Goal: Information Seeking & Learning: Learn about a topic

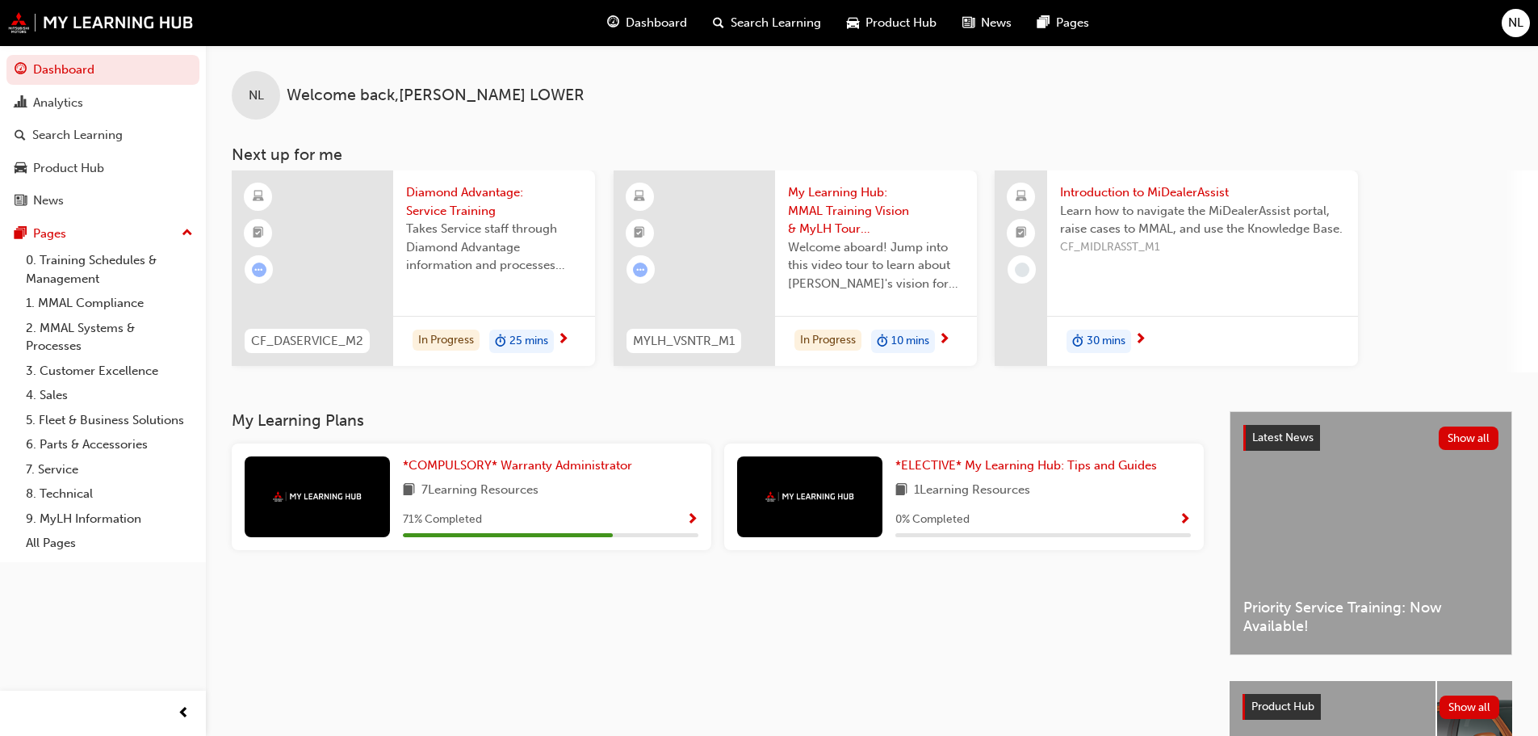
click at [862, 208] on span "My Learning Hub: MMAL Training Vision & MyLH Tour (Elective)" at bounding box center [876, 210] width 176 height 55
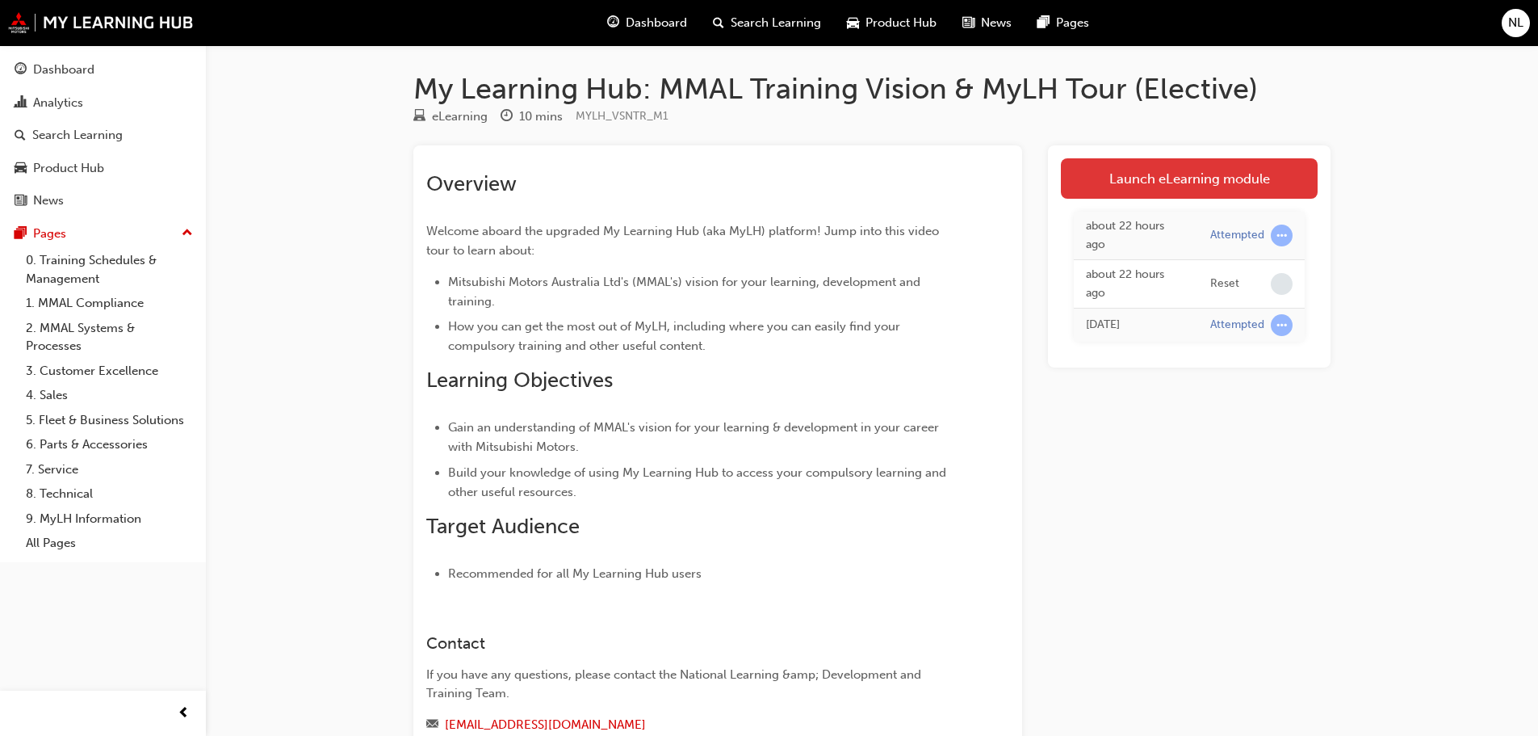
click at [1156, 187] on link "Launch eLearning module" at bounding box center [1189, 178] width 257 height 40
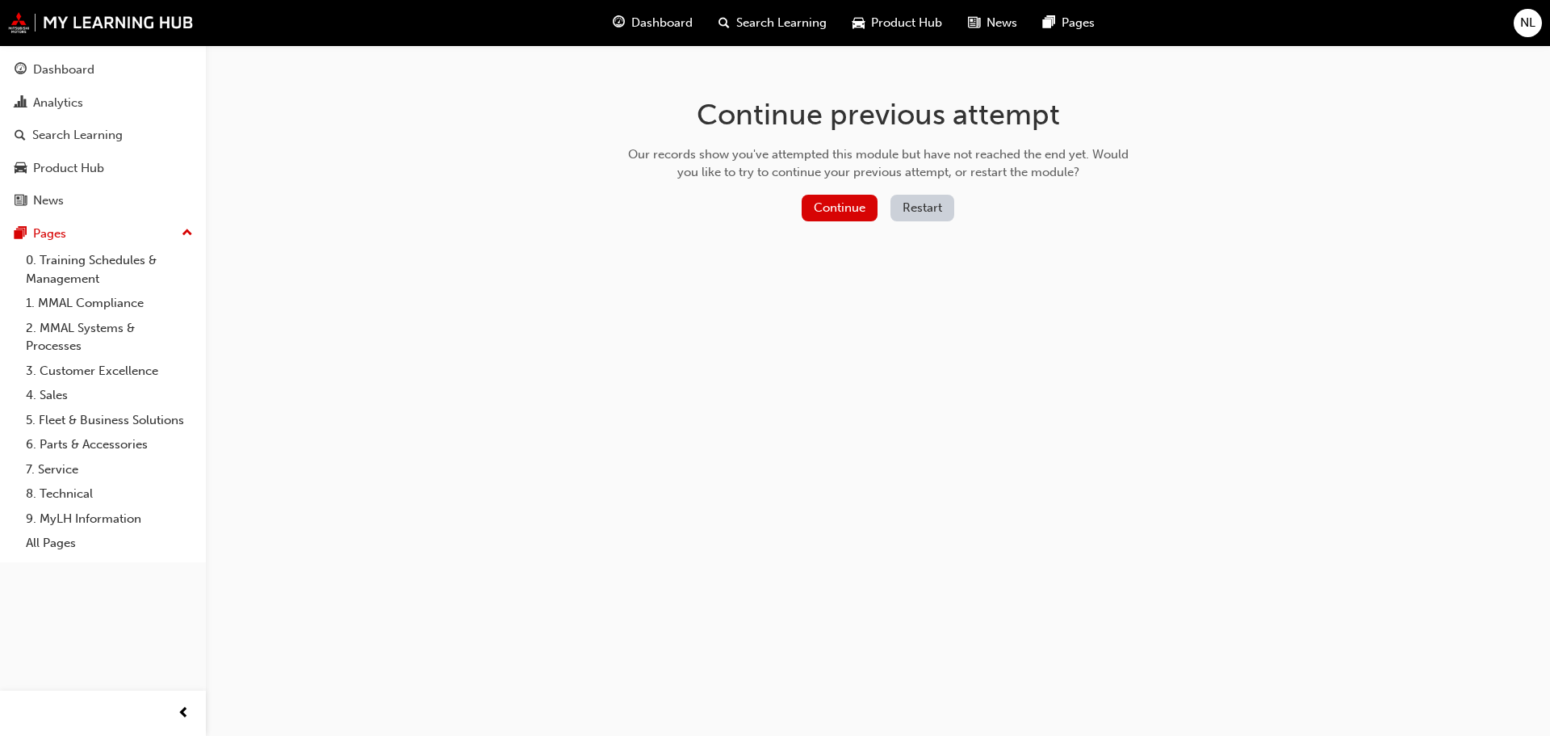
click at [912, 204] on button "Restart" at bounding box center [923, 208] width 64 height 27
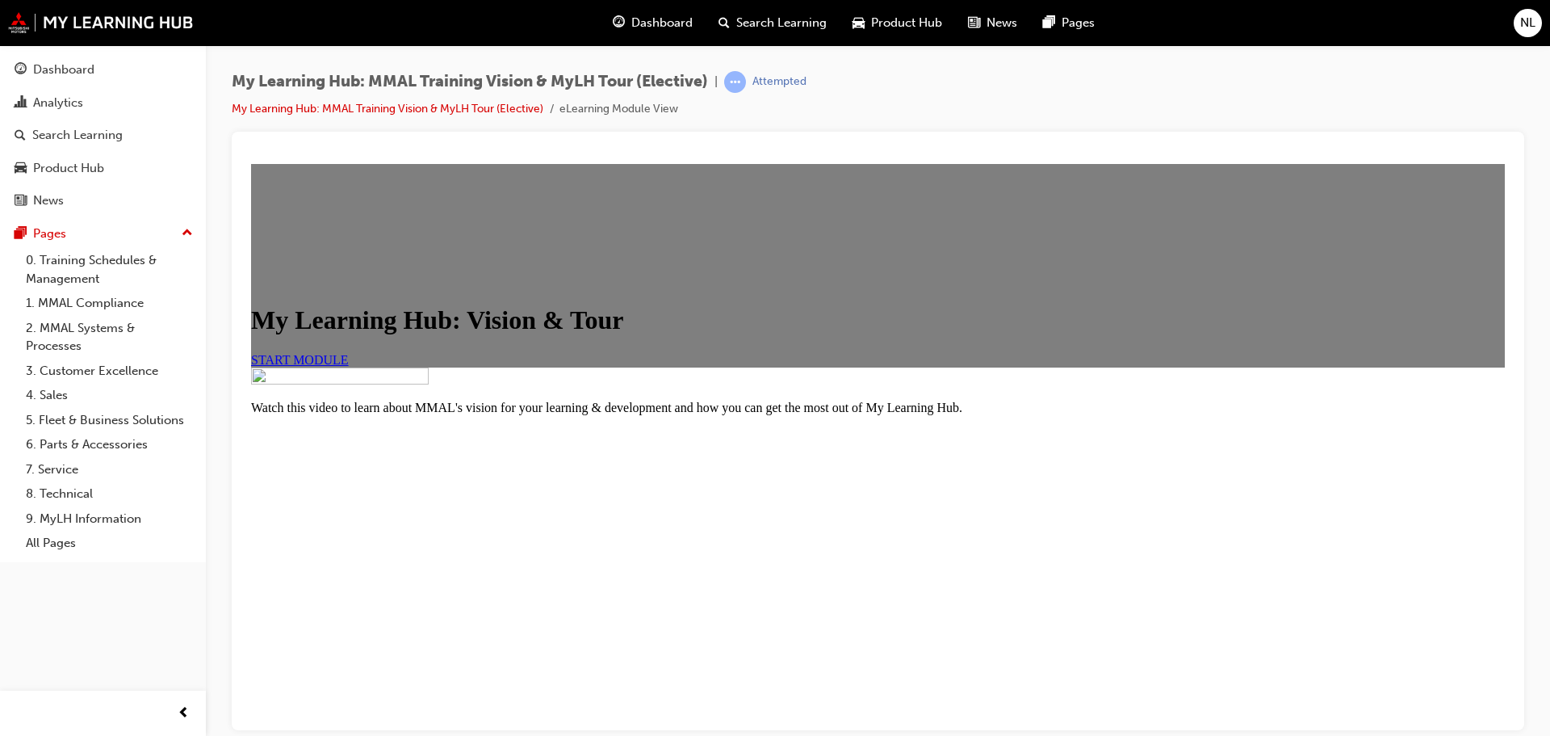
click at [349, 366] on link "START MODULE" at bounding box center [300, 359] width 98 height 14
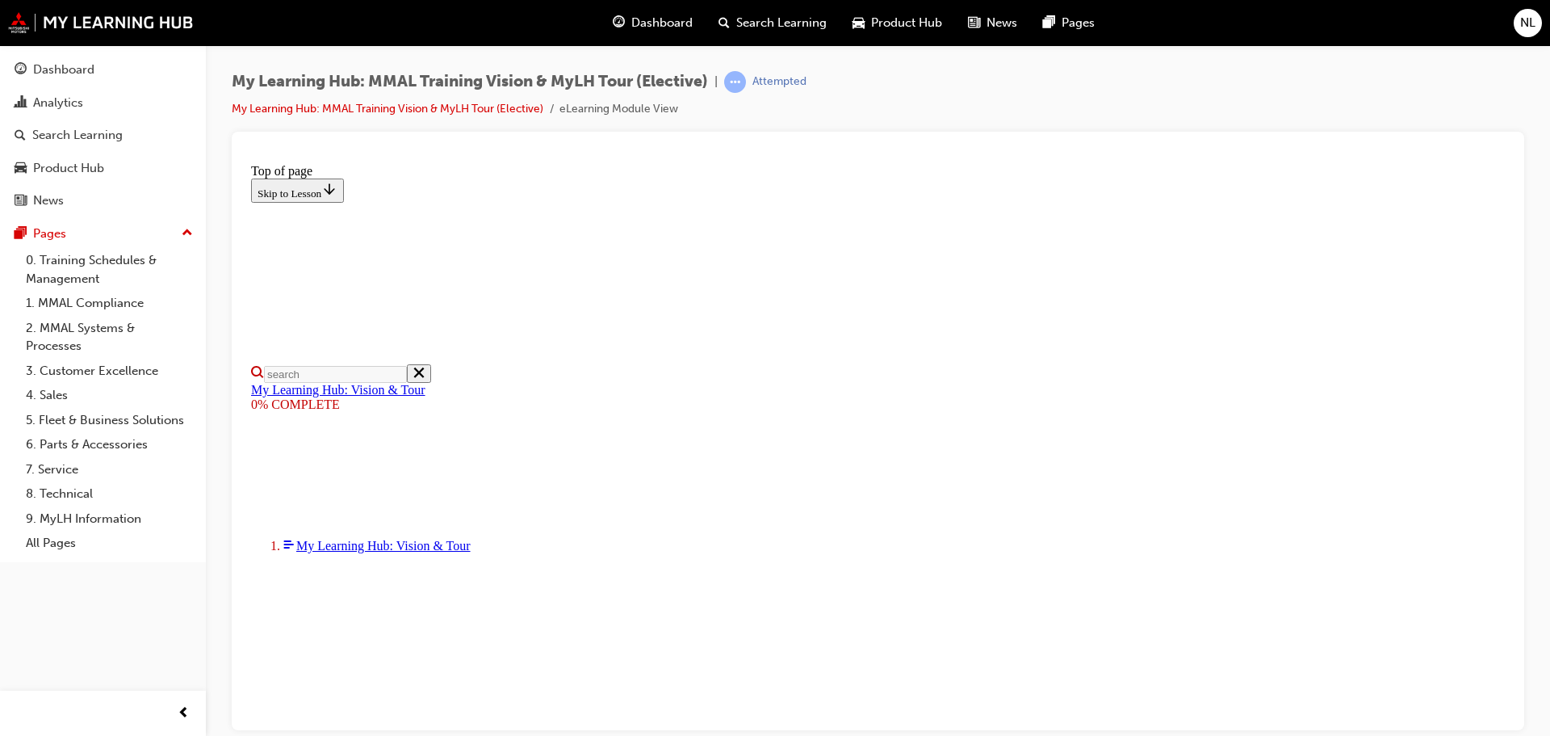
scroll to position [323, 0]
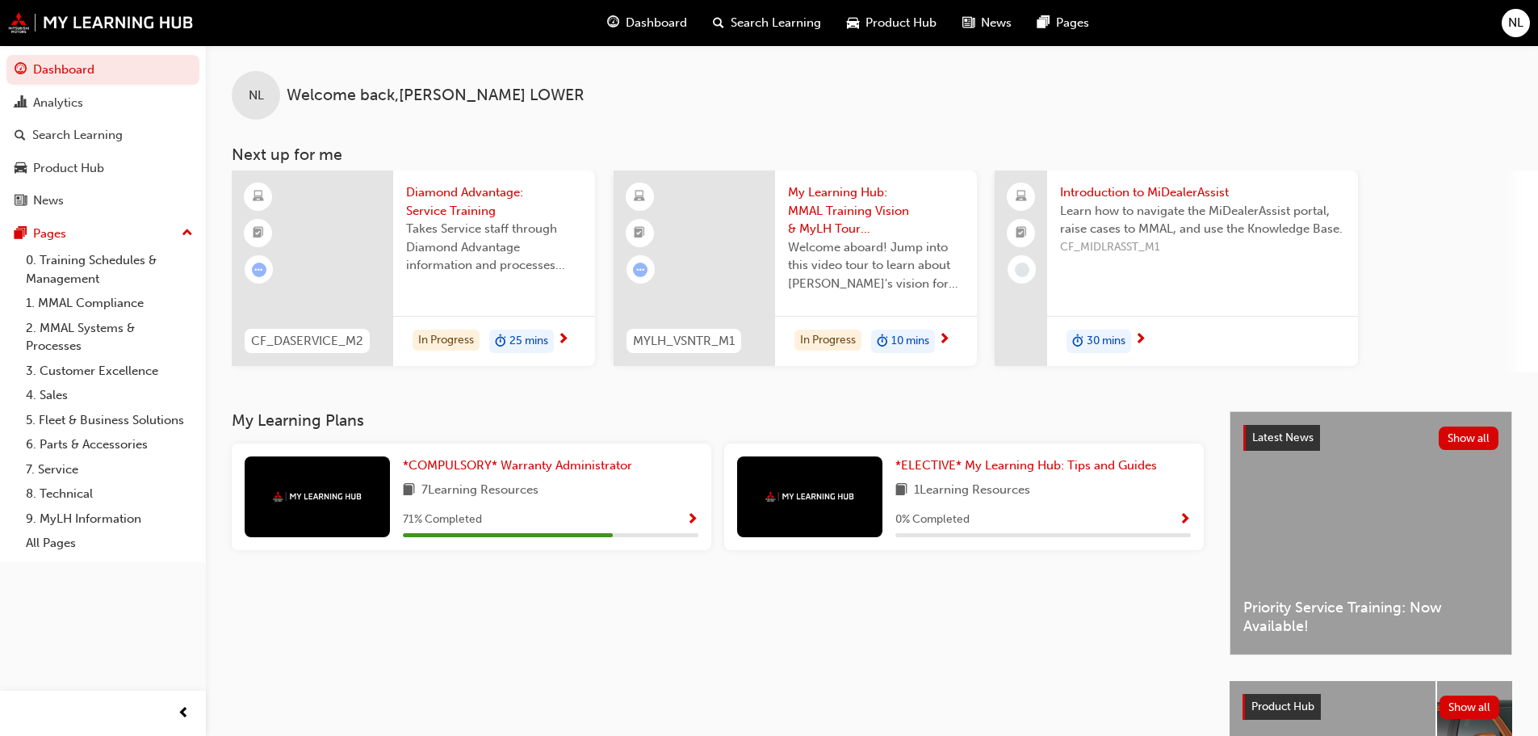
click at [931, 218] on span "My Learning Hub: MMAL Training Vision & MyLH Tour (Elective)" at bounding box center [876, 210] width 176 height 55
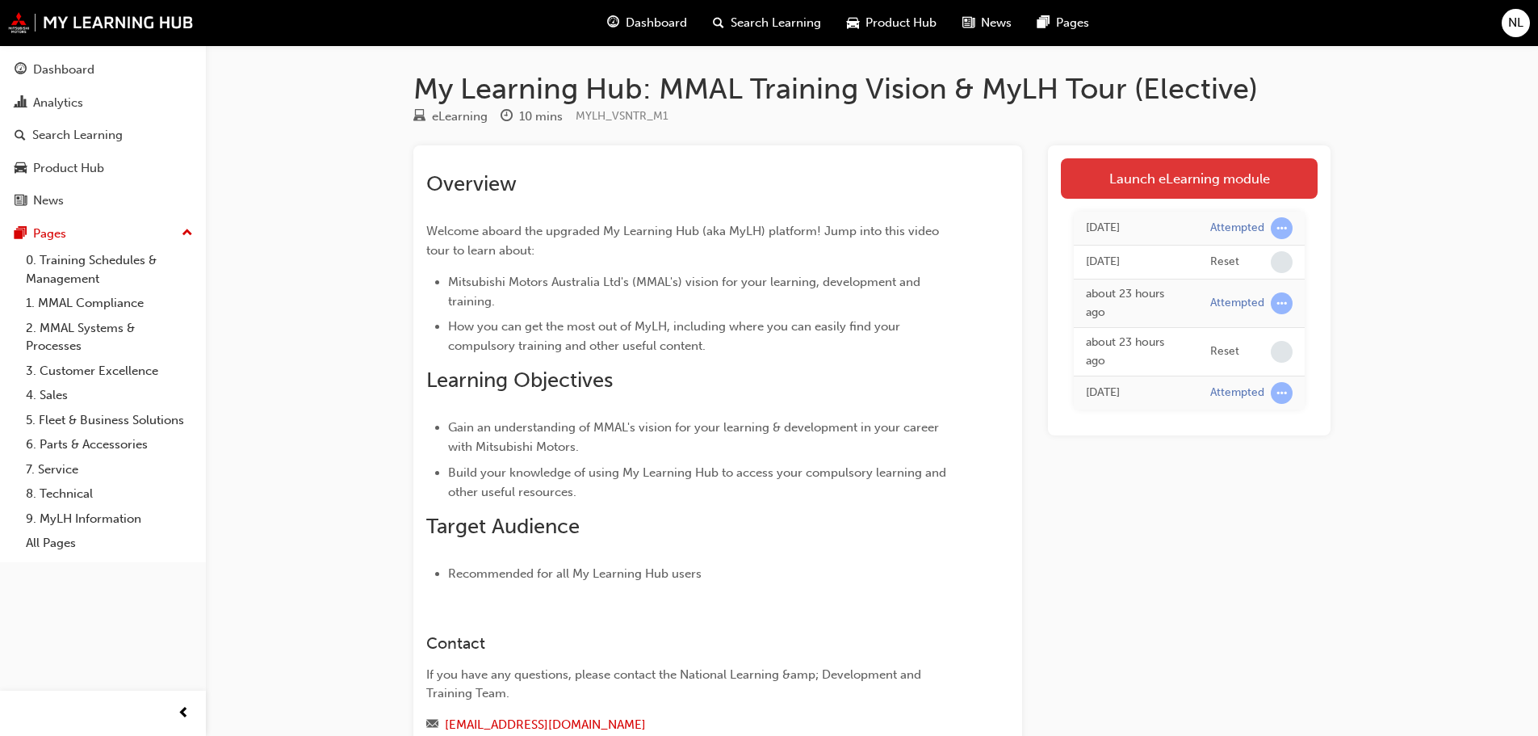
click at [1126, 179] on link "Launch eLearning module" at bounding box center [1189, 178] width 257 height 40
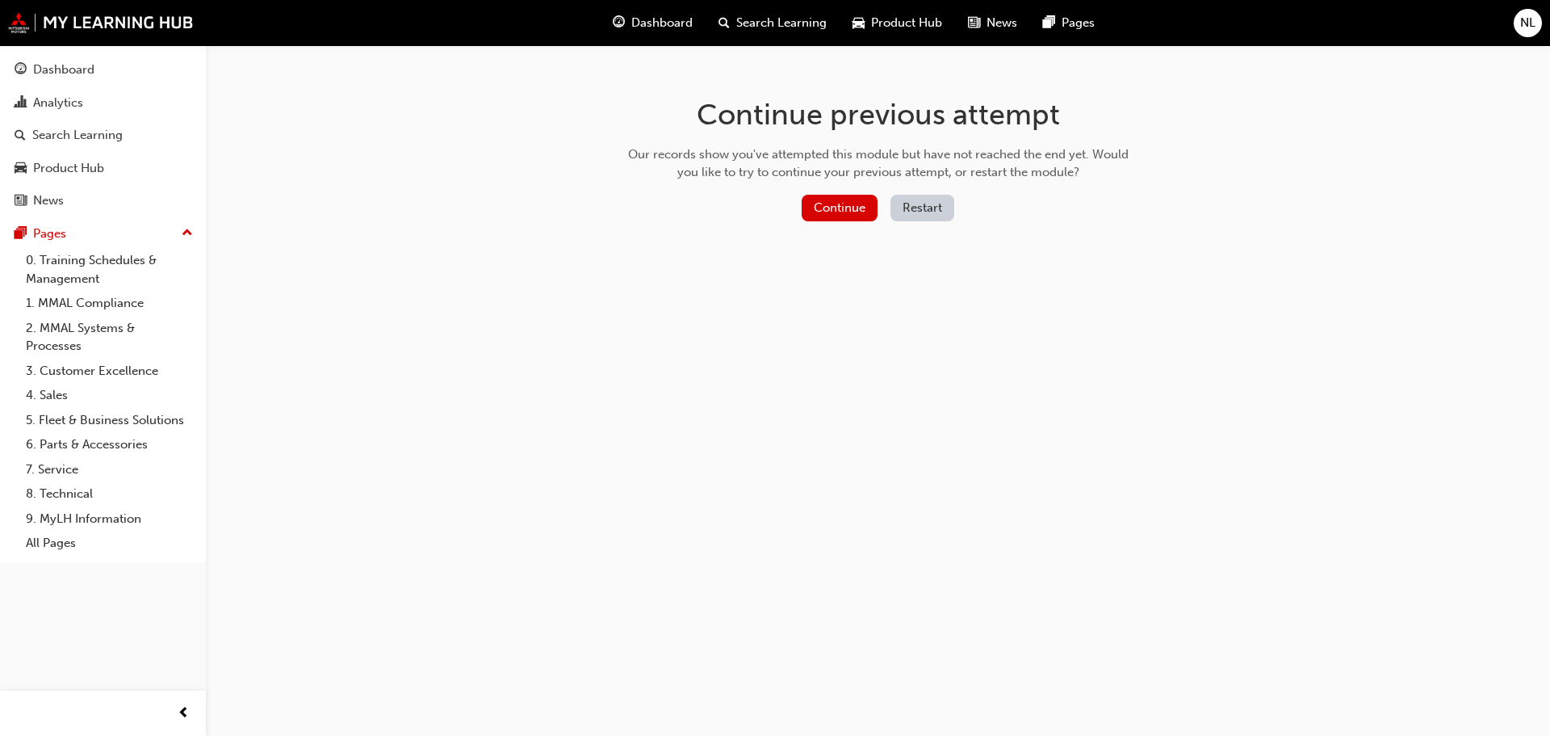
click at [931, 204] on button "Restart" at bounding box center [923, 208] width 64 height 27
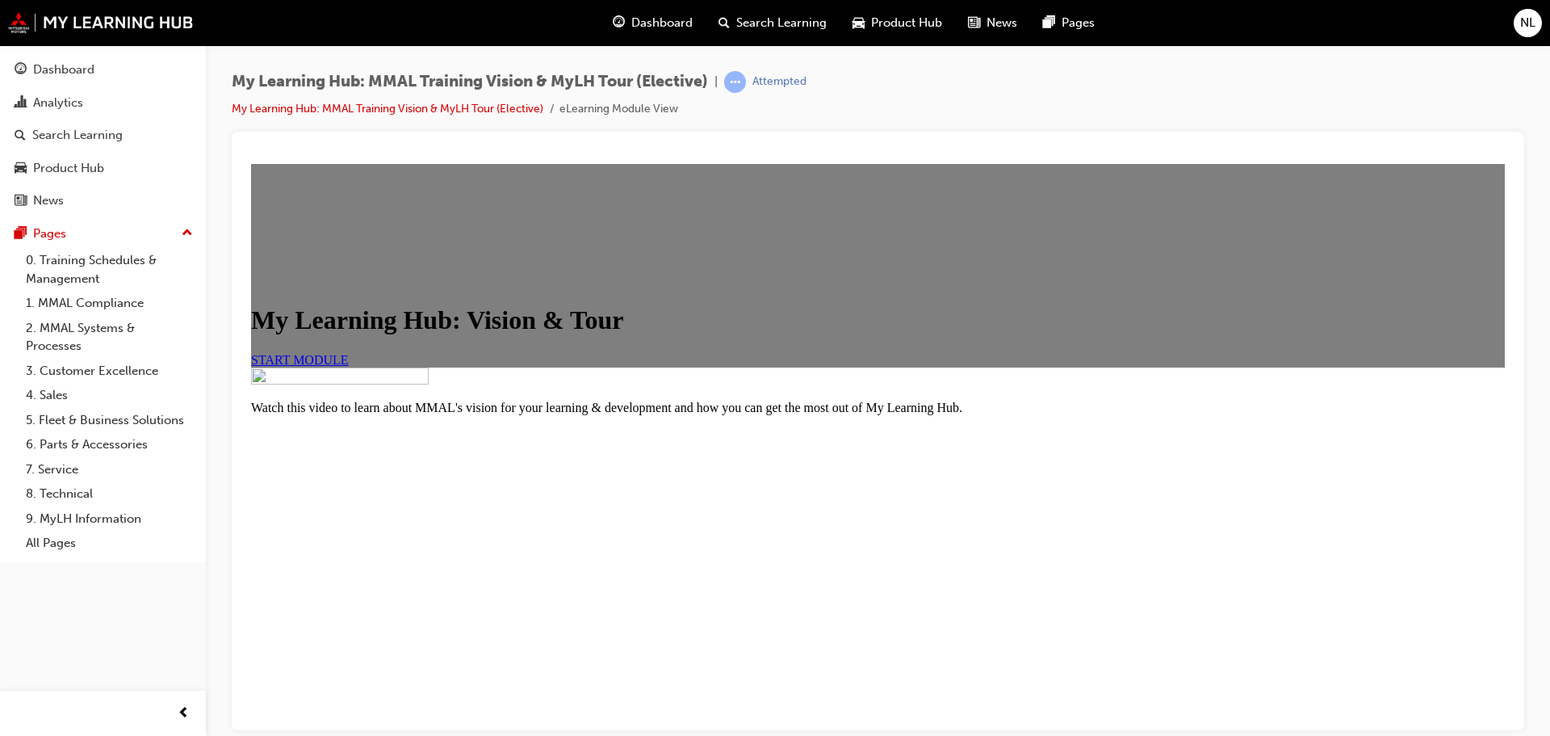
click at [349, 366] on span "START MODULE" at bounding box center [300, 359] width 98 height 14
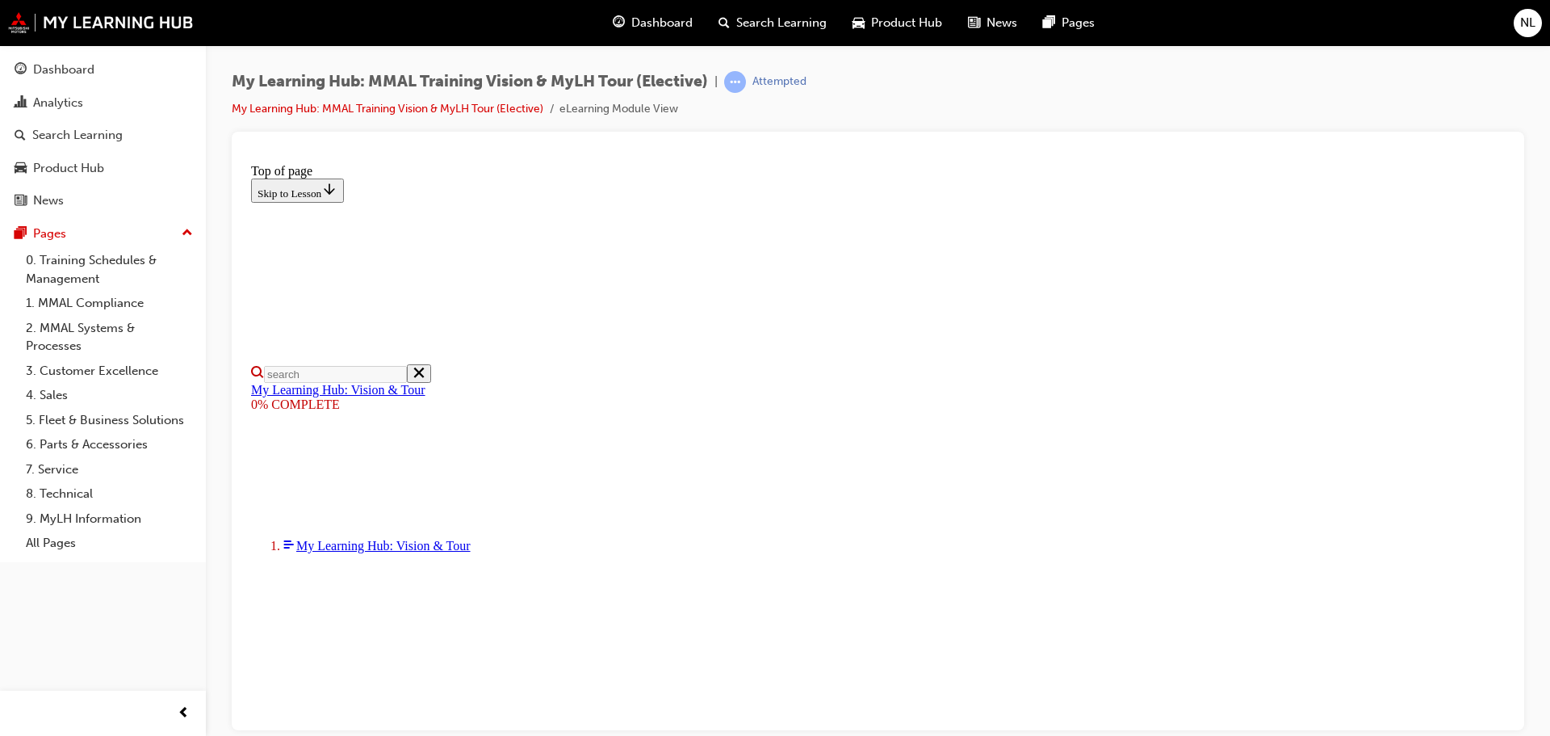
scroll to position [384, 0]
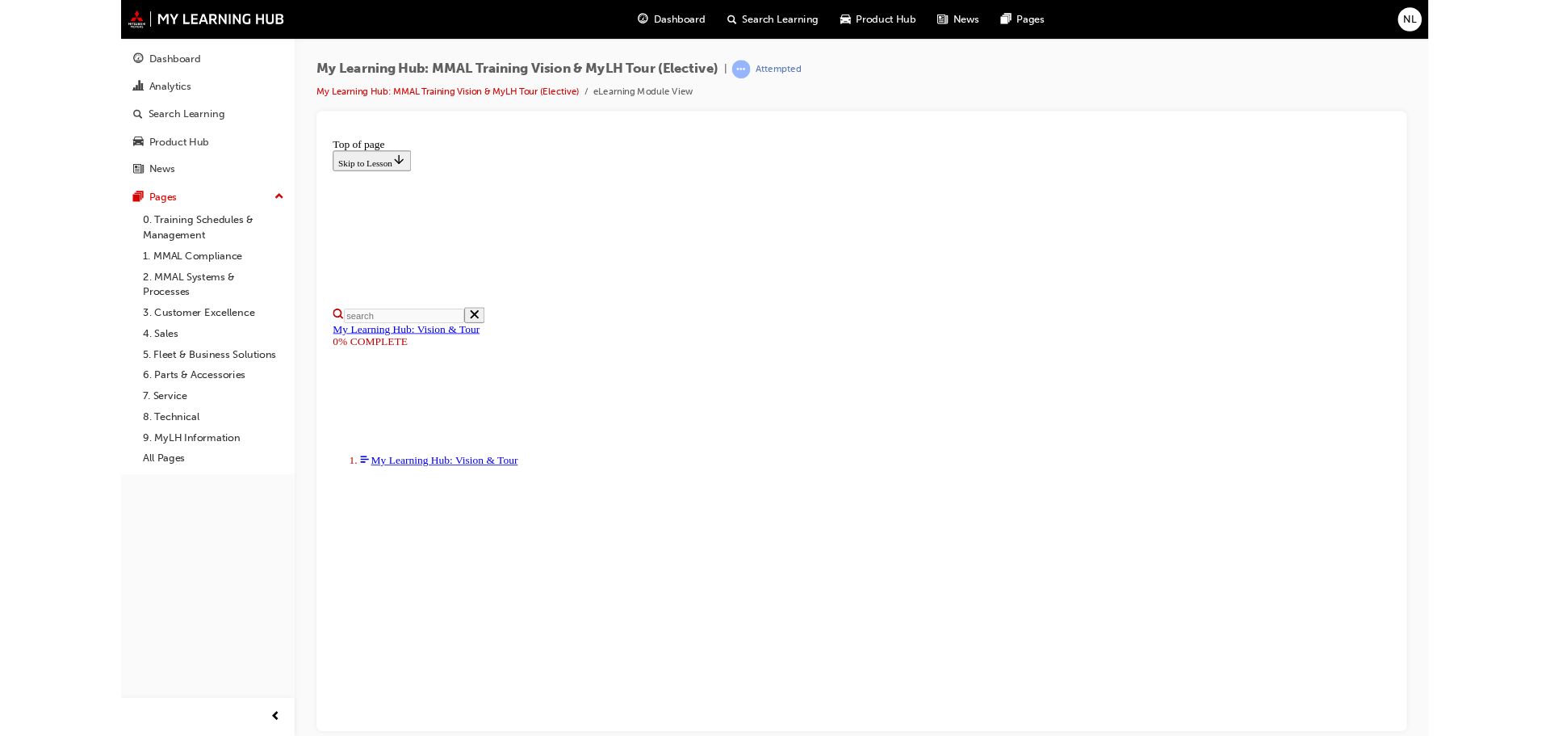
scroll to position [84, 0]
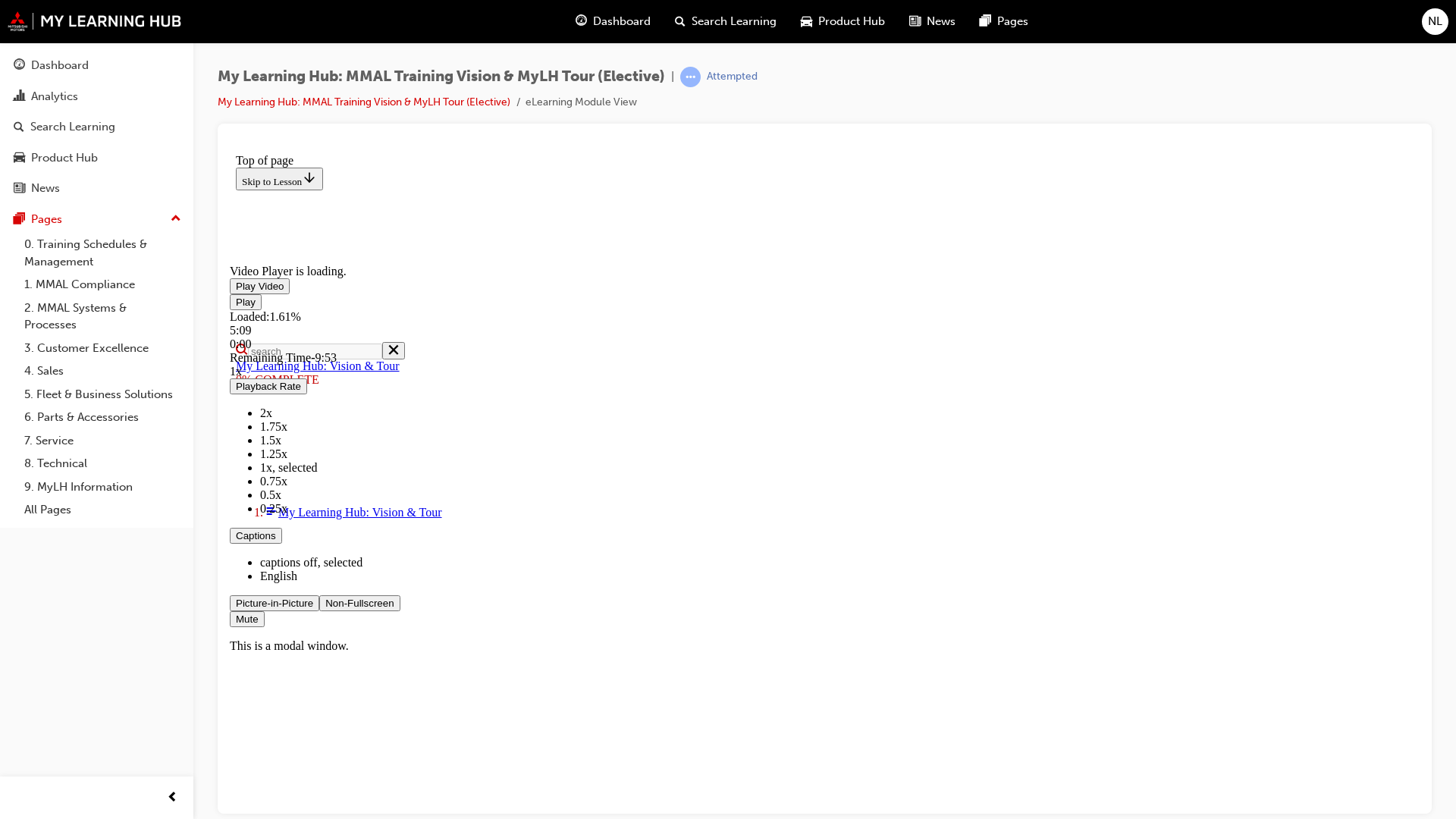
click at [236, 291] on span "Video player. You can use the space bar to toggle playback and arrow keys to sc…" at bounding box center [236, 286] width 0 height 11
click at [457, 261] on video "Video player. You can use the space bar to toggle playback and arrow keys to sc…" at bounding box center [344, 204] width 227 height 114
click at [236, 291] on span "Video player. You can use the space bar to toggle playback and arrow keys to sc…" at bounding box center [236, 286] width 0 height 11
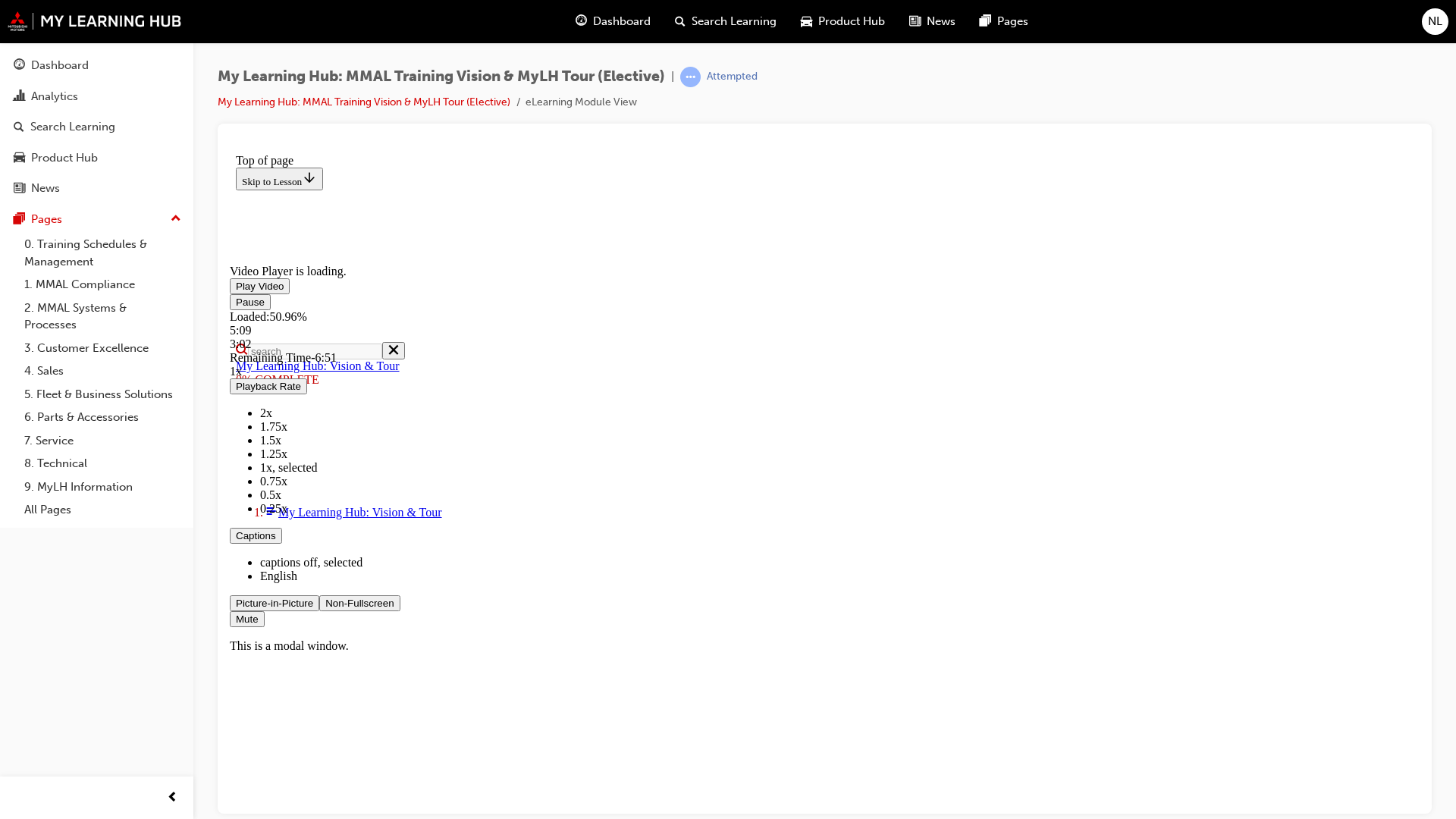
click at [457, 261] on video "Video player. You can use the space bar to toggle playback and arrow keys to sc…" at bounding box center [344, 204] width 227 height 114
click at [236, 291] on span "Video player. You can use the space bar to toggle playback and arrow keys to sc…" at bounding box center [236, 286] width 0 height 11
click at [457, 261] on video "Video player. You can use the space bar to toggle playback and arrow keys to sc…" at bounding box center [344, 204] width 227 height 114
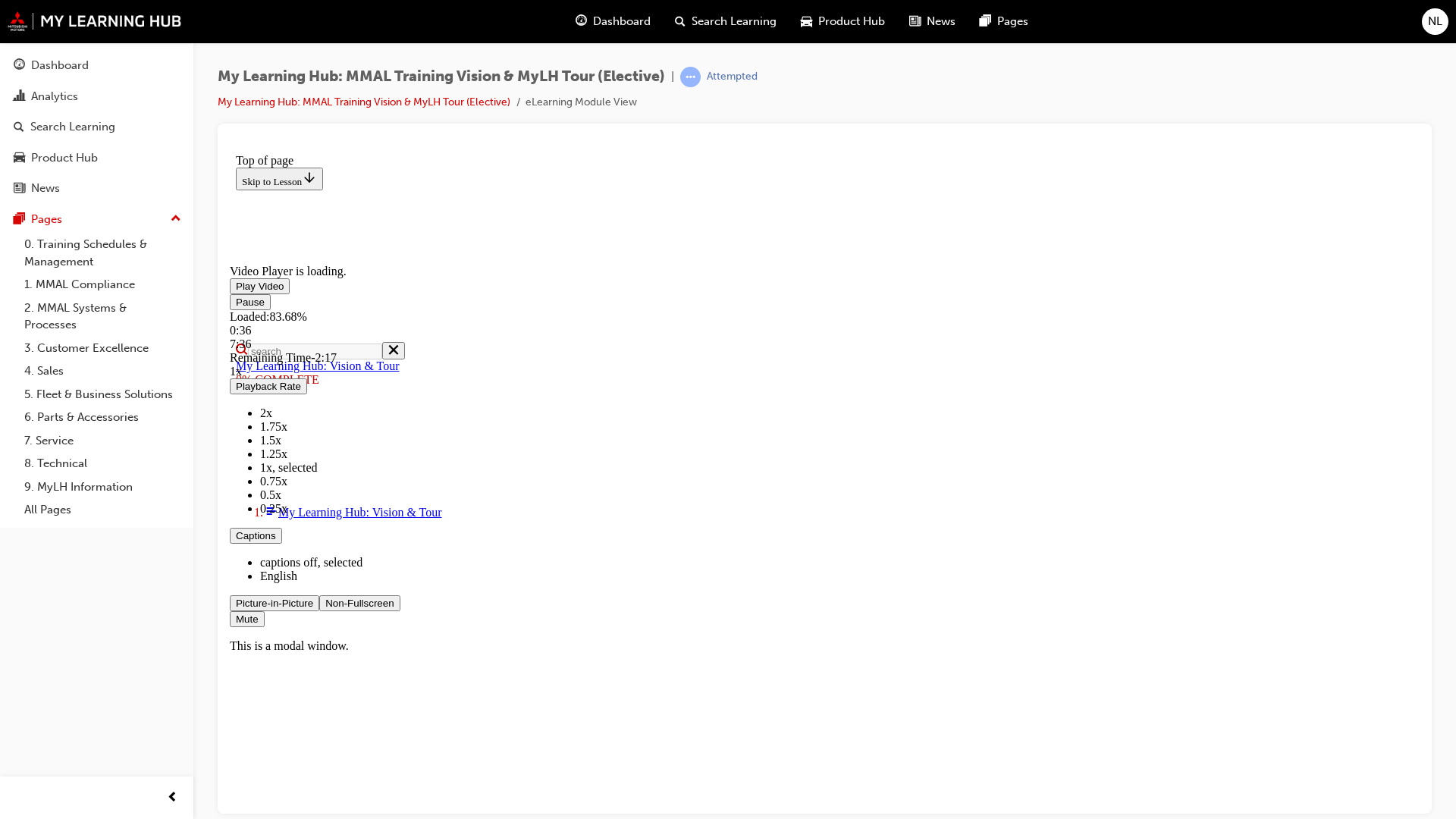
click at [457, 261] on video "Video player. You can use the space bar to toggle playback and arrow keys to sc…" at bounding box center [344, 204] width 227 height 114
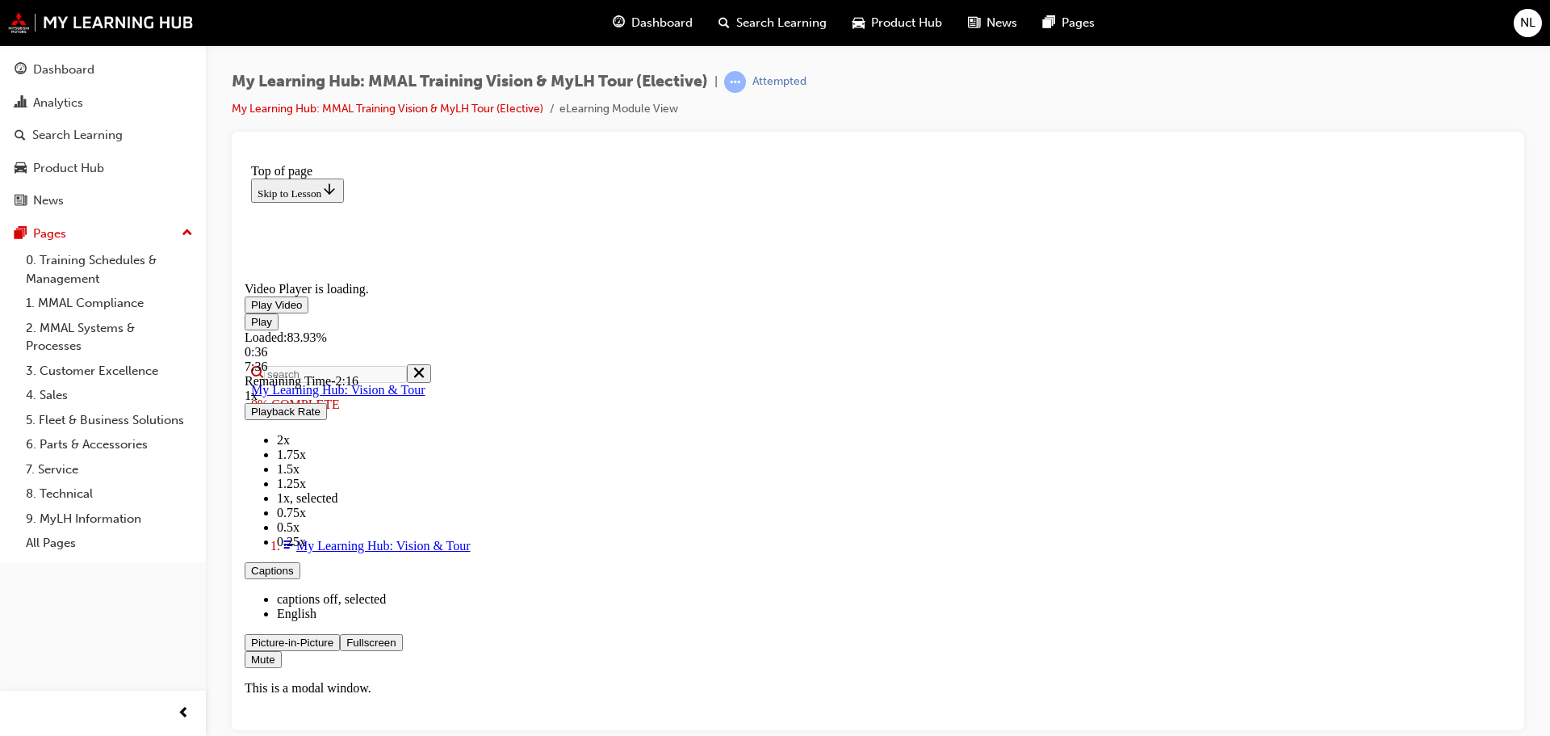
scroll to position [222, 0]
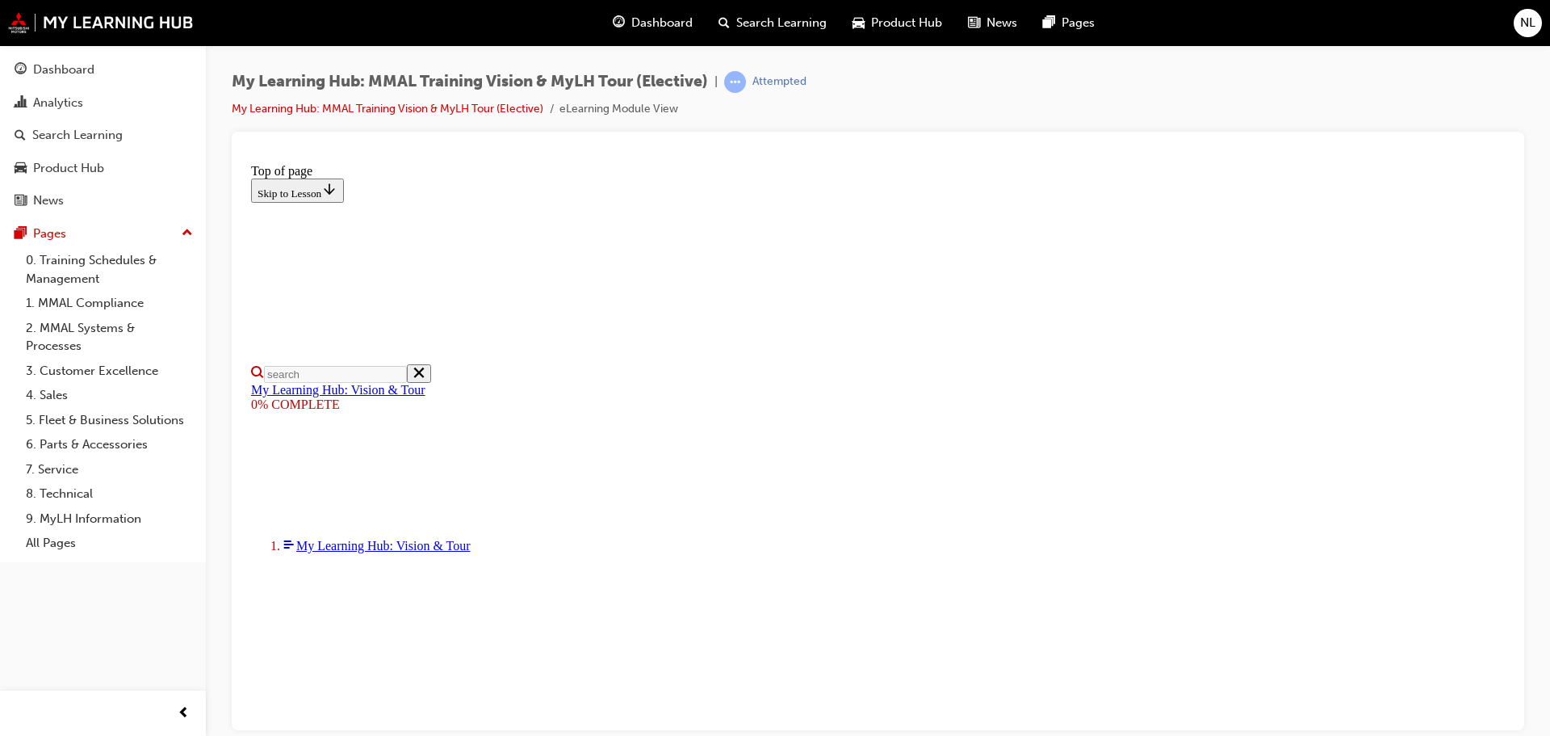
click at [182, 229] on span "up-icon" at bounding box center [187, 233] width 11 height 21
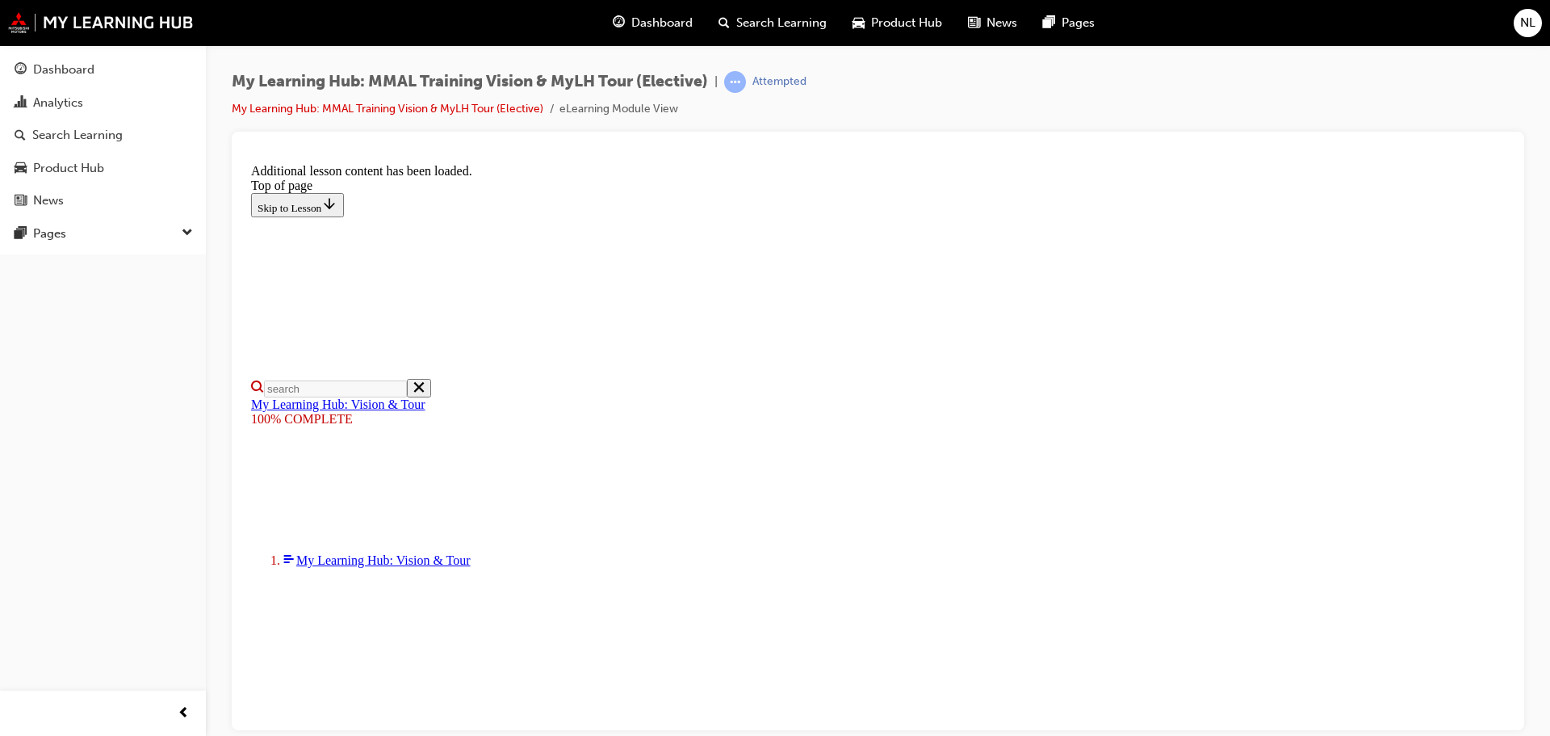
scroll to position [514, 0]
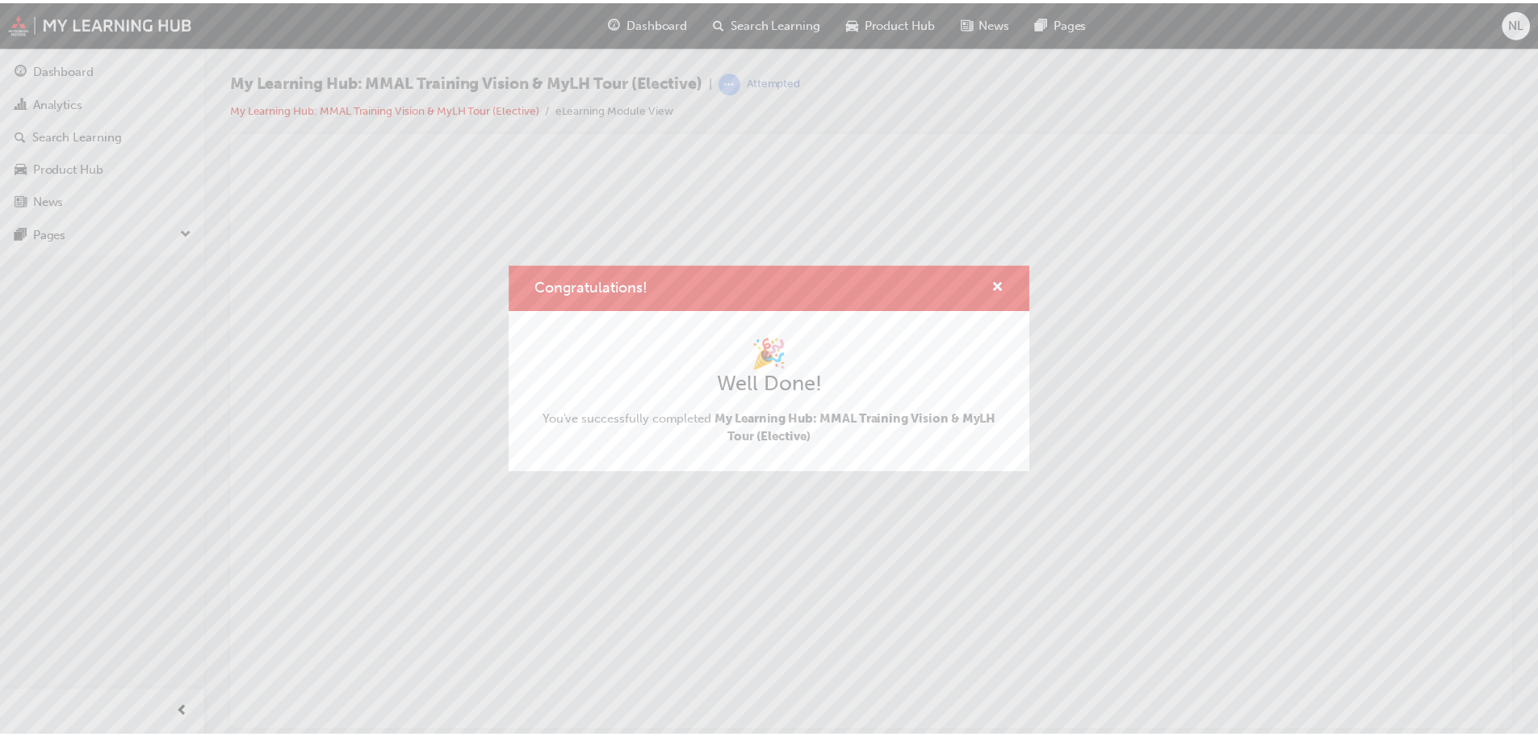
scroll to position [0, 0]
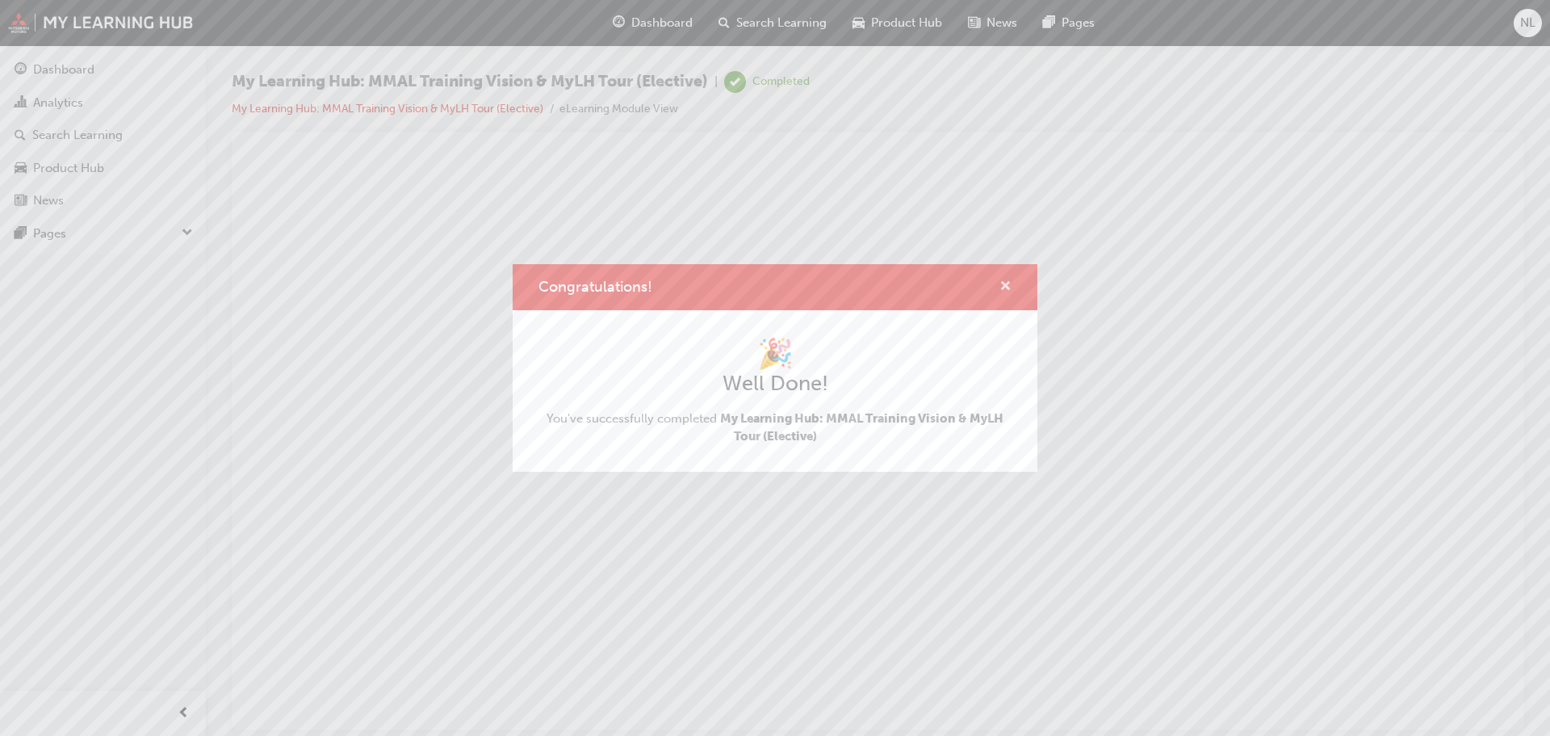
drag, startPoint x: 1004, startPoint y: 287, endPoint x: 518, endPoint y: 149, distance: 504.8
click at [1004, 287] on span "cross-icon" at bounding box center [1006, 287] width 12 height 15
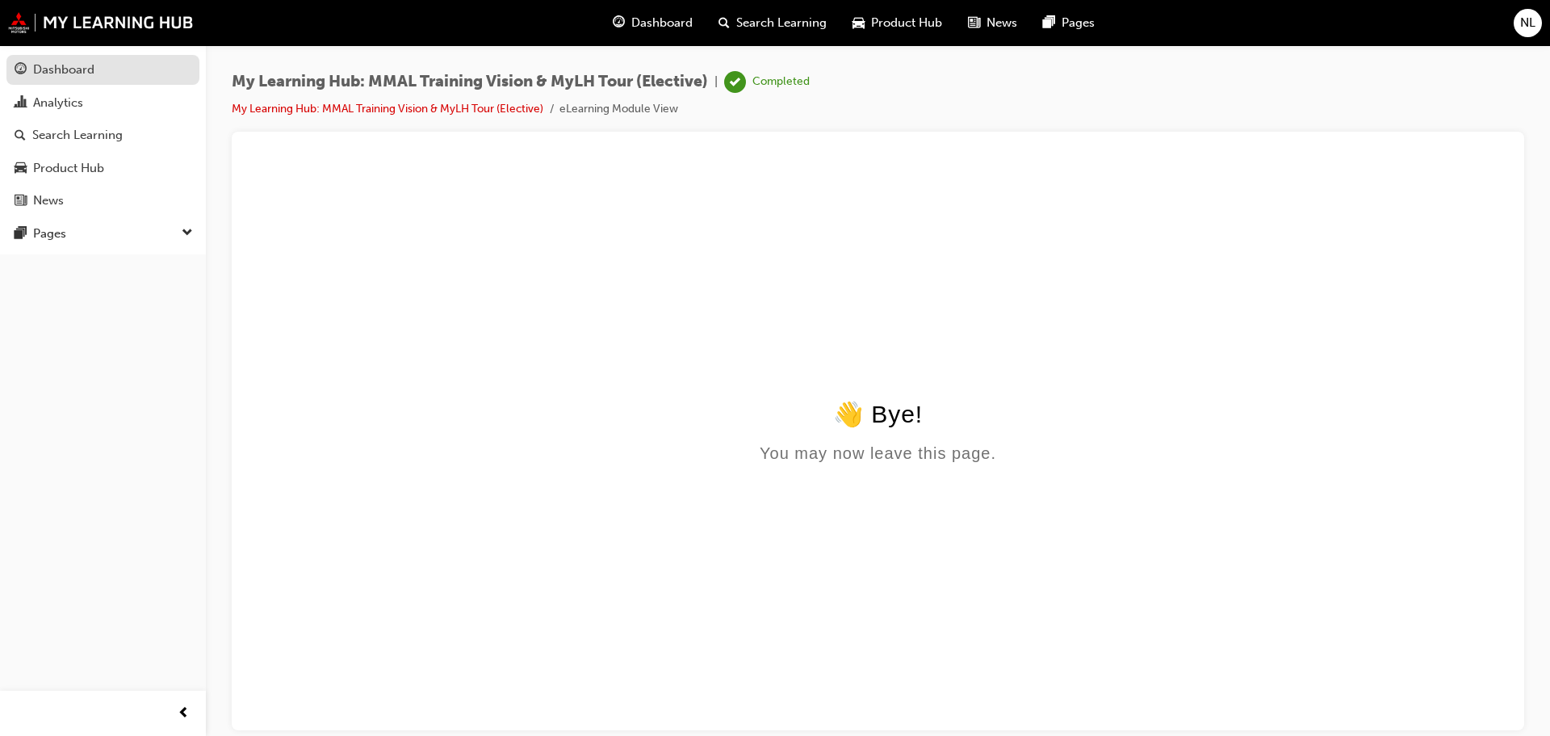
click at [87, 83] on link "Dashboard" at bounding box center [102, 70] width 193 height 30
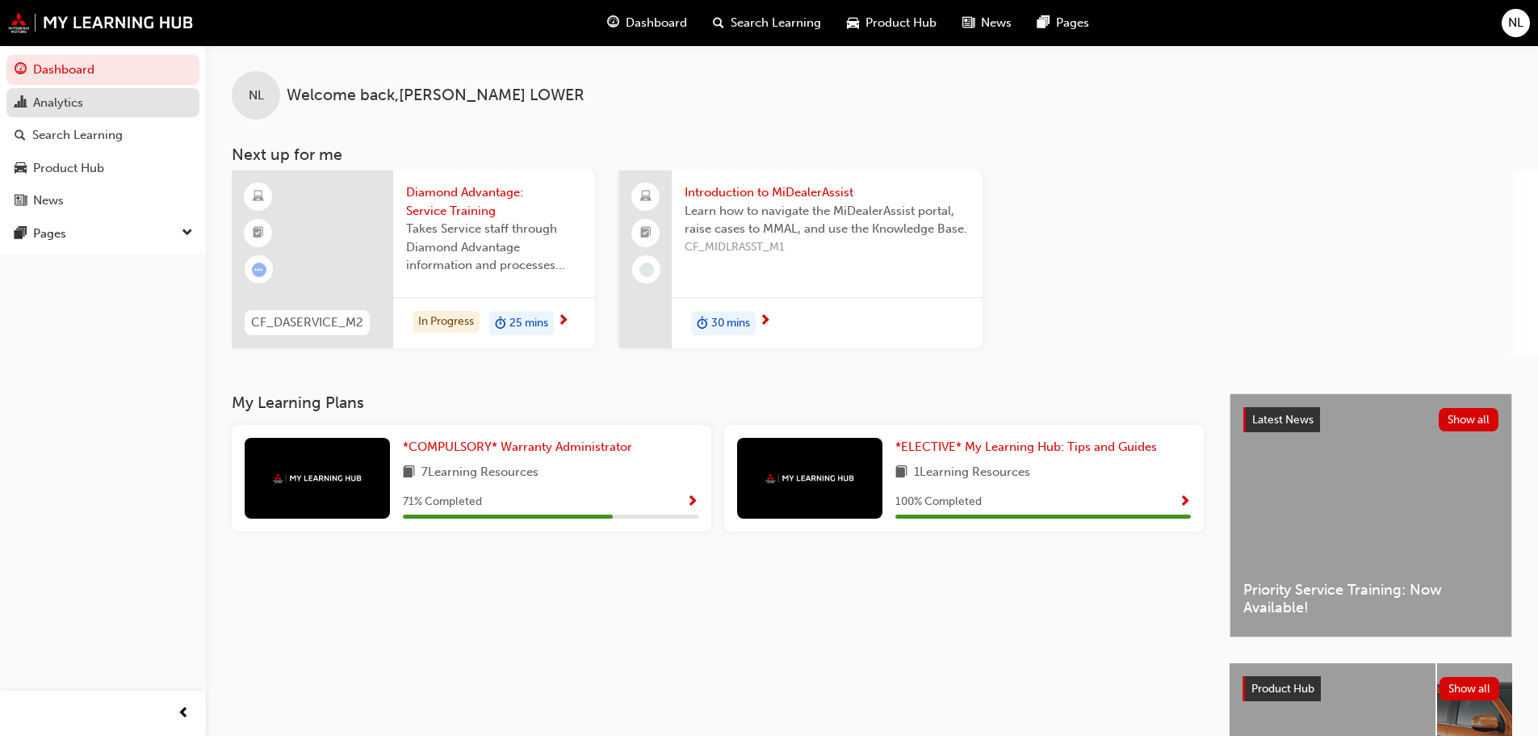
click at [80, 111] on div "Analytics" at bounding box center [58, 103] width 50 height 19
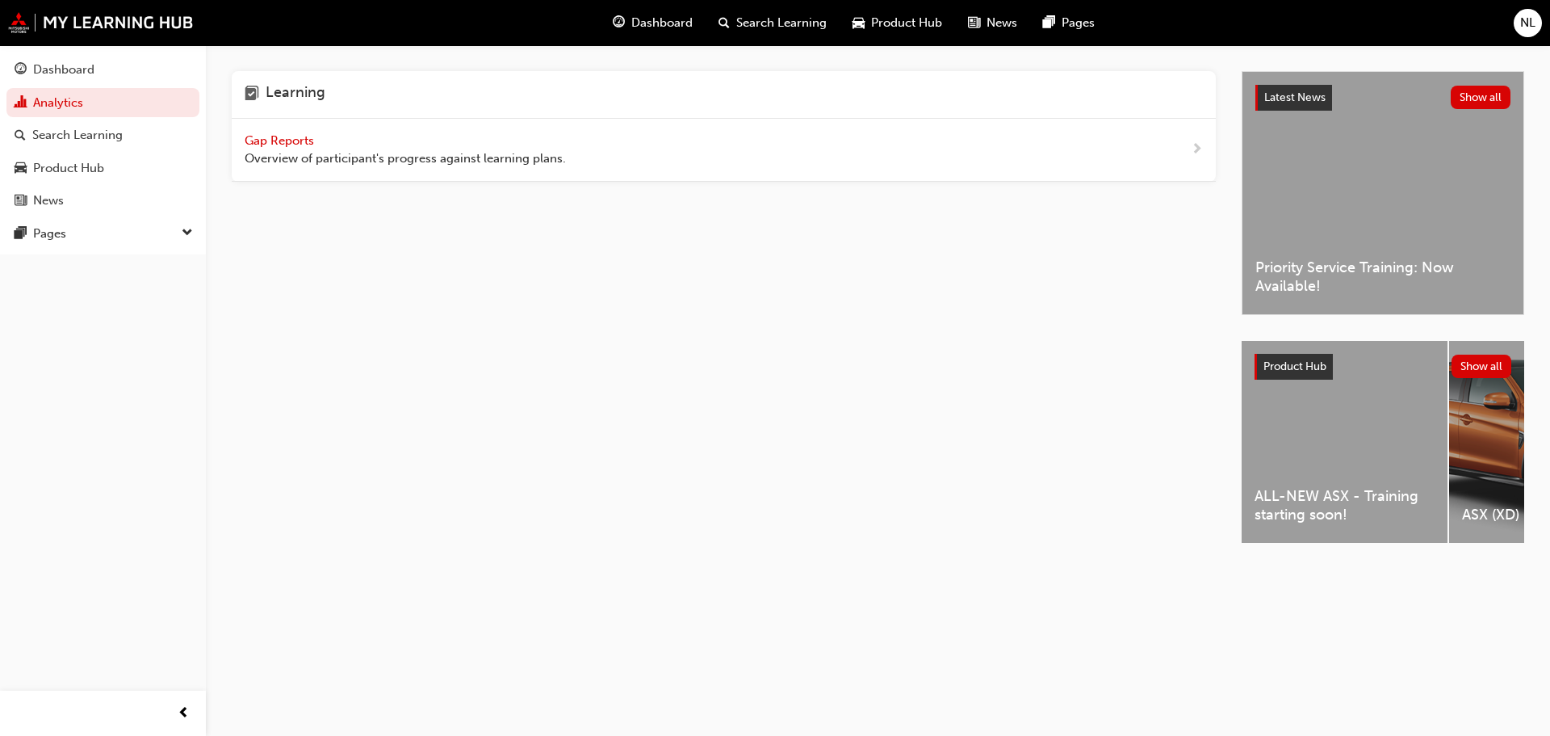
click at [340, 140] on div "Gap Reports Overview of participant's progress against learning plans." at bounding box center [405, 150] width 321 height 36
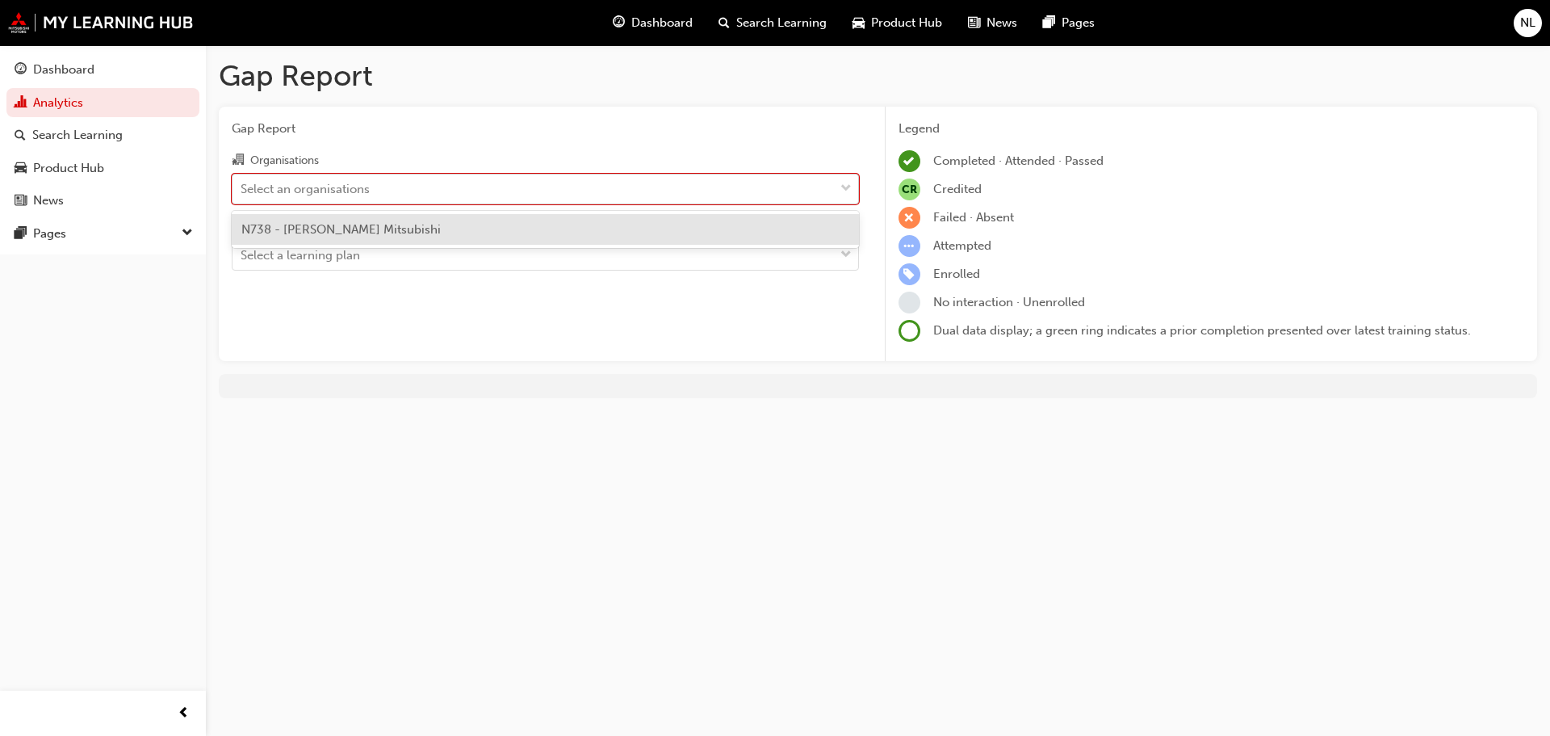
click at [326, 195] on div "Select an organisations" at bounding box center [305, 188] width 129 height 19
click at [242, 195] on input "Organisations option N738 - Tynan Mitsubishi focused, 1 of 1. 1 result availabl…" at bounding box center [242, 188] width 2 height 14
click at [319, 229] on span "N738 - Tynan Mitsubishi" at bounding box center [340, 229] width 199 height 15
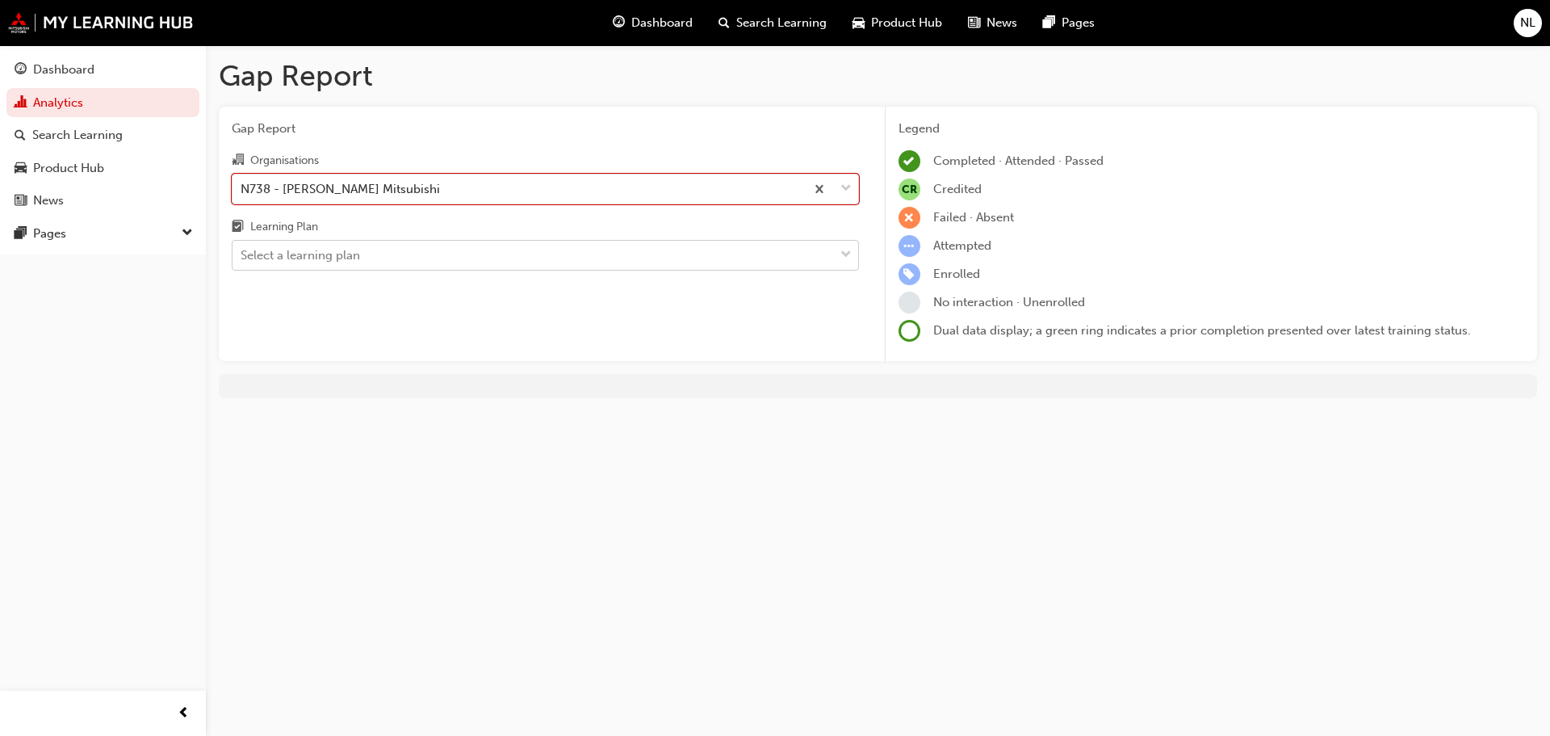
click at [367, 248] on div "Select a learning plan" at bounding box center [534, 255] width 602 height 28
click at [242, 248] on input "Learning Plan Select a learning plan" at bounding box center [242, 255] width 2 height 14
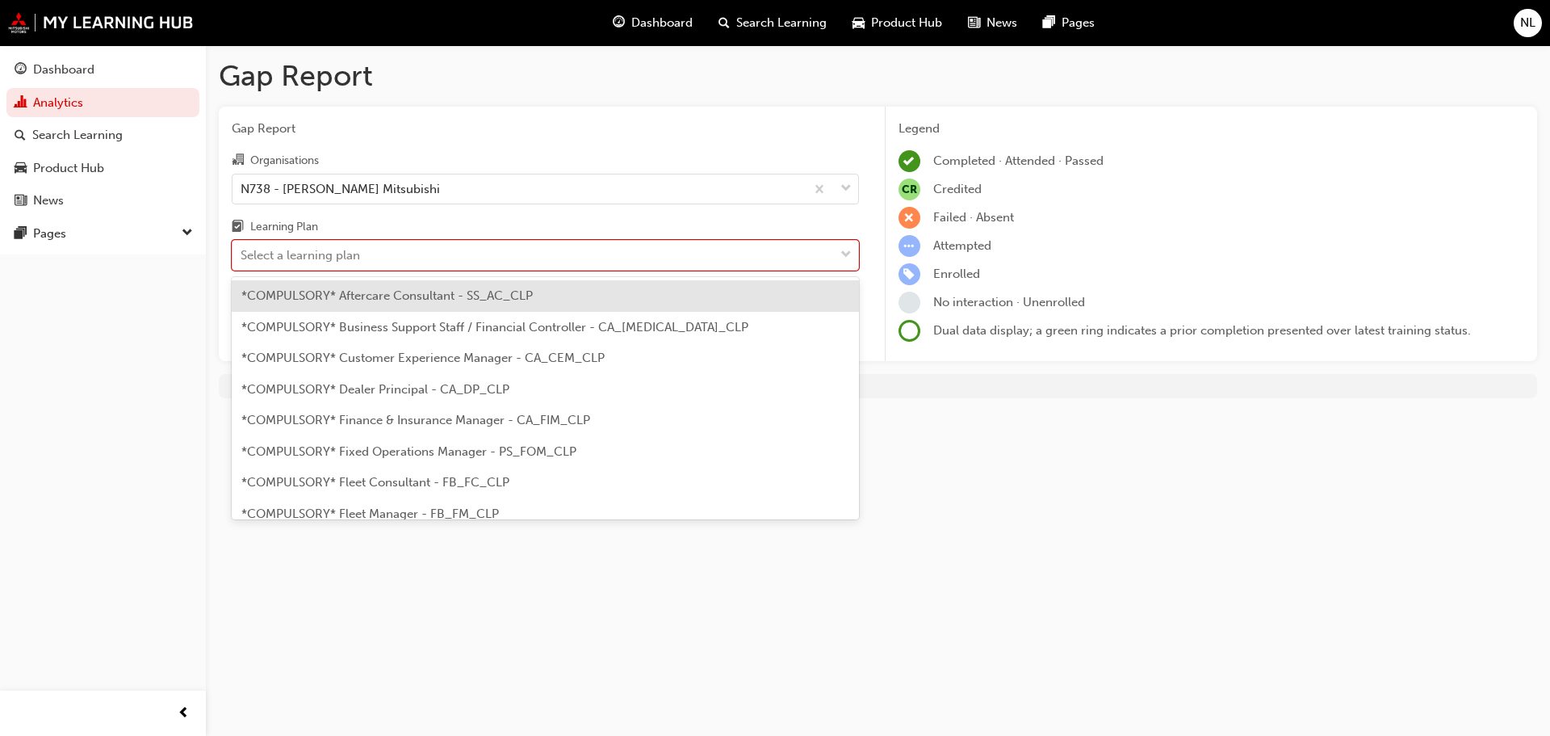
click at [367, 302] on span "*COMPULSORY* Aftercare Consultant - SS_AC_CLP" at bounding box center [387, 295] width 292 height 15
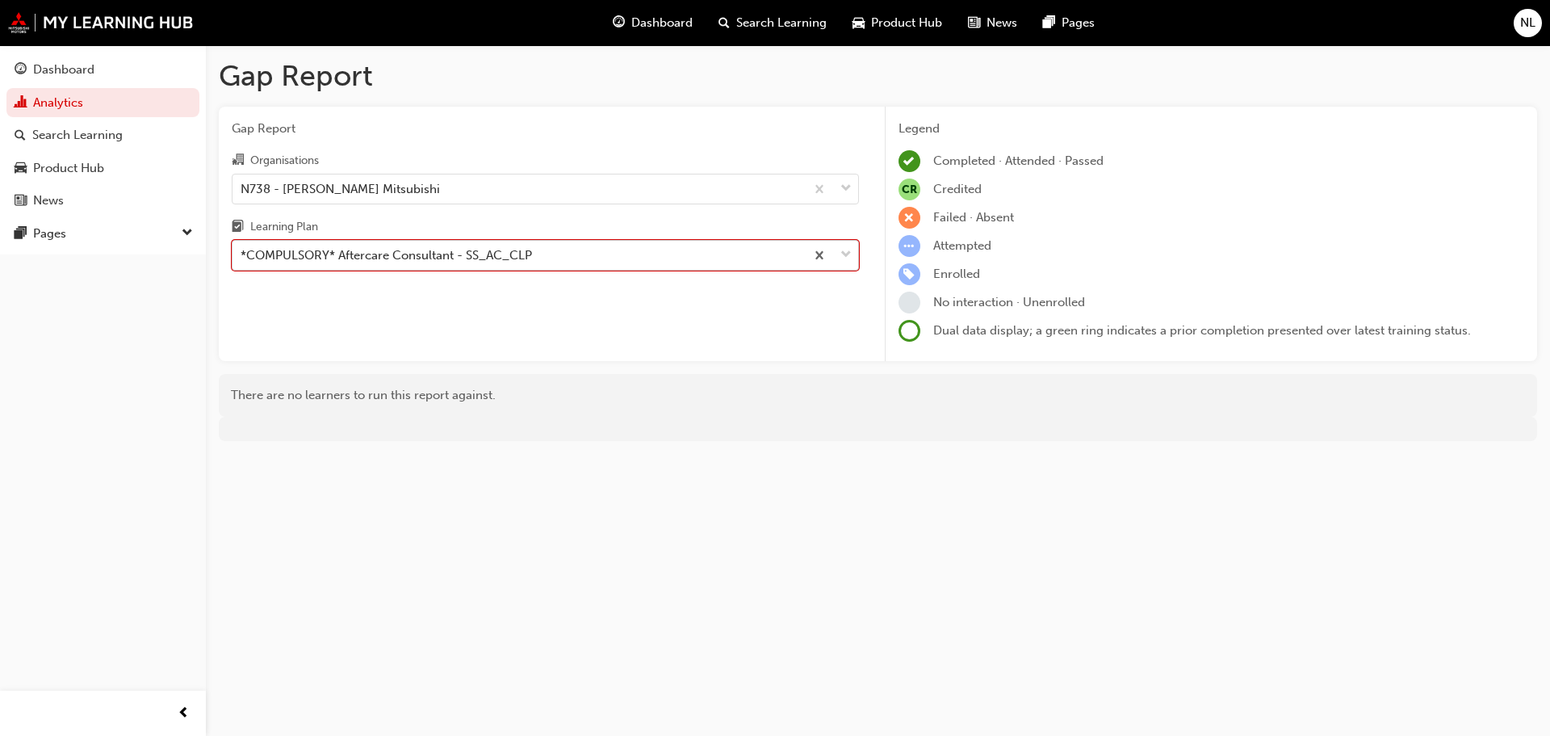
click at [371, 247] on div "*COMPULSORY* Aftercare Consultant - SS_AC_CLP" at bounding box center [387, 255] width 292 height 19
click at [242, 248] on input "Learning Plan option *COMPULSORY* Aftercare Consultant - SS_AC_CLP, selected. 0…" at bounding box center [242, 255] width 2 height 14
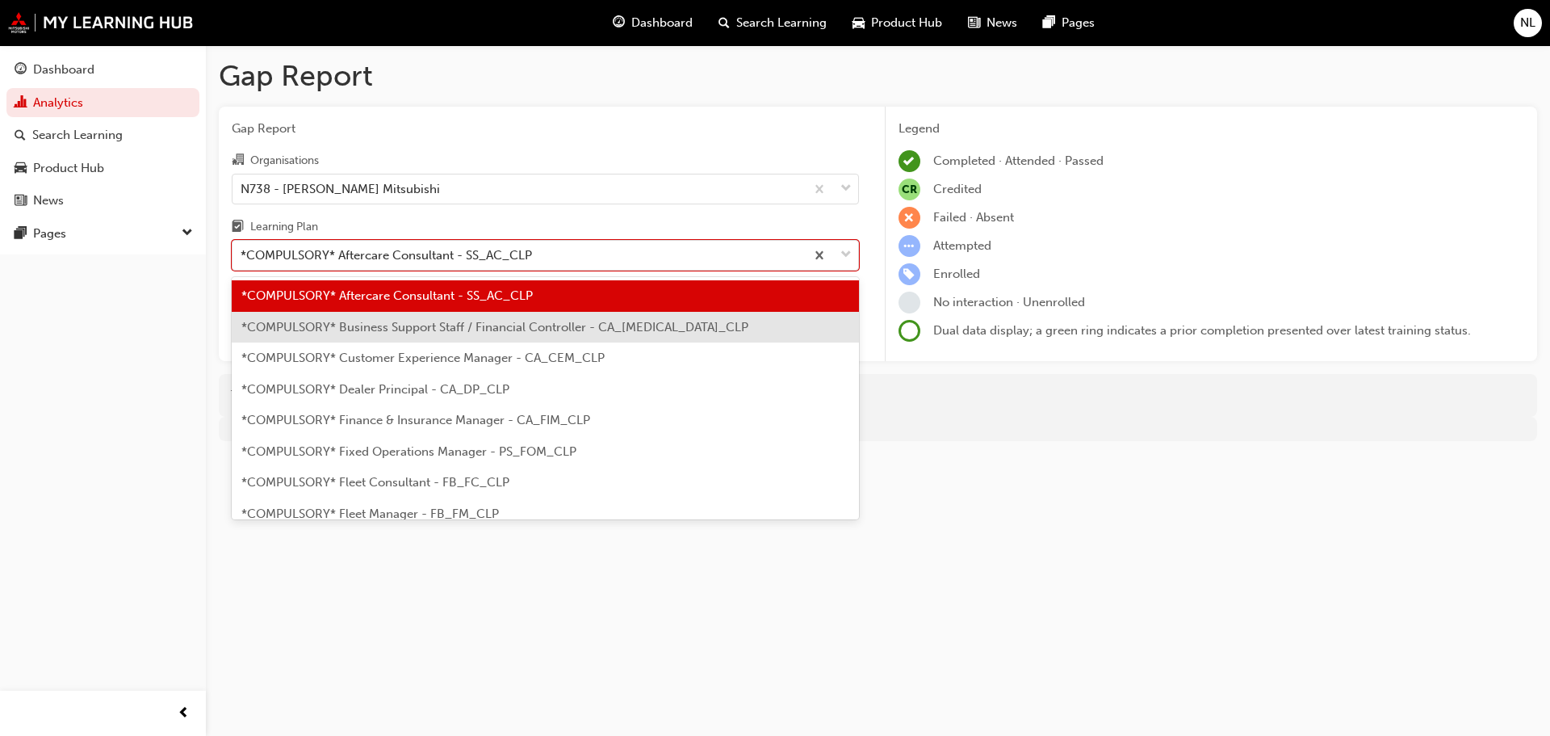
click at [363, 325] on span "*COMPULSORY* Business Support Staff / Financial Controller - CA_BSS_CLP" at bounding box center [494, 327] width 507 height 15
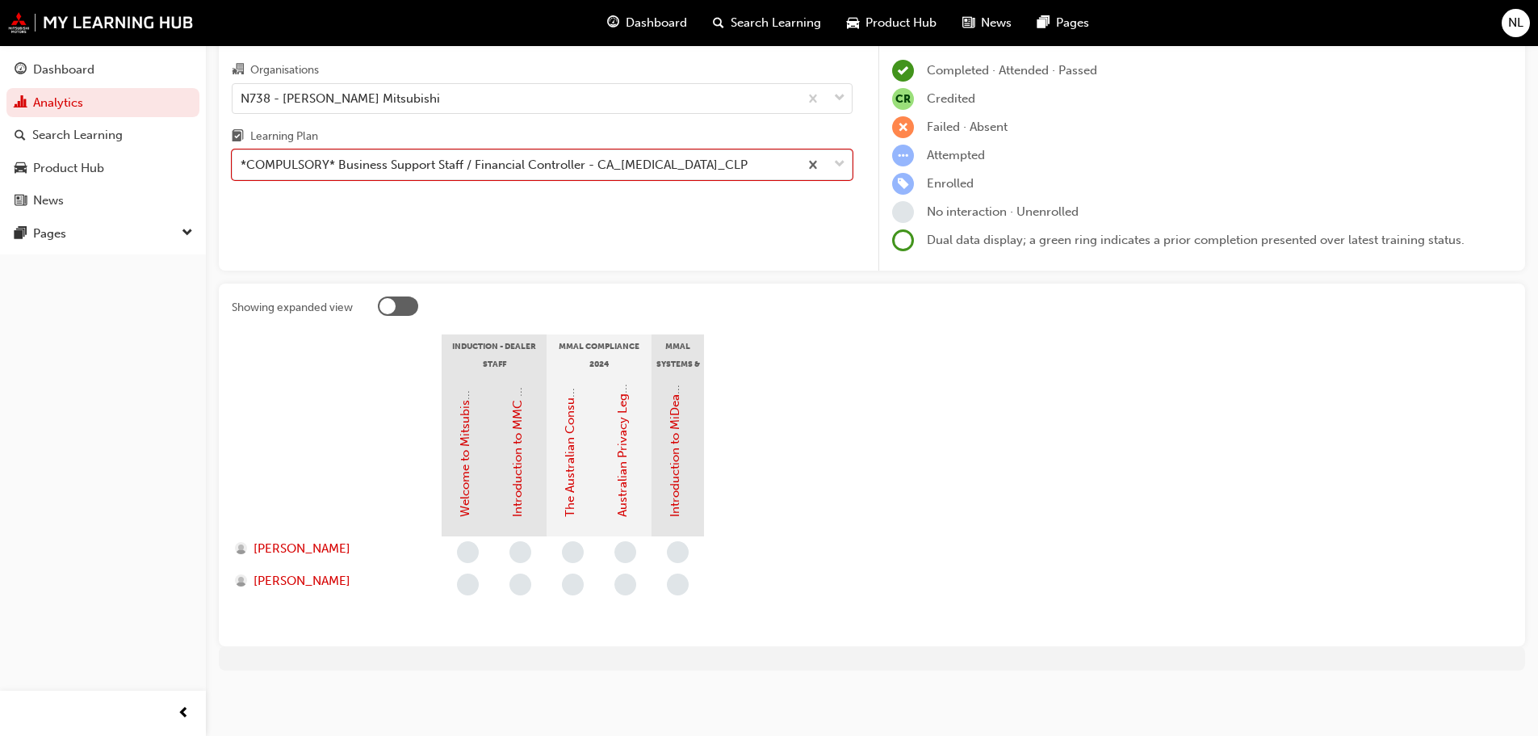
scroll to position [91, 0]
click at [401, 155] on div "*COMPULSORY* Business Support Staff / Financial Controller - CA_BSS_CLP" at bounding box center [494, 164] width 507 height 19
click at [242, 157] on input "Learning Plan option *COMPULSORY* Business Support Staff / Financial Controller…" at bounding box center [242, 164] width 2 height 14
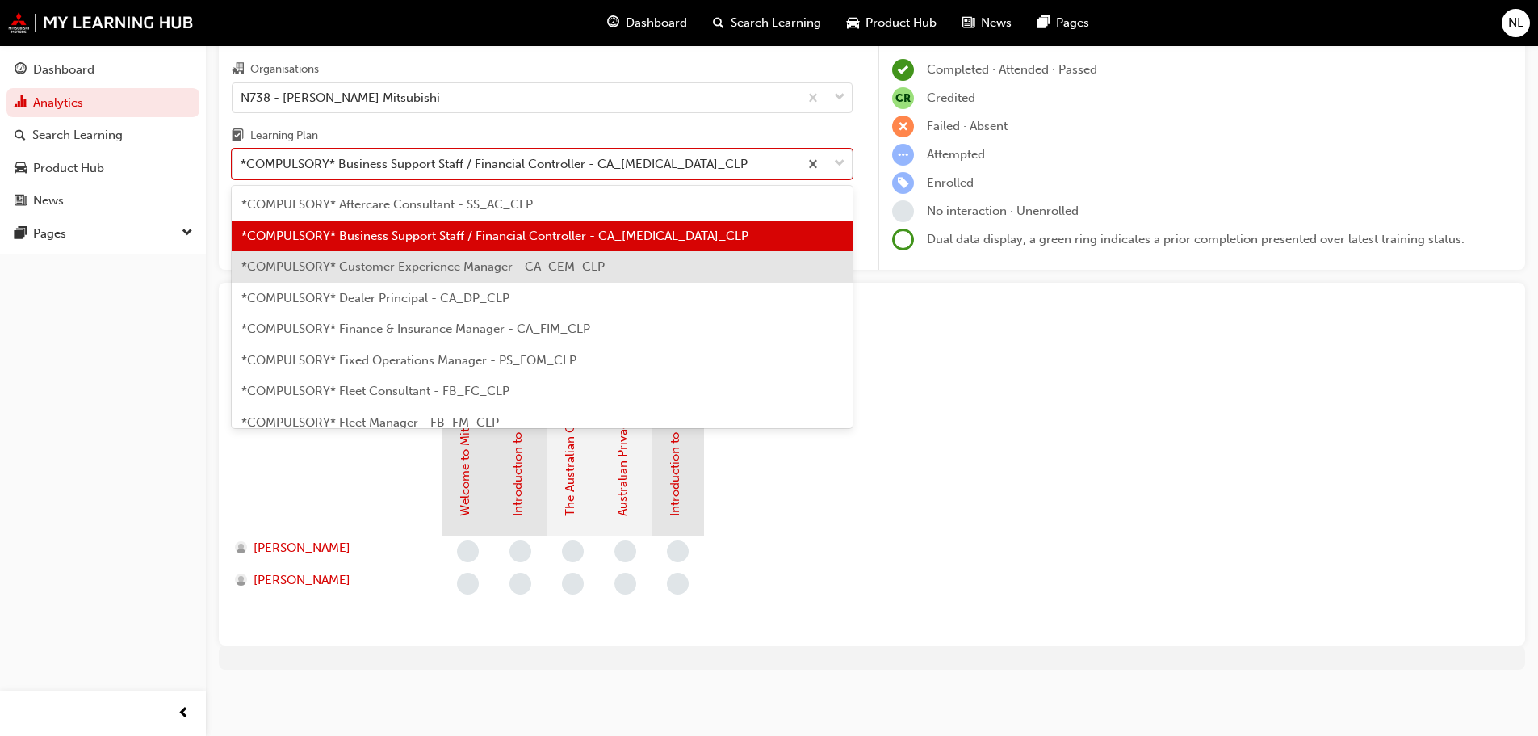
click at [399, 258] on div "*COMPULSORY* Customer Experience Manager - CA_CEM_CLP" at bounding box center [542, 266] width 621 height 31
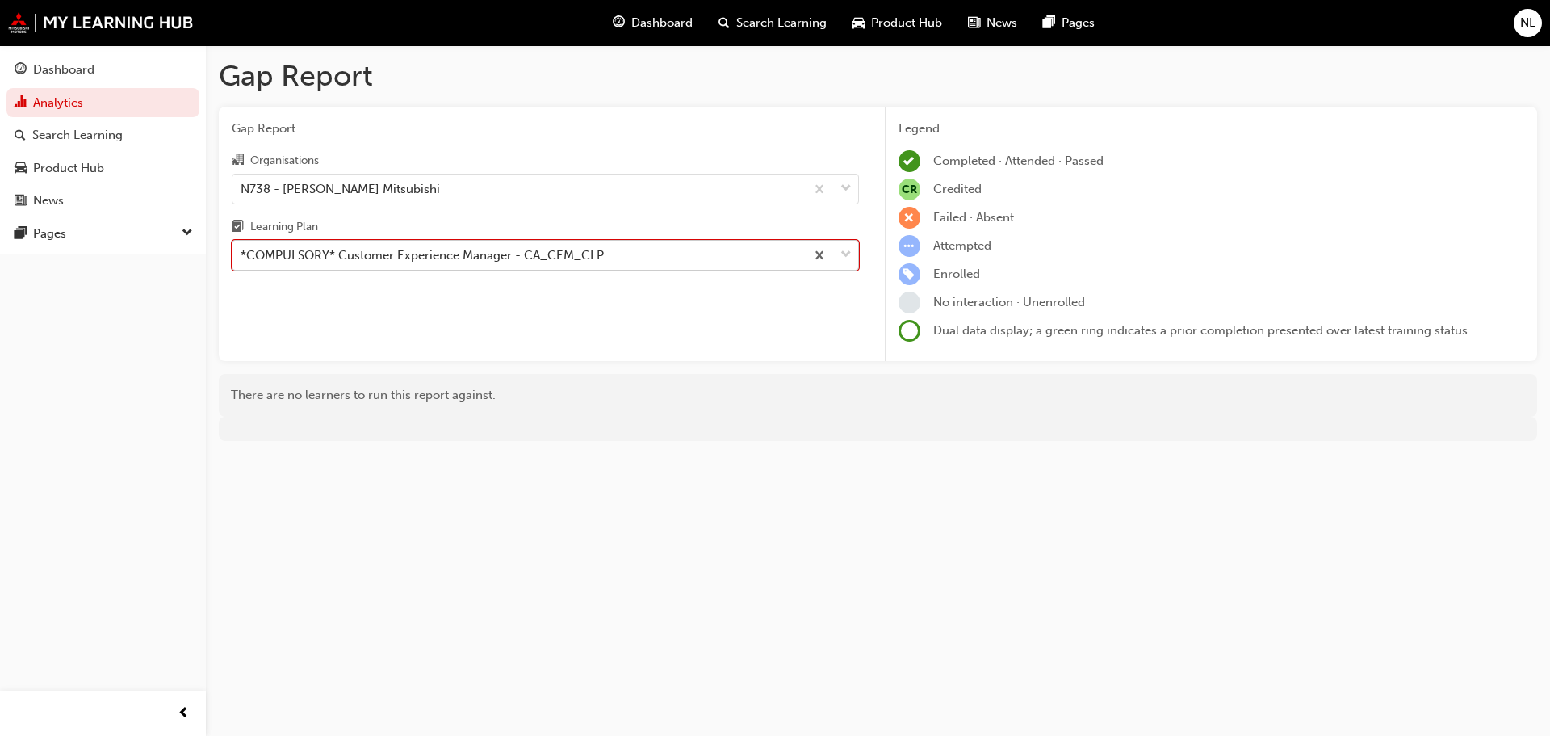
click at [407, 262] on div "*COMPULSORY* Customer Experience Manager - CA_CEM_CLP" at bounding box center [422, 255] width 363 height 19
click at [242, 262] on input "Learning Plan option *COMPULSORY* Customer Experience Manager - CA_CEM_CLP, sel…" at bounding box center [242, 255] width 2 height 14
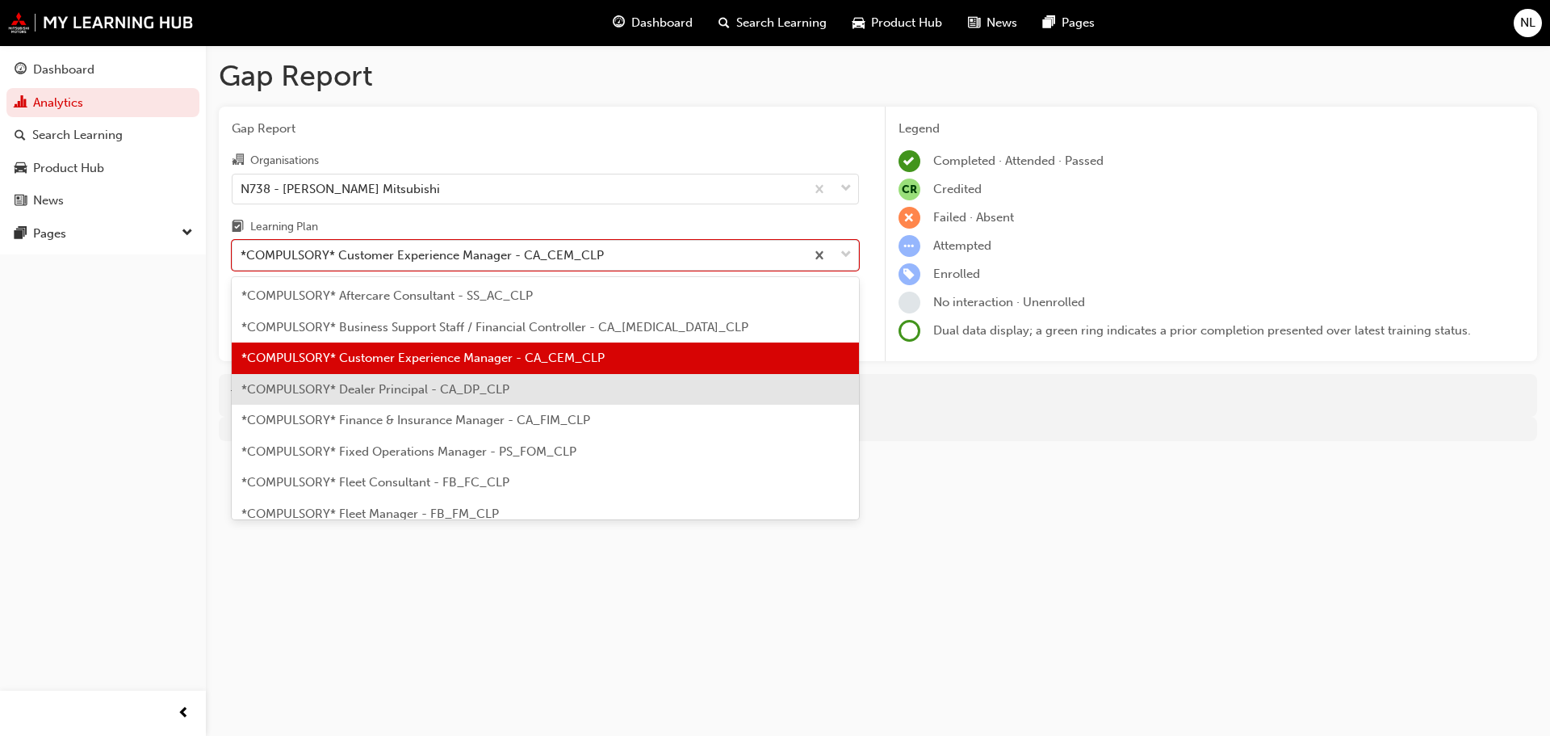
click at [413, 394] on span "*COMPULSORY* Dealer Principal - CA_DP_CLP" at bounding box center [375, 389] width 268 height 15
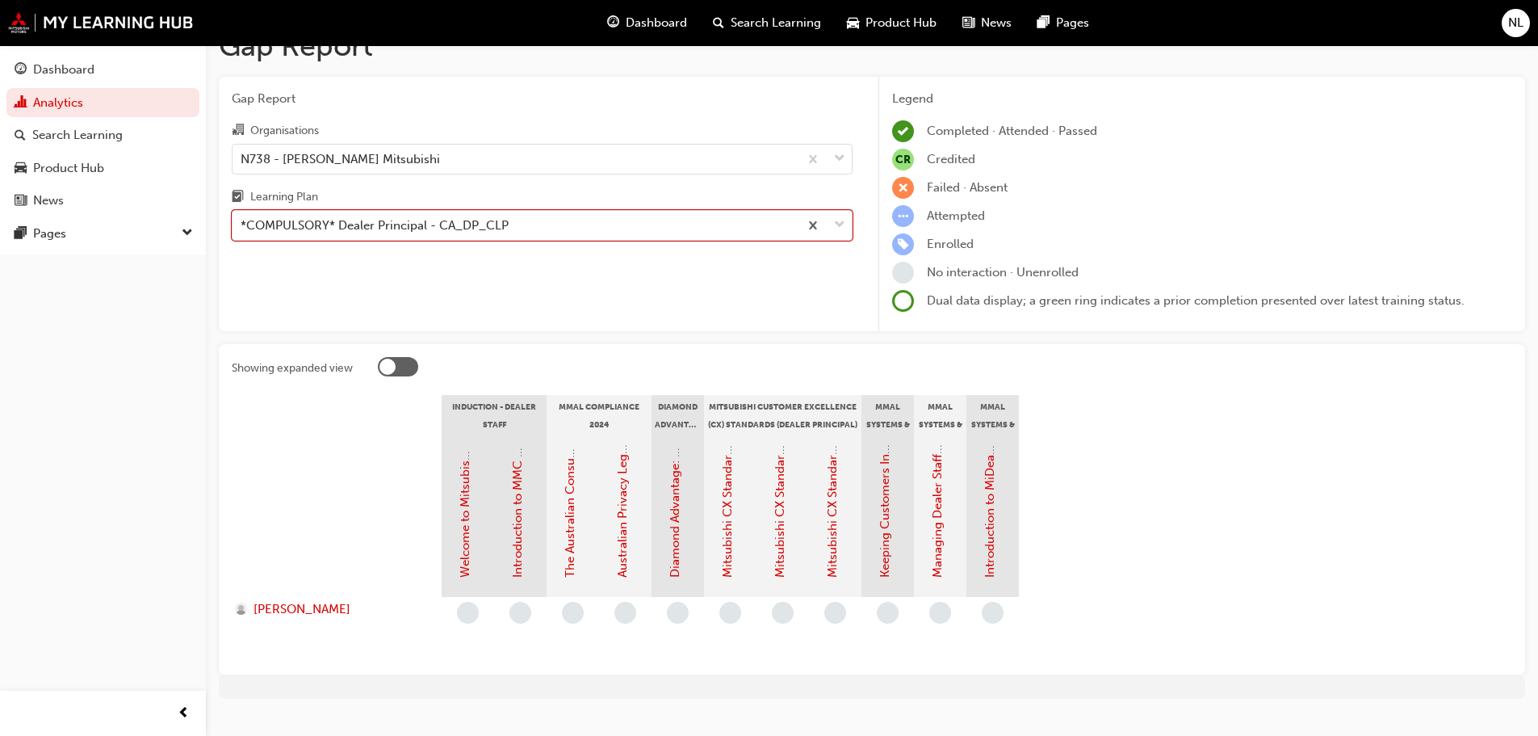
scroll to position [59, 0]
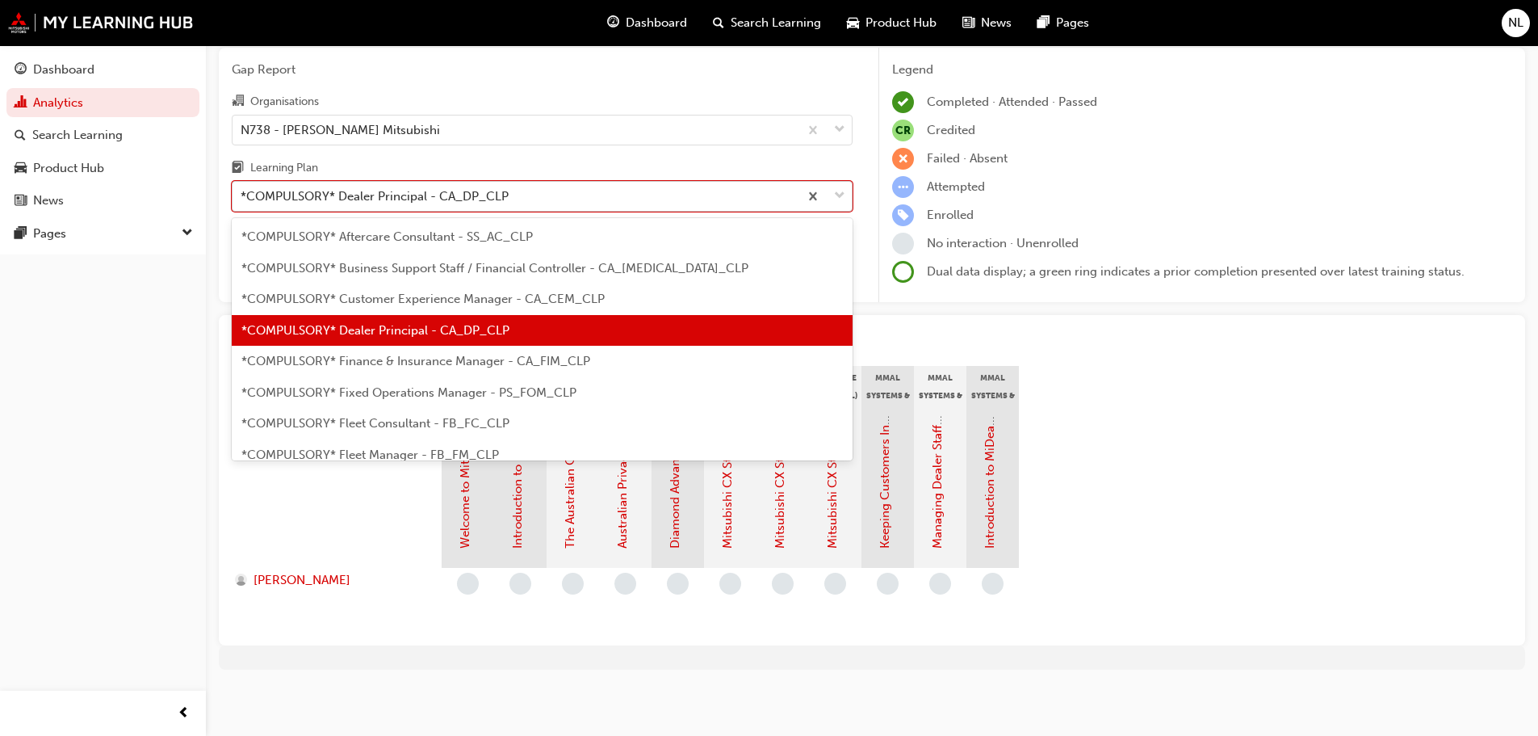
click at [451, 193] on div "*COMPULSORY* Dealer Principal - CA_DP_CLP" at bounding box center [375, 196] width 268 height 19
click at [242, 193] on input "Learning Plan option *COMPULSORY* Dealer Principal - CA_DP_CLP, selected. optio…" at bounding box center [242, 196] width 2 height 14
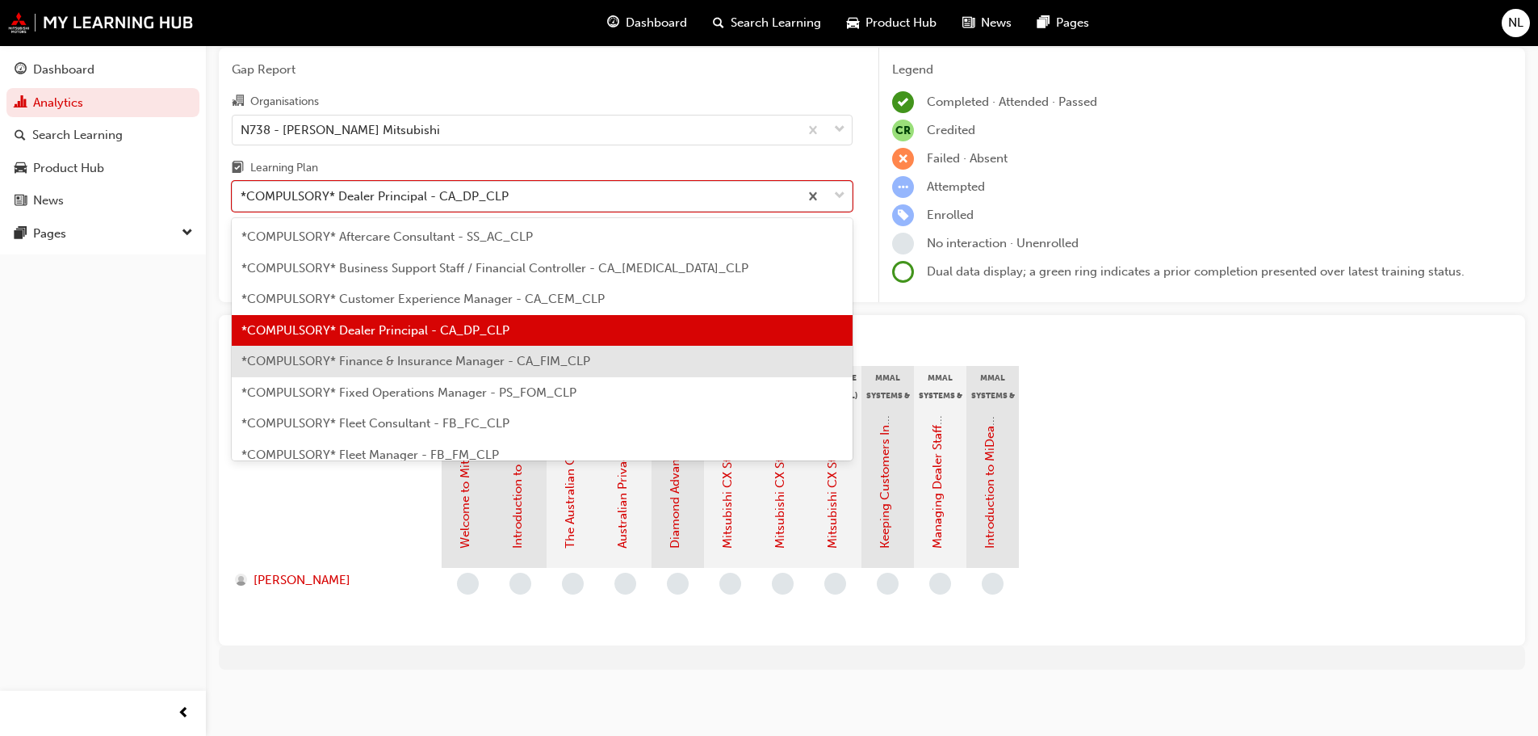
click at [396, 368] on div "*COMPULSORY* Finance & Insurance Manager - CA_FIM_CLP" at bounding box center [542, 361] width 621 height 31
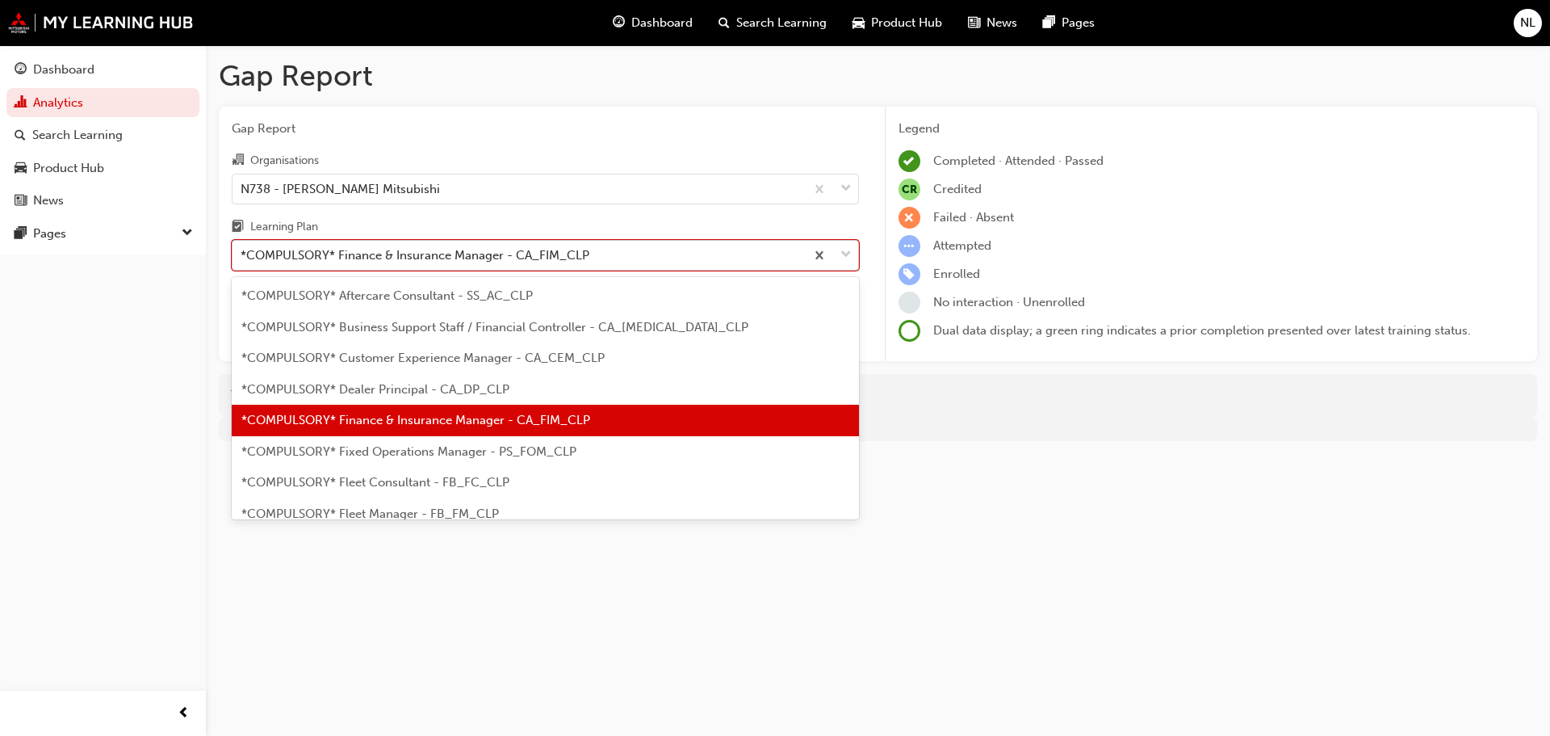
click at [456, 249] on div "*COMPULSORY* Finance & Insurance Manager - CA_FIM_CLP" at bounding box center [415, 255] width 349 height 19
click at [242, 249] on input "Learning Plan option *COMPULSORY* Finance & Insurance Manager - CA_FIM_CLP, sel…" at bounding box center [242, 255] width 2 height 14
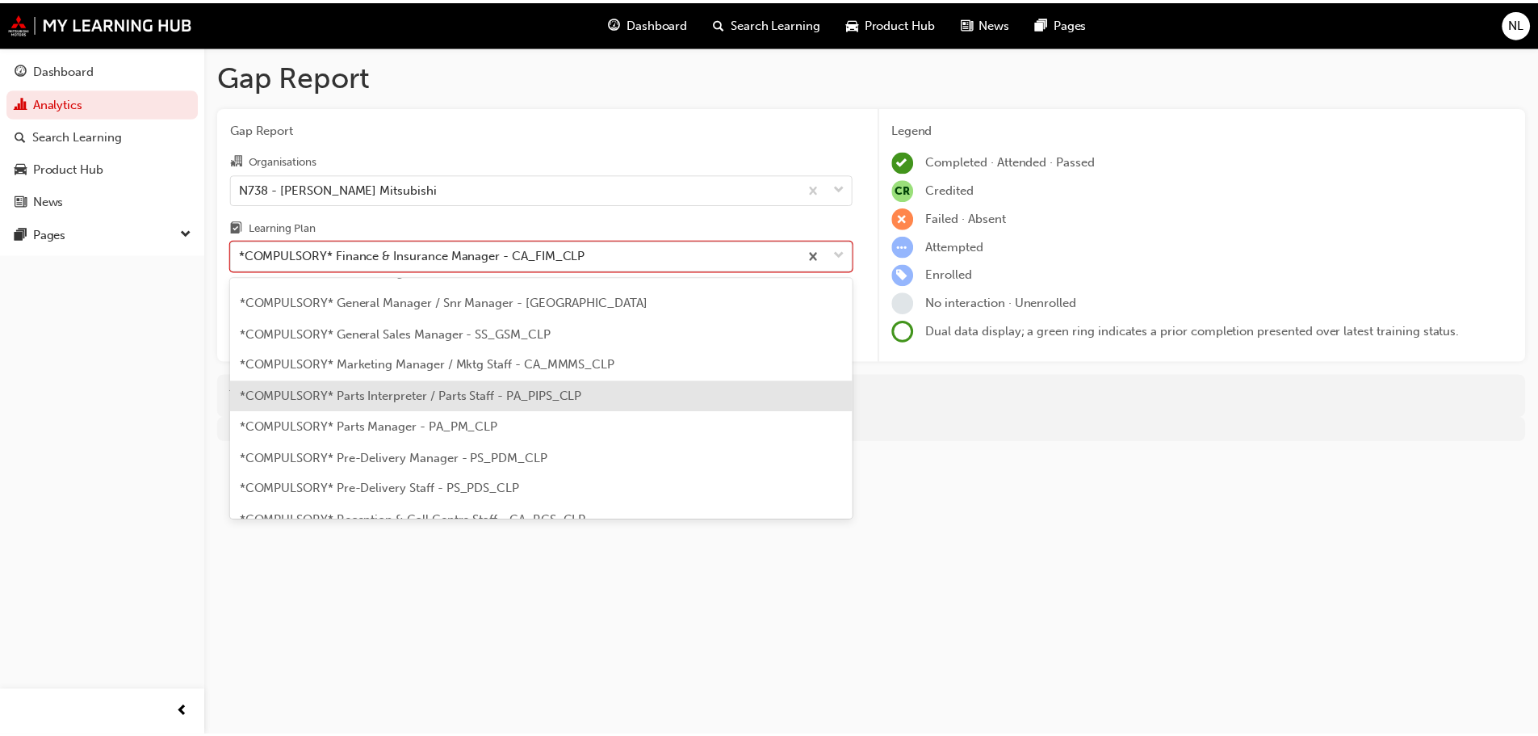
scroll to position [81, 0]
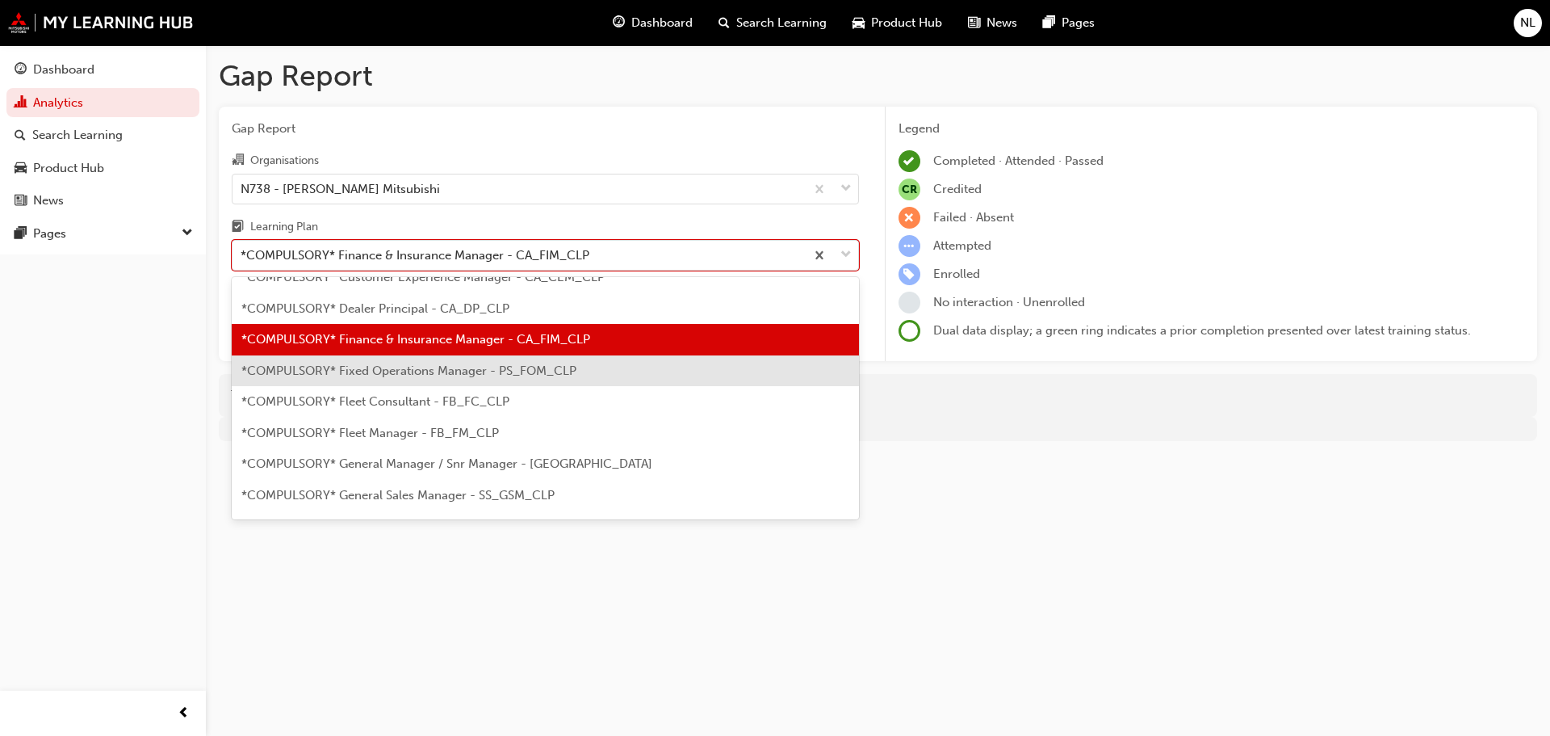
click at [418, 374] on span "*COMPULSORY* Fixed Operations Manager - PS_FOM_CLP" at bounding box center [408, 370] width 335 height 15
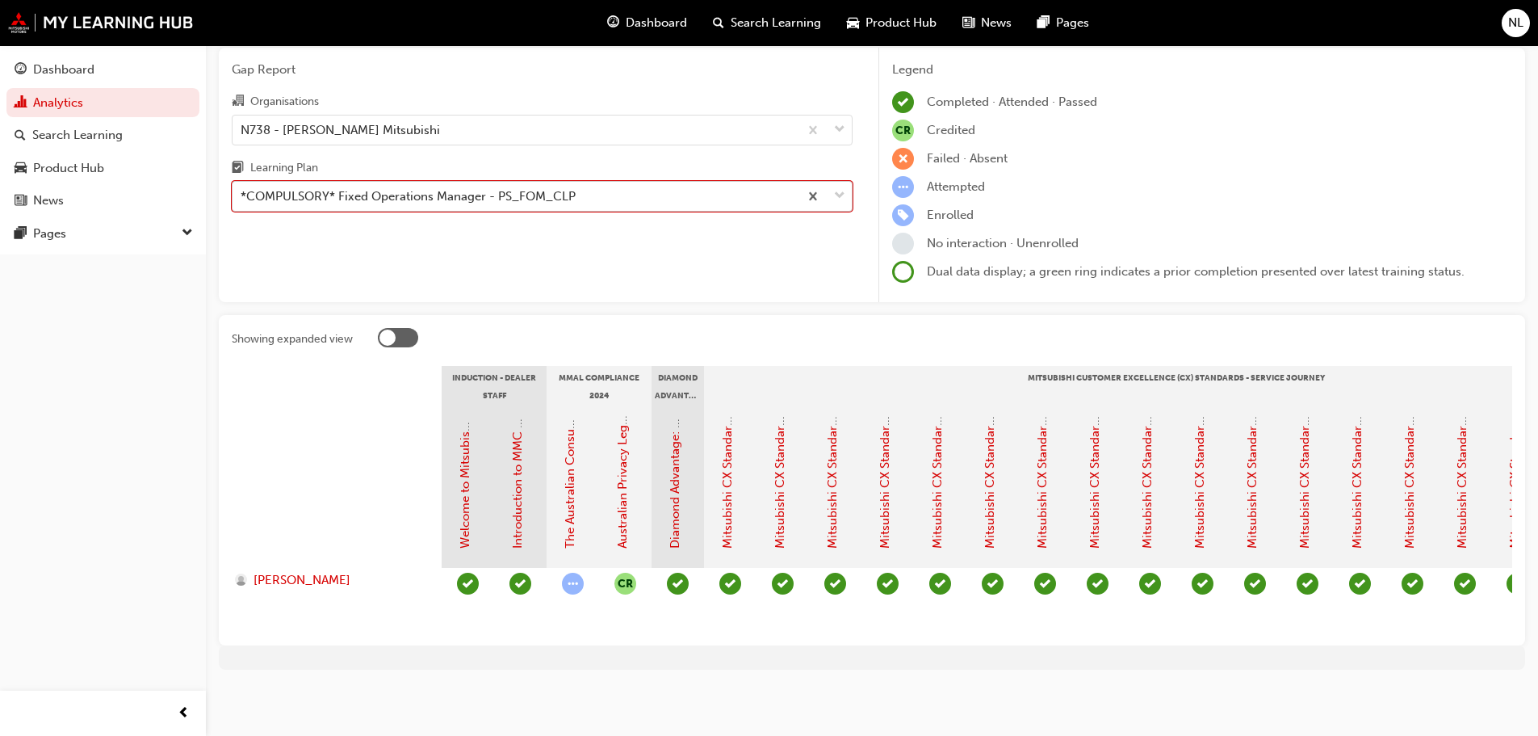
click at [416, 192] on div "*COMPULSORY* Fixed Operations Manager - PS_FOM_CLP" at bounding box center [408, 196] width 335 height 19
click at [242, 192] on input "Learning Plan option *COMPULSORY* Fixed Operations Manager - PS_FOM_CLP, select…" at bounding box center [242, 196] width 2 height 14
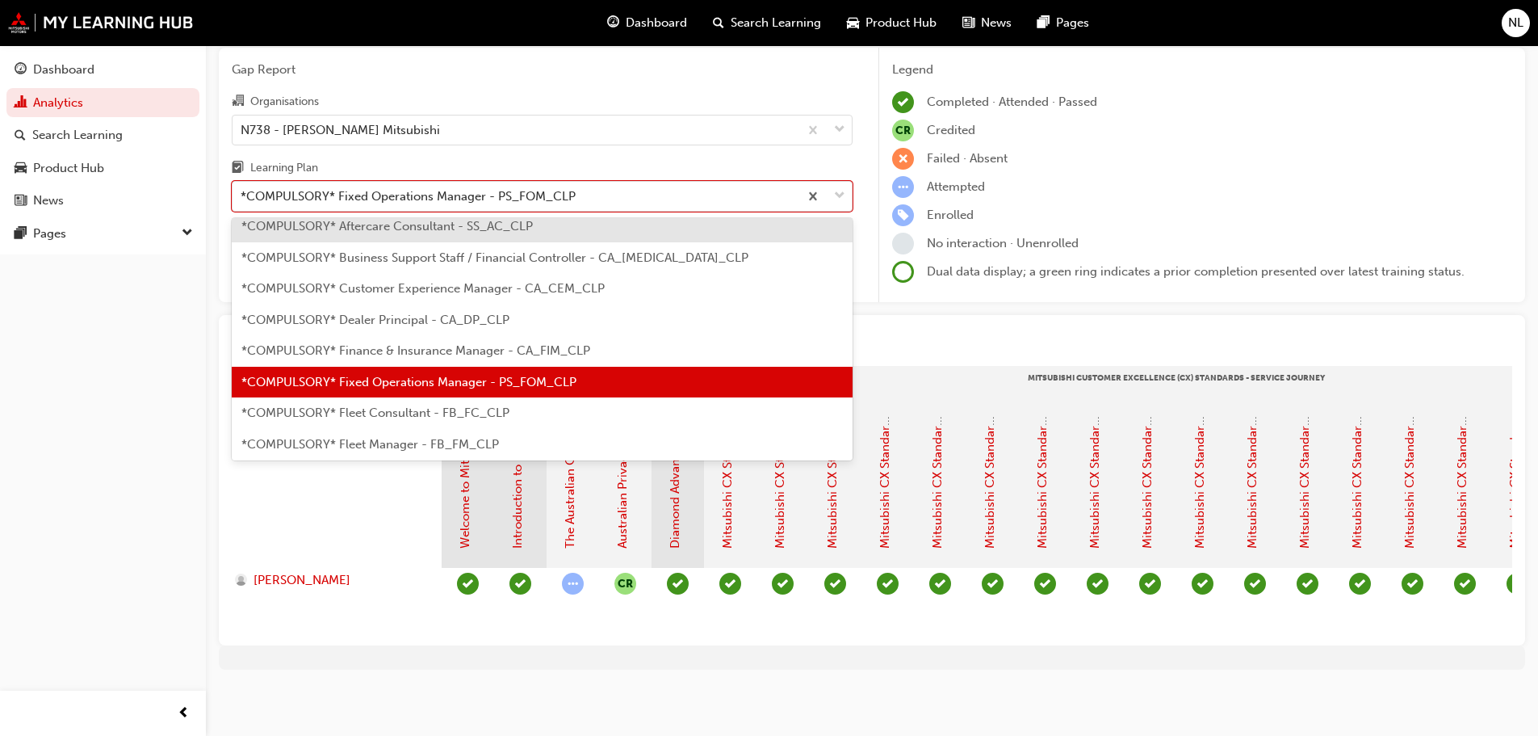
scroll to position [49, 0]
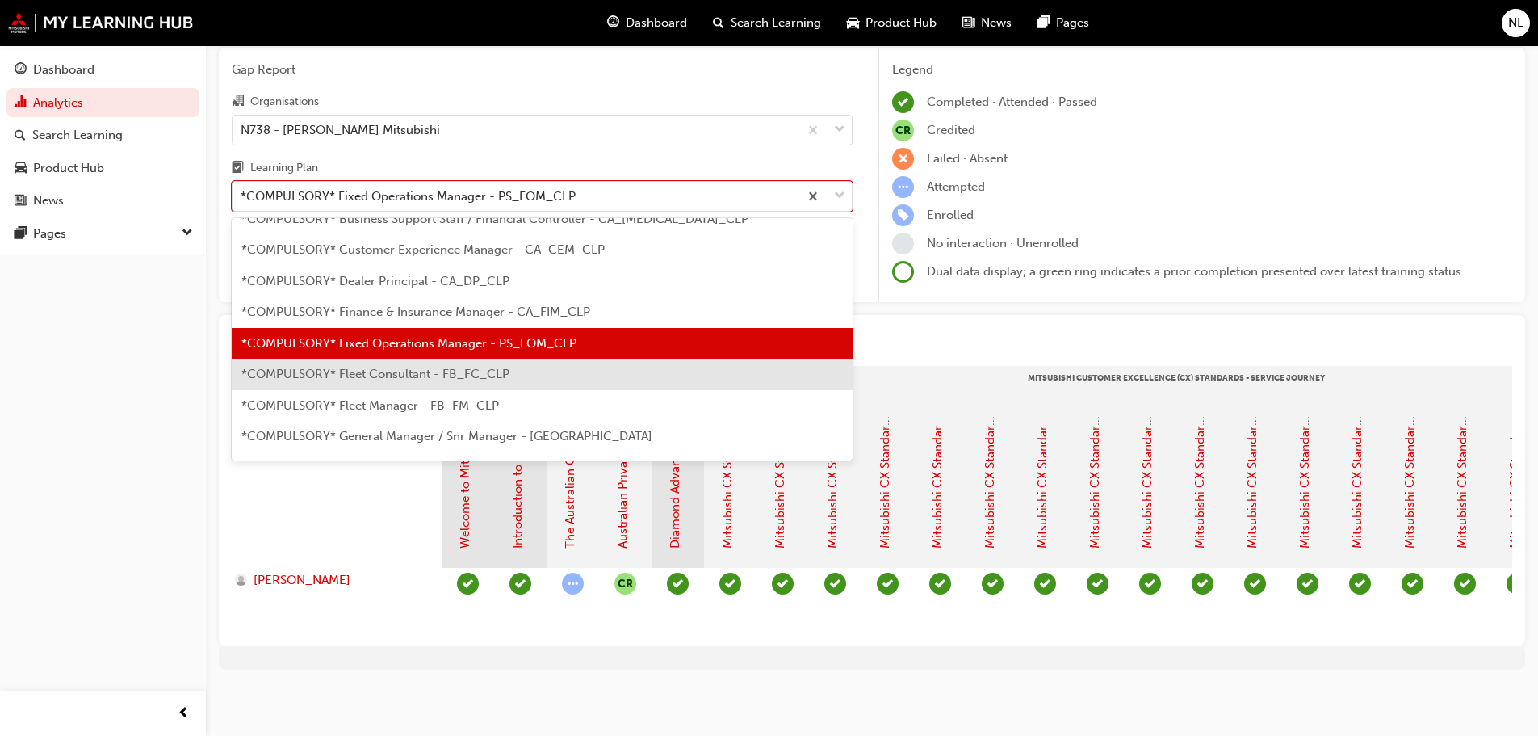
click at [423, 367] on span "*COMPULSORY* Fleet Consultant - FB_FC_CLP" at bounding box center [375, 374] width 268 height 15
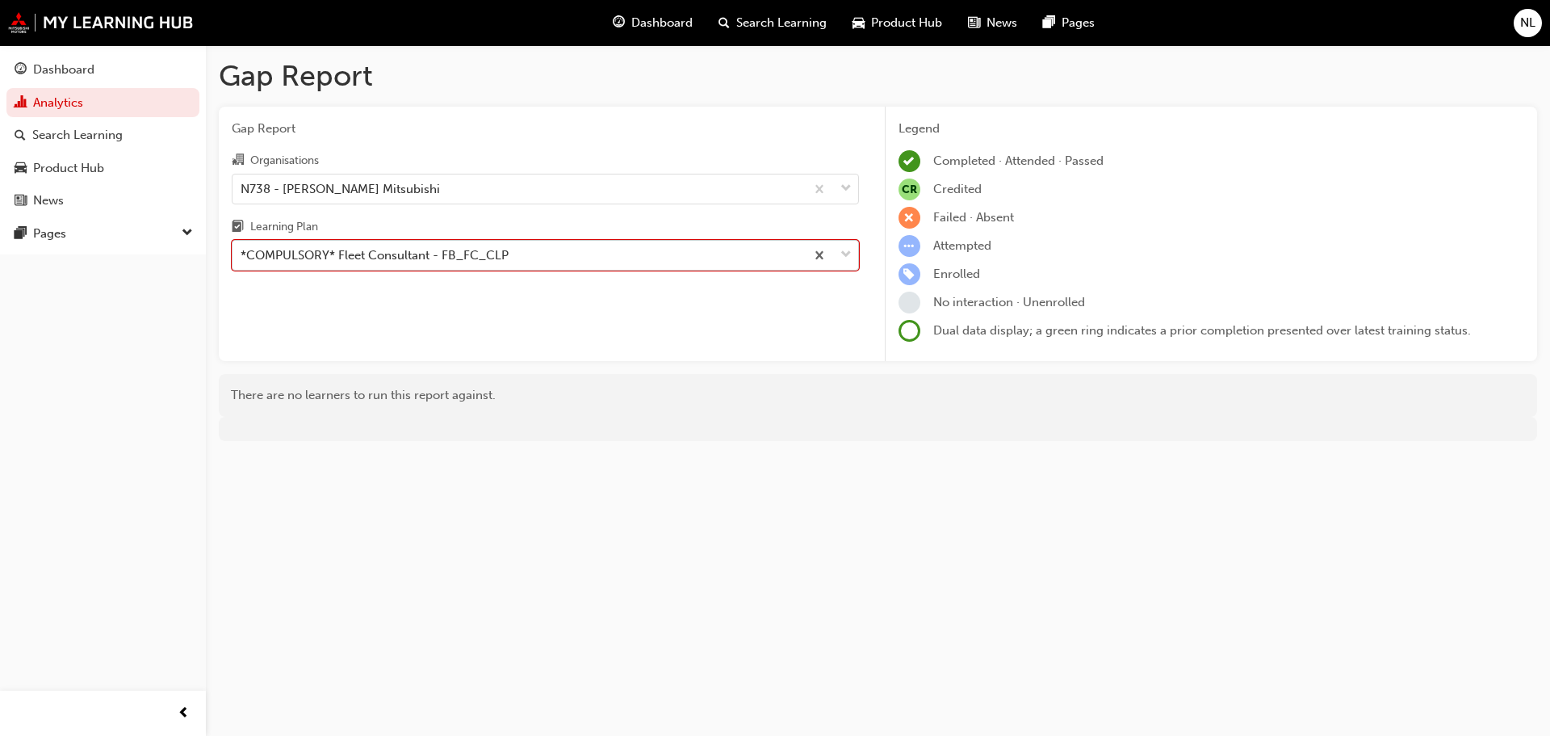
click at [504, 267] on div "*COMPULSORY* Fleet Consultant - FB_FC_CLP" at bounding box center [519, 255] width 573 height 28
click at [242, 262] on input "Learning Plan option *COMPULSORY* Fleet Consultant - FB_FC_CLP, selected. 0 res…" at bounding box center [242, 255] width 2 height 14
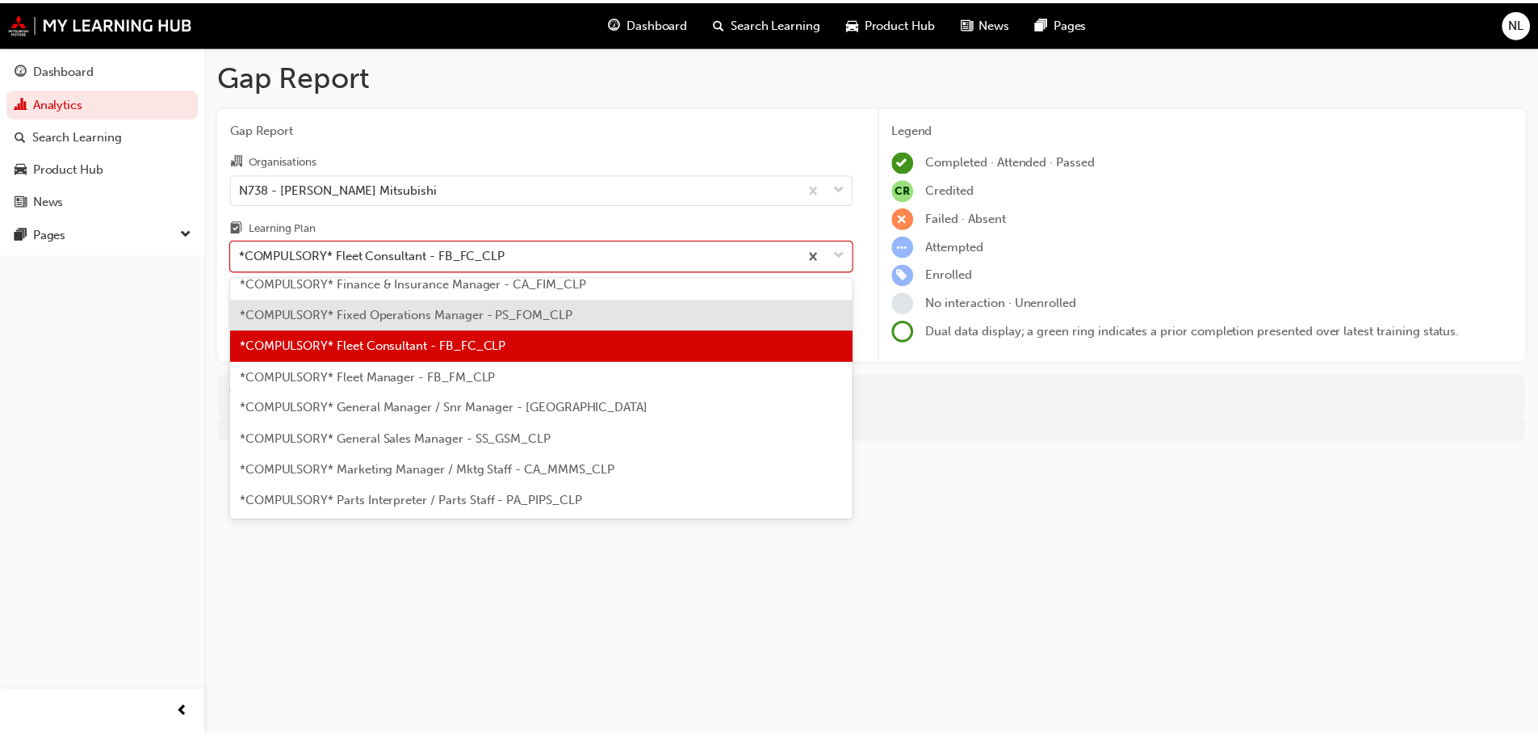
scroll to position [162, 0]
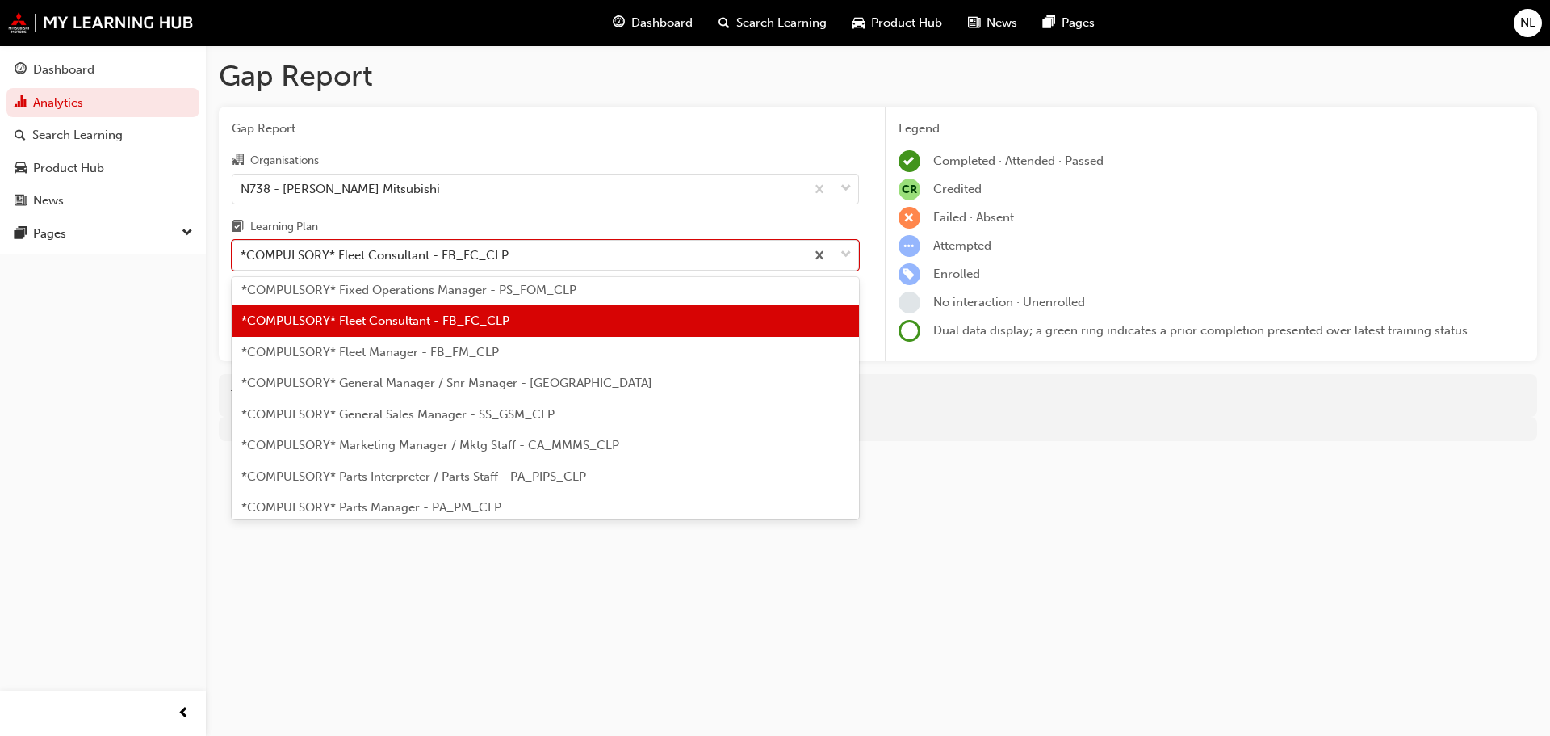
click at [408, 361] on div "*COMPULSORY* Fleet Manager - FB_FM_CLP" at bounding box center [545, 352] width 627 height 31
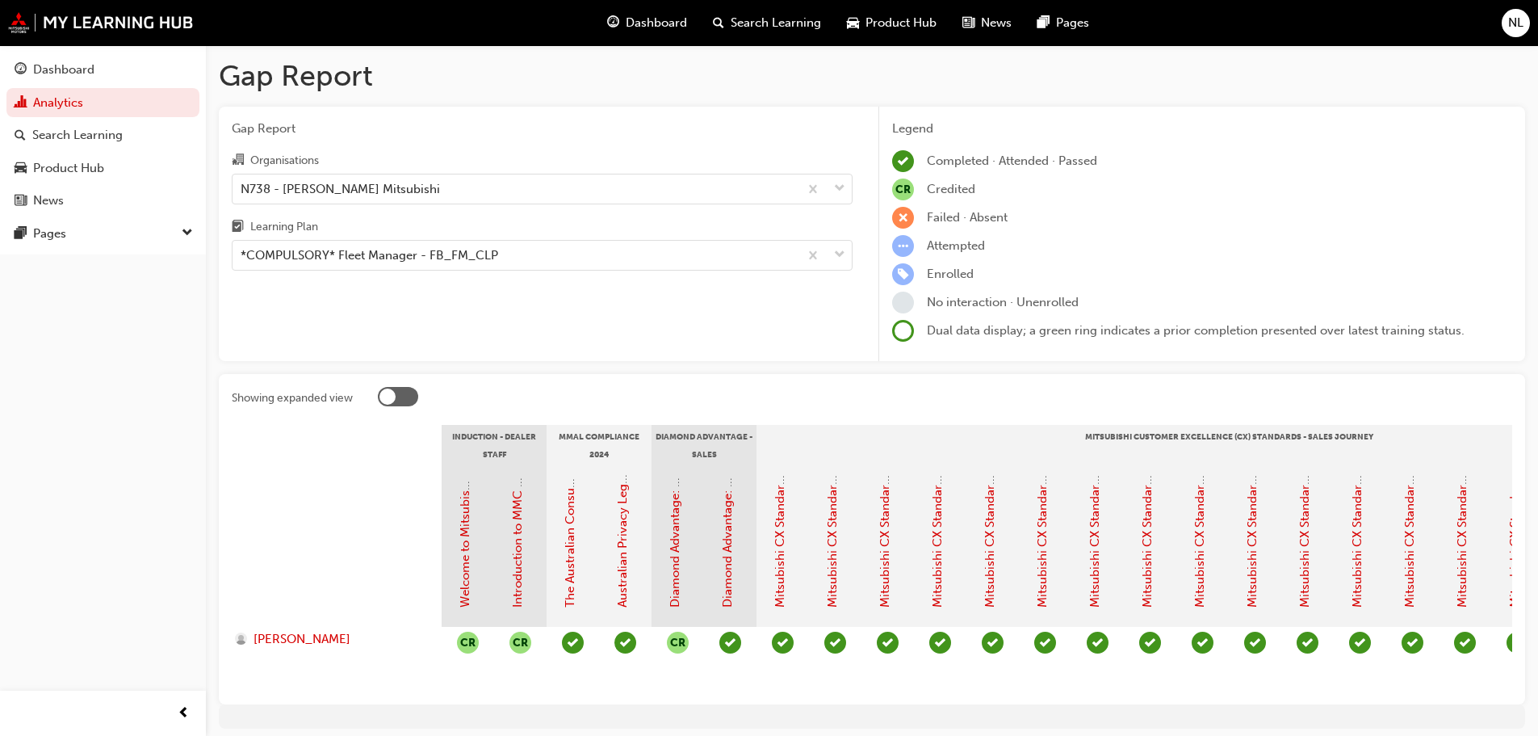
click at [422, 272] on div "Gap Report Organisations N738 - Tynan Mitsubishi Learning Plan *COMPULSORY* Fle…" at bounding box center [542, 234] width 647 height 255
click at [429, 264] on div "*COMPULSORY* Fleet Manager - FB_FM_CLP" at bounding box center [370, 255] width 258 height 19
click at [242, 262] on input "Learning Plan *COMPULSORY* Fleet Manager - FB_FM_CLP" at bounding box center [242, 255] width 2 height 14
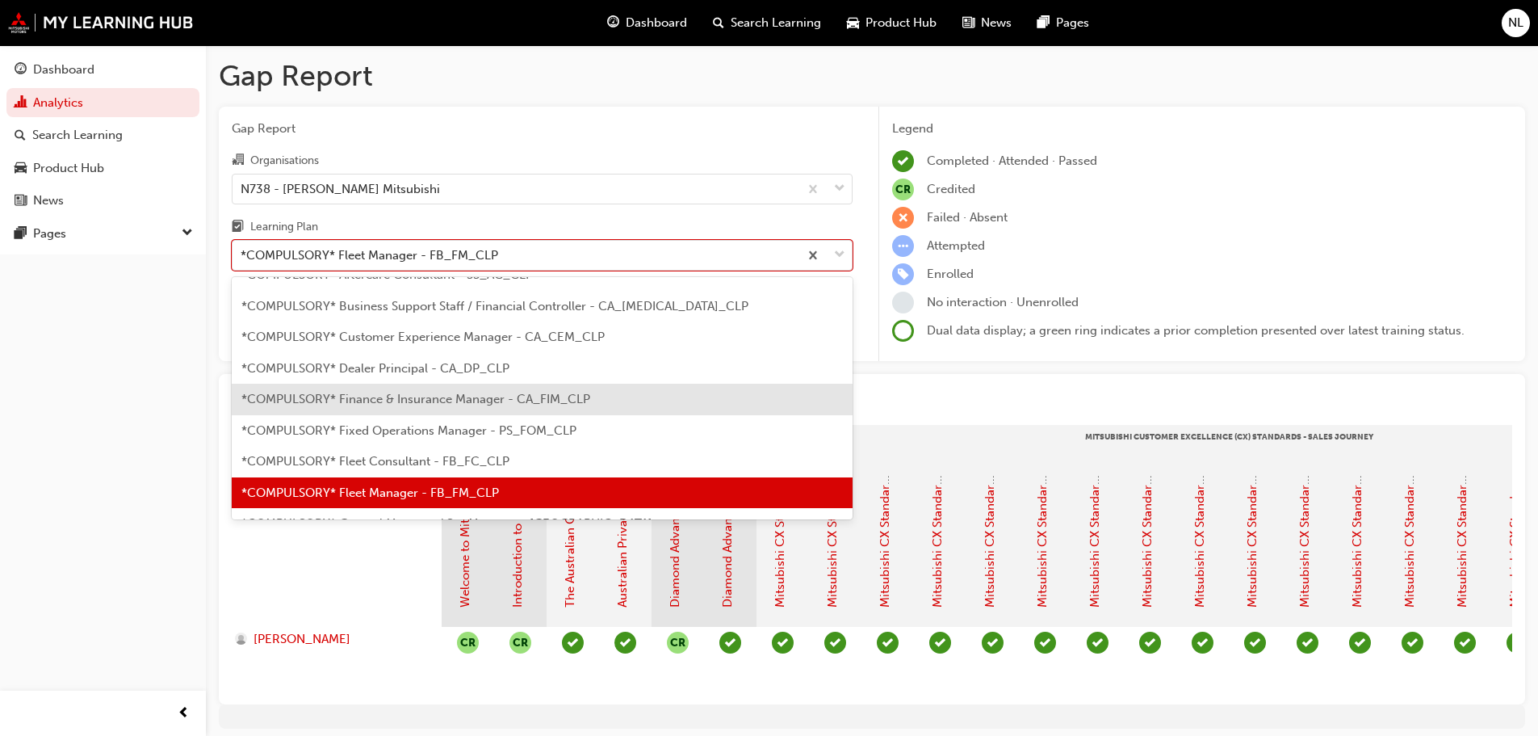
scroll to position [182, 0]
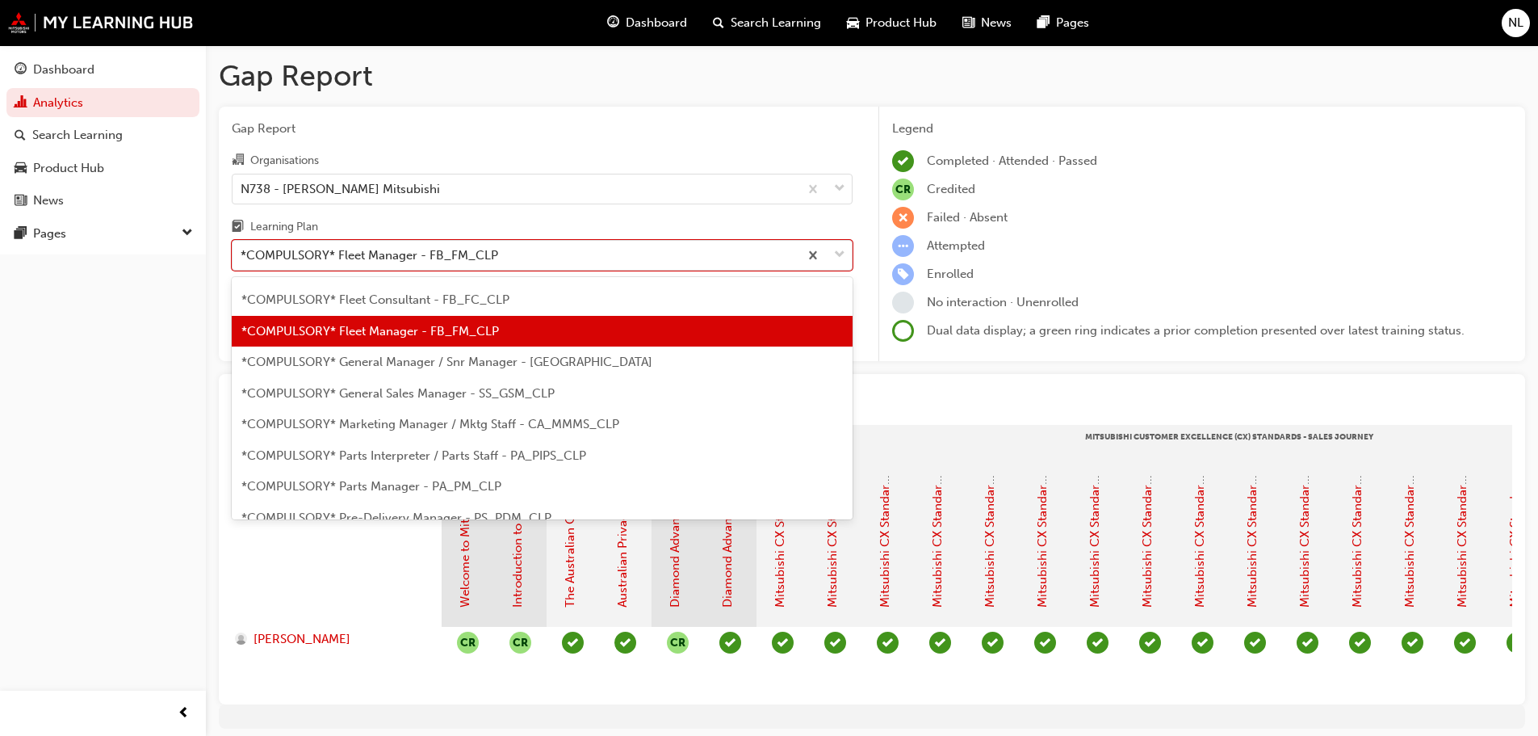
click at [416, 359] on span "*COMPULSORY* General Manager / Snr Manager - CA_GM_CLP" at bounding box center [446, 361] width 411 height 15
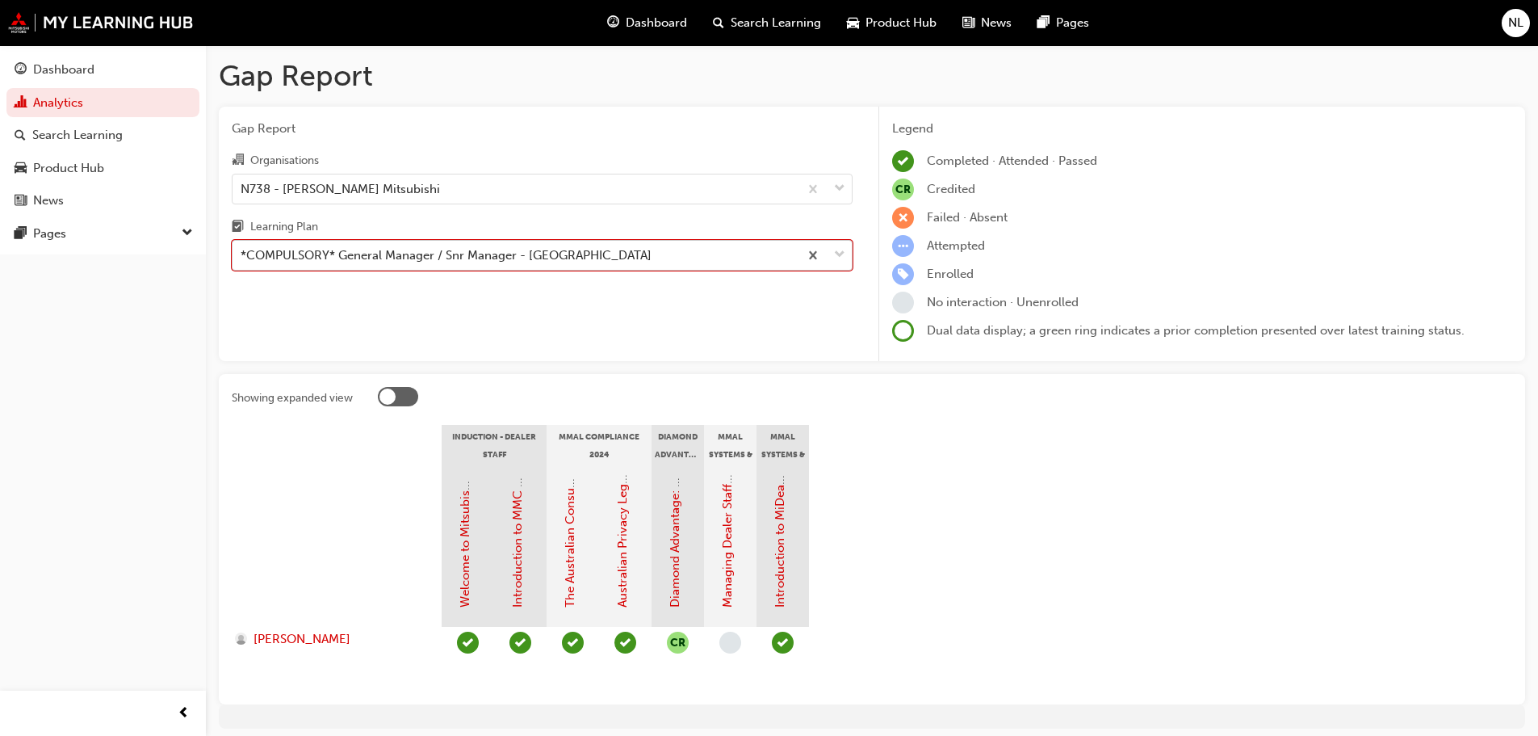
click at [461, 250] on div "*COMPULSORY* General Manager / Snr Manager - CA_GM_CLP" at bounding box center [446, 255] width 411 height 19
click at [242, 250] on input "Learning Plan option *COMPULSORY* General Manager / Snr Manager - CA_GM_CLP, se…" at bounding box center [242, 255] width 2 height 14
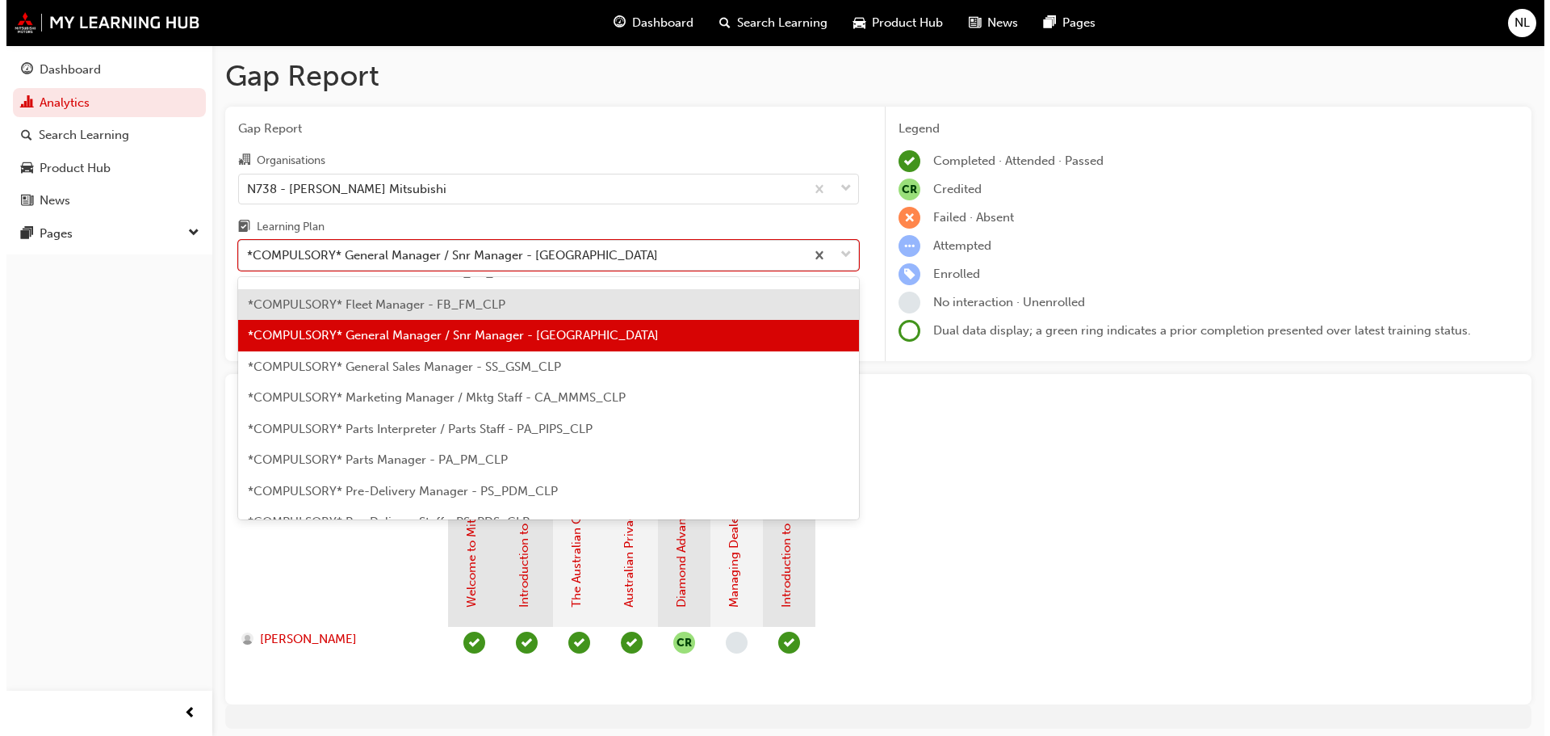
scroll to position [213, 0]
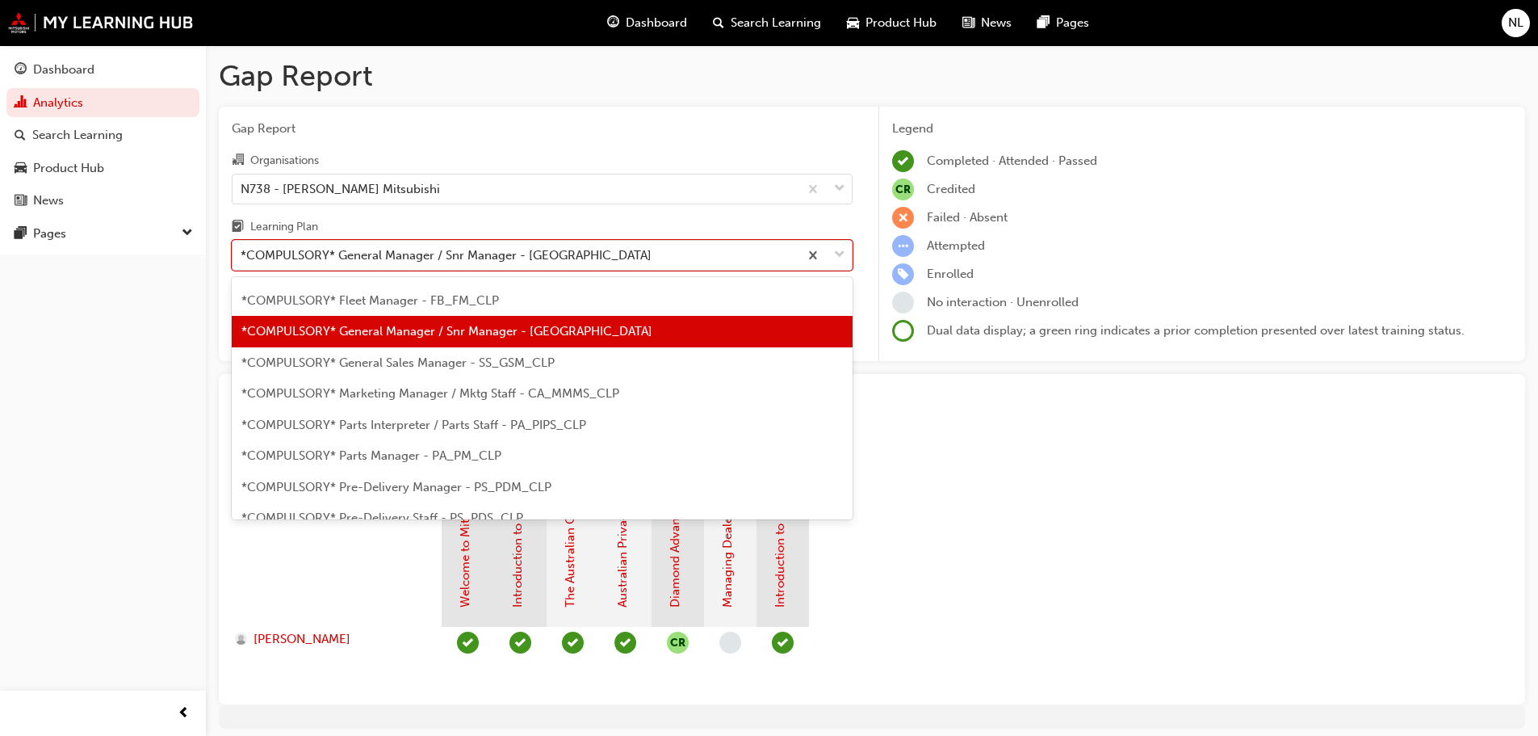
click at [427, 374] on div "*COMPULSORY* General Sales Manager - SS_GSM_CLP" at bounding box center [542, 362] width 621 height 31
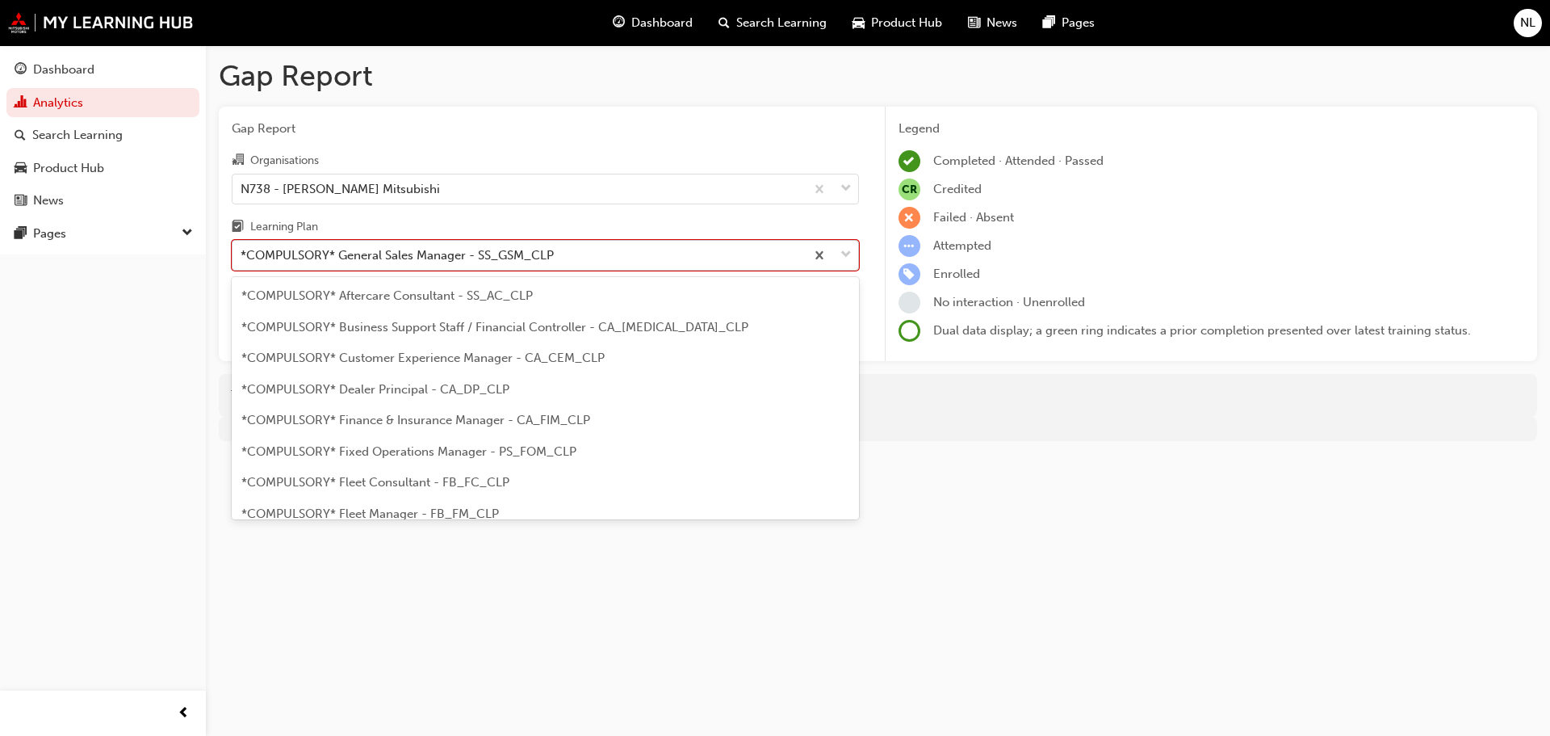
click at [519, 259] on div "*COMPULSORY* General Sales Manager - SS_GSM_CLP" at bounding box center [397, 255] width 313 height 19
click at [242, 259] on input "Learning Plan option *COMPULSORY* General Sales Manager - SS_GSM_CLP, selected.…" at bounding box center [242, 255] width 2 height 14
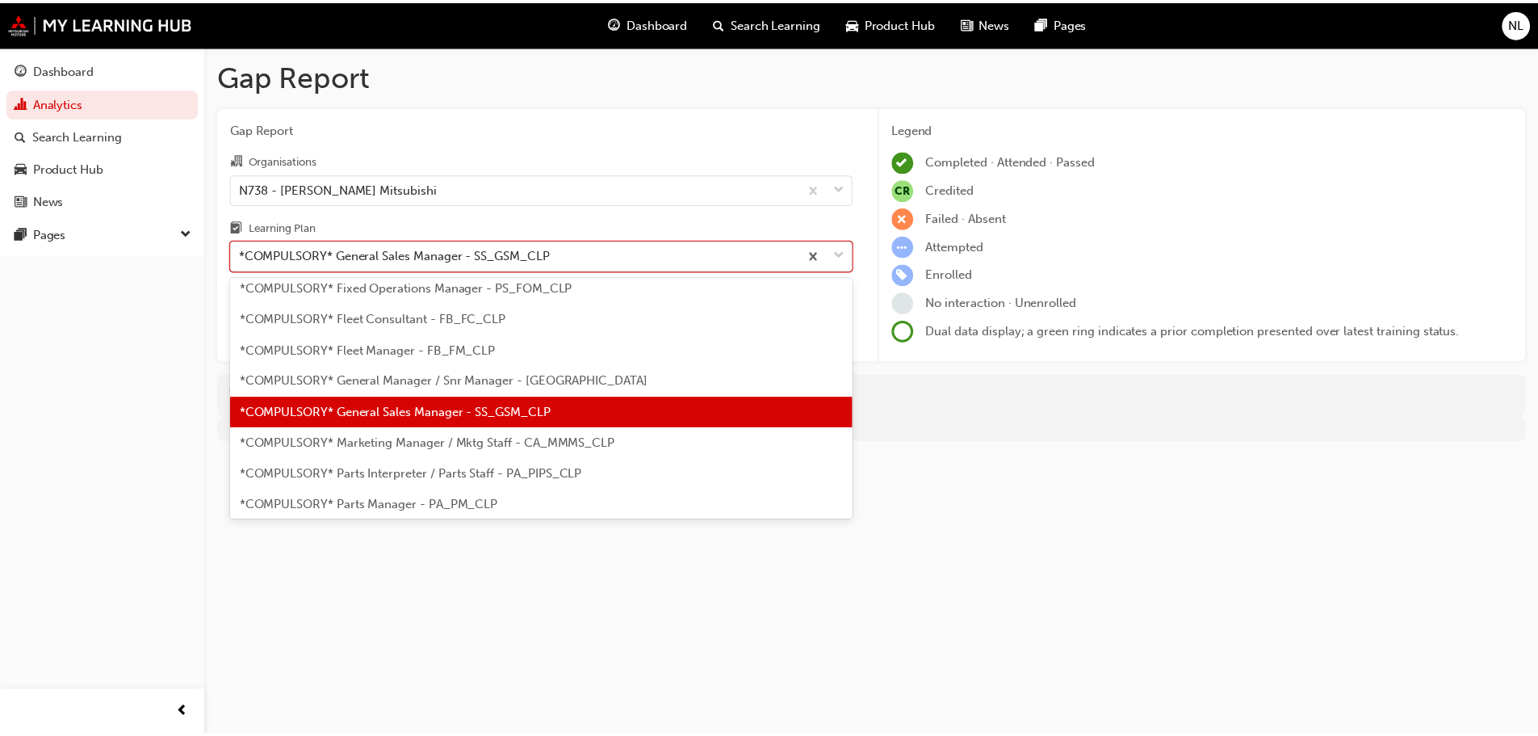
scroll to position [245, 0]
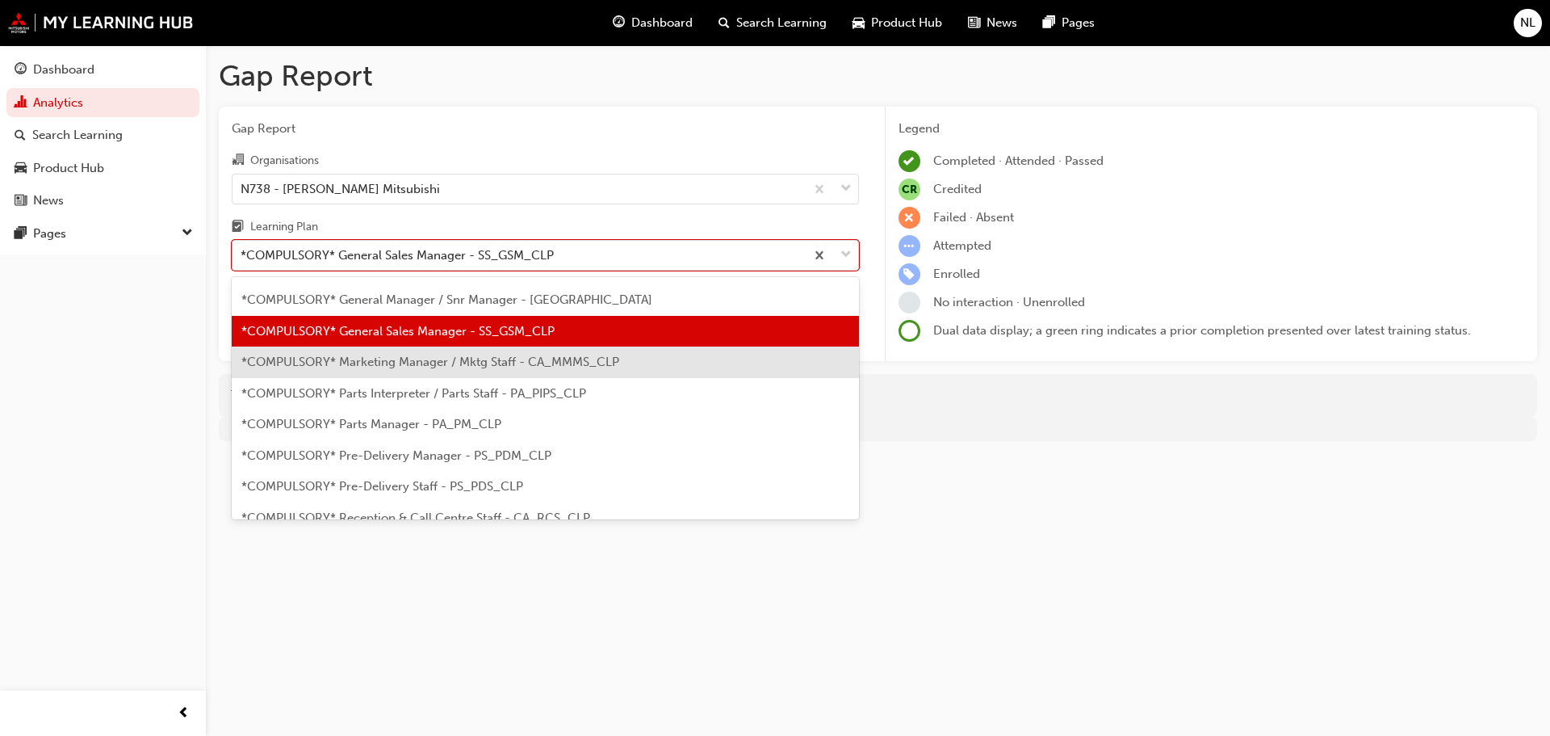
click at [455, 374] on div "*COMPULSORY* Marketing Manager / Mktg Staff - CA_MMMS_CLP" at bounding box center [545, 361] width 627 height 31
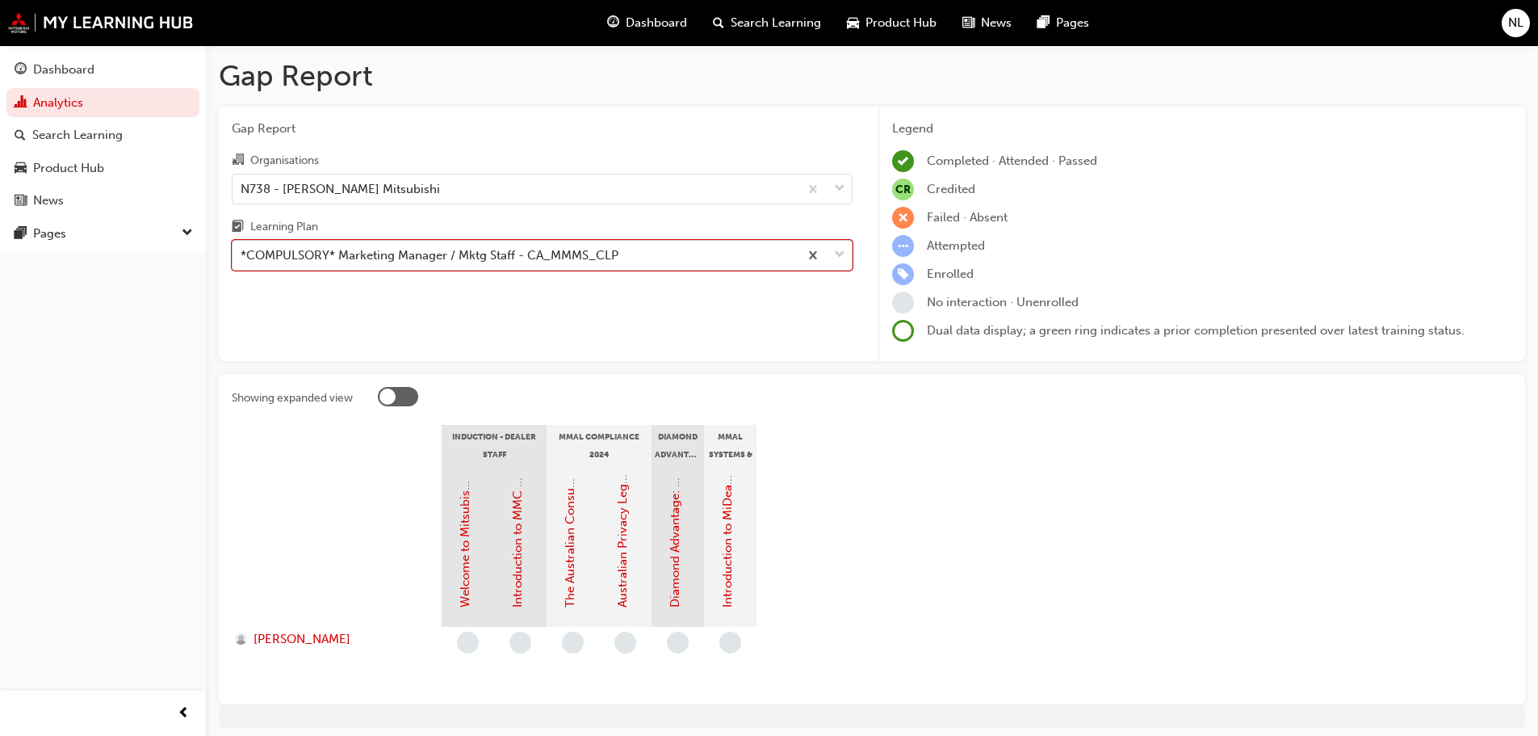
click at [362, 254] on div "*COMPULSORY* Marketing Manager / Mktg Staff - CA_MMMS_CLP" at bounding box center [430, 255] width 378 height 19
click at [242, 254] on input "Learning Plan option *COMPULSORY* Marketing Manager / Mktg Staff - CA_MMMS_CLP,…" at bounding box center [242, 255] width 2 height 14
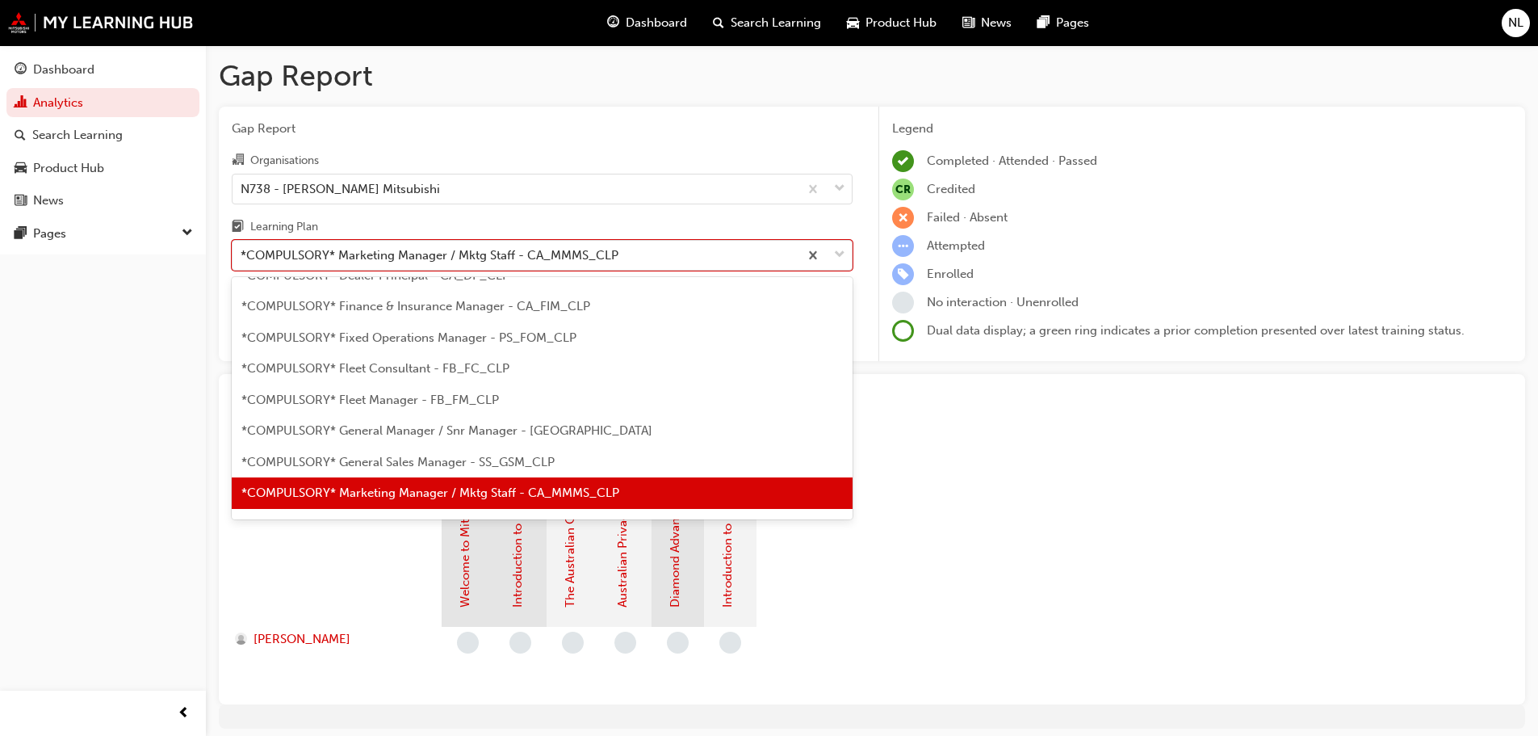
scroll to position [275, 0]
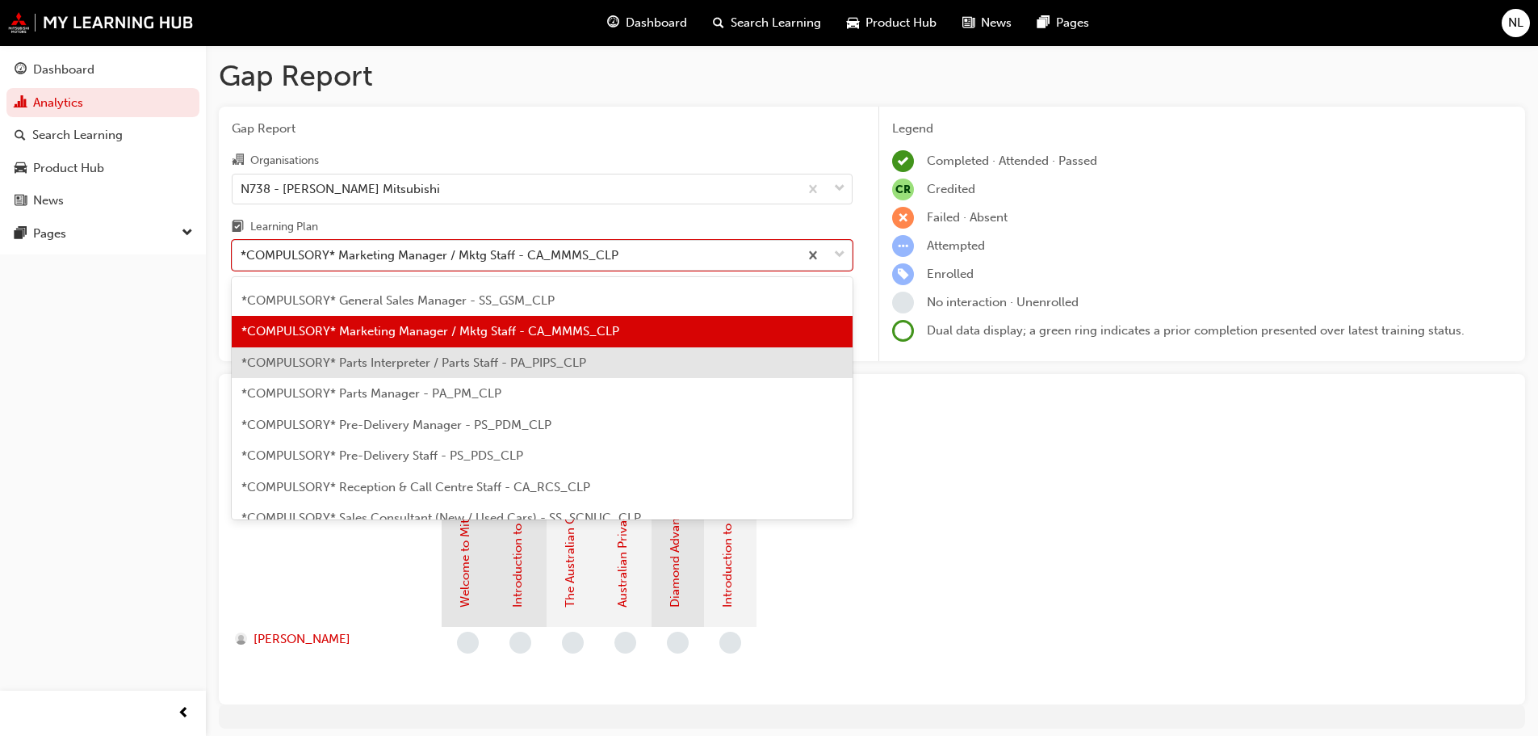
click at [378, 363] on span "*COMPULSORY* Parts Interpreter / Parts Staff - PA_PIPS_CLP" at bounding box center [413, 362] width 345 height 15
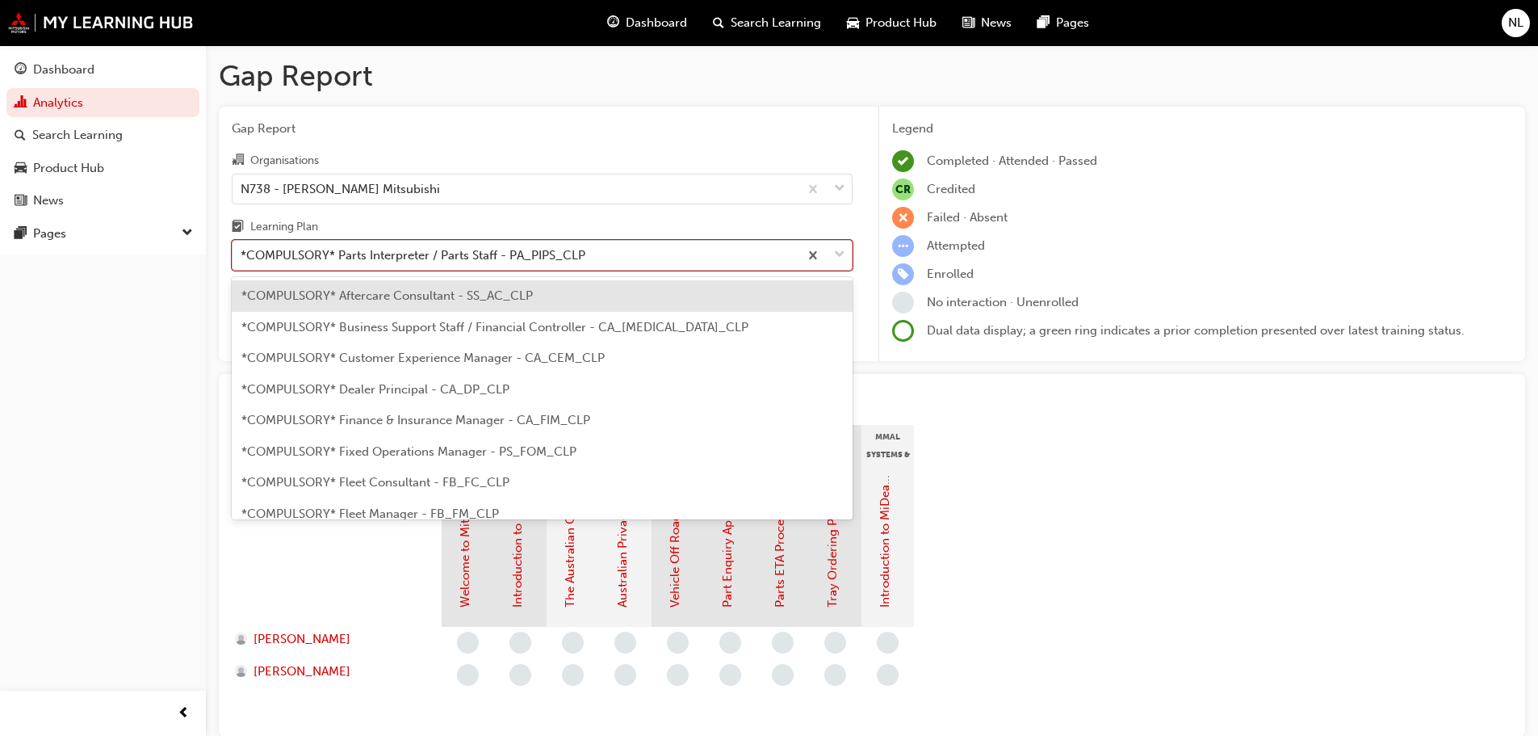
click at [473, 254] on div "*COMPULSORY* Parts Interpreter / Parts Staff - PA_PIPS_CLP" at bounding box center [413, 255] width 345 height 19
click at [242, 254] on input "Learning Plan option *COMPULSORY* Parts Interpreter / Parts Staff - PA_PIPS_CLP…" at bounding box center [242, 255] width 2 height 14
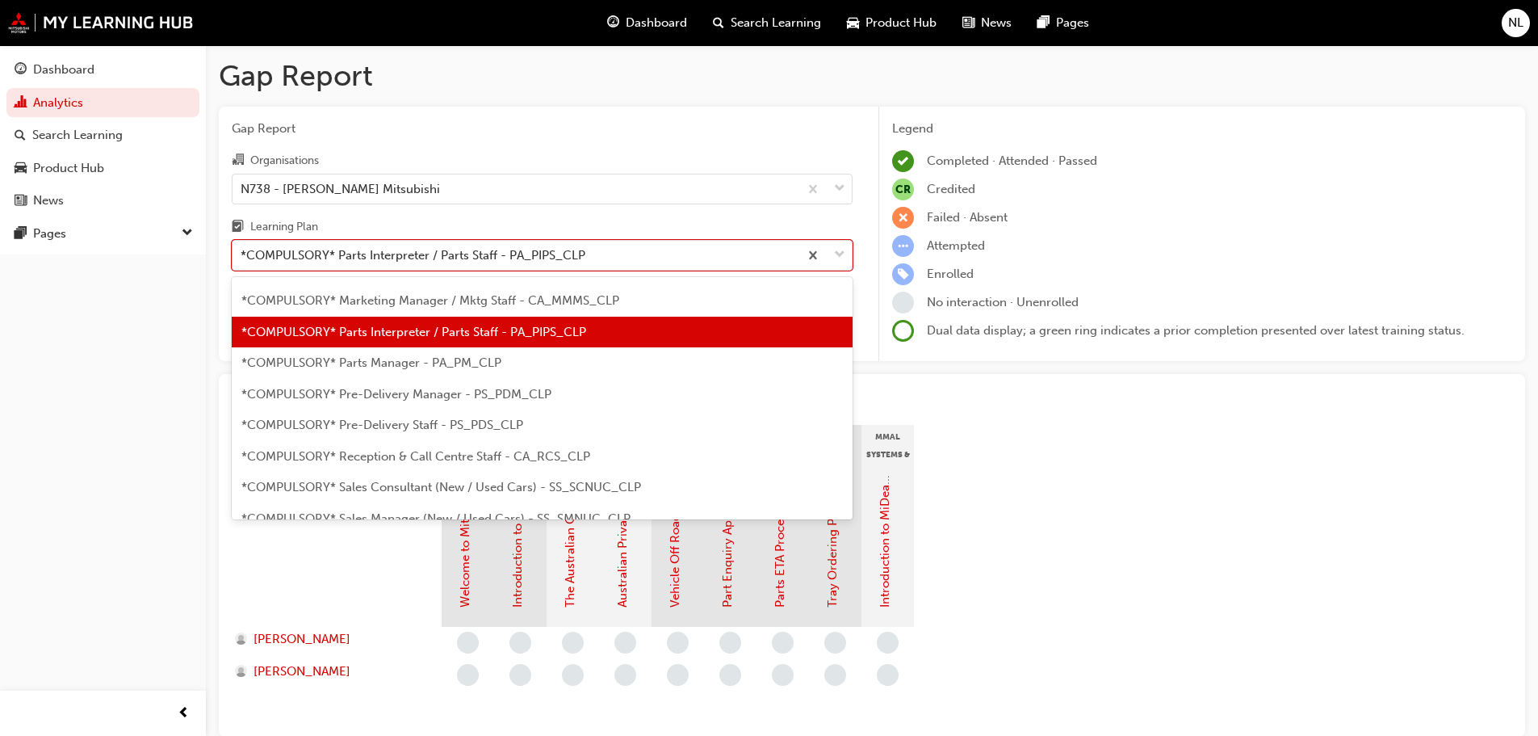
scroll to position [307, 0]
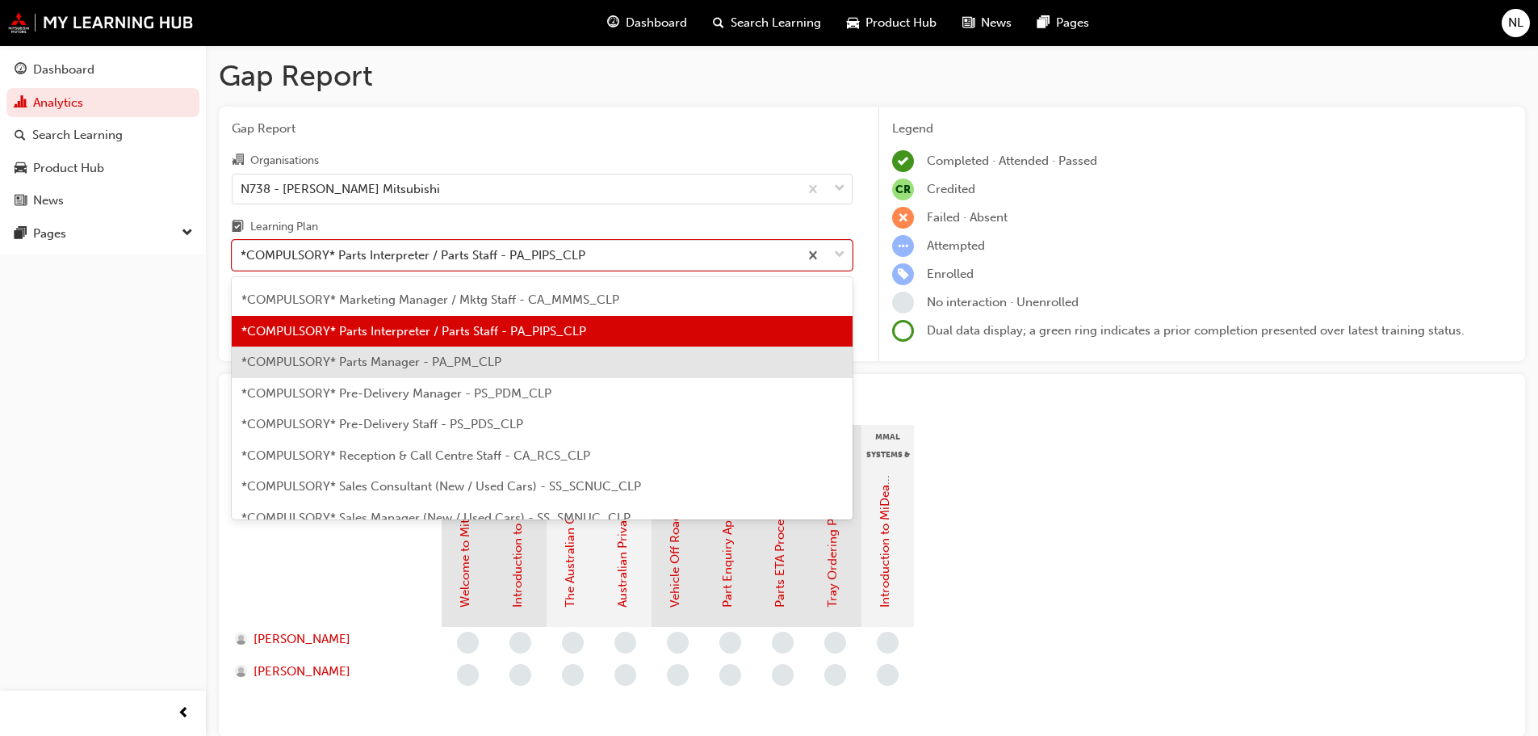
click at [397, 367] on span "*COMPULSORY* Parts Manager - PA_PM_CLP" at bounding box center [371, 361] width 260 height 15
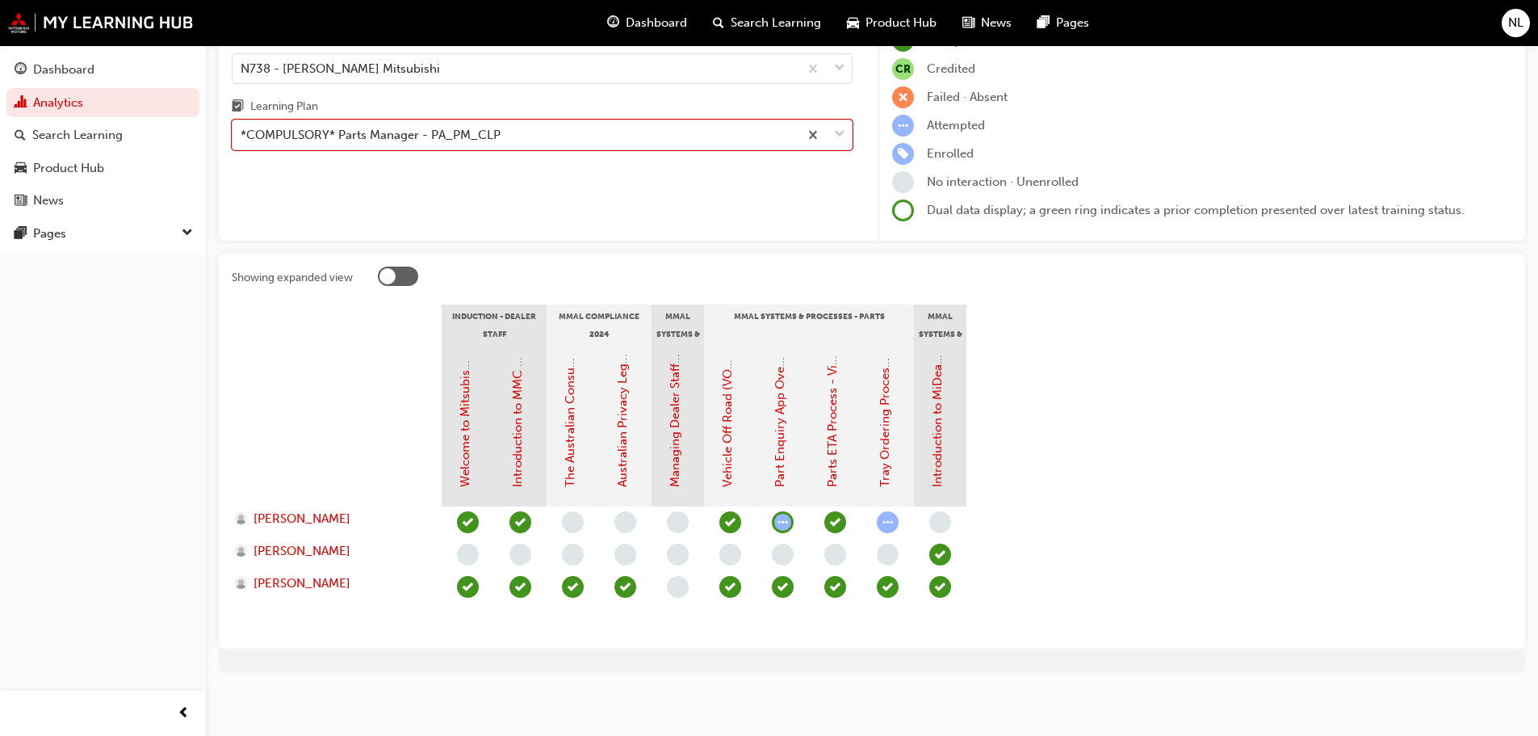
scroll to position [124, 0]
click at [451, 149] on div "Gap Report Organisations N738 - Tynan Mitsubishi Learning Plan option *COMPULSO…" at bounding box center [542, 110] width 647 height 255
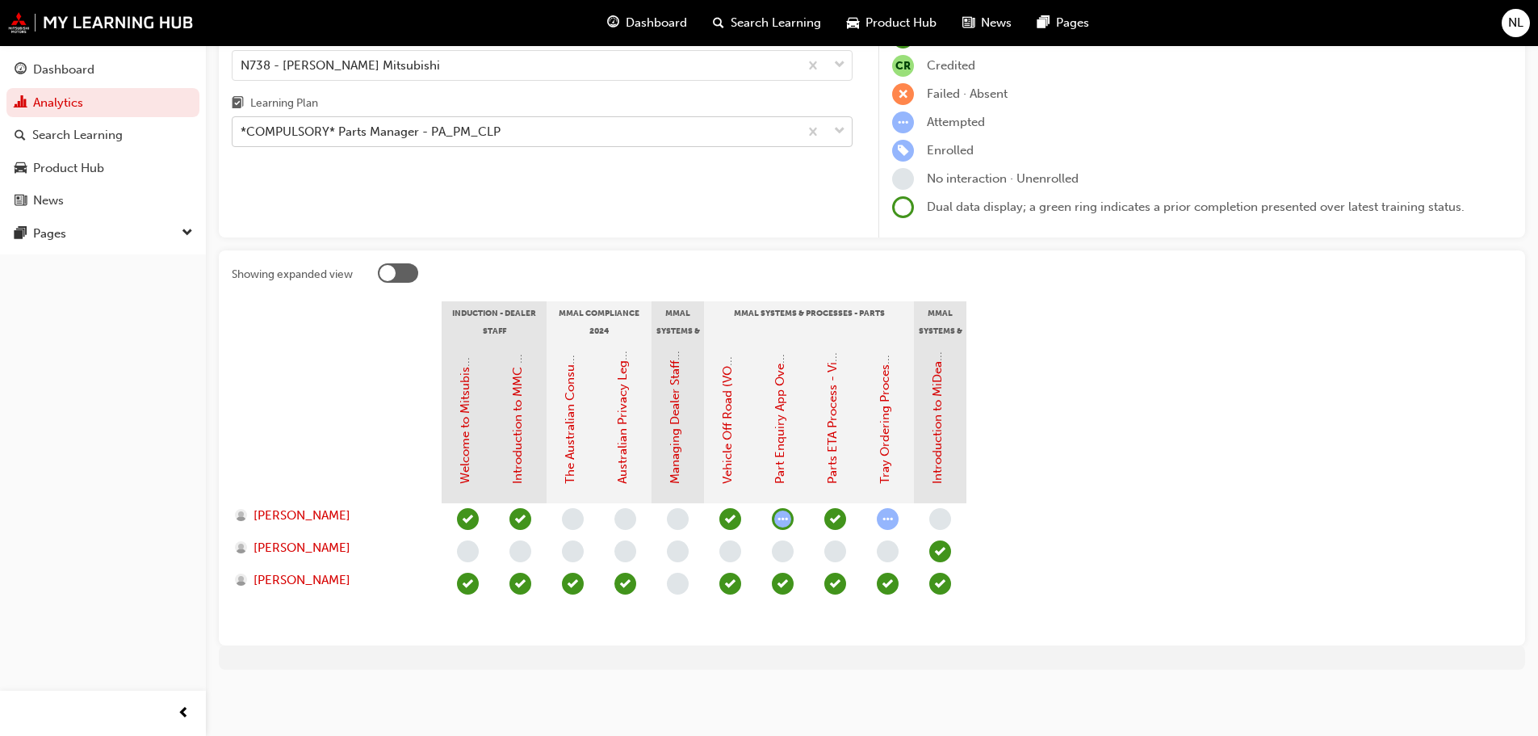
click at [444, 130] on div "*COMPULSORY* Parts Manager - PA_PM_CLP" at bounding box center [371, 132] width 260 height 19
click at [242, 130] on input "Learning Plan *COMPULSORY* Parts Manager - PA_PM_CLP" at bounding box center [242, 131] width 2 height 14
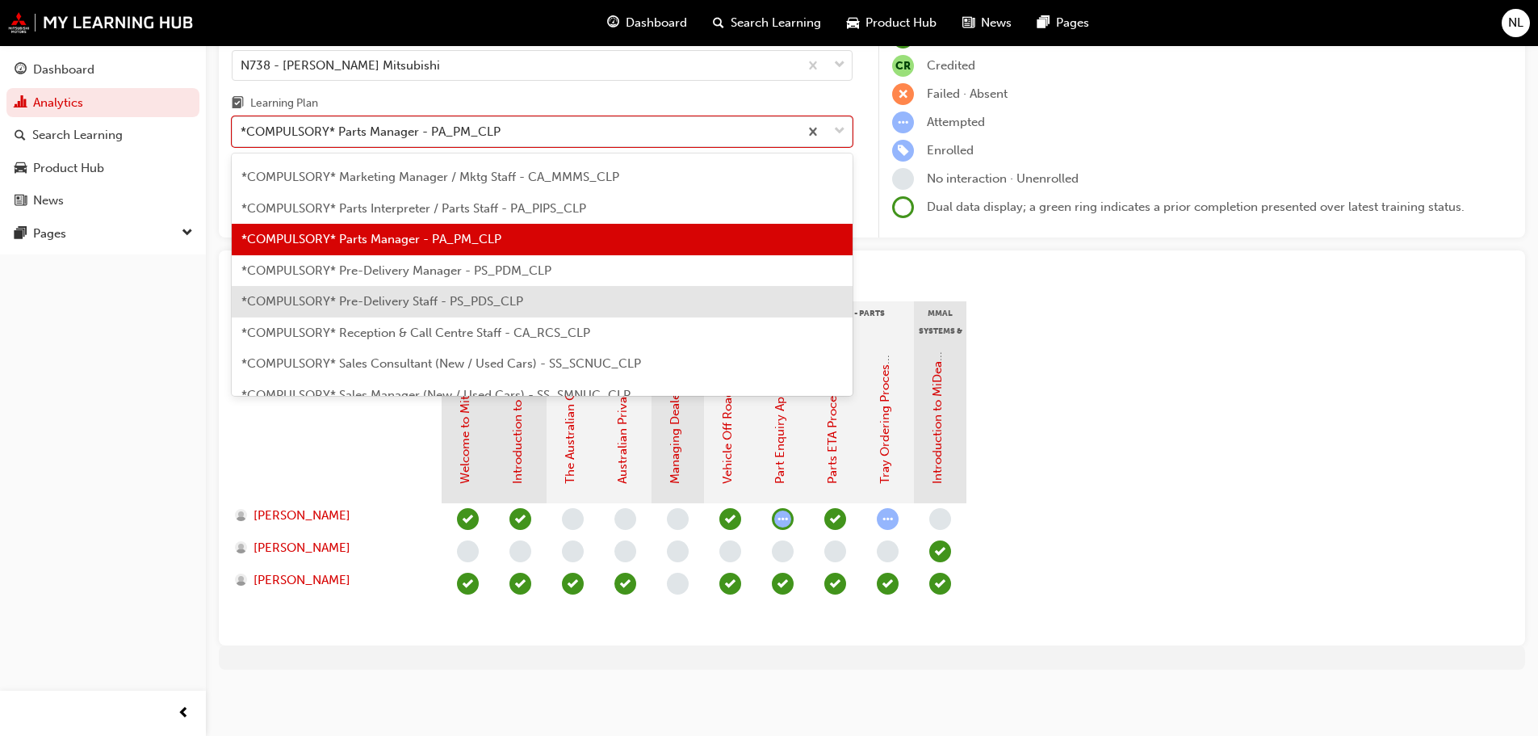
scroll to position [338, 0]
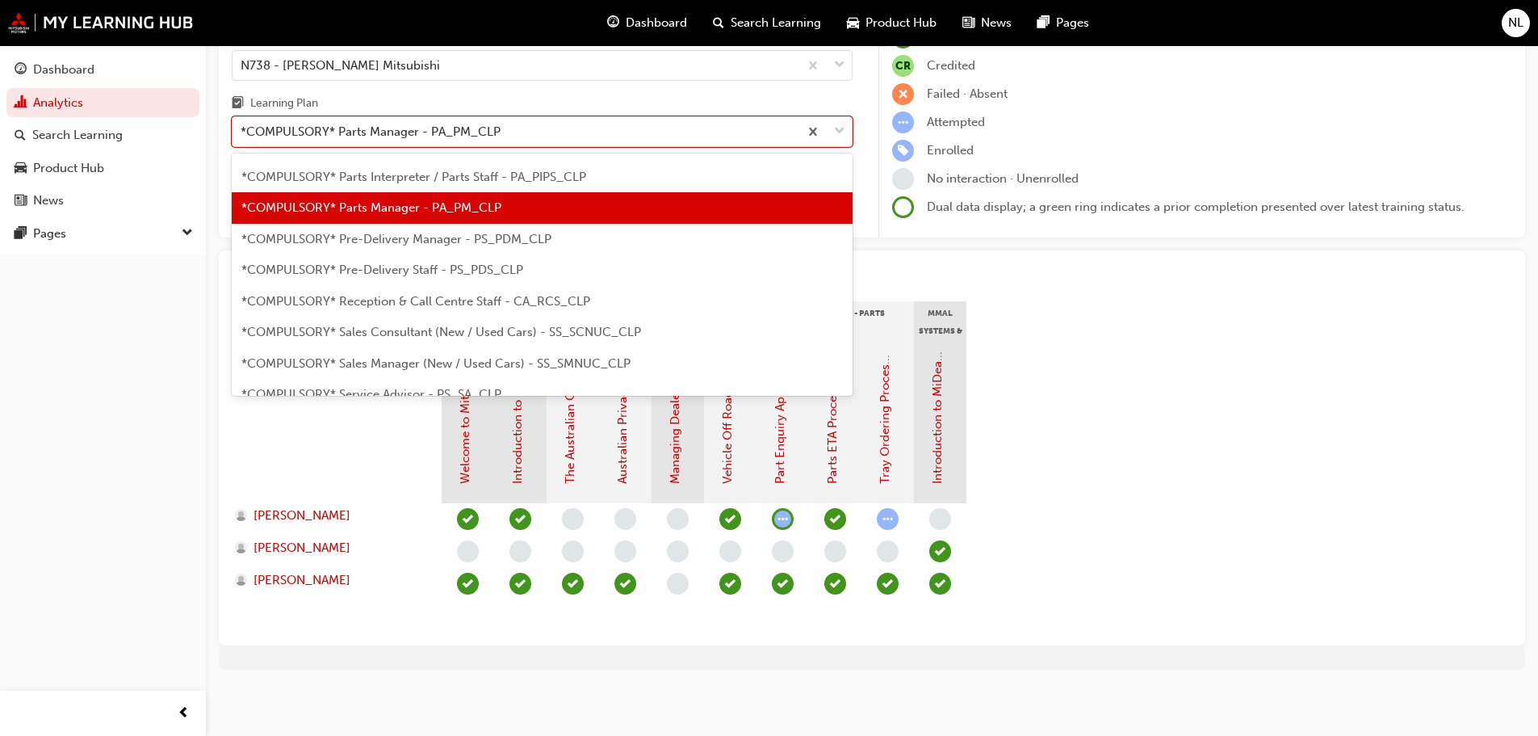
click at [422, 239] on span "*COMPULSORY* Pre-Delivery Manager - PS_PDM_CLP" at bounding box center [396, 239] width 310 height 15
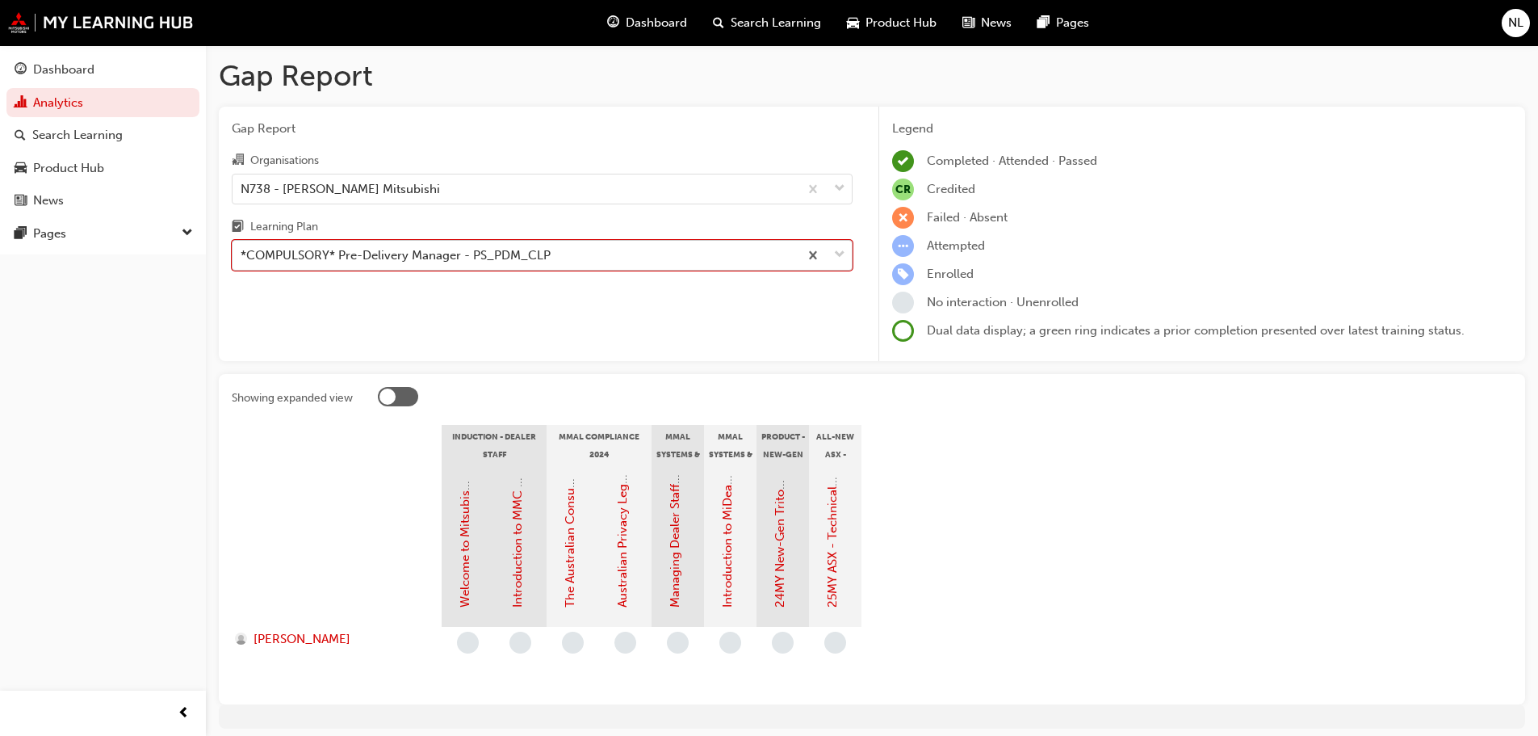
click at [478, 258] on div "*COMPULSORY* Pre-Delivery Manager - PS_PDM_CLP" at bounding box center [396, 255] width 310 height 19
click at [242, 258] on input "Learning Plan option *COMPULSORY* Pre-Delivery Manager - PS_PDM_CLP, selected. …" at bounding box center [242, 255] width 2 height 14
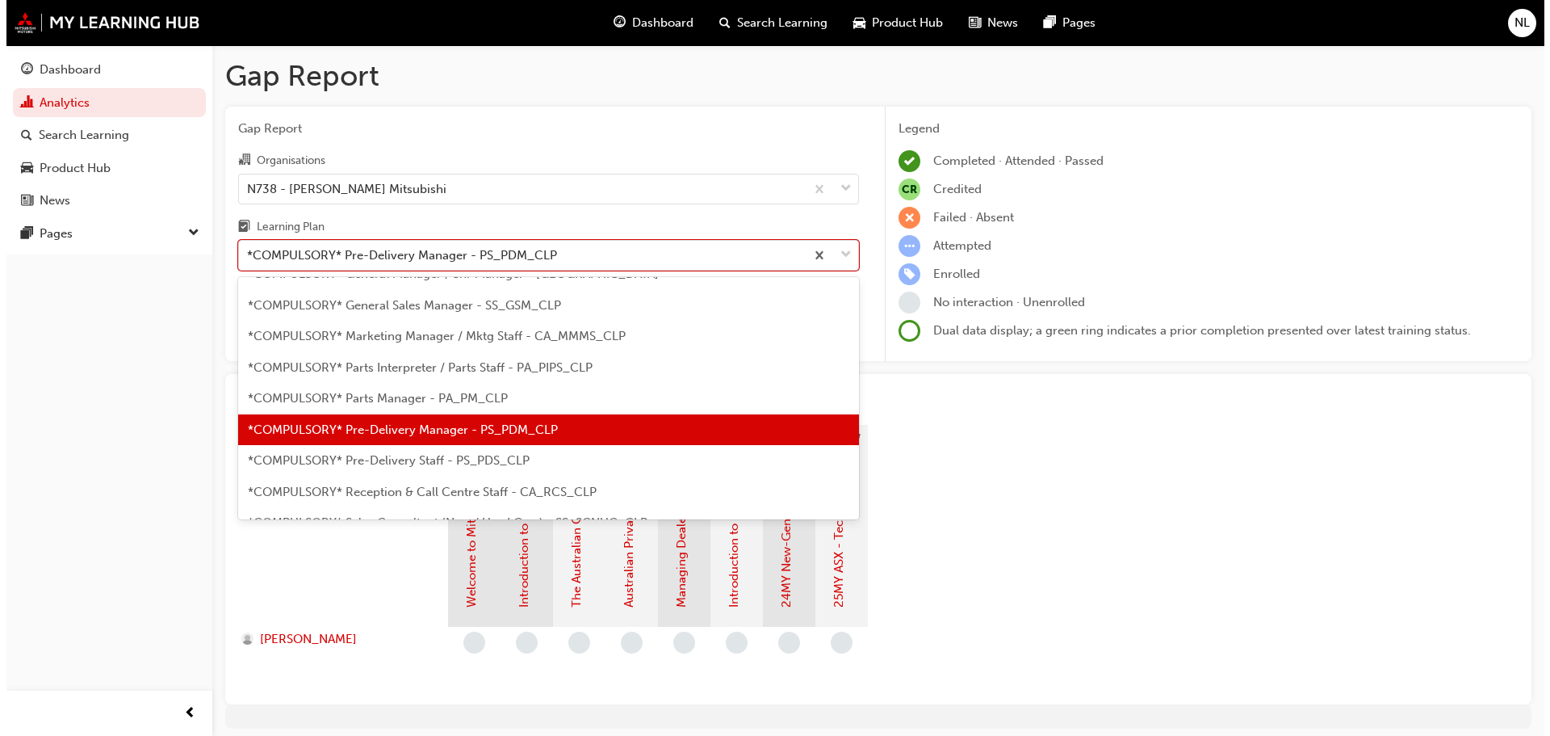
scroll to position [288, 0]
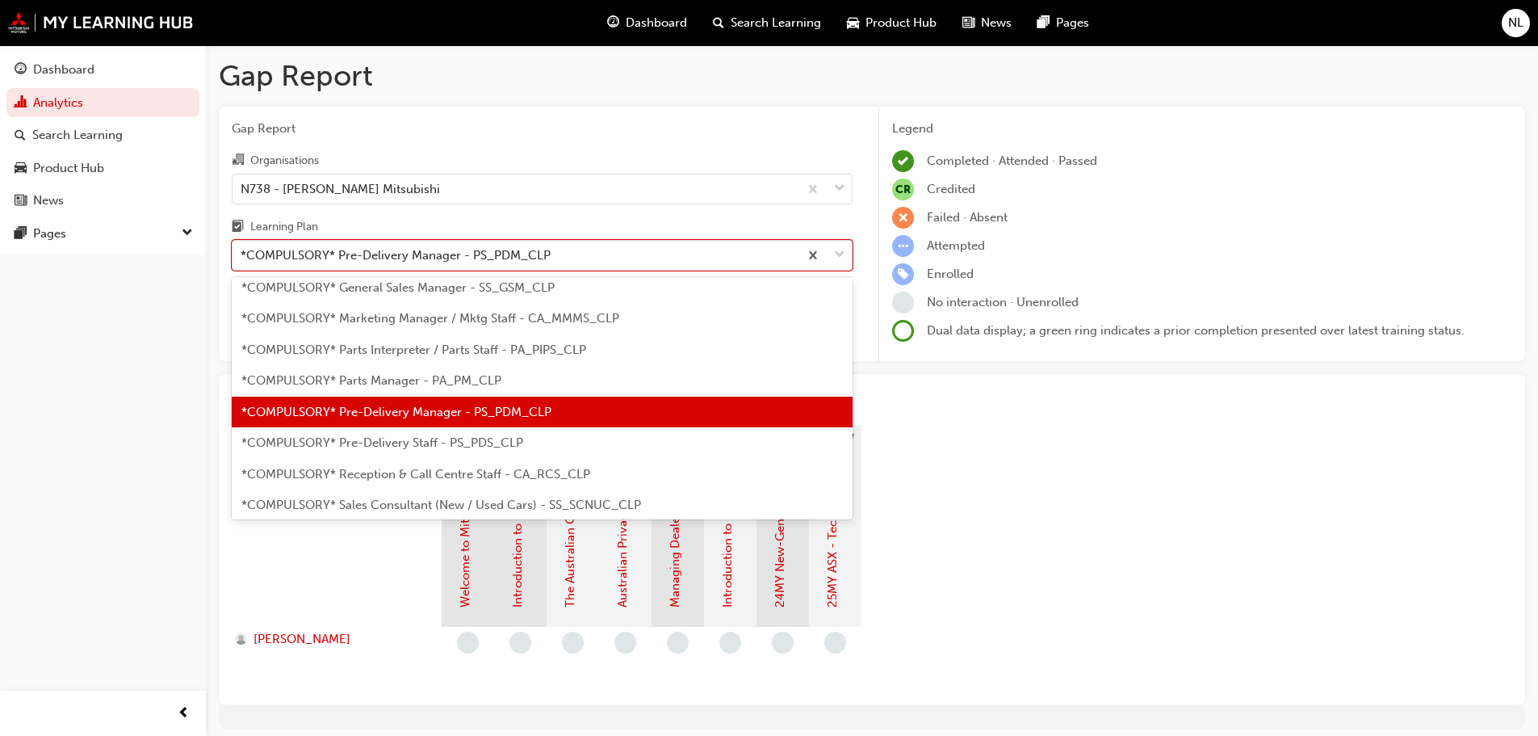
click at [375, 435] on span "*COMPULSORY* Pre-Delivery Staff - PS_PDS_CLP" at bounding box center [382, 442] width 282 height 15
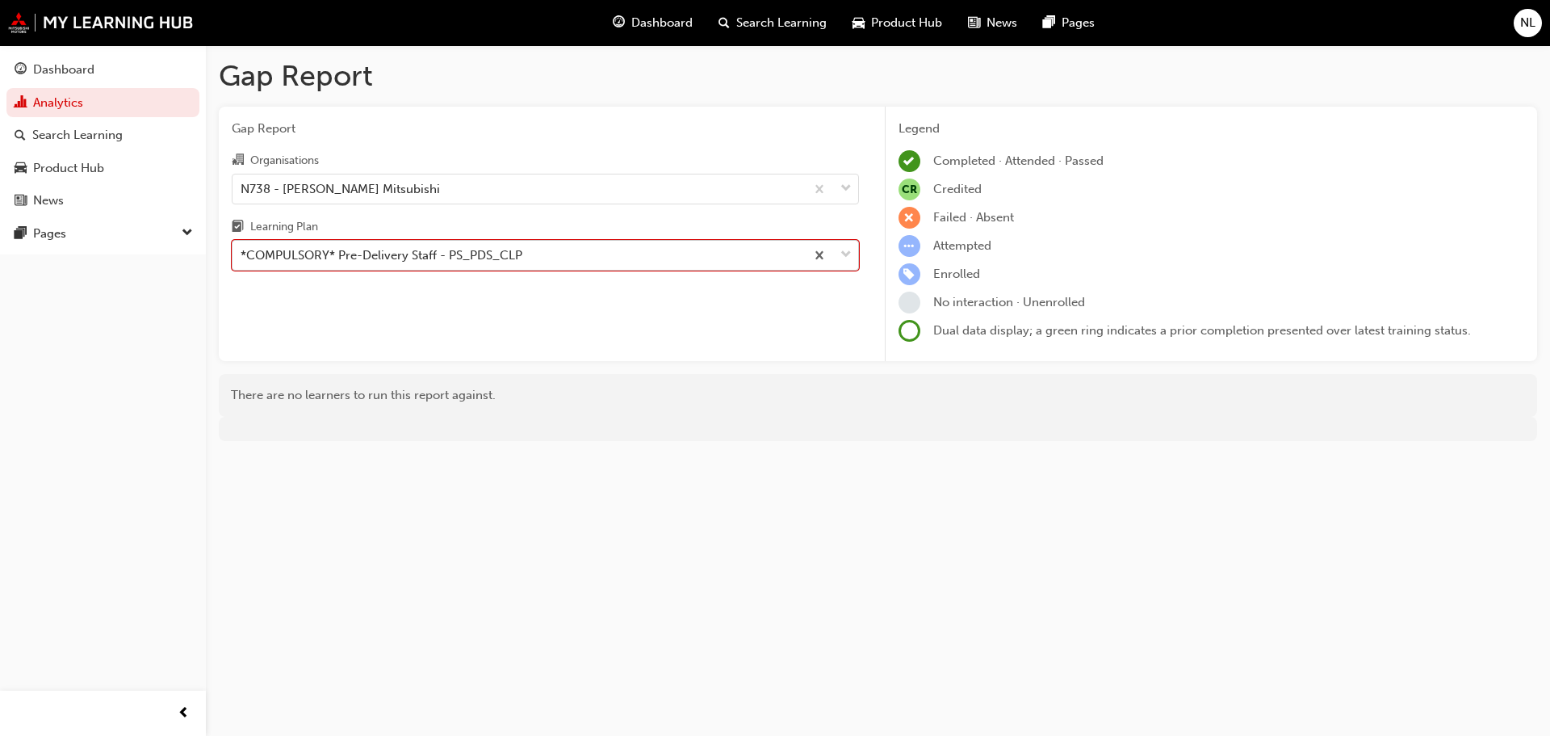
click at [498, 249] on div "*COMPULSORY* Pre-Delivery Staff - PS_PDS_CLP" at bounding box center [382, 255] width 282 height 19
click at [242, 249] on input "Learning Plan option *COMPULSORY* Pre-Delivery Staff - PS_PDS_CLP, selected. 0 …" at bounding box center [242, 255] width 2 height 14
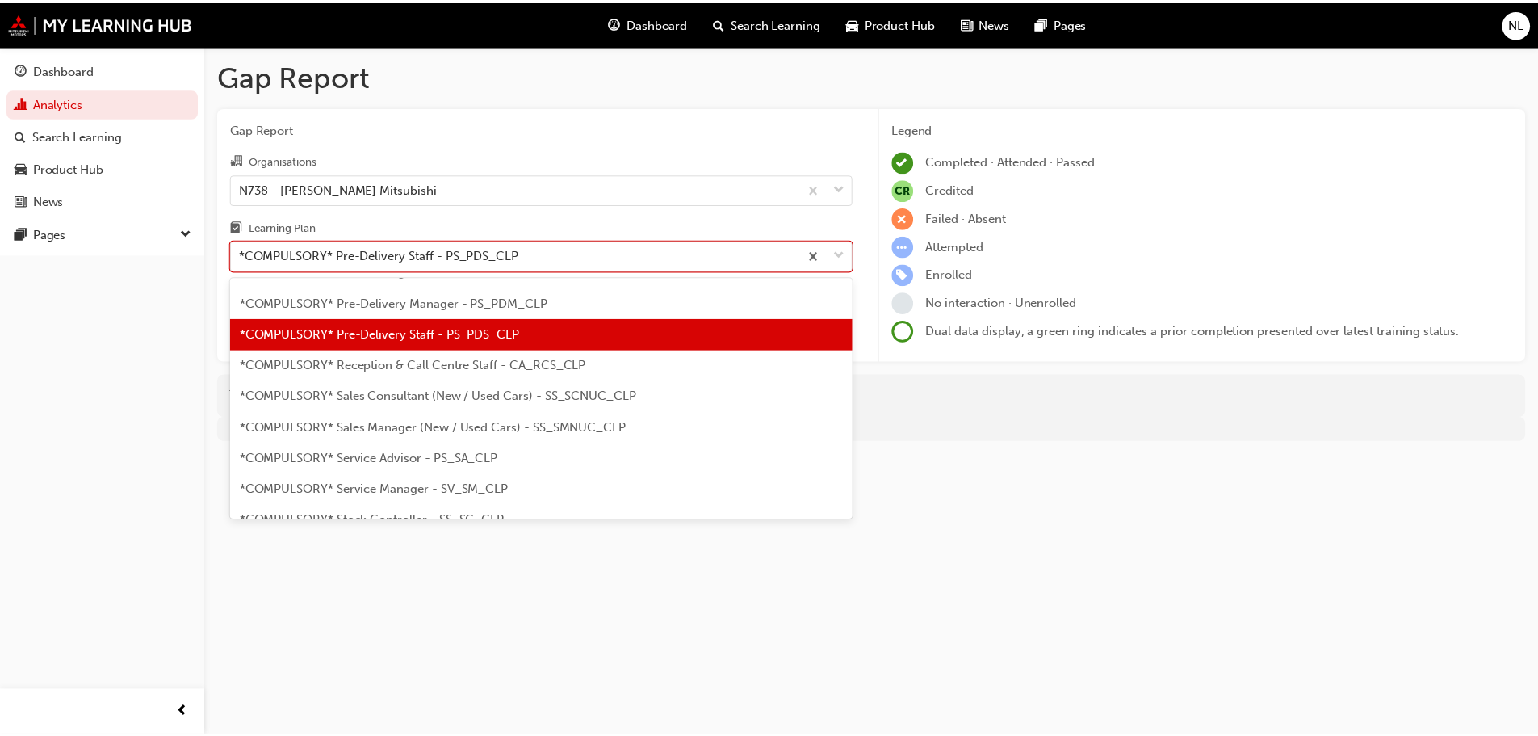
scroll to position [400, 0]
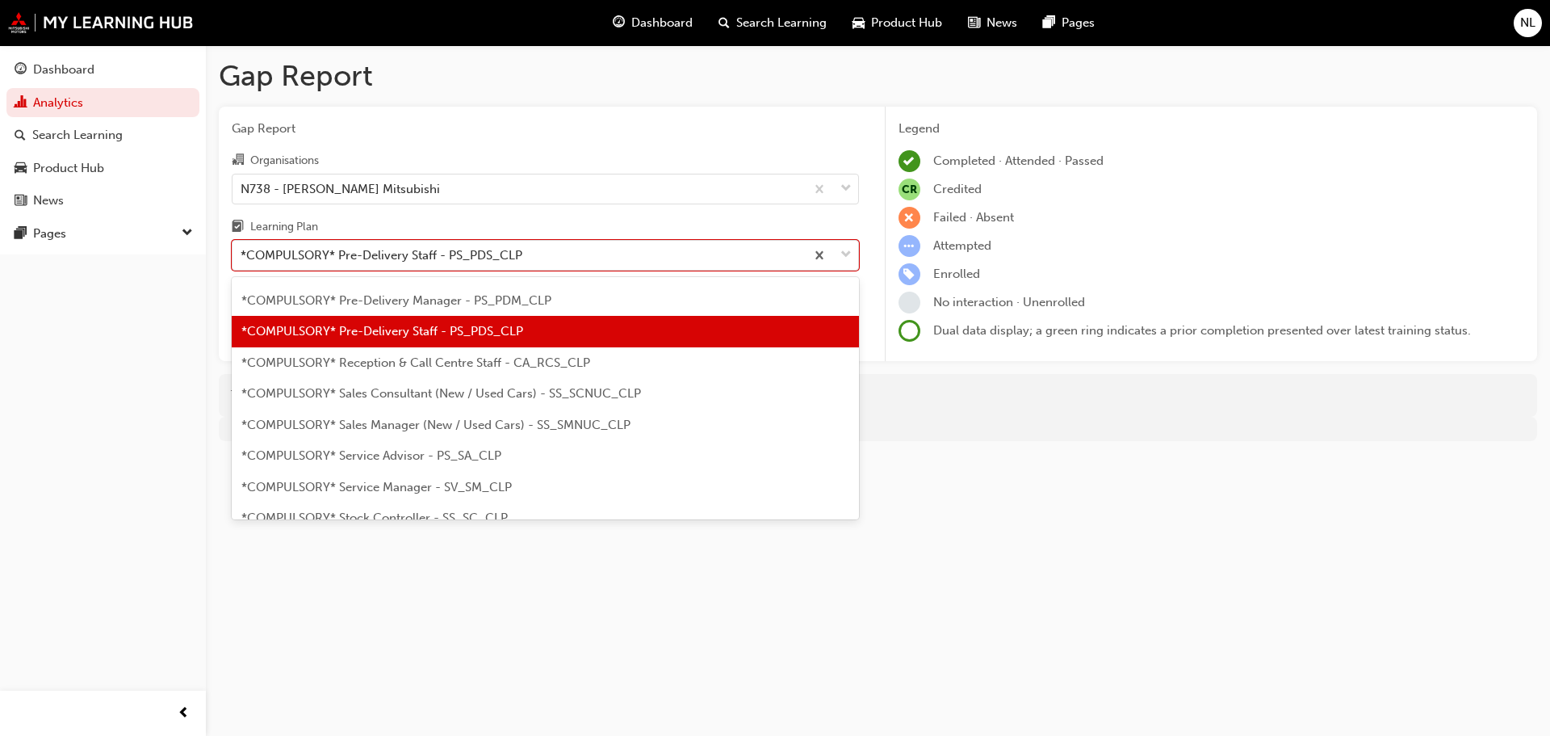
click at [396, 374] on div "*COMPULSORY* Reception & Call Centre Staff - CA_RCS_CLP" at bounding box center [545, 362] width 627 height 31
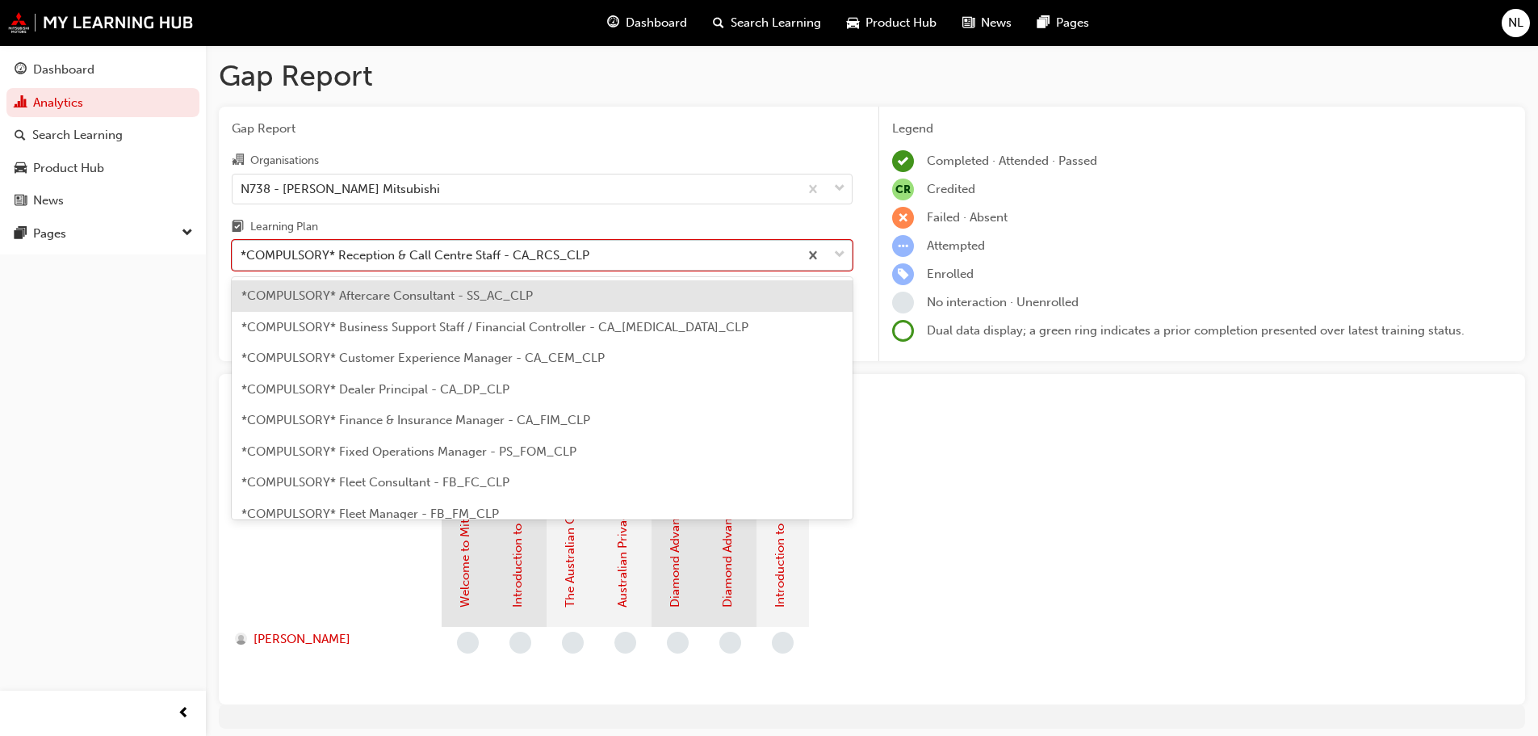
click at [442, 258] on div "*COMPULSORY* Reception & Call Centre Staff - CA_RCS_CLP" at bounding box center [415, 255] width 349 height 19
click at [242, 258] on input "Learning Plan option *COMPULSORY* Reception & Call Centre Staff - CA_RCS_CLP, s…" at bounding box center [242, 255] width 2 height 14
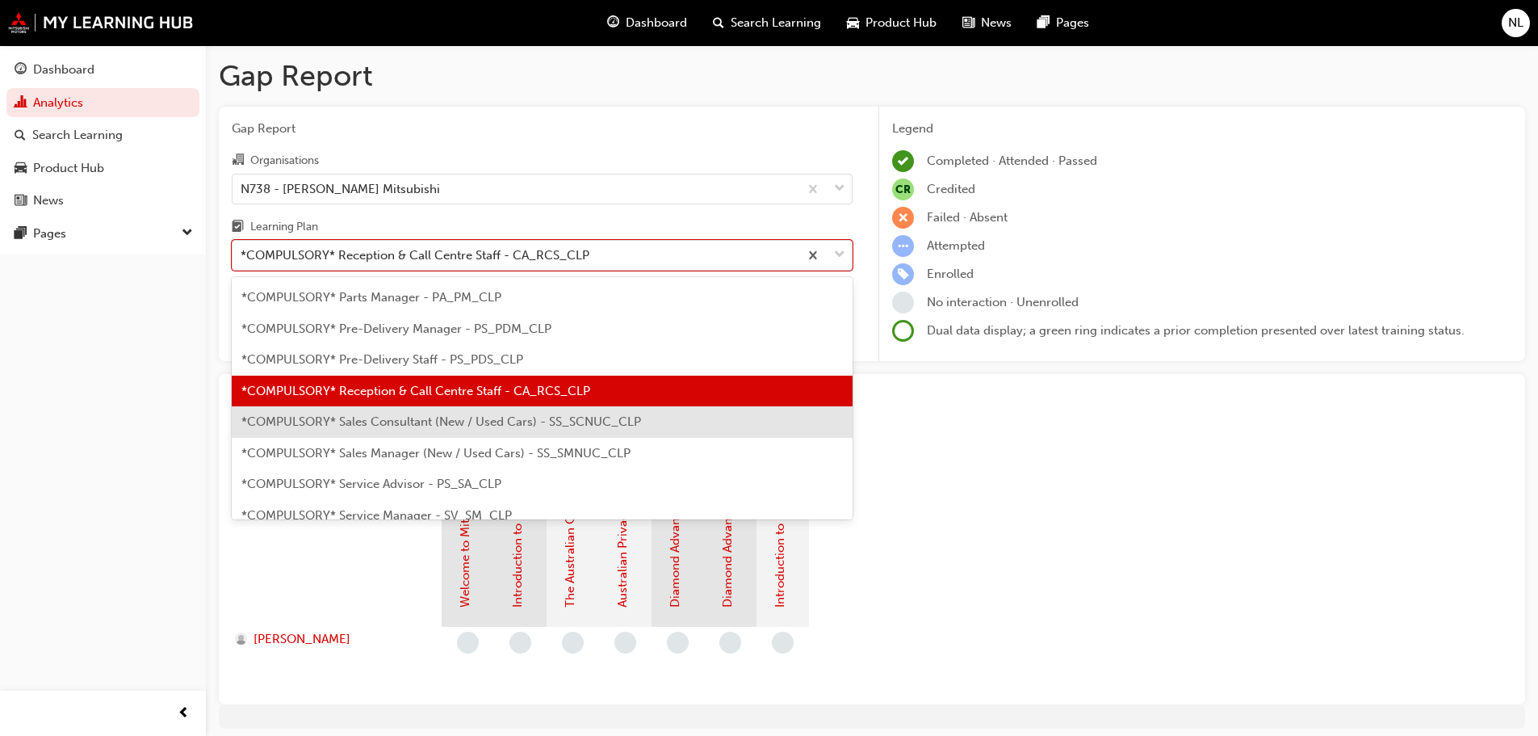
scroll to position [431, 0]
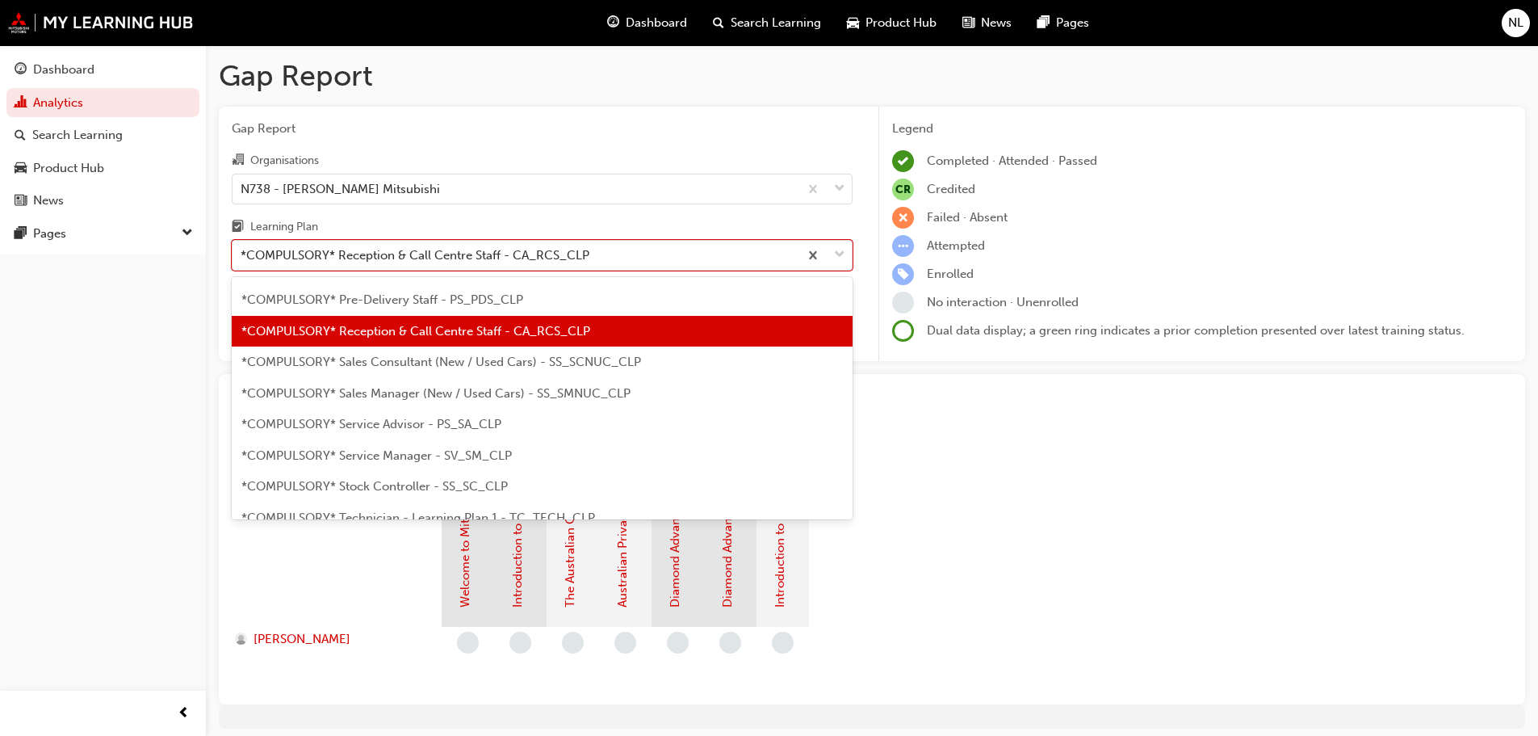
click at [406, 363] on span "*COMPULSORY* Sales Consultant (New / Used Cars) - SS_SCNUC_CLP" at bounding box center [441, 361] width 400 height 15
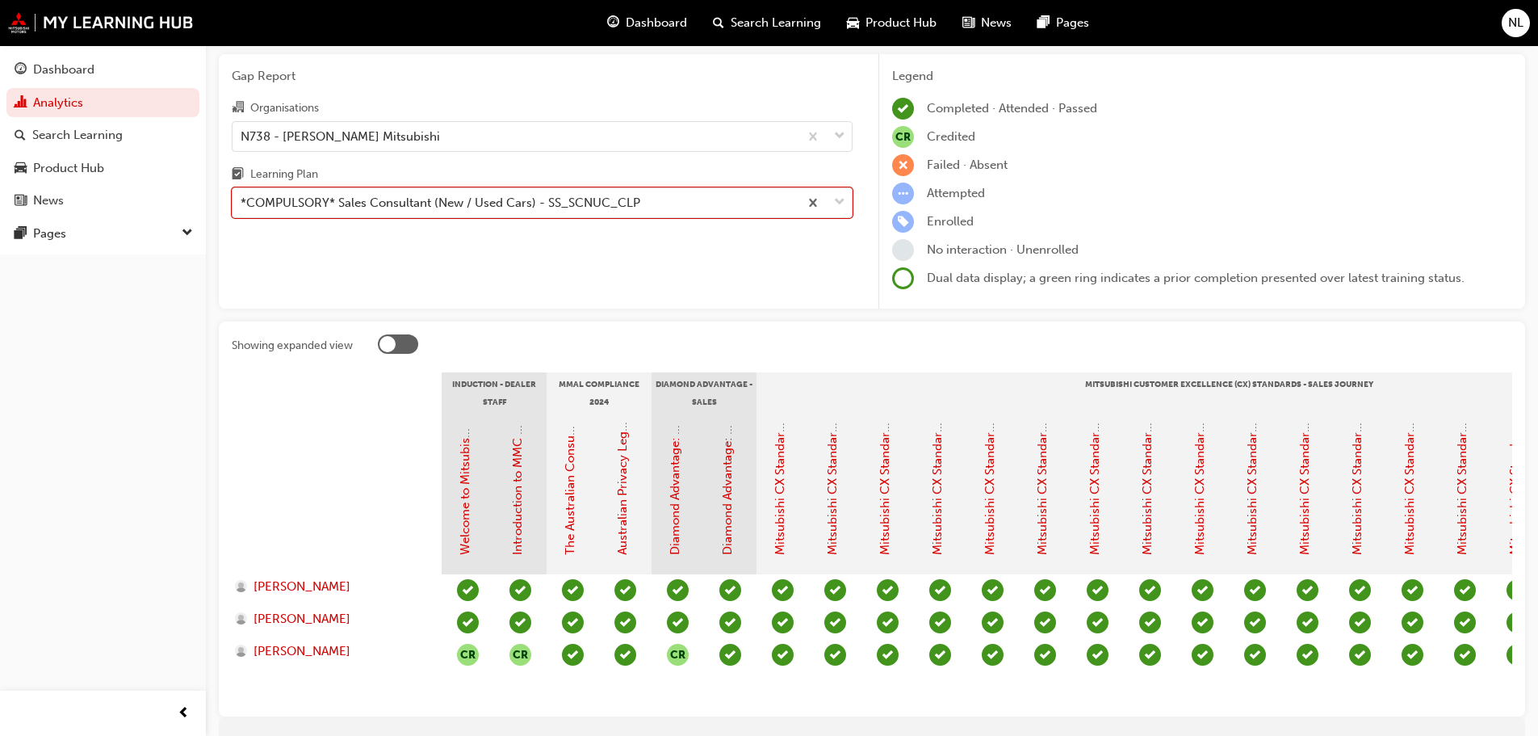
scroll to position [81, 0]
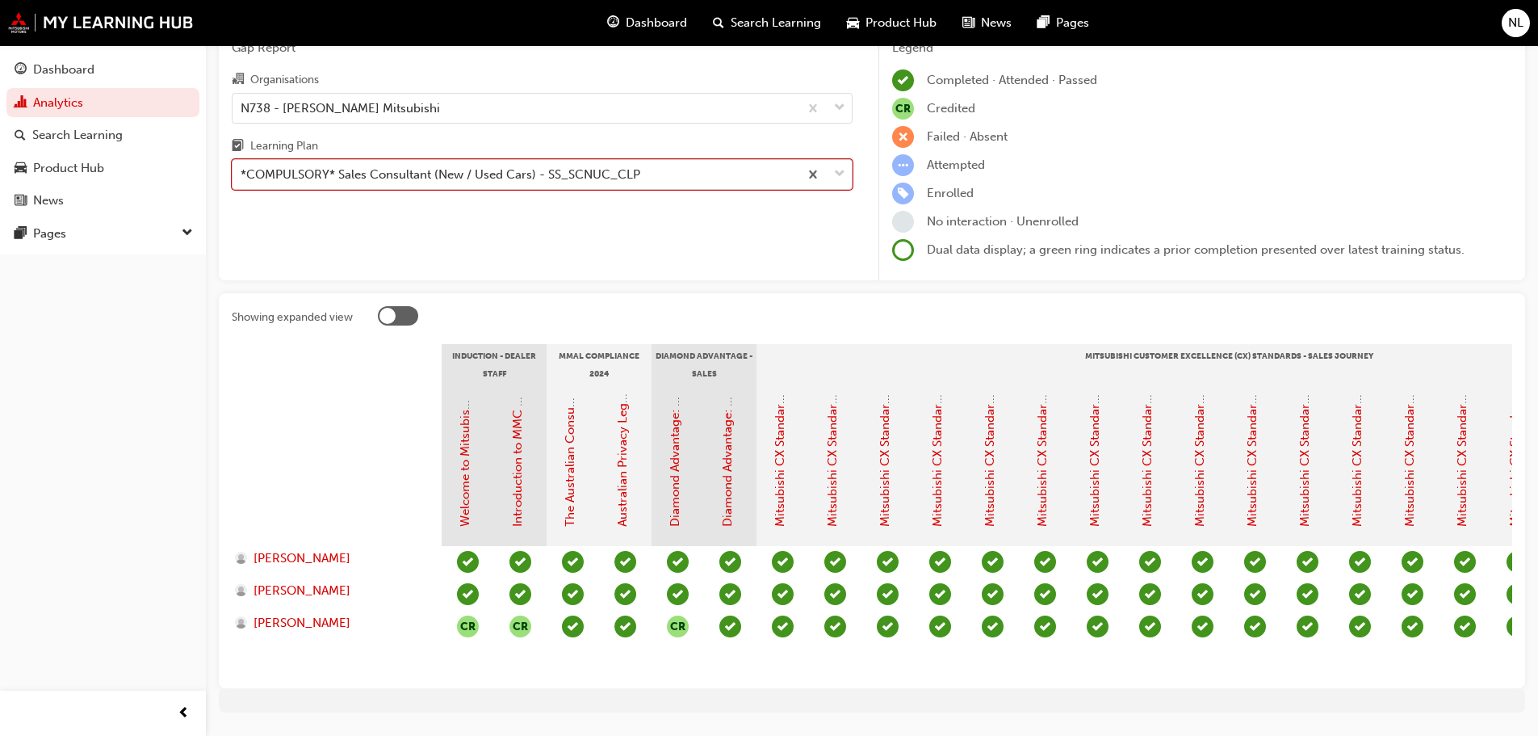
click at [438, 187] on div "*COMPULSORY* Sales Consultant (New / Used Cars) - SS_SCNUC_CLP" at bounding box center [516, 175] width 566 height 28
click at [242, 181] on input "Learning Plan option *COMPULSORY* Sales Consultant (New / Used Cars) - SS_SCNUC…" at bounding box center [242, 174] width 2 height 14
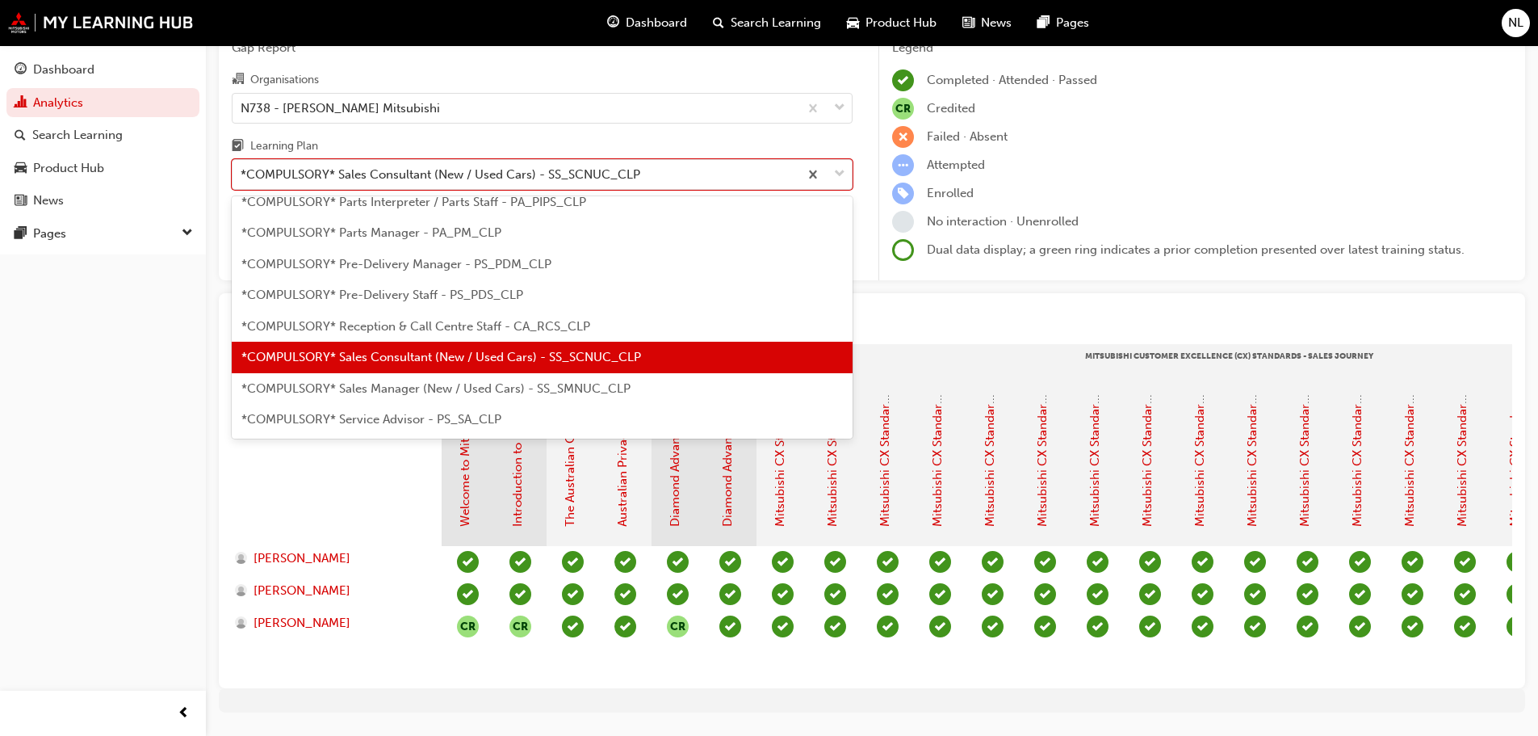
scroll to position [381, 0]
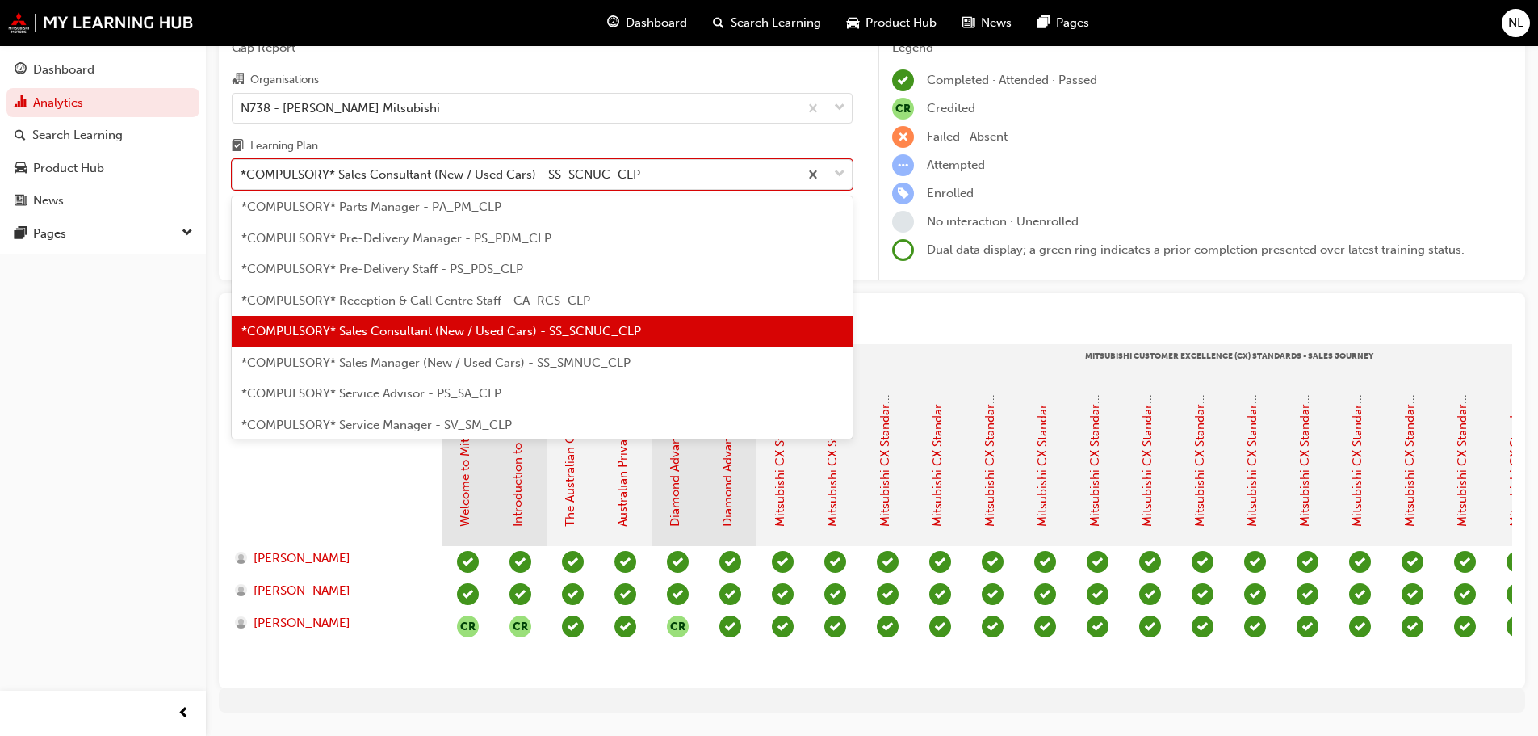
click at [404, 359] on span "*COMPULSORY* Sales Manager (New / Used Cars) - SS_SMNUC_CLP" at bounding box center [435, 362] width 389 height 15
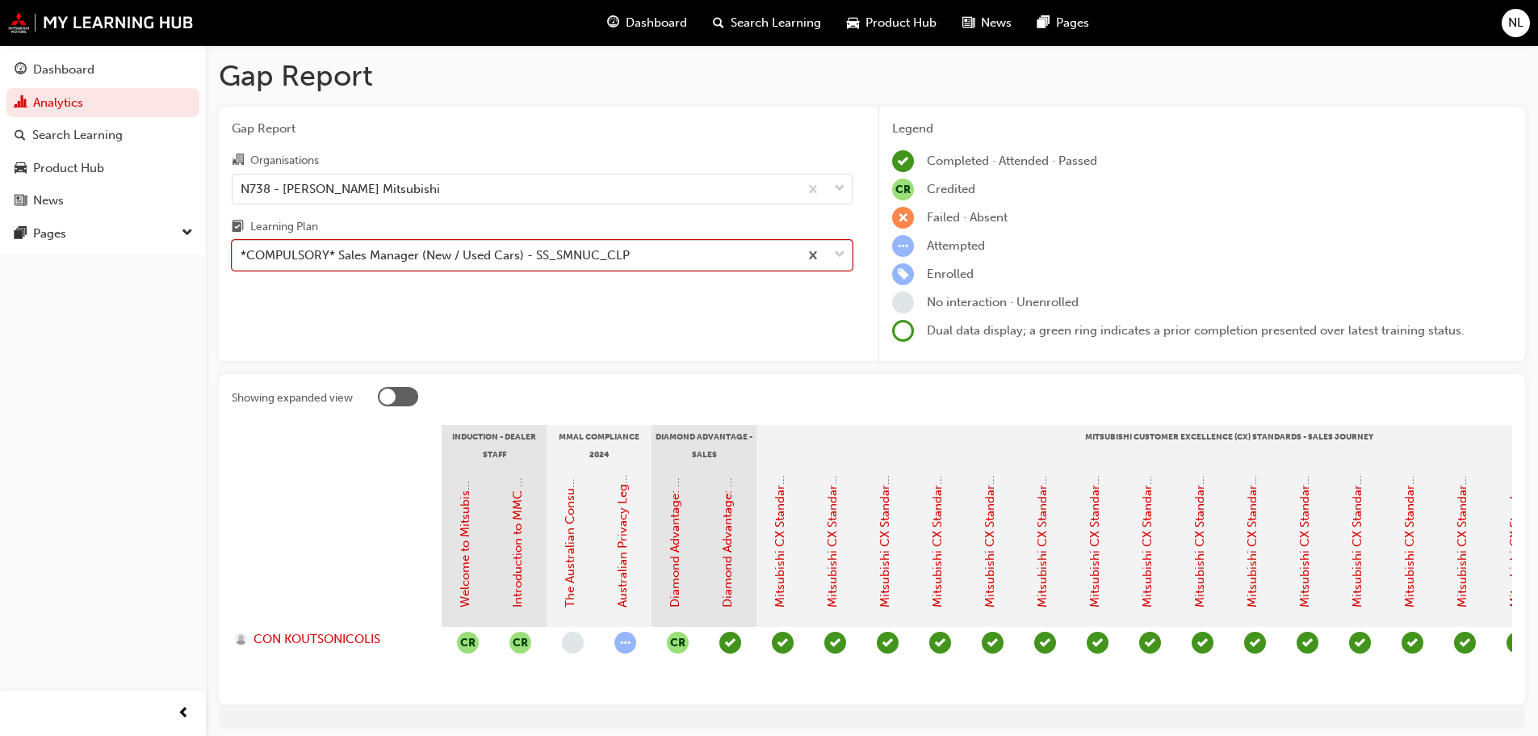
click at [486, 254] on div "*COMPULSORY* Sales Manager (New / Used Cars) - SS_SMNUC_CLP" at bounding box center [435, 255] width 389 height 19
click at [242, 254] on input "Learning Plan option *COMPULSORY* Sales Manager (New / Used Cars) - SS_SMNUC_CL…" at bounding box center [242, 255] width 2 height 14
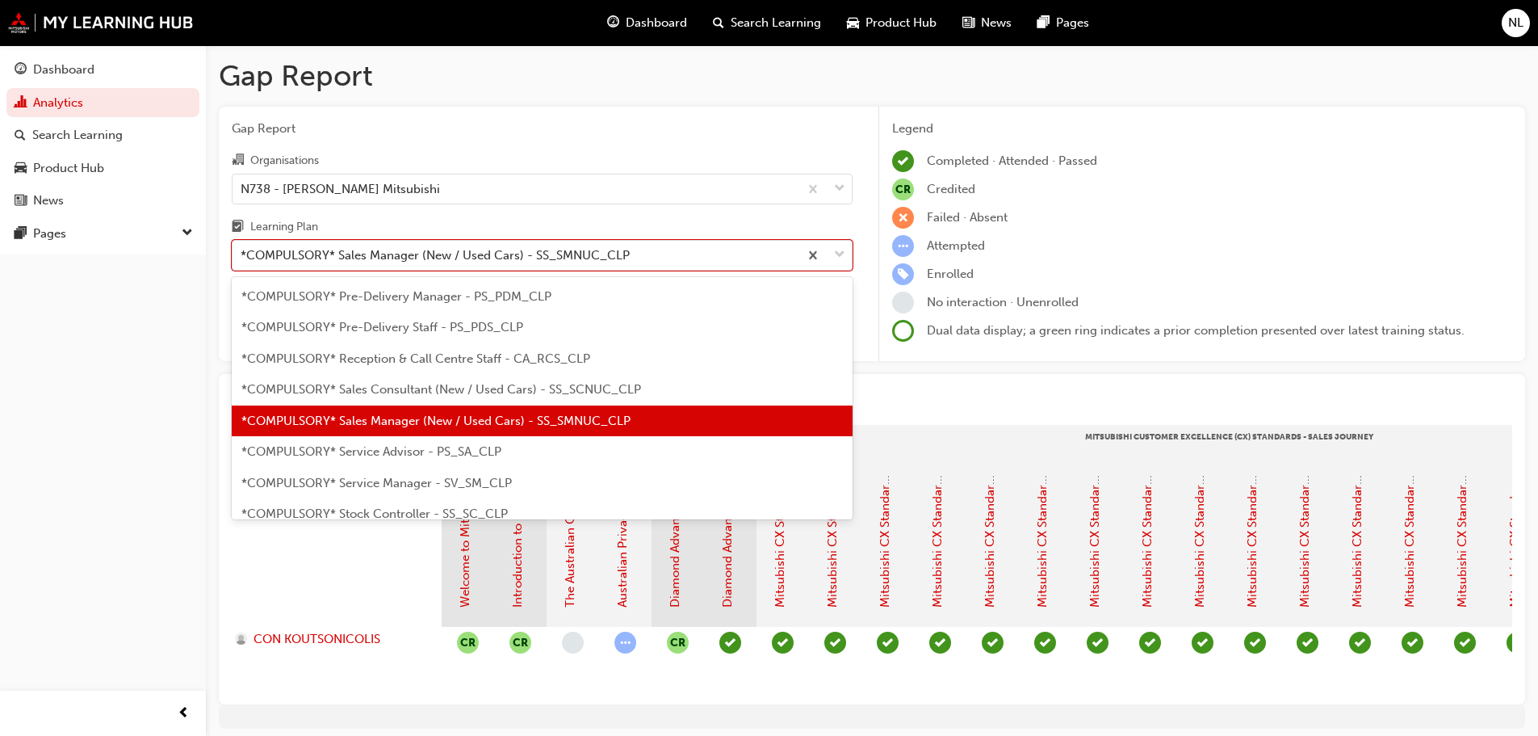
scroll to position [493, 0]
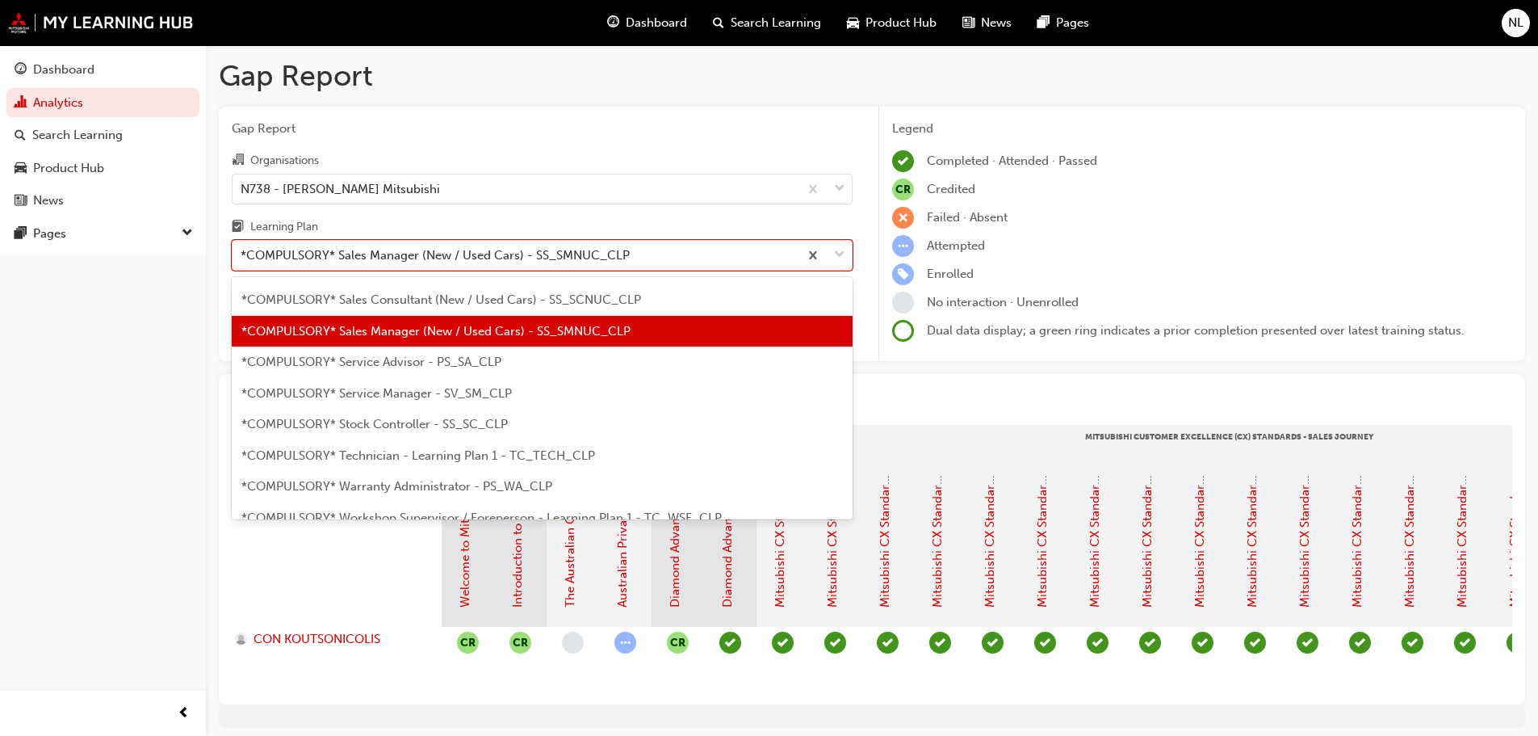
click at [383, 363] on span "*COMPULSORY* Service Advisor - PS_SA_CLP" at bounding box center [371, 361] width 260 height 15
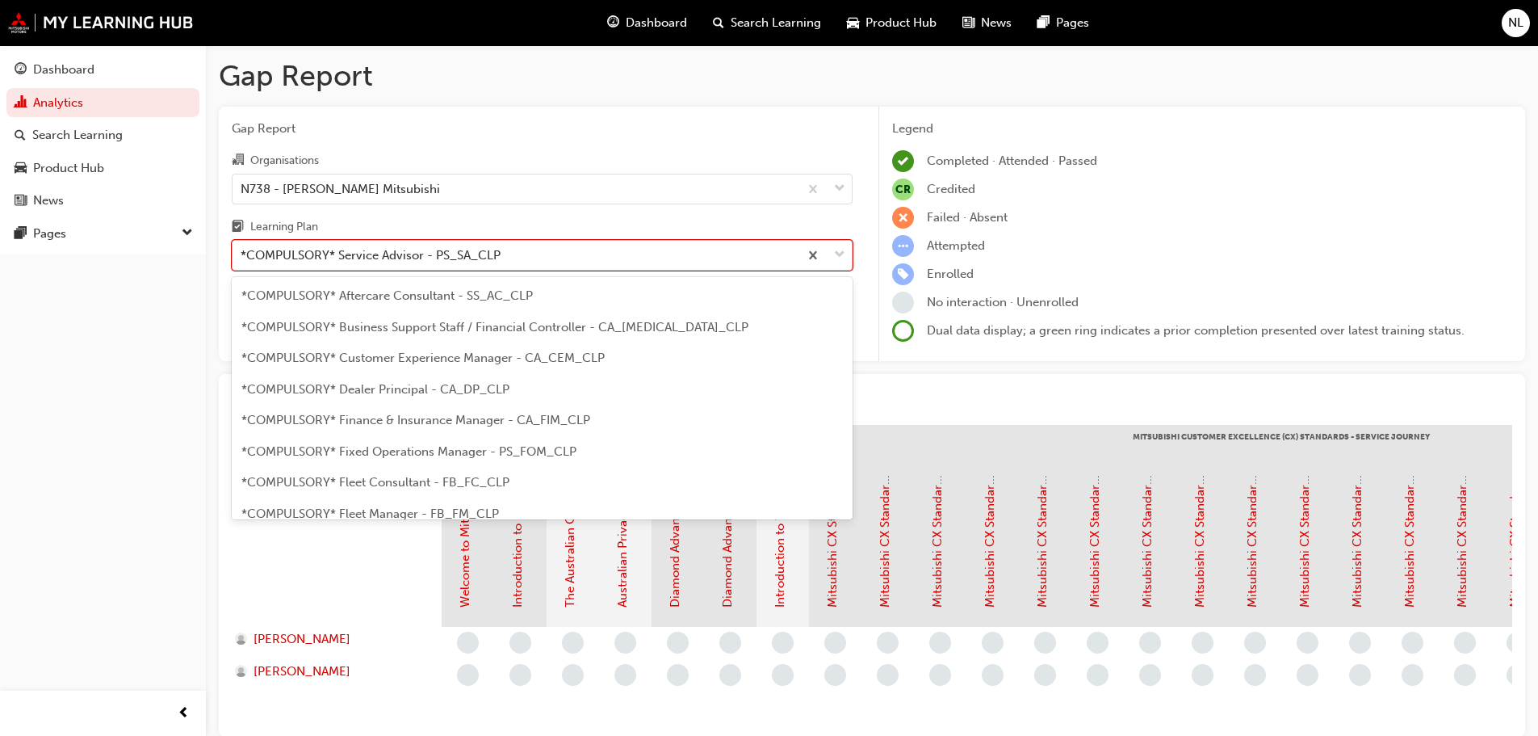
click at [388, 257] on div "*COMPULSORY* Service Advisor - PS_SA_CLP" at bounding box center [371, 255] width 260 height 19
click at [242, 257] on input "Learning Plan option *COMPULSORY* Service Advisor - PS_SA_CLP, selected. option…" at bounding box center [242, 255] width 2 height 14
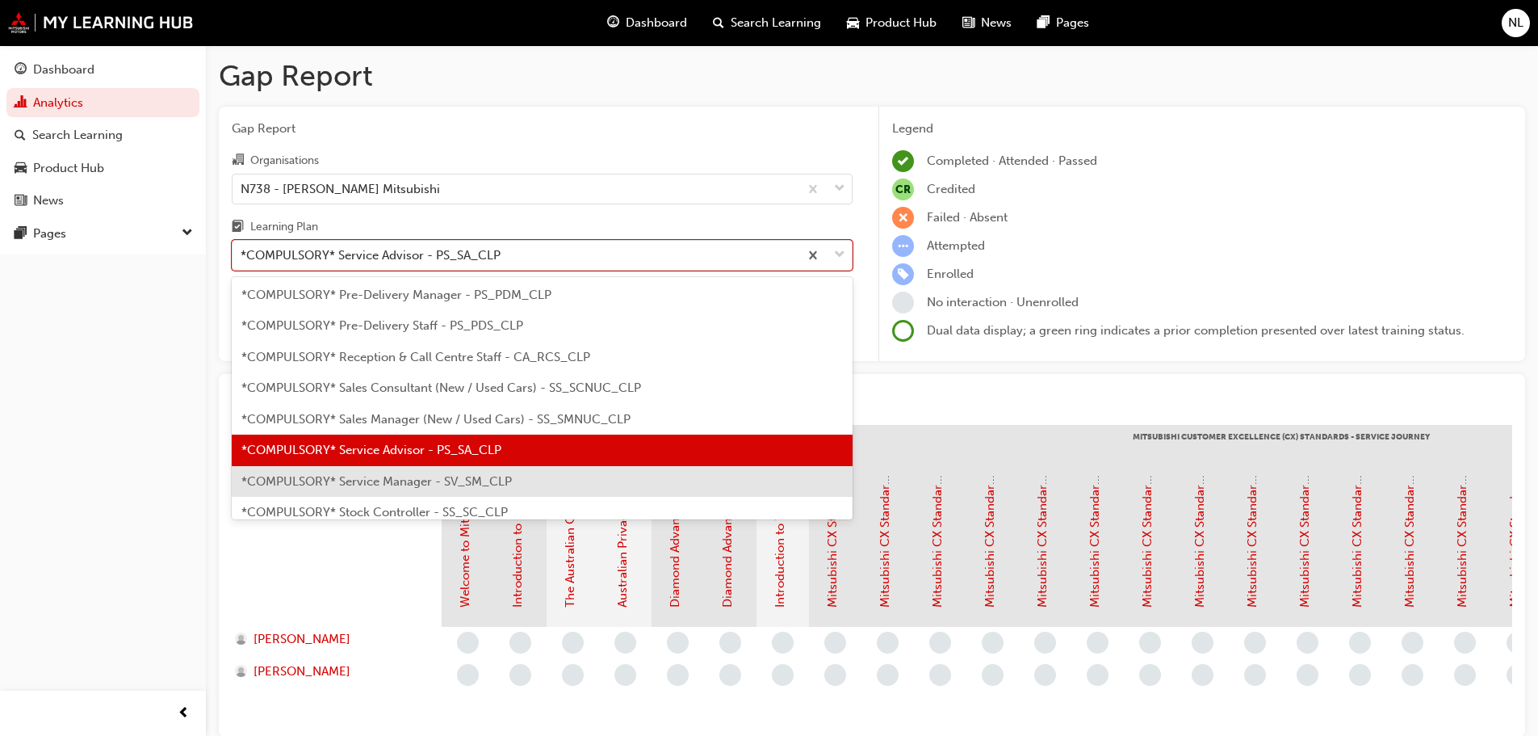
scroll to position [443, 0]
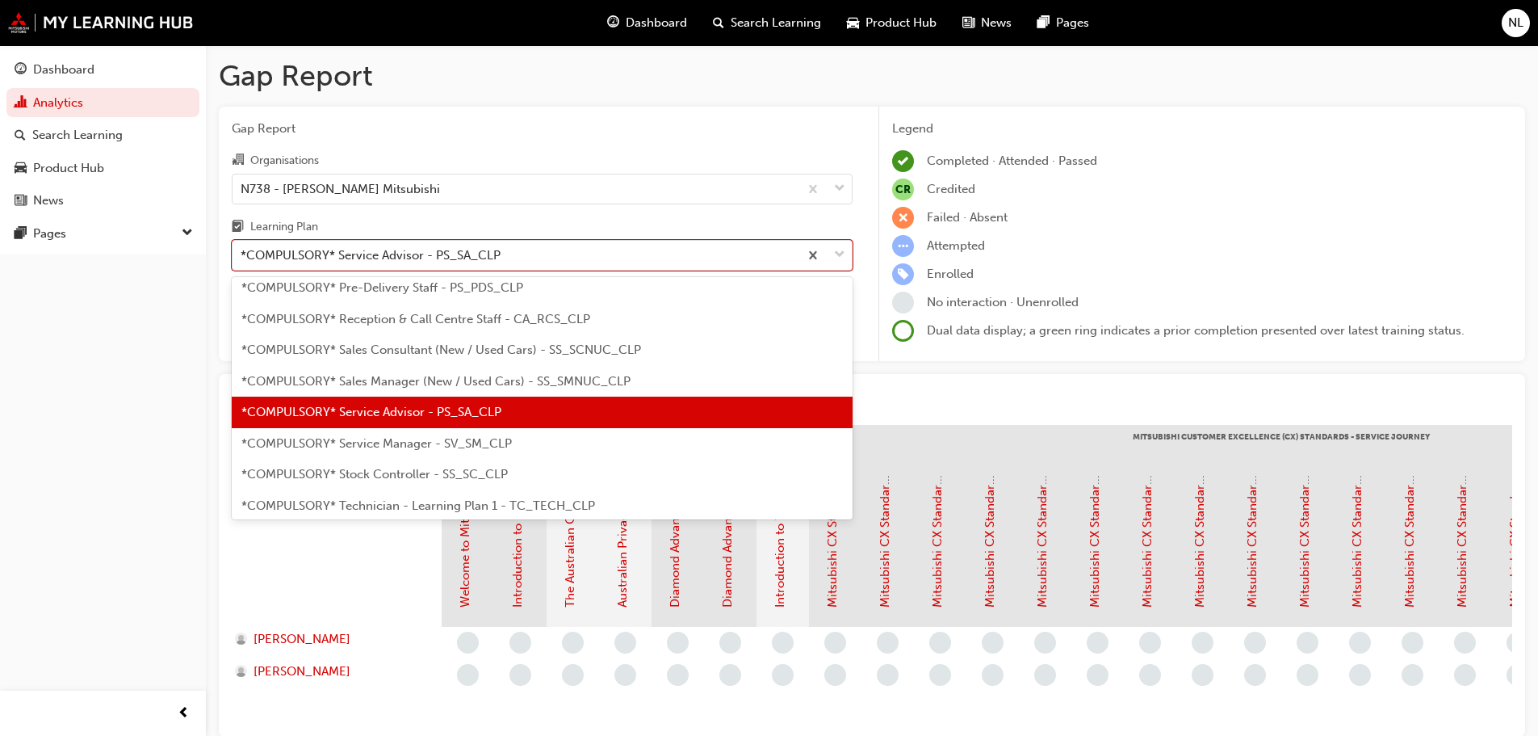
click at [380, 448] on span "*COMPULSORY* Service Manager - SV_SM_CLP" at bounding box center [376, 443] width 271 height 15
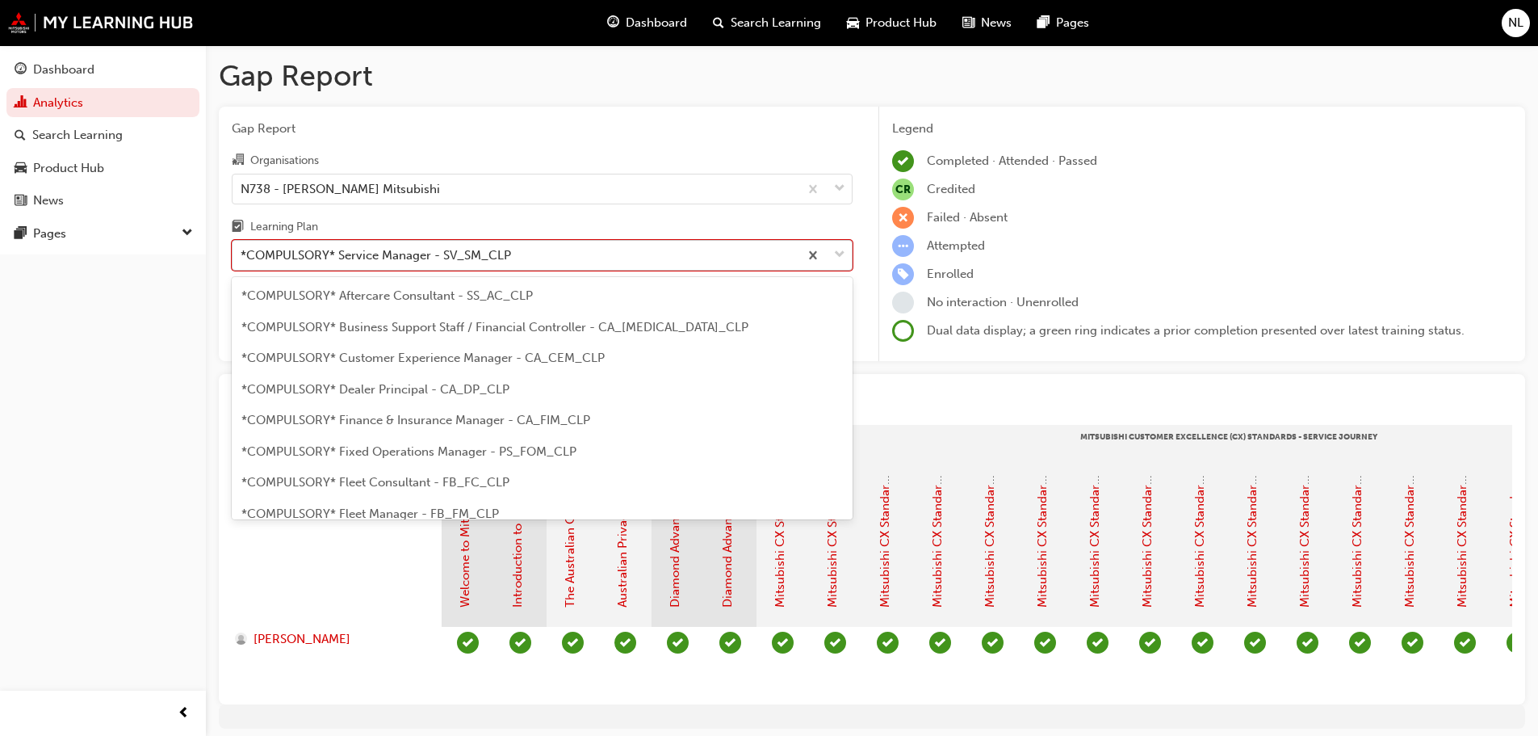
click at [405, 248] on div "*COMPULSORY* Service Manager - SV_SM_CLP" at bounding box center [376, 255] width 271 height 19
click at [242, 248] on input "Learning Plan option *COMPULSORY* Service Manager - SV_SM_CLP, selected. option…" at bounding box center [242, 255] width 2 height 14
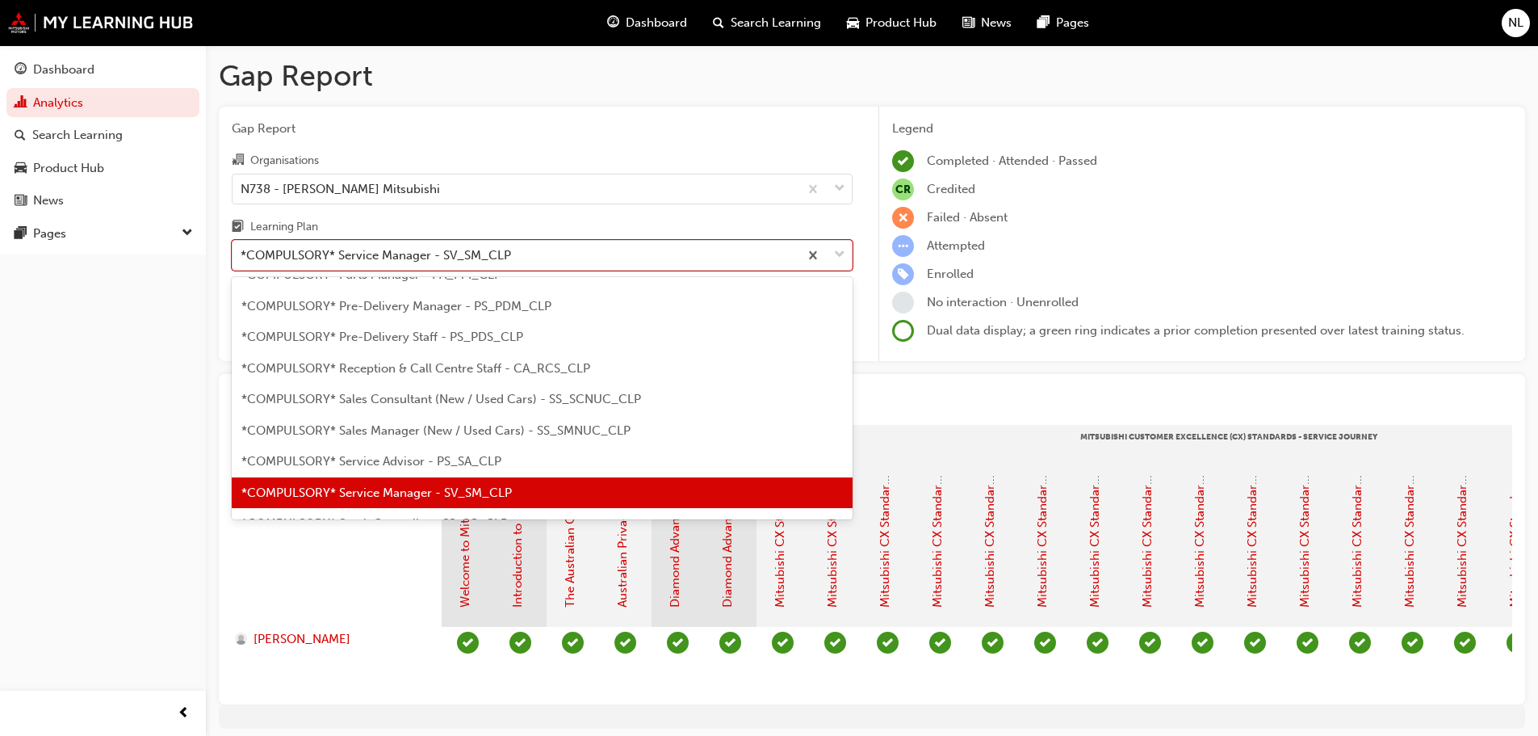
scroll to position [475, 0]
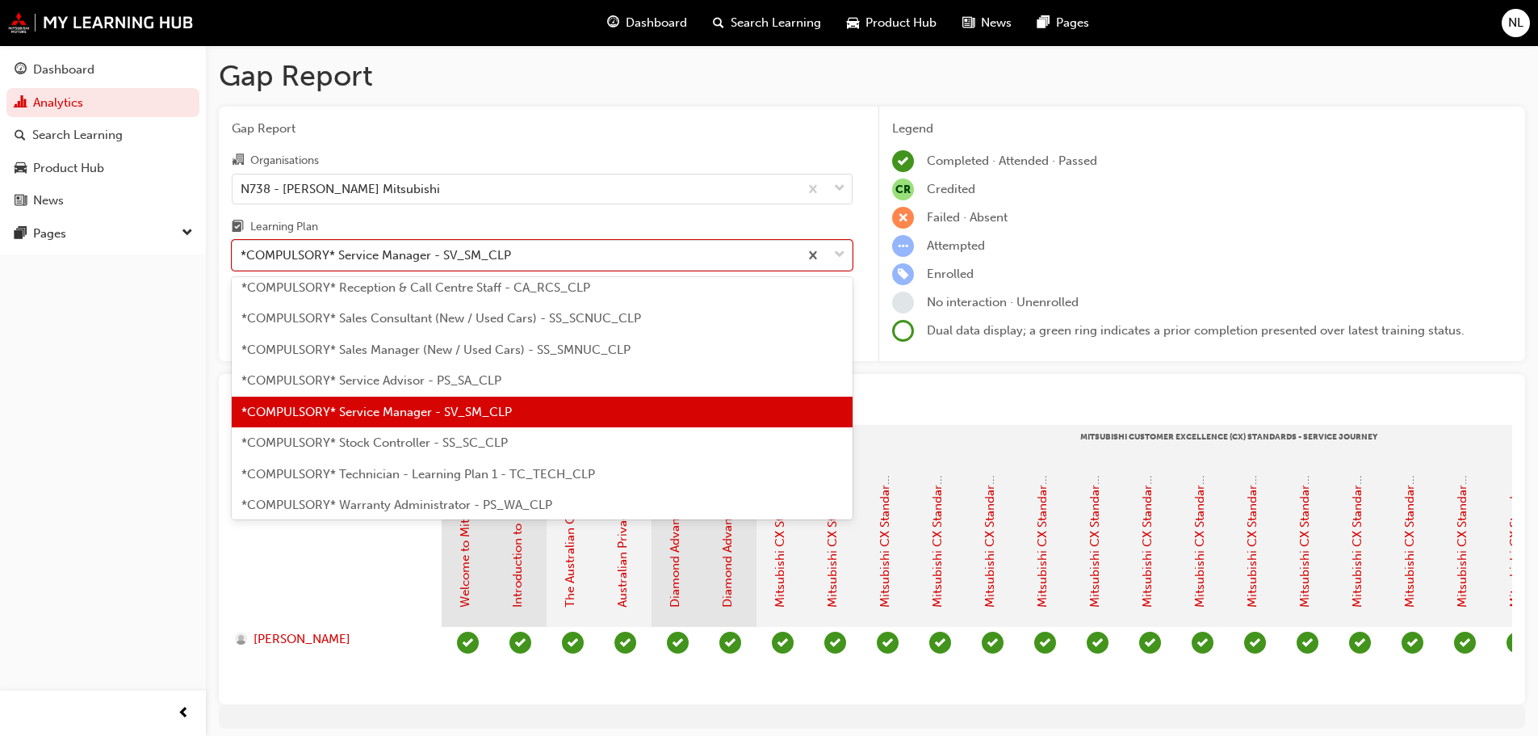
click at [385, 443] on span "*COMPULSORY* Stock Controller - SS_SC_CLP" at bounding box center [374, 442] width 266 height 15
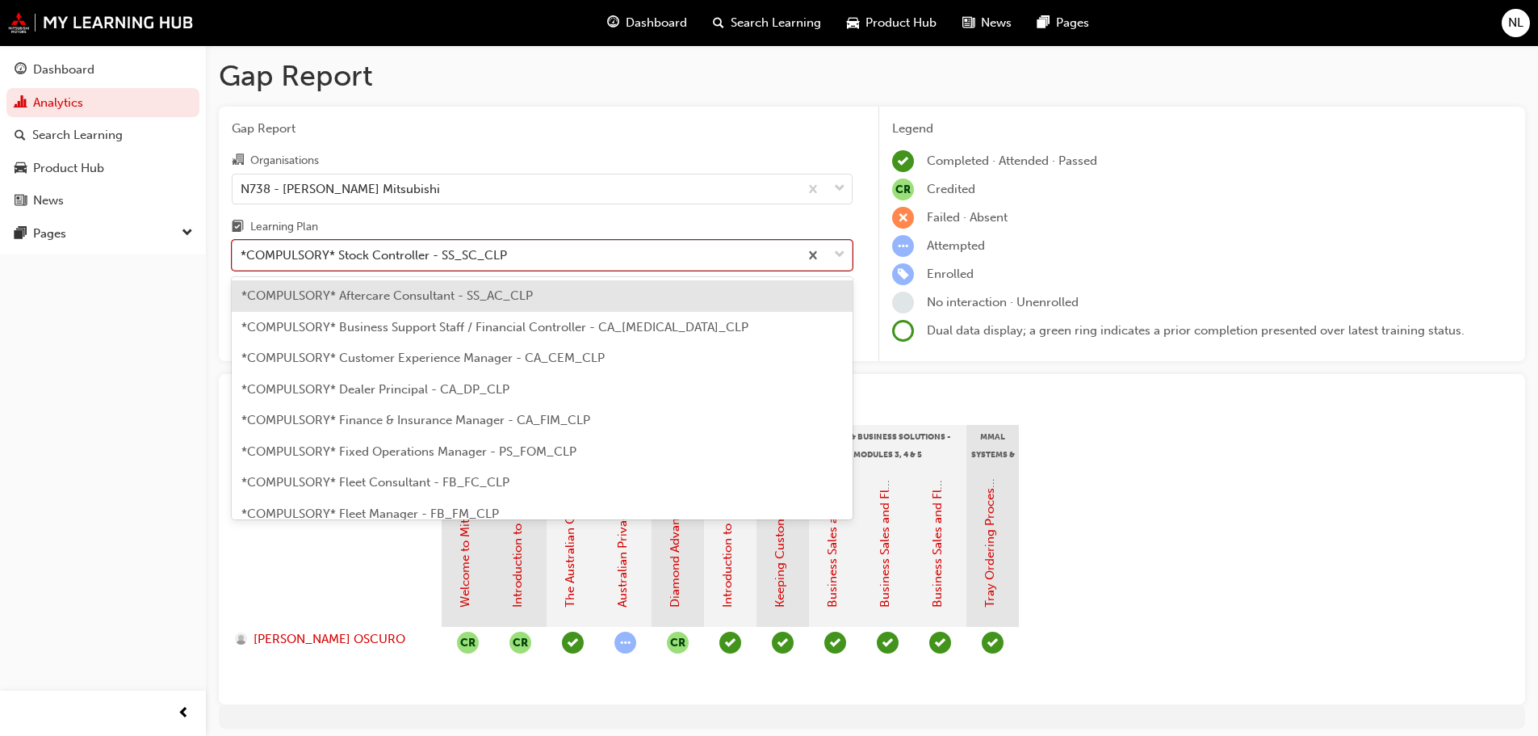
click at [449, 245] on div "*COMPULSORY* Stock Controller - SS_SC_CLP" at bounding box center [516, 255] width 566 height 28
click at [242, 248] on input "Learning Plan option *COMPULSORY* Stock Controller - SS_SC_CLP, selected. optio…" at bounding box center [242, 255] width 2 height 14
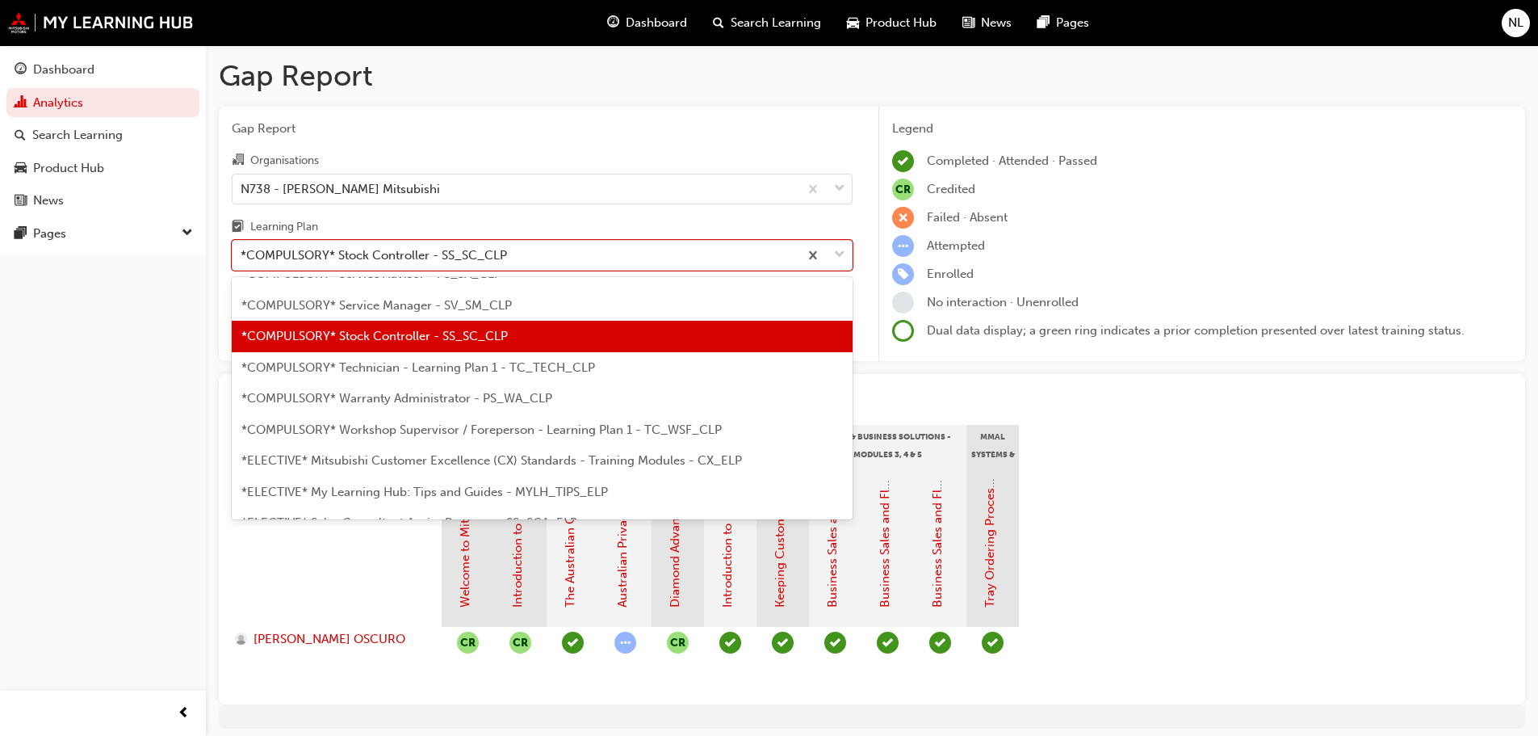
scroll to position [586, 0]
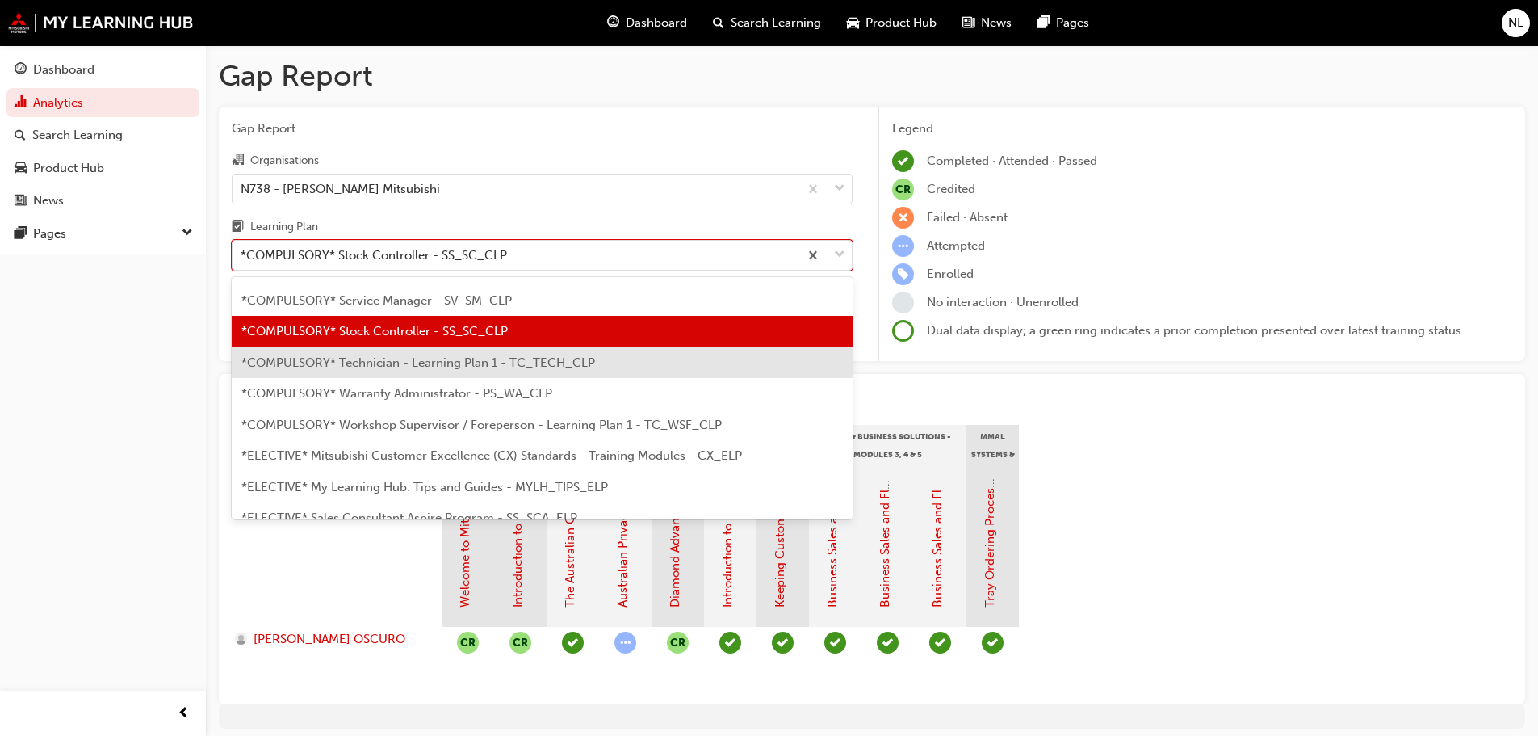
click at [415, 362] on span "*COMPULSORY* Technician - Learning Plan 1 - TC_TECH_CLP" at bounding box center [418, 362] width 354 height 15
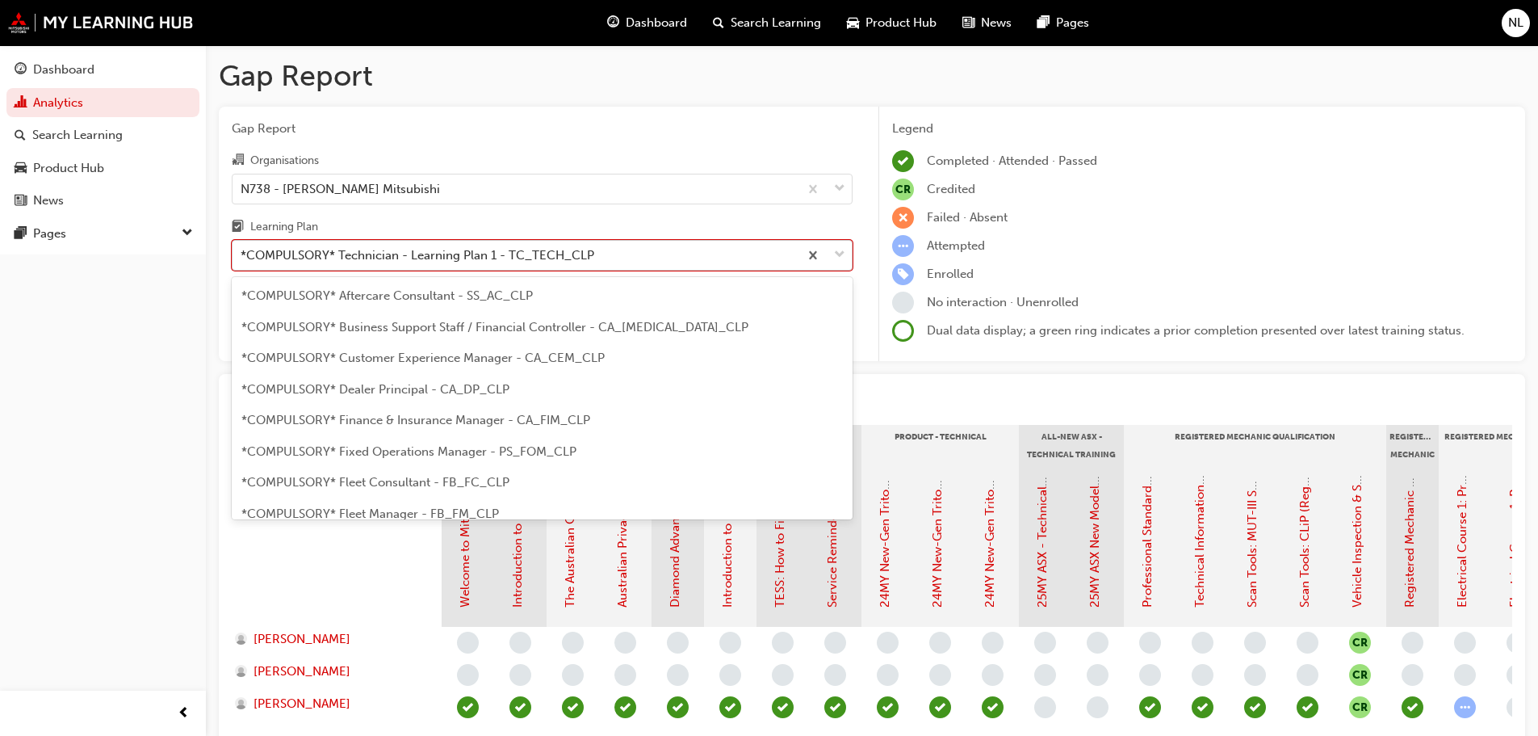
click at [394, 255] on div "*COMPULSORY* Technician - Learning Plan 1 - TC_TECH_CLP" at bounding box center [418, 255] width 354 height 19
click at [242, 255] on input "Learning Plan option *COMPULSORY* Technician - Learning Plan 1 - TC_TECH_CLP, s…" at bounding box center [242, 255] width 2 height 14
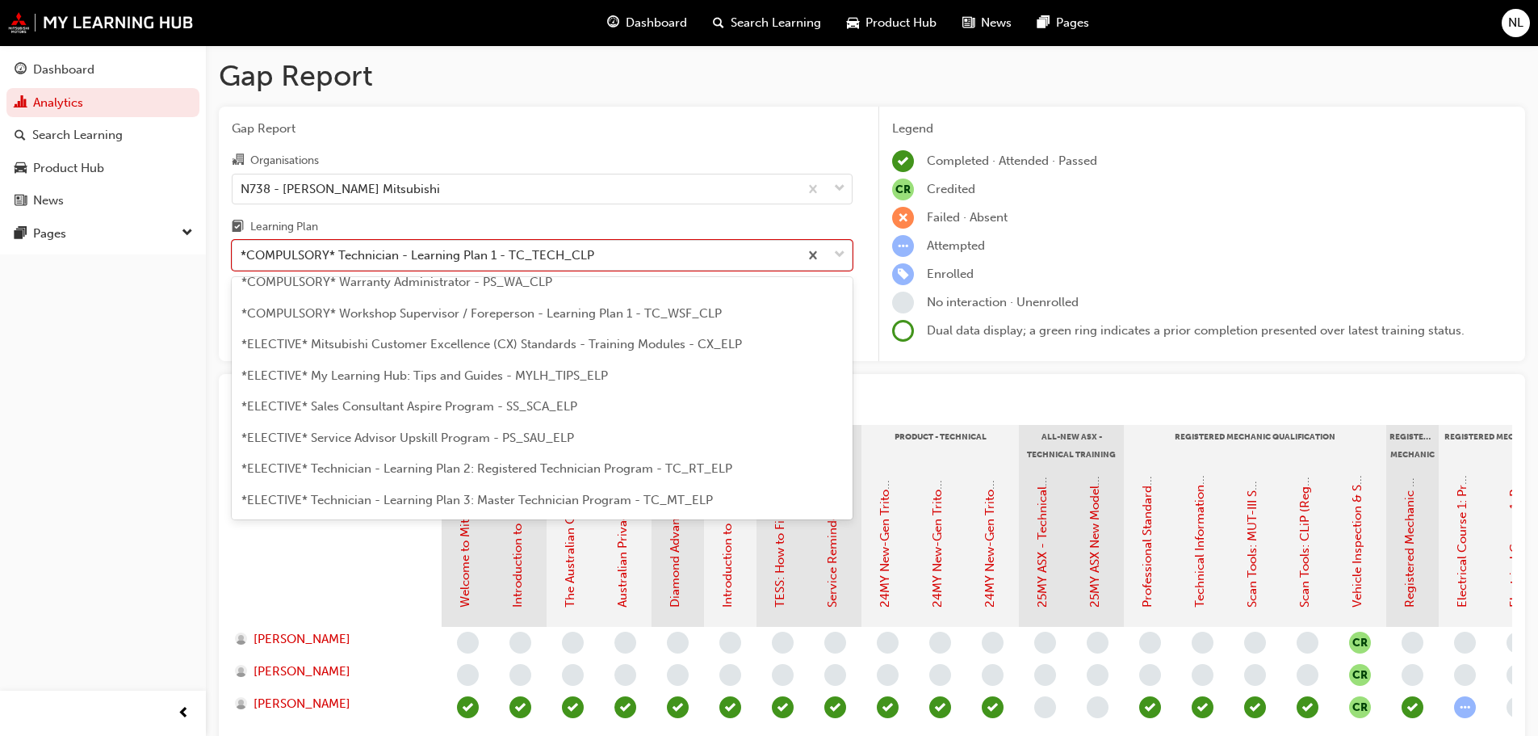
scroll to position [698, 0]
click at [428, 289] on div "*COMPULSORY* Warranty Administrator - PS_WA_CLP" at bounding box center [542, 281] width 621 height 31
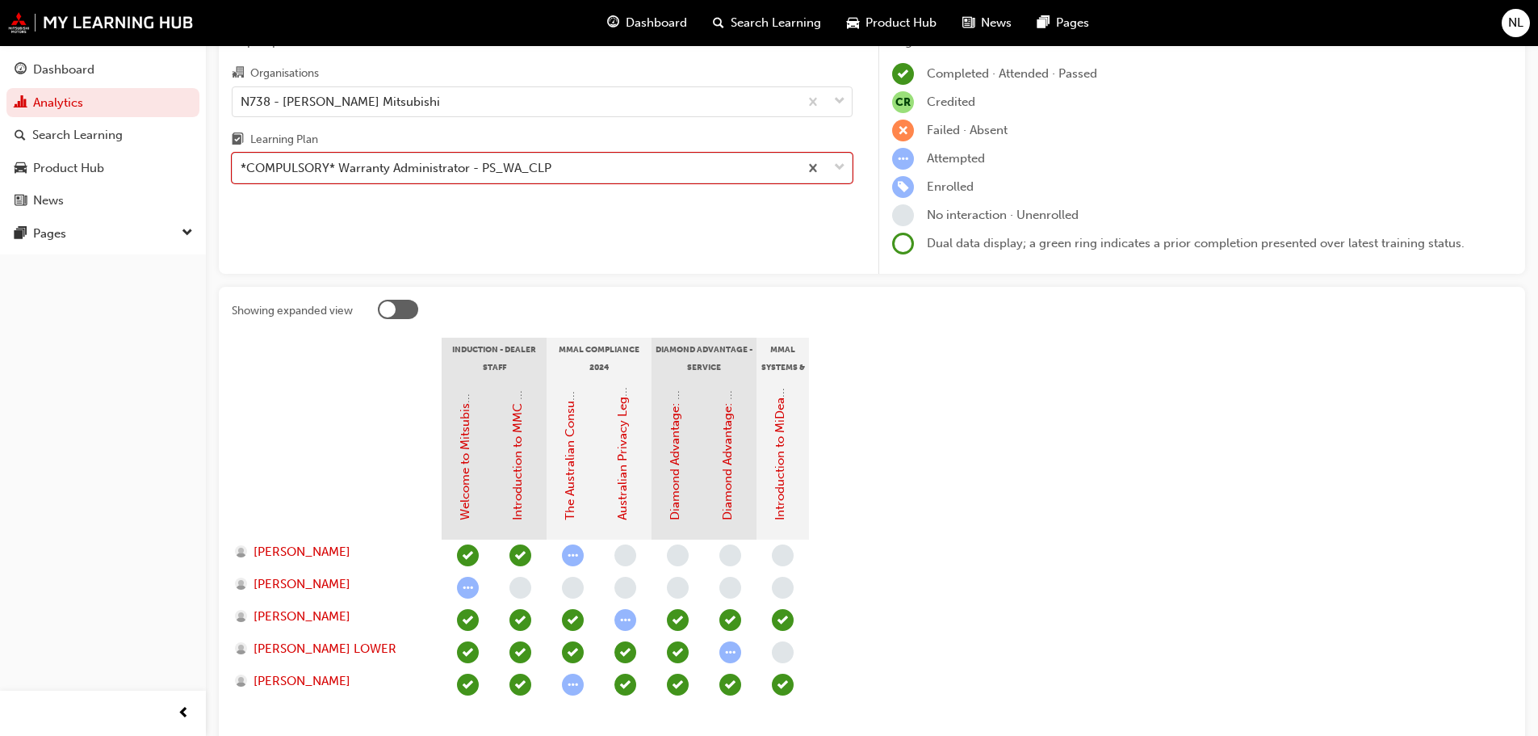
scroll to position [162, 0]
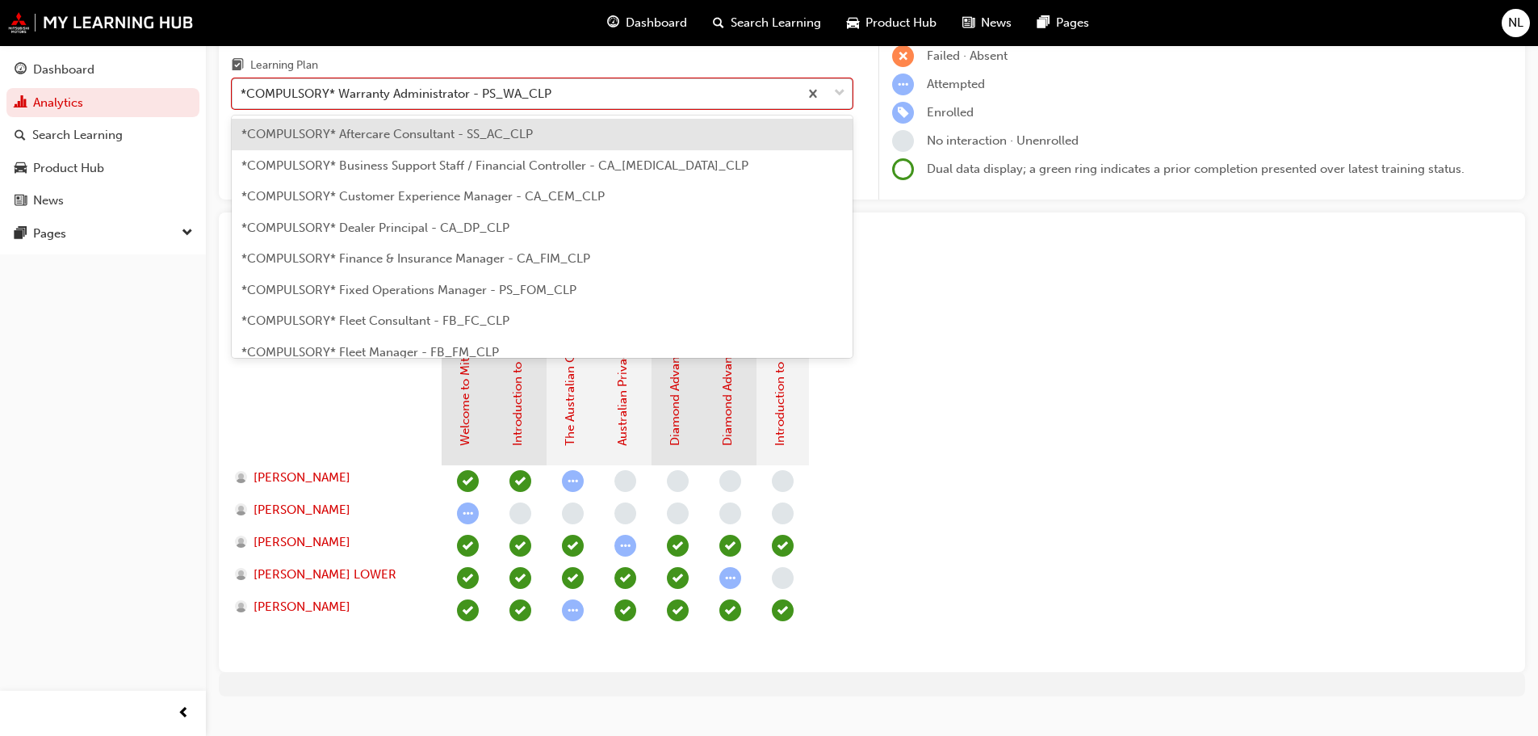
click at [528, 108] on div "*COMPULSORY* Warranty Administrator - PS_WA_CLP" at bounding box center [542, 93] width 621 height 31
click at [242, 100] on input "Learning Plan option *COMPULSORY* Warranty Administrator - PS_WA_CLP, selected.…" at bounding box center [242, 93] width 2 height 14
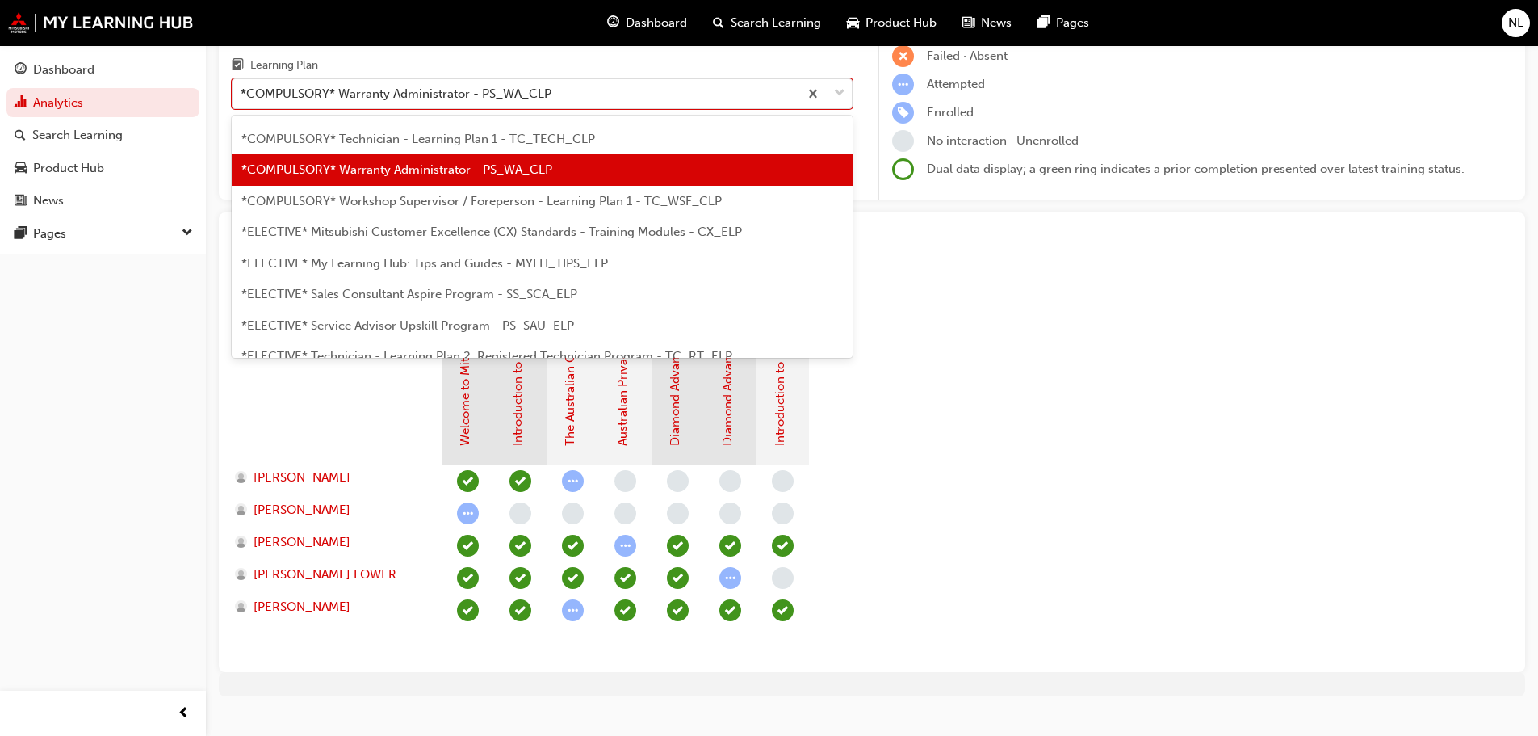
scroll to position [568, 0]
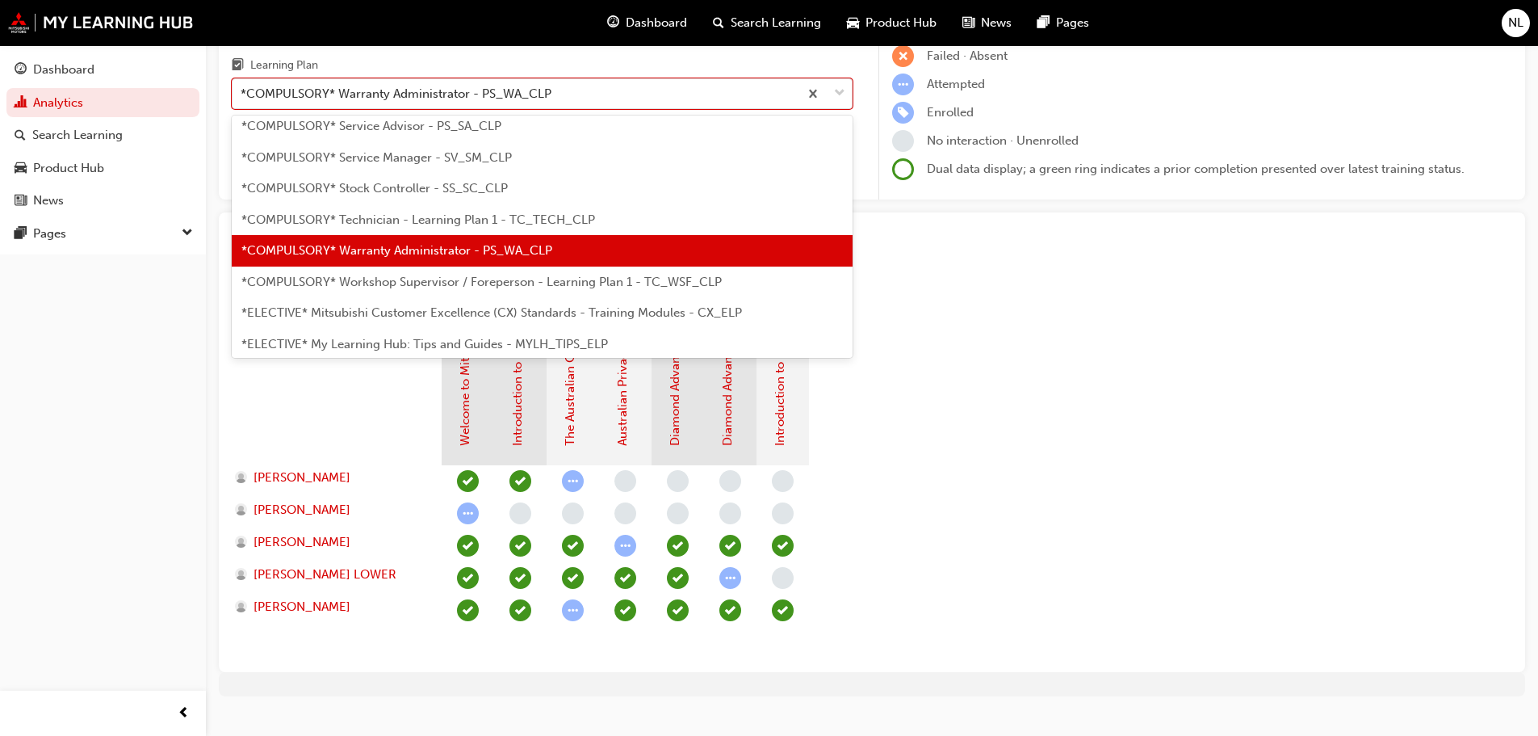
click at [1136, 356] on section "Induction - Dealer Staff MMAL Compliance 2024 Diamond Advantage - Service MMAL …" at bounding box center [872, 461] width 1281 height 396
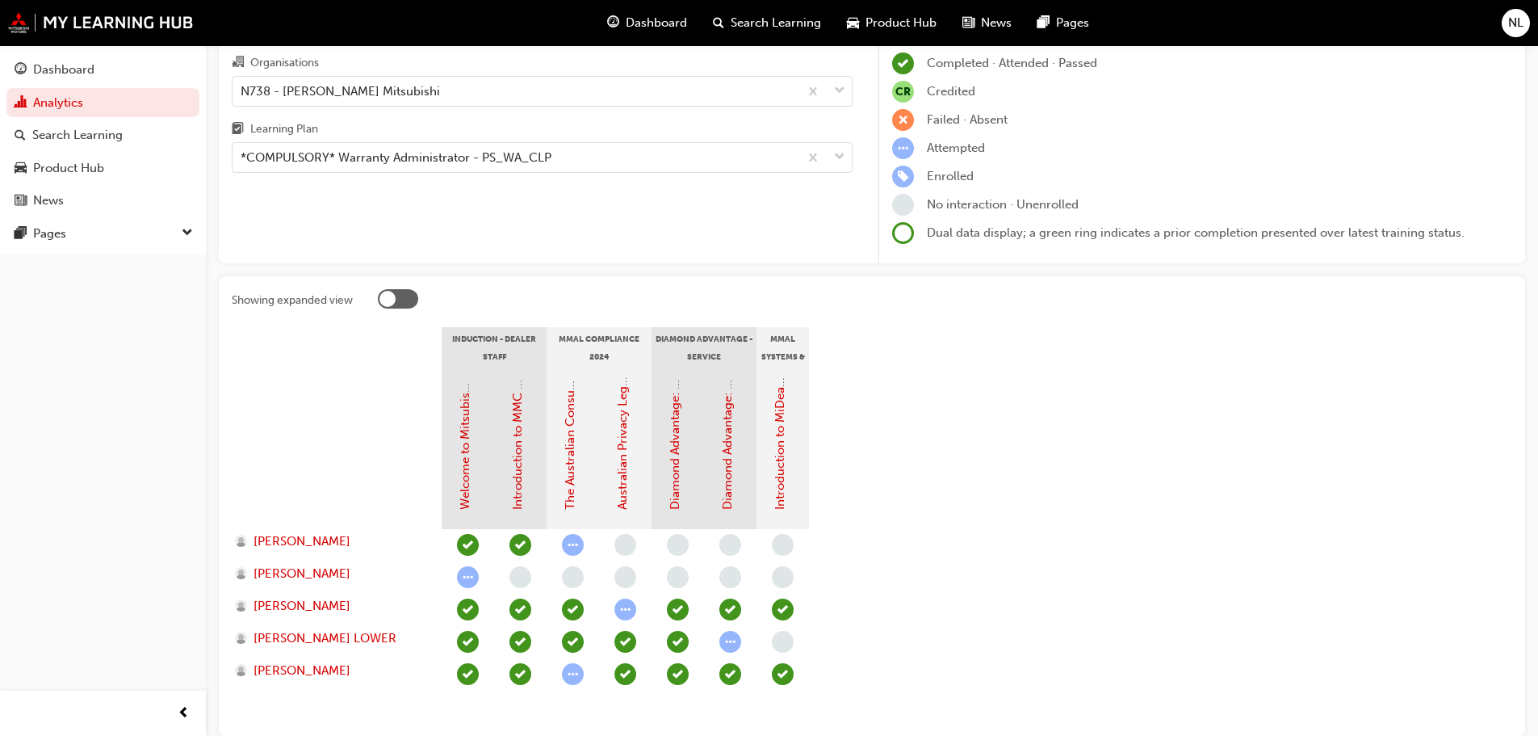
scroll to position [0, 0]
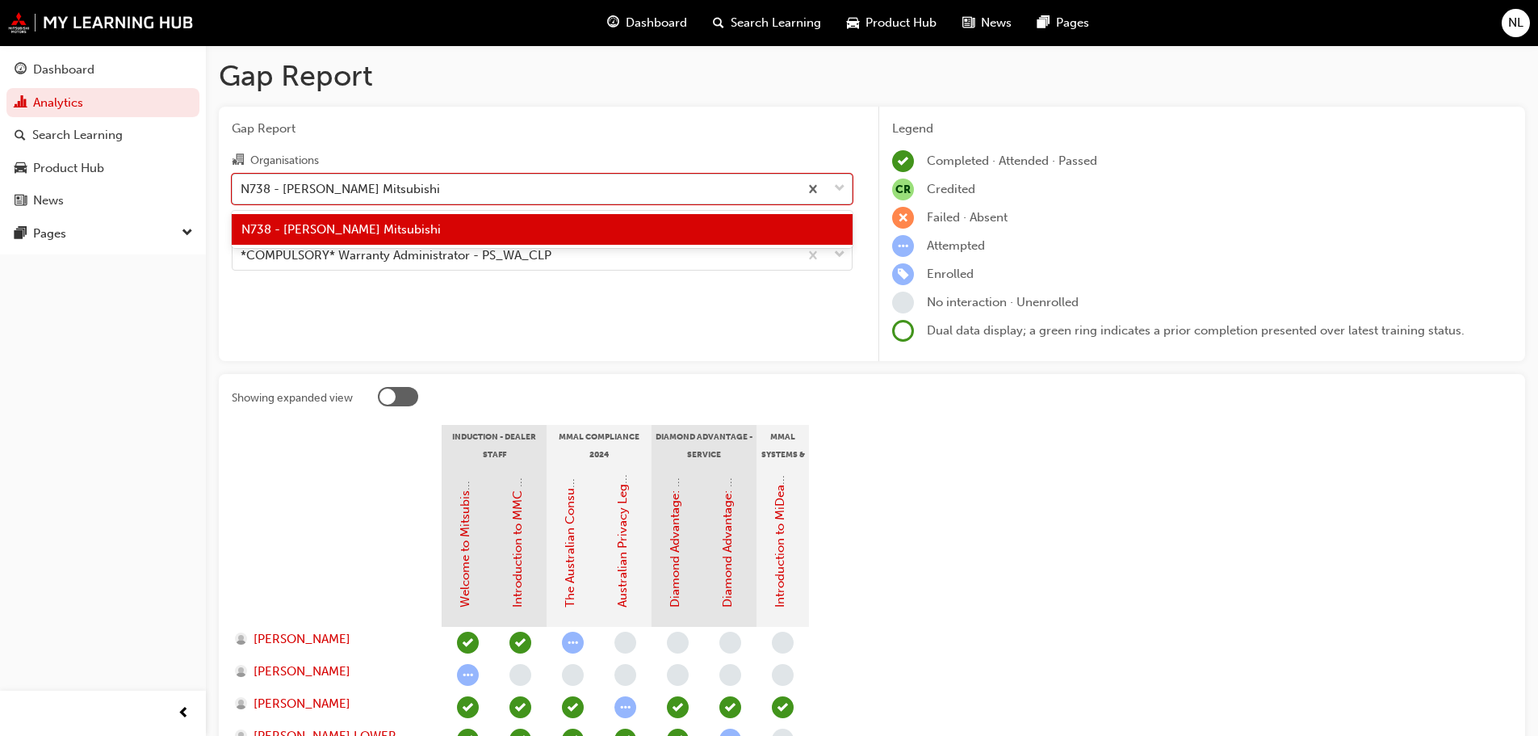
click at [342, 179] on div "N738 - Tynan Mitsubishi" at bounding box center [340, 188] width 199 height 19
click at [242, 181] on input "Organisations option N738 - Tynan Mitsubishi, selected. option N738 - Tynan Mit…" at bounding box center [242, 188] width 2 height 14
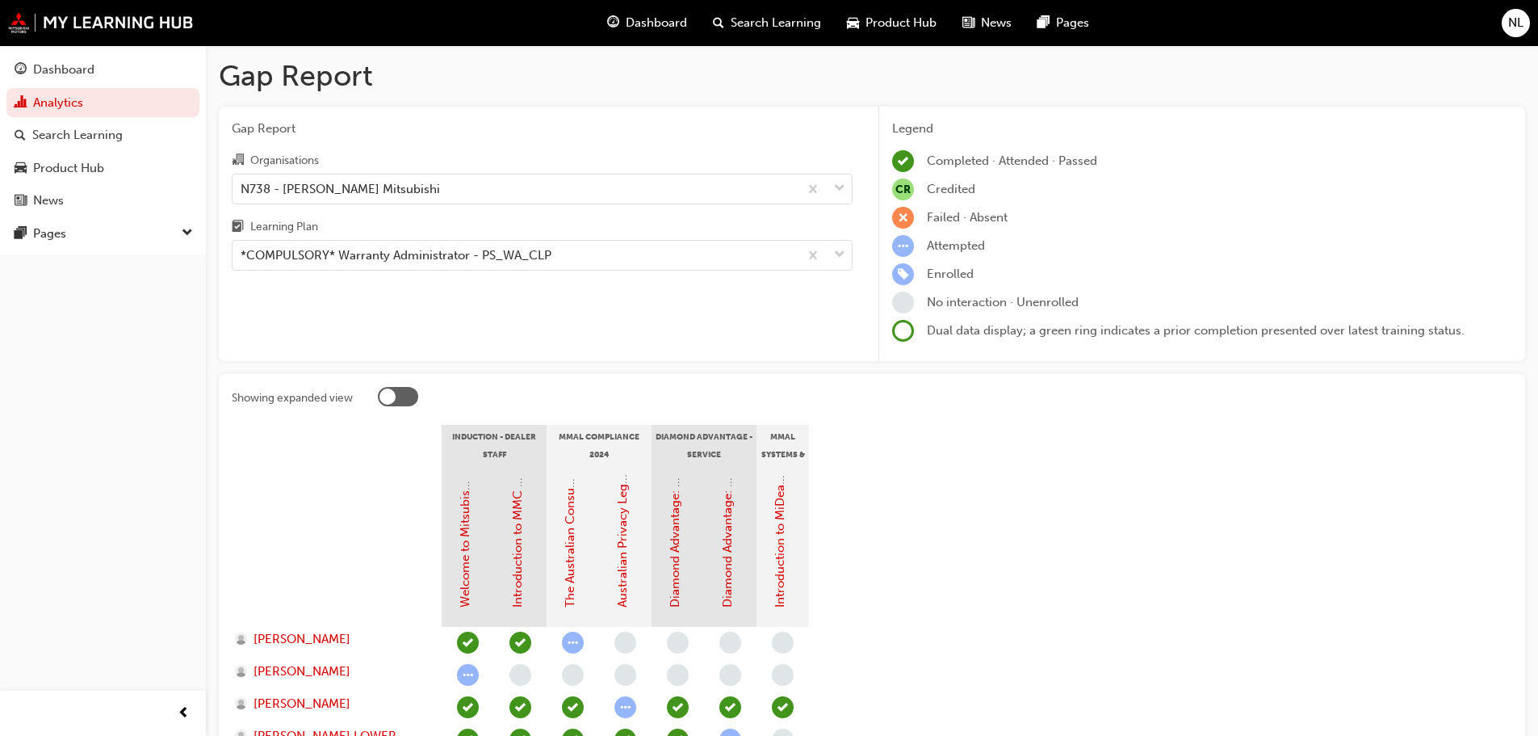
click at [432, 128] on span "Gap Report" at bounding box center [542, 129] width 621 height 19
click at [333, 254] on div "*COMPULSORY* Warranty Administrator - PS_WA_CLP" at bounding box center [396, 255] width 311 height 19
click at [242, 254] on input "Learning Plan *COMPULSORY* Warranty Administrator - PS_WA_CLP" at bounding box center [242, 255] width 2 height 14
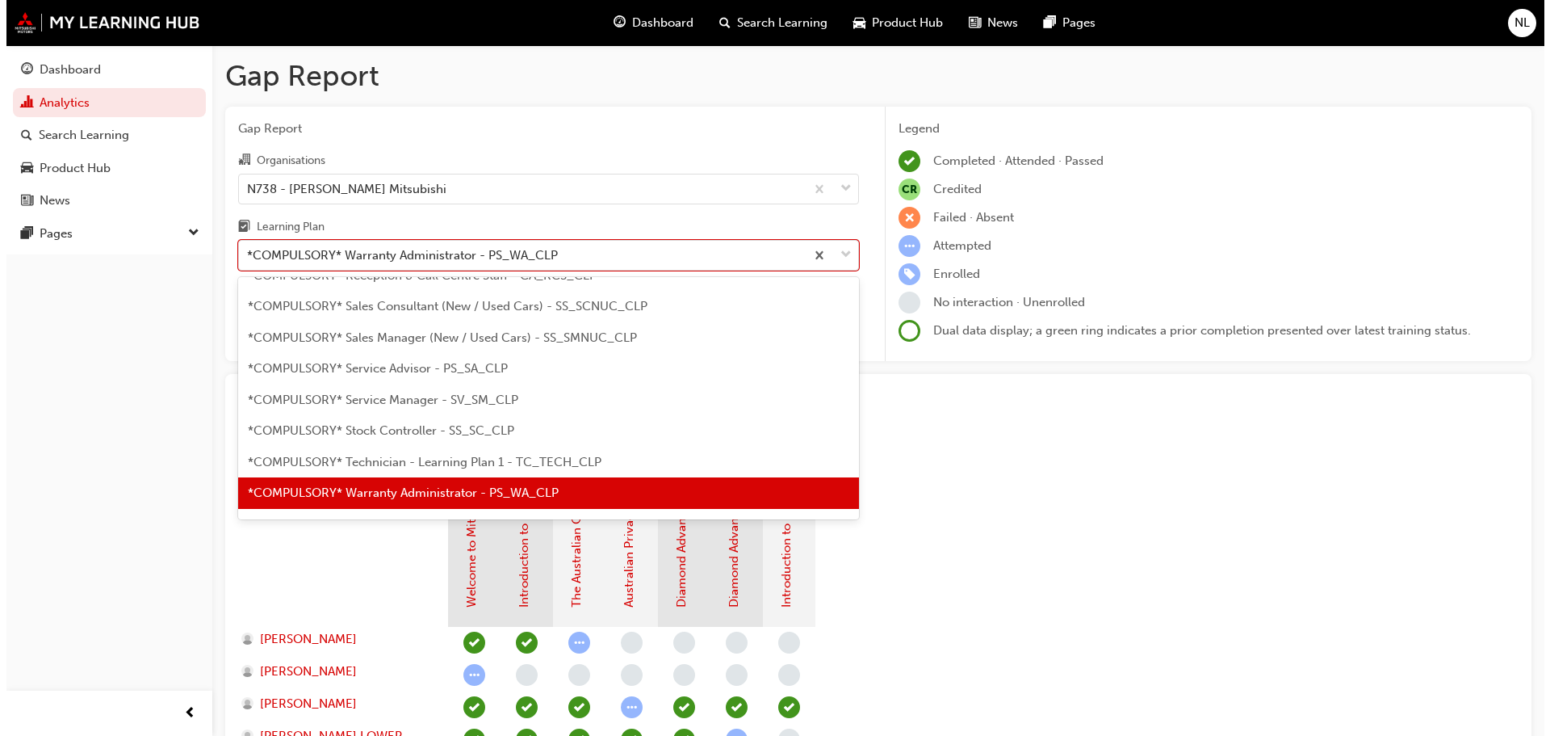
scroll to position [648, 0]
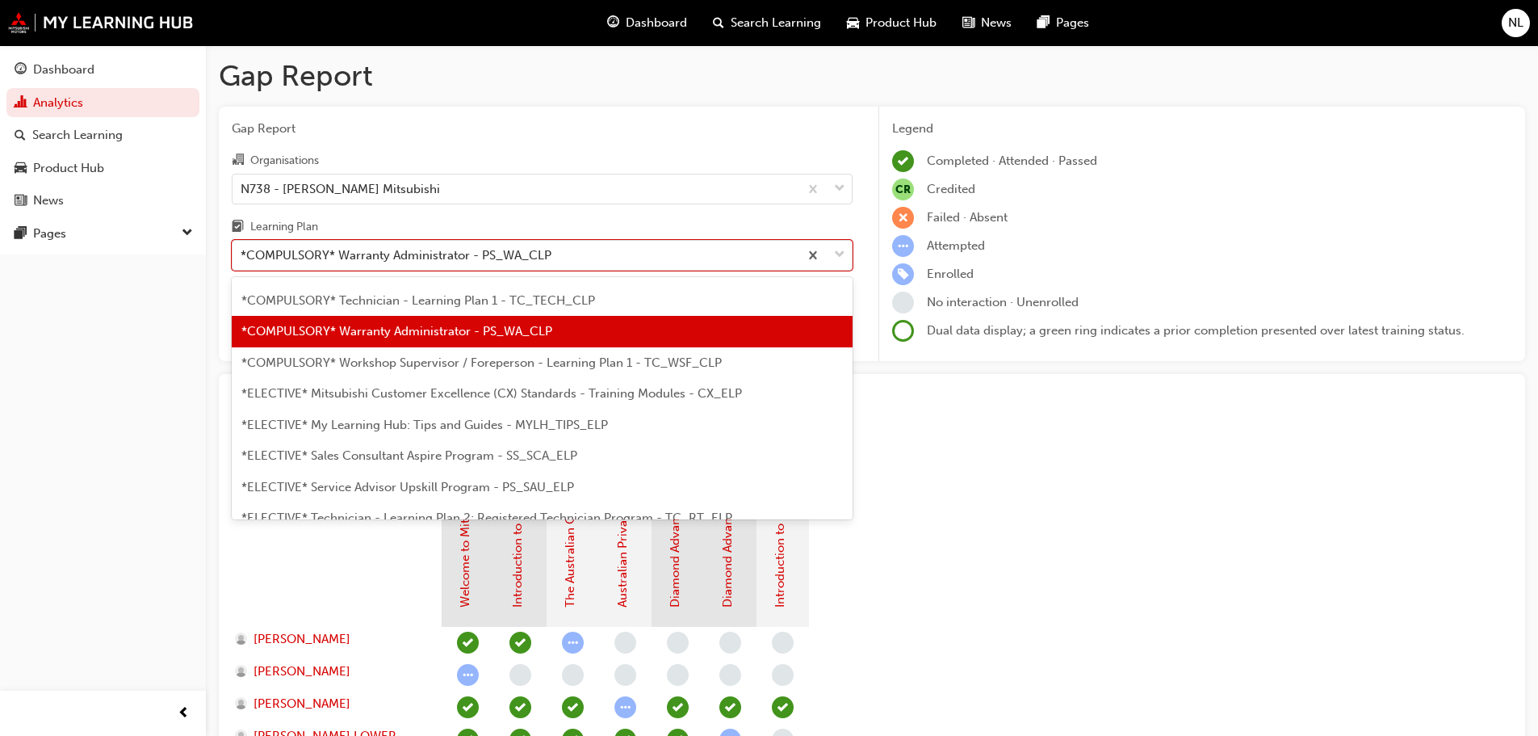
click at [405, 361] on span "*COMPULSORY* Workshop Supervisor / Foreperson - Learning Plan 1 - TC_WSF_CLP" at bounding box center [481, 362] width 480 height 15
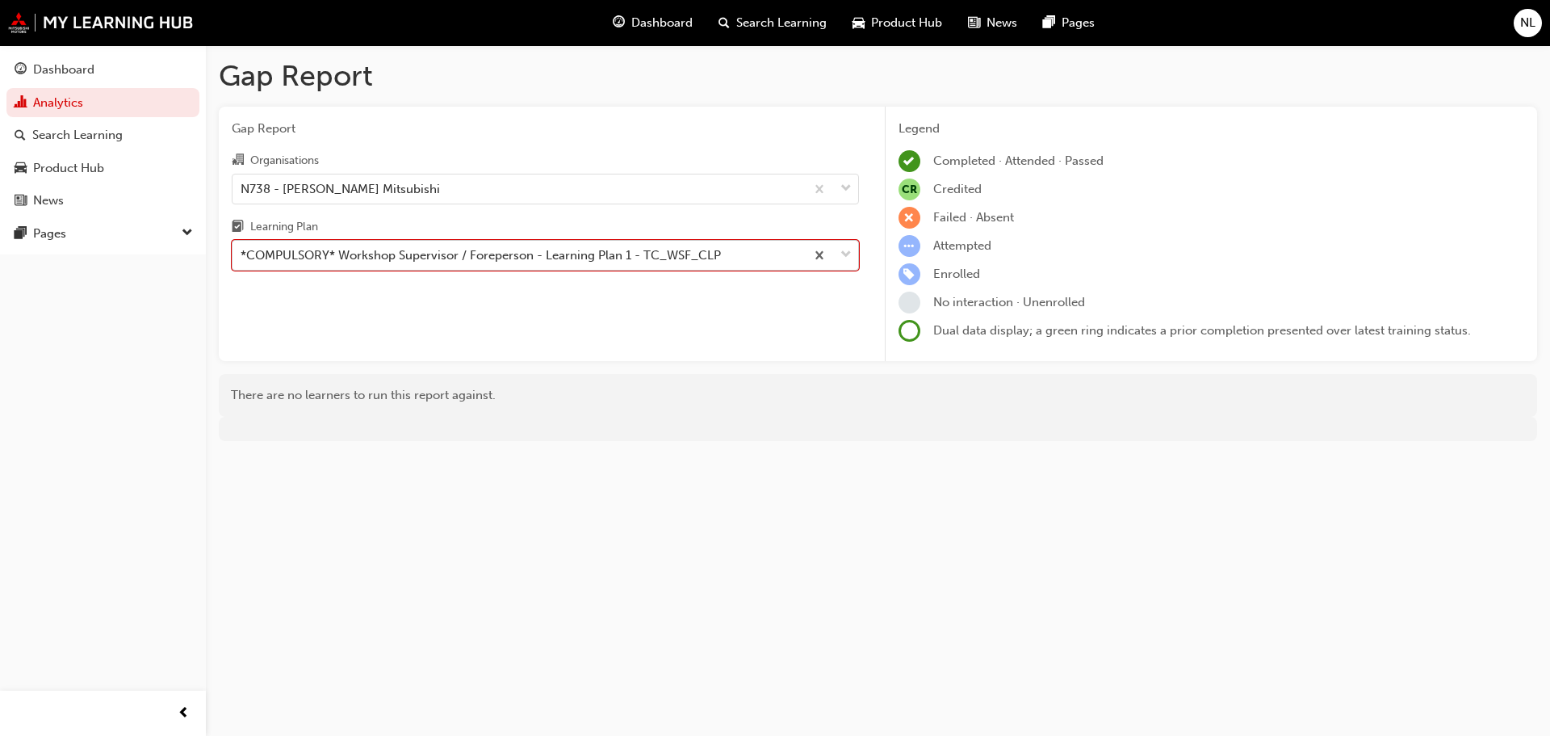
click at [420, 242] on div "*COMPULSORY* Workshop Supervisor / Foreperson - Learning Plan 1 - TC_WSF_CLP" at bounding box center [519, 255] width 573 height 28
click at [242, 248] on input "Learning Plan option *COMPULSORY* Workshop Supervisor / Foreperson - Learning P…" at bounding box center [242, 255] width 2 height 14
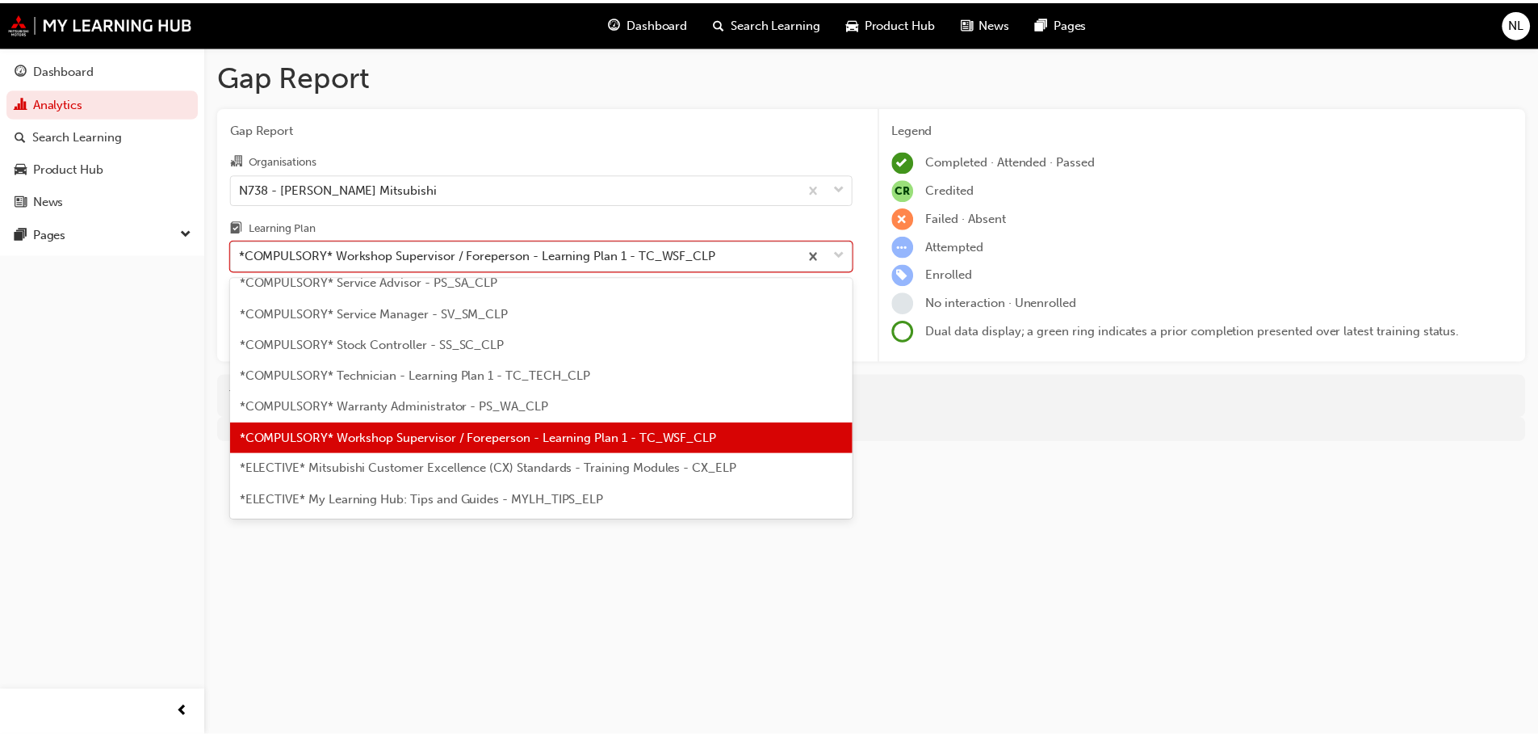
scroll to position [599, 0]
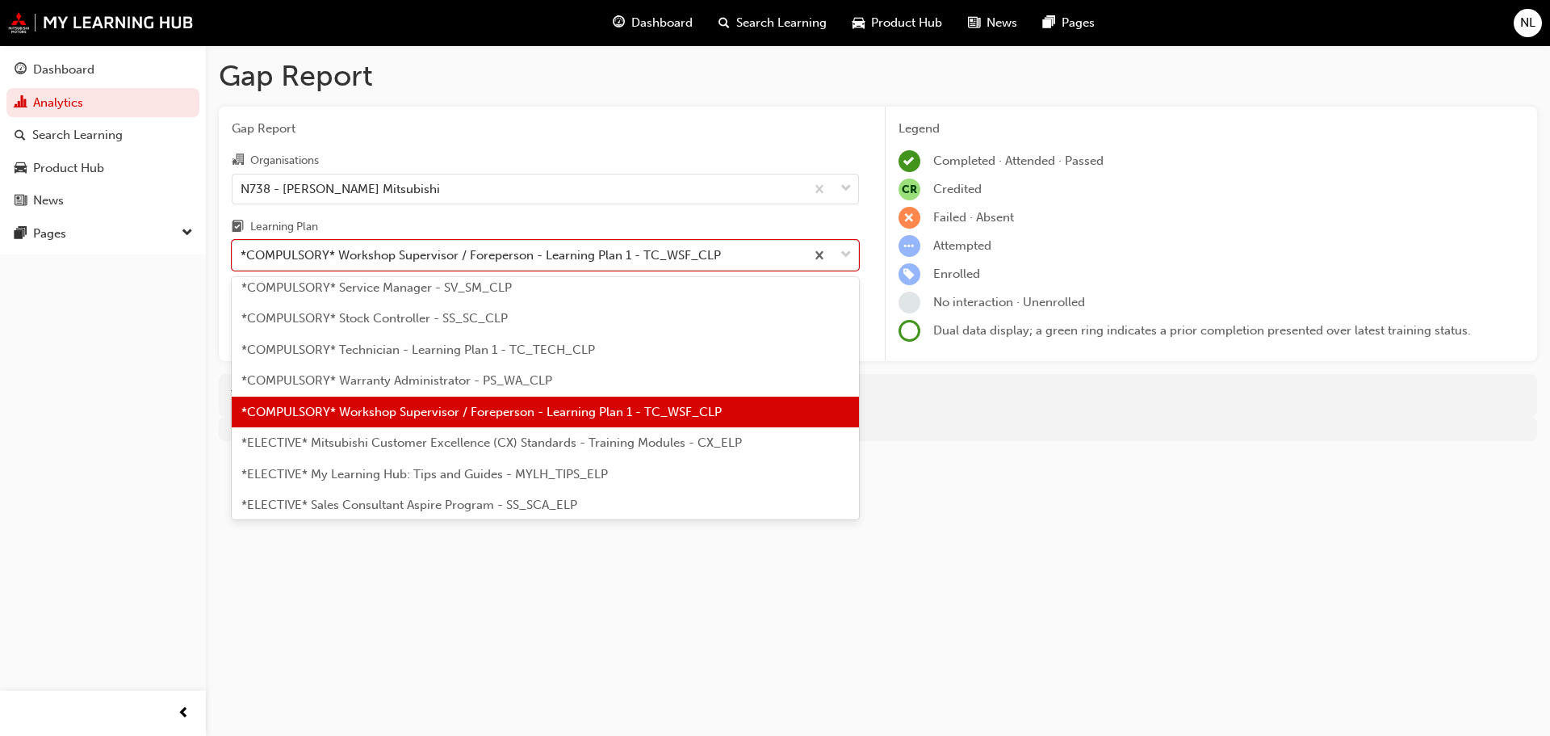
click at [391, 431] on div "*ELECTIVE* Mitsubishi Customer Excellence (CX) Standards - Training Modules - C…" at bounding box center [545, 442] width 627 height 31
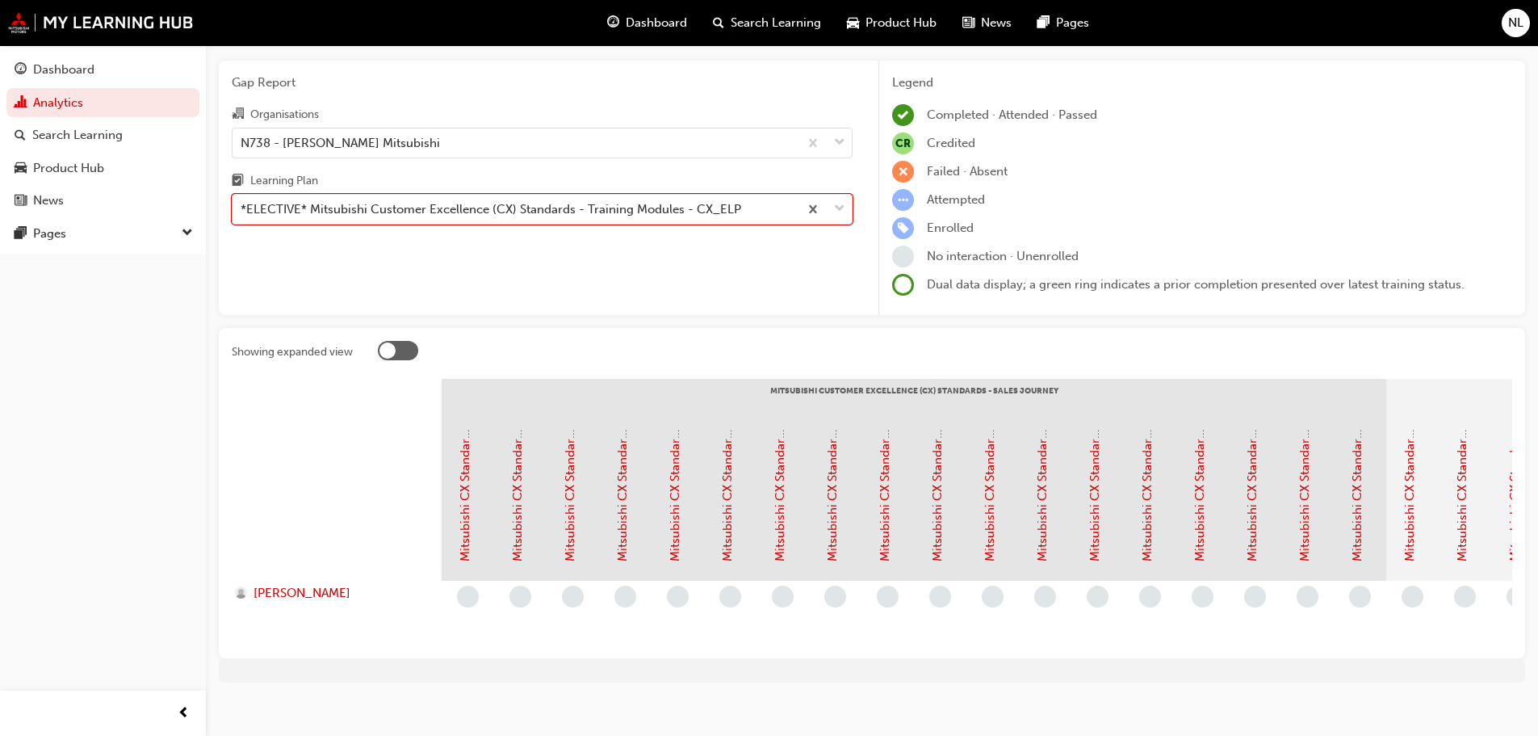
scroll to position [71, 0]
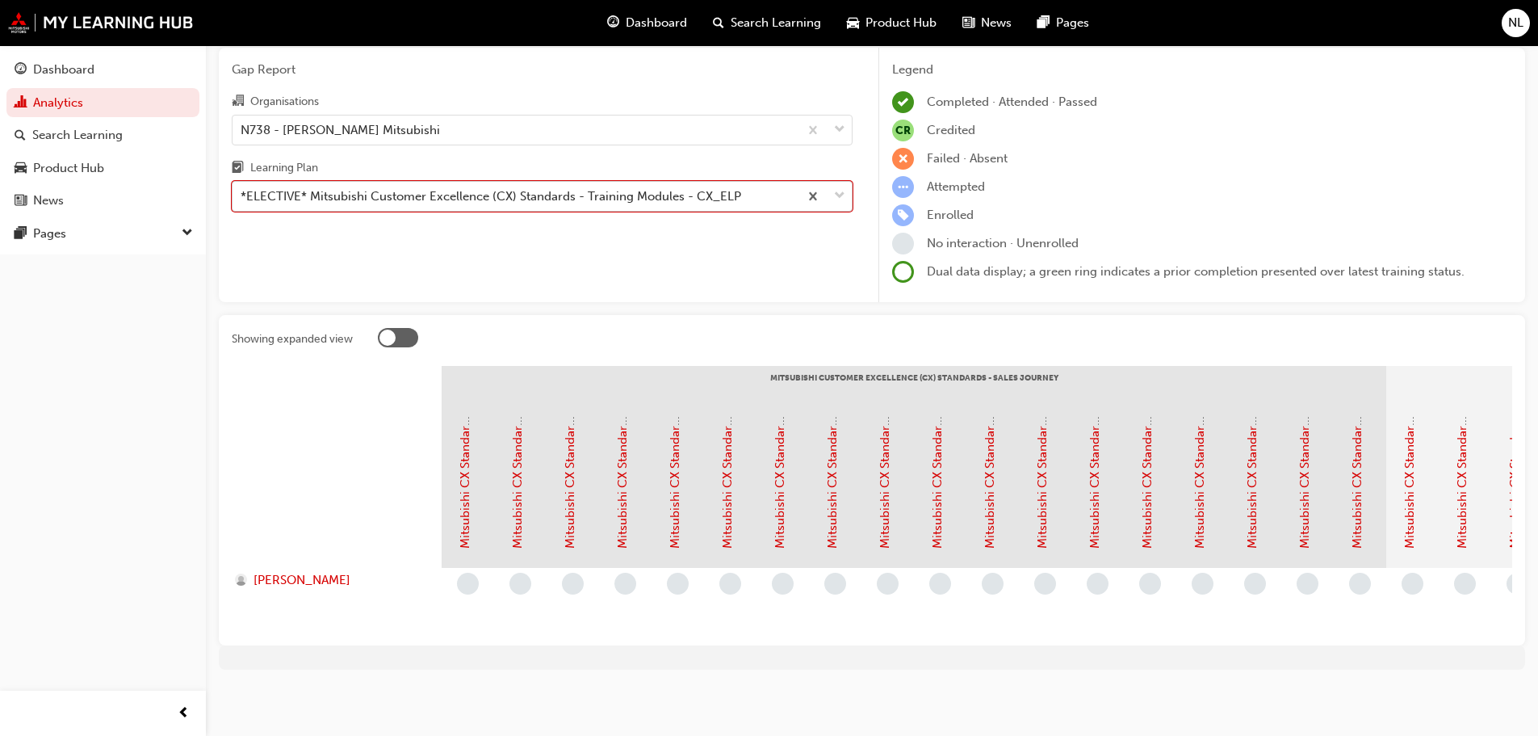
click at [405, 187] on div "*ELECTIVE* Mitsubishi Customer Excellence (CX) Standards - Training Modules - C…" at bounding box center [491, 196] width 501 height 19
click at [242, 189] on input "Learning Plan option *ELECTIVE* Mitsubishi Customer Excellence (CX) Standards -…" at bounding box center [242, 196] width 2 height 14
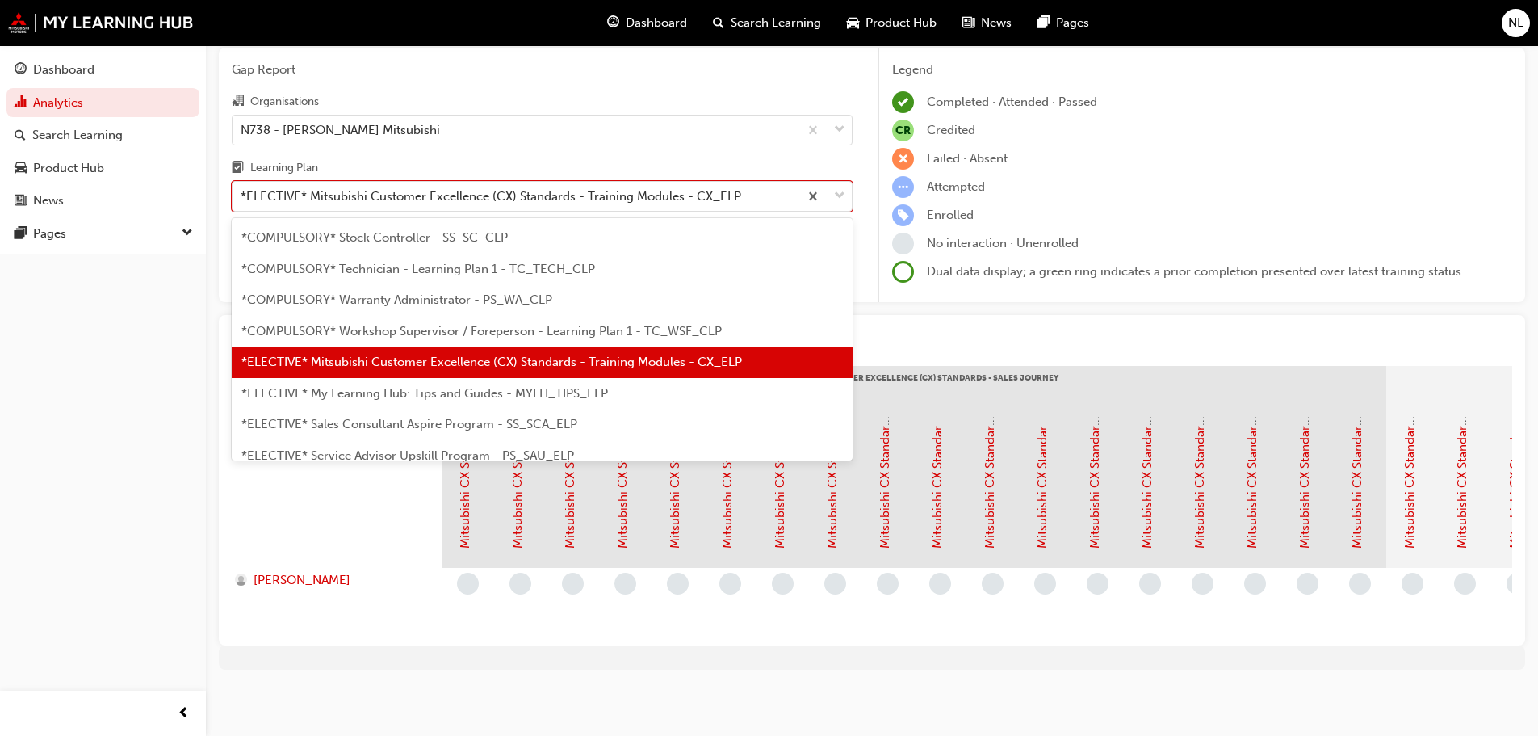
scroll to position [711, 0]
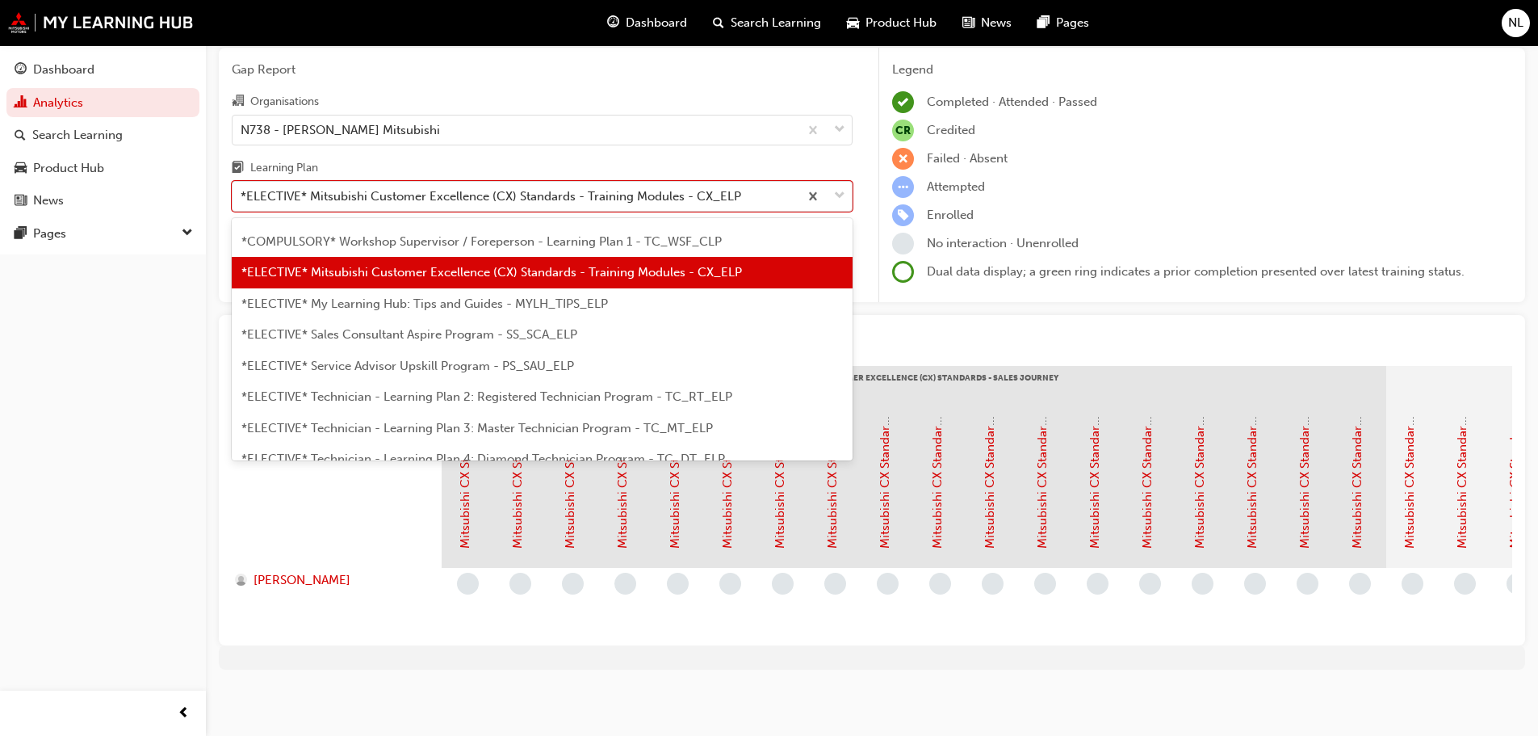
click at [382, 296] on span "*ELECTIVE* My Learning Hub: Tips and Guides - MYLH_TIPS_ELP" at bounding box center [424, 303] width 367 height 15
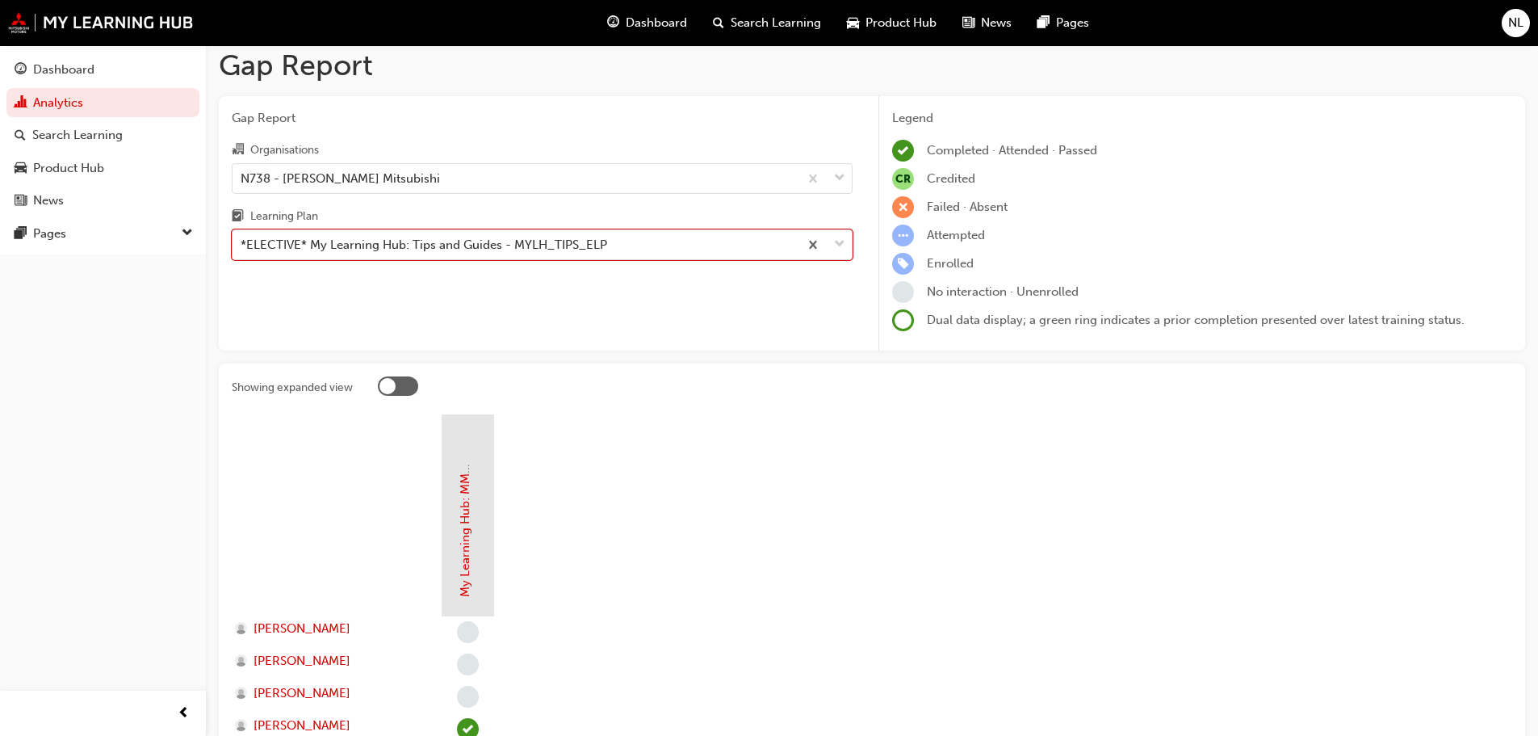
scroll to position [0, 0]
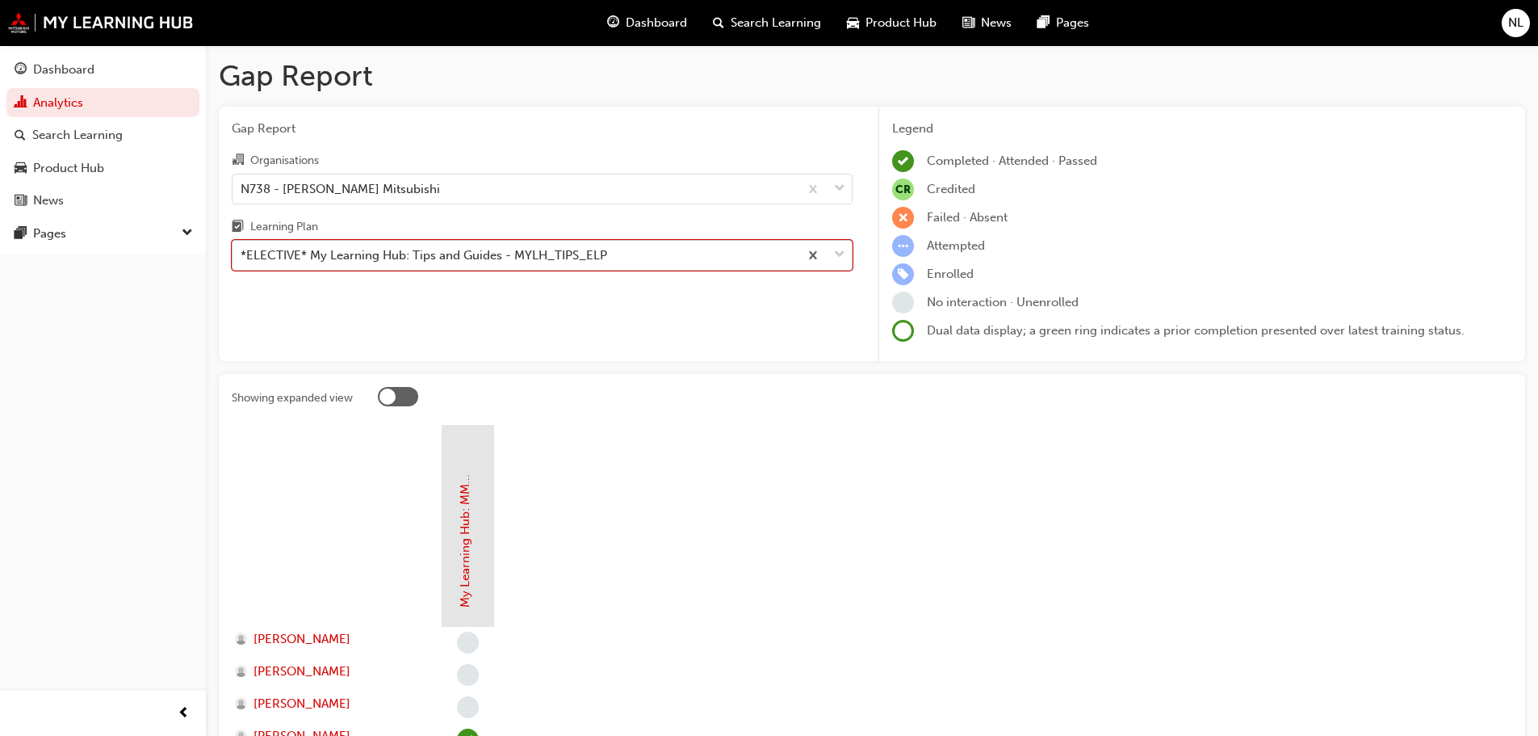
click at [392, 255] on div "*ELECTIVE* My Learning Hub: Tips and Guides - MYLH_TIPS_ELP" at bounding box center [424, 255] width 367 height 19
click at [242, 255] on input "Learning Plan option *ELECTIVE* My Learning Hub: Tips and Guides - MYLH_TIPS_EL…" at bounding box center [242, 255] width 2 height 14
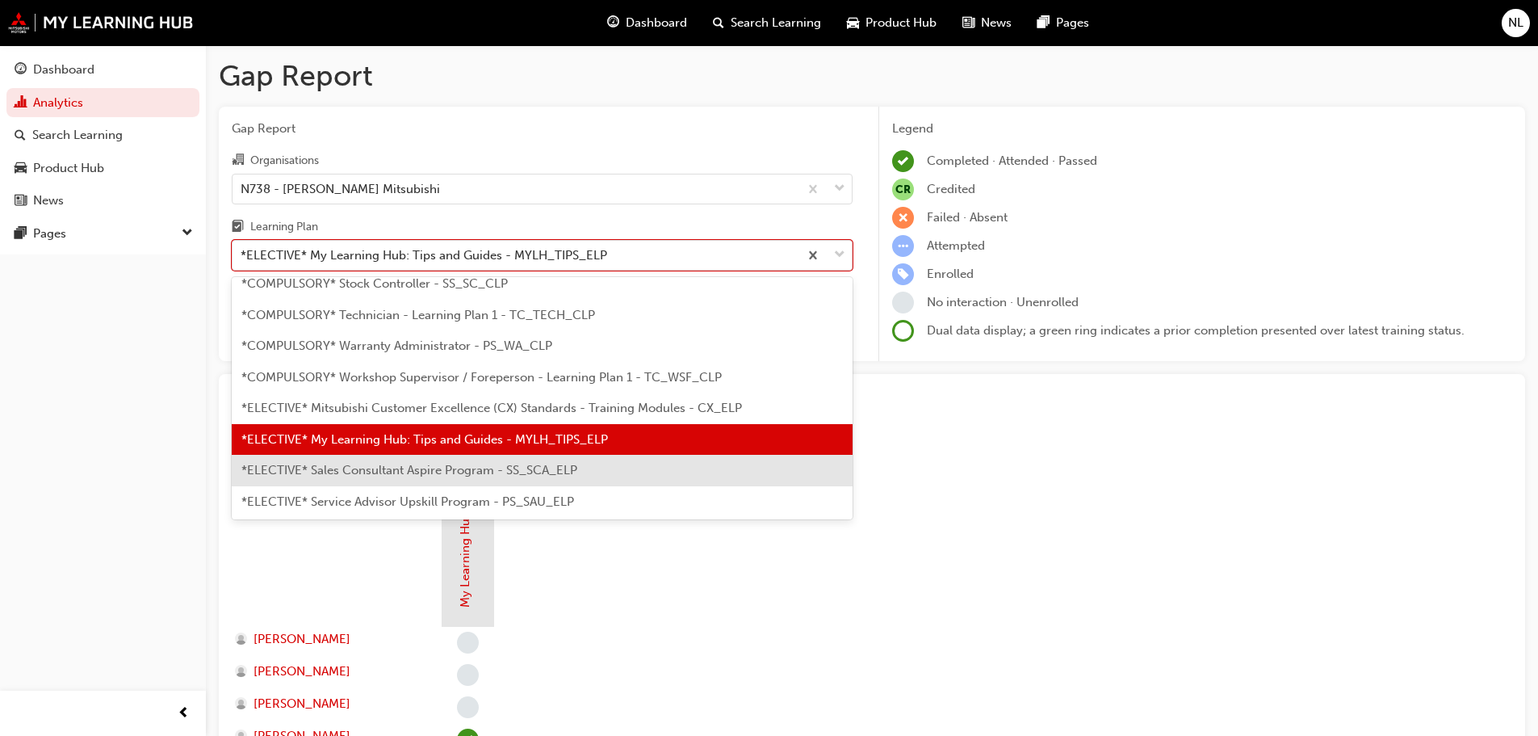
scroll to position [661, 0]
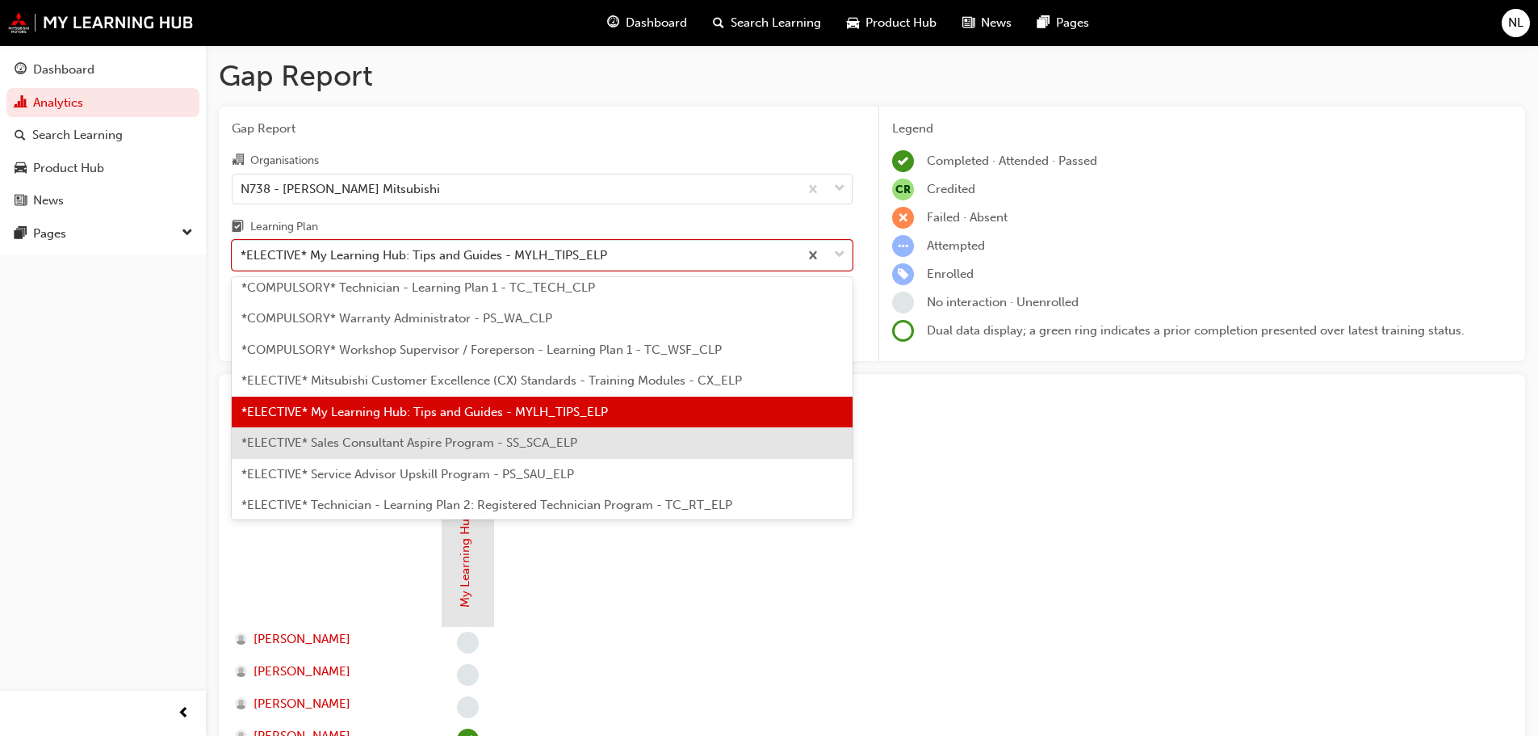
click at [399, 449] on span "*ELECTIVE* Sales Consultant Aspire Program - SS_SCA_ELP" at bounding box center [409, 442] width 336 height 15
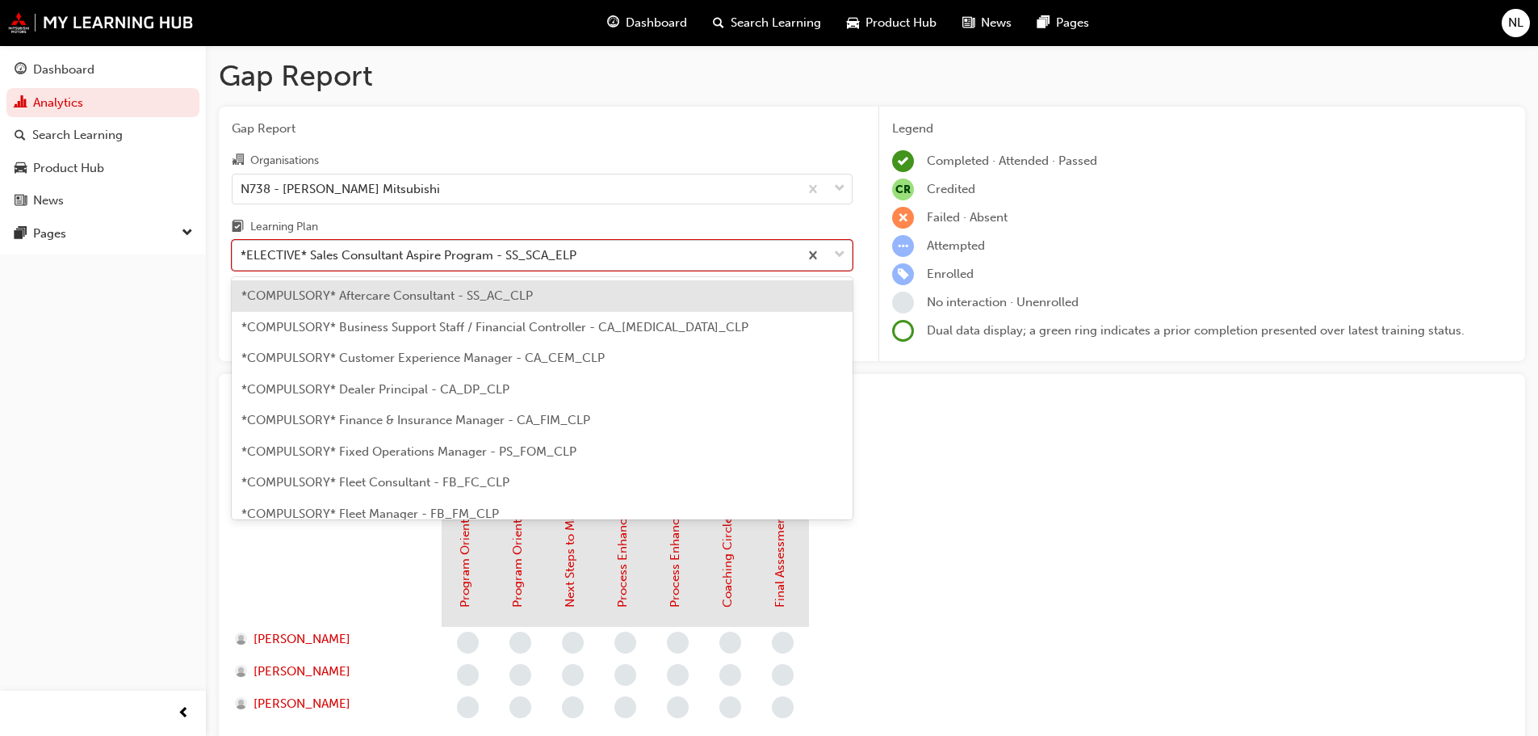
click at [407, 258] on div "*ELECTIVE* Sales Consultant Aspire Program - SS_SCA_ELP" at bounding box center [409, 255] width 336 height 19
click at [242, 258] on input "Learning Plan option *ELECTIVE* Sales Consultant Aspire Program - SS_SCA_ELP, s…" at bounding box center [242, 255] width 2 height 14
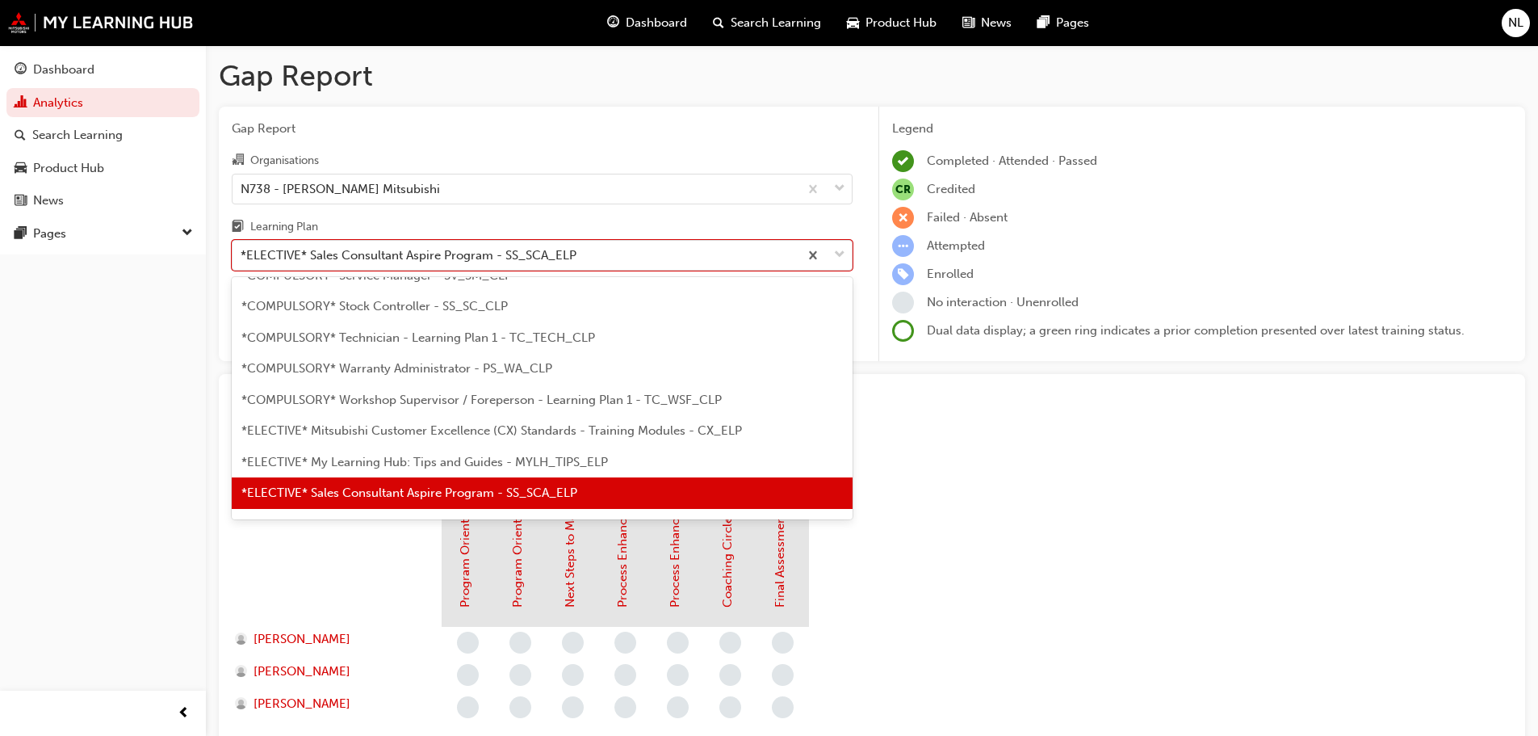
scroll to position [692, 0]
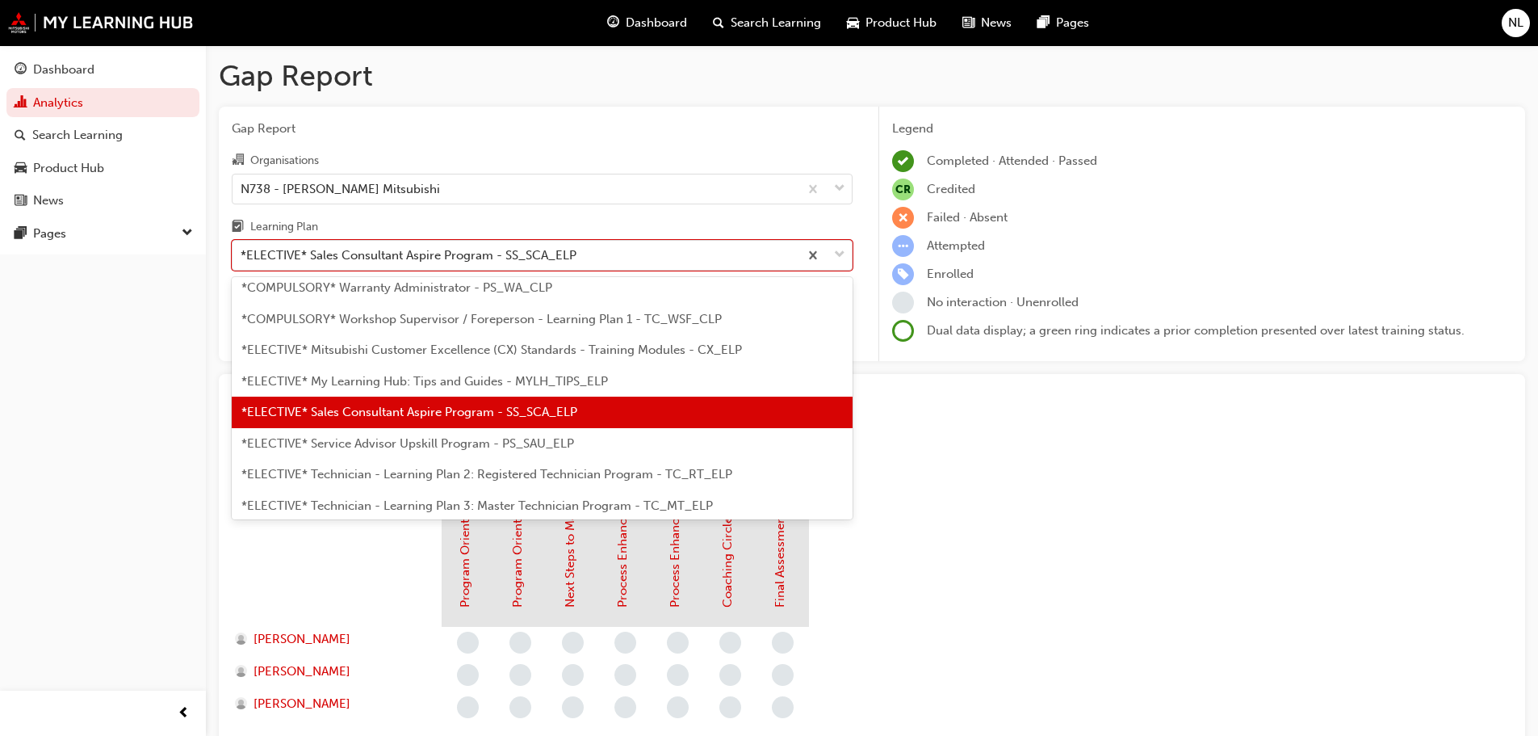
click at [370, 434] on div "*ELECTIVE* Service Advisor Upskill Program - PS_SAU_ELP" at bounding box center [542, 443] width 621 height 31
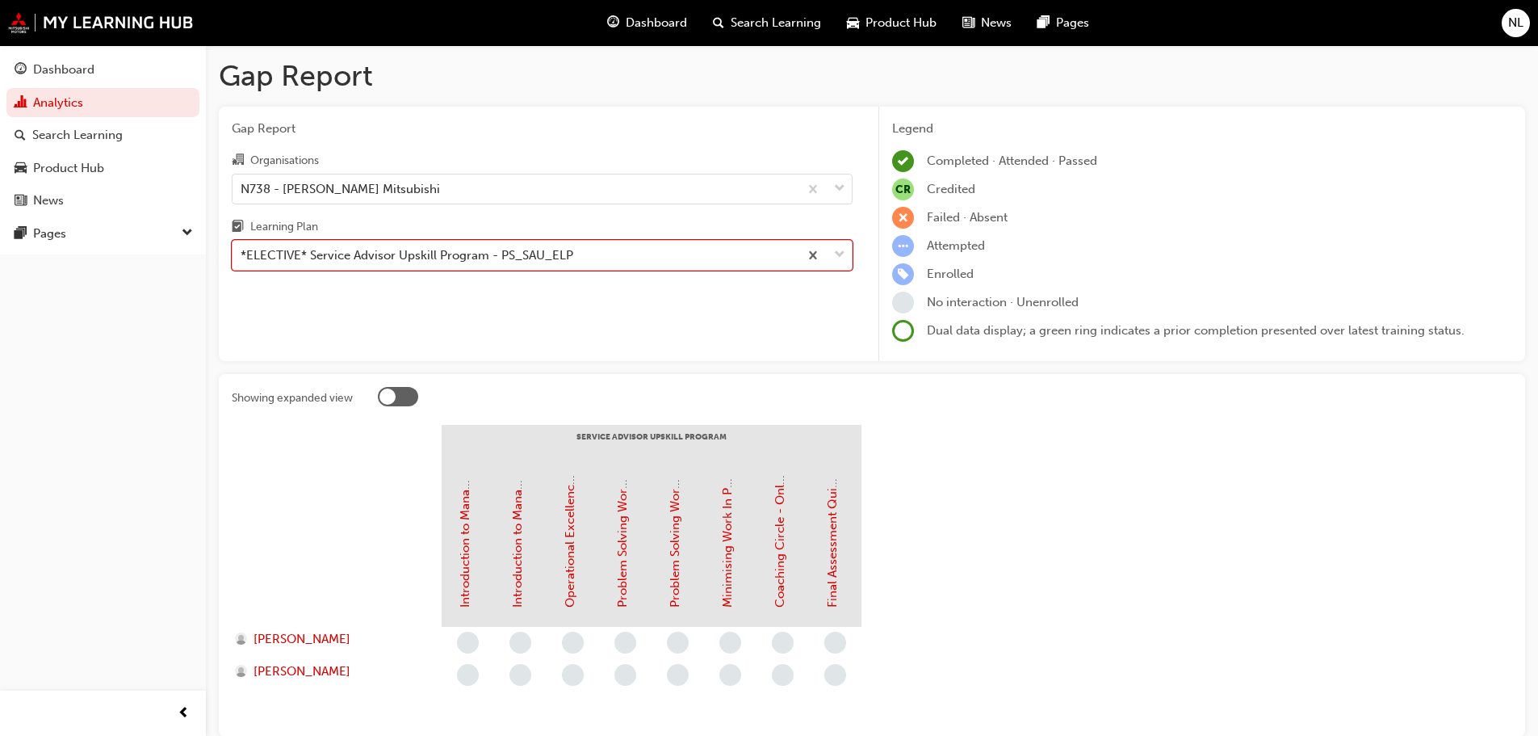
click at [476, 255] on div "*ELECTIVE* Service Advisor Upskill Program - PS_SAU_ELP" at bounding box center [407, 255] width 333 height 19
click at [242, 255] on input "Learning Plan option *ELECTIVE* Service Advisor Upskill Program - PS_SAU_ELP, s…" at bounding box center [242, 255] width 2 height 14
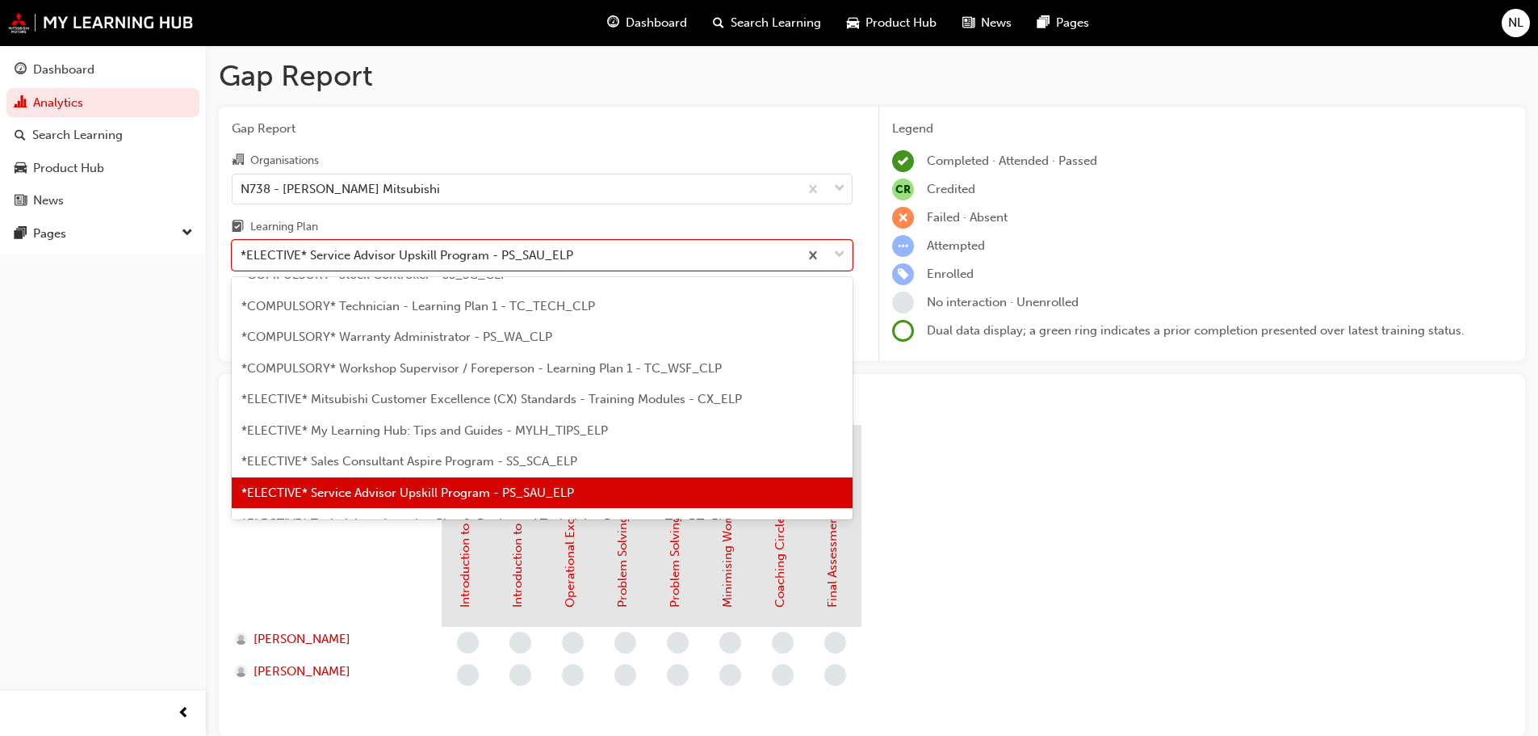
scroll to position [791, 0]
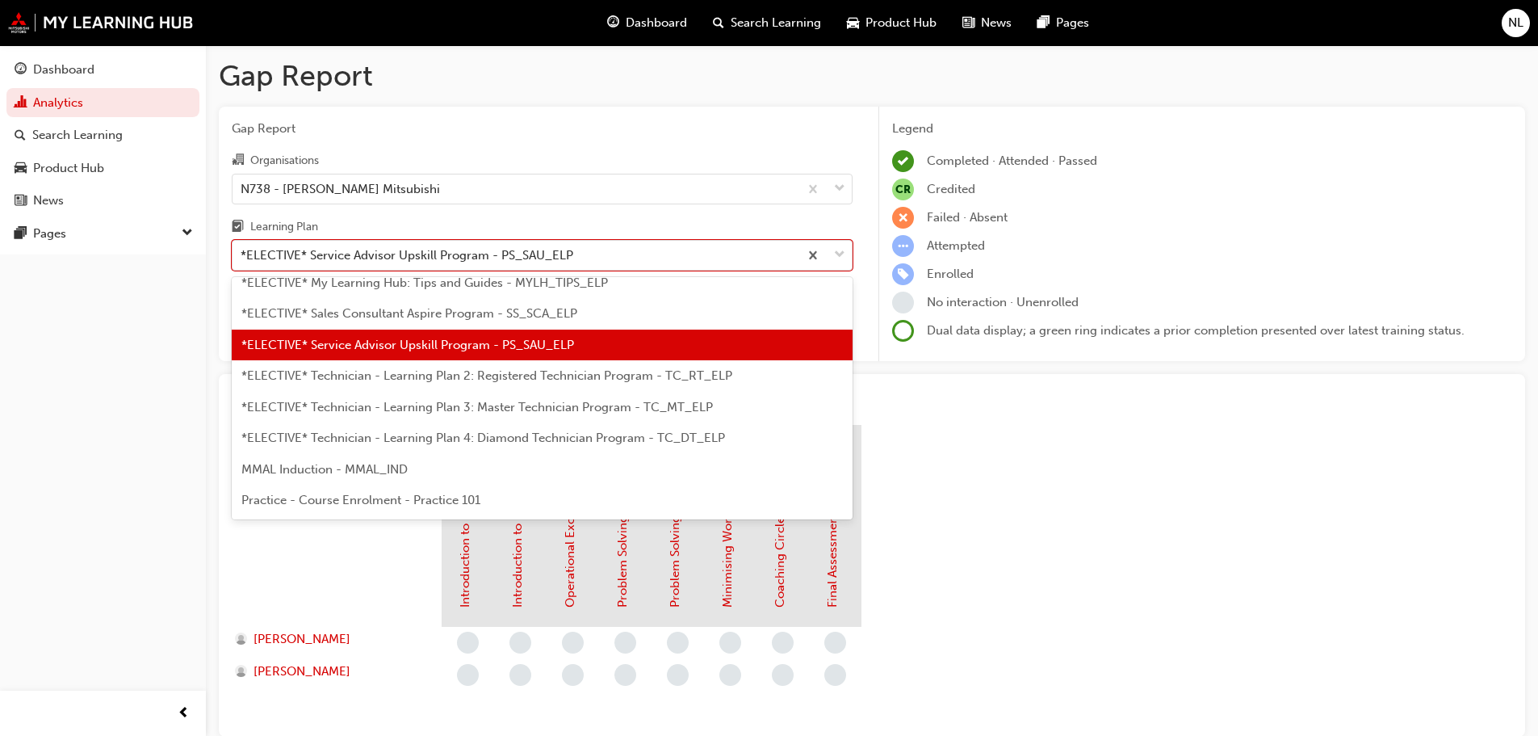
click at [379, 380] on span "*ELECTIVE* Technician - Learning Plan 2: Registered Technician Program - TC_RT_…" at bounding box center [486, 375] width 491 height 15
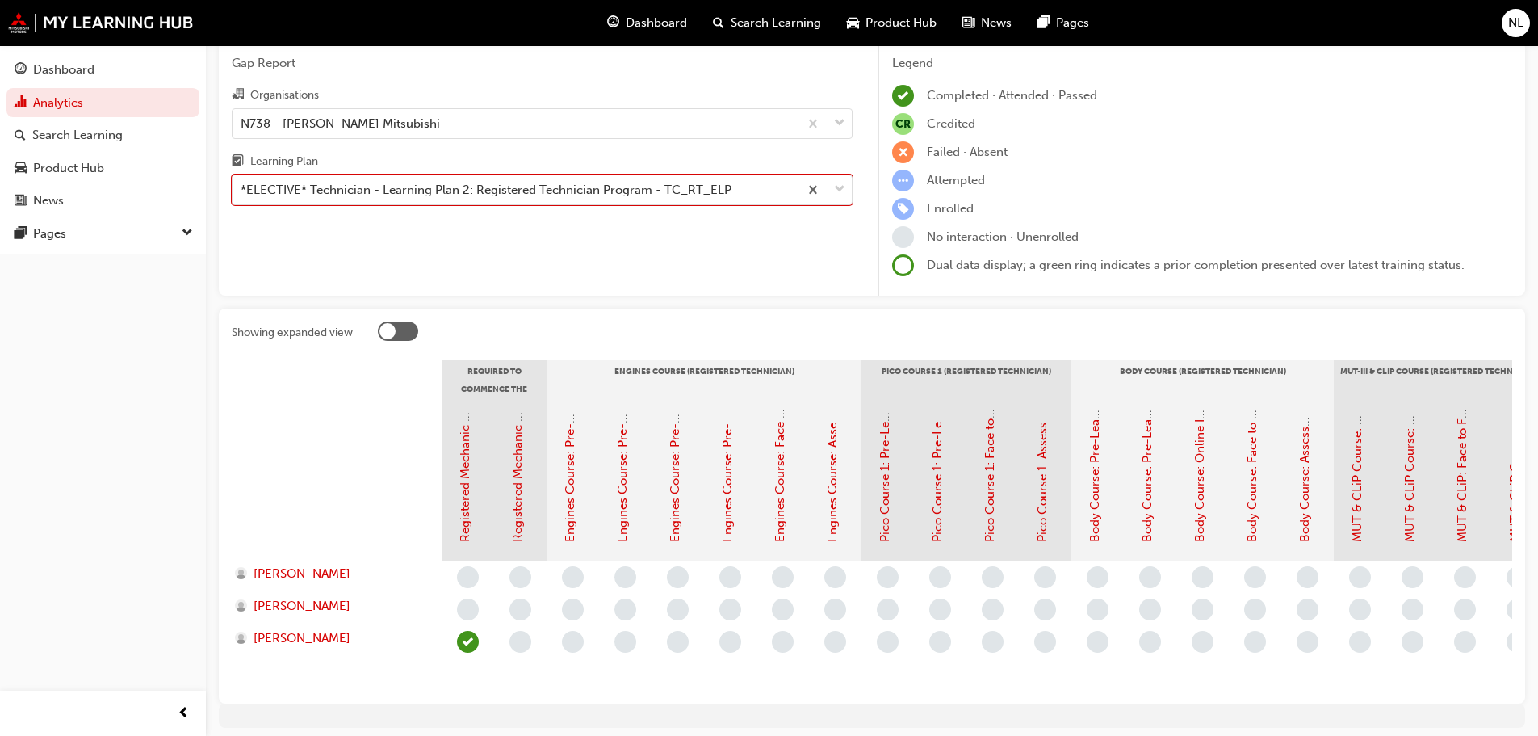
scroll to position [0, 0]
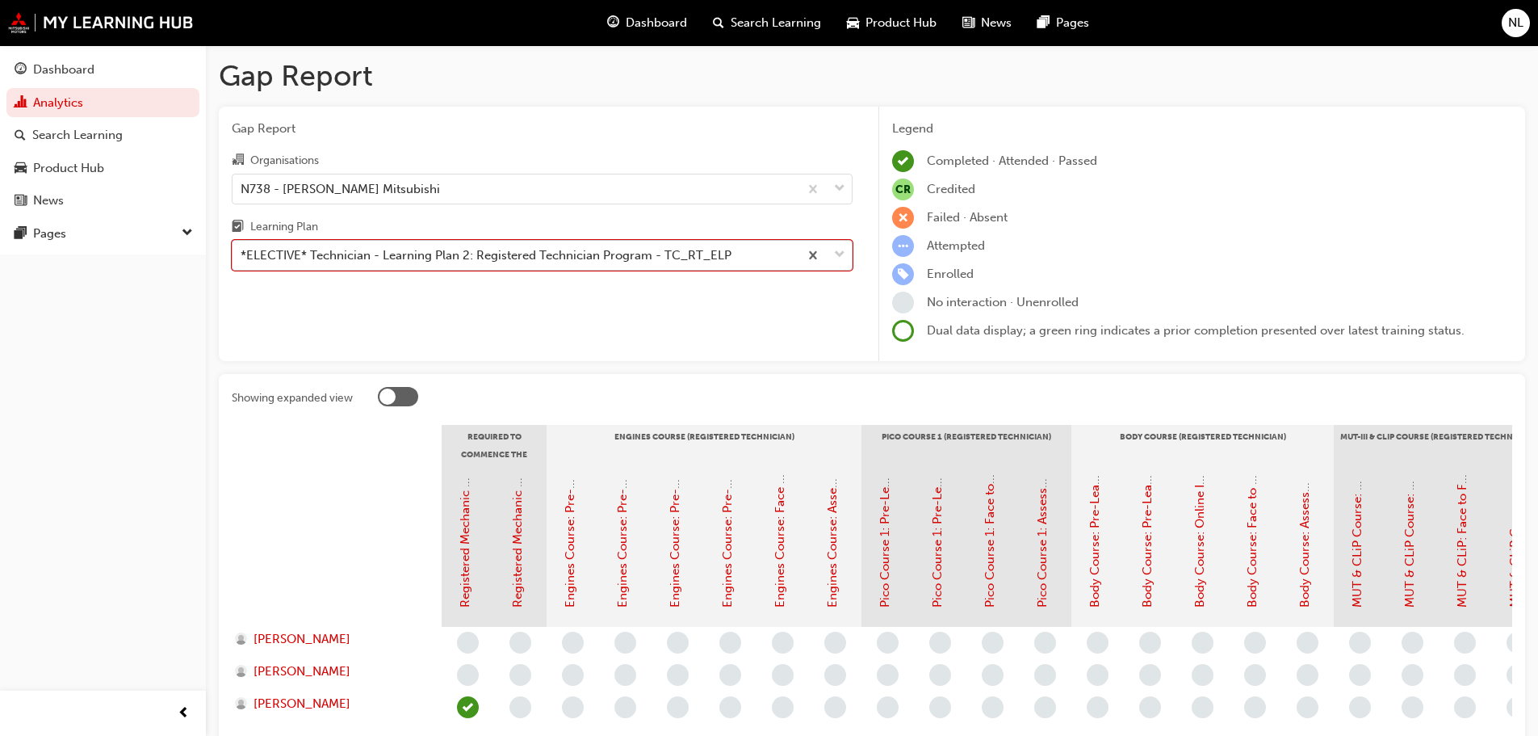
click at [482, 258] on div "*ELECTIVE* Technician - Learning Plan 2: Registered Technician Program - TC_RT_…" at bounding box center [486, 255] width 491 height 19
click at [242, 258] on input "Learning Plan option *ELECTIVE* Technician - Learning Plan 2: Registered Techni…" at bounding box center [242, 255] width 2 height 14
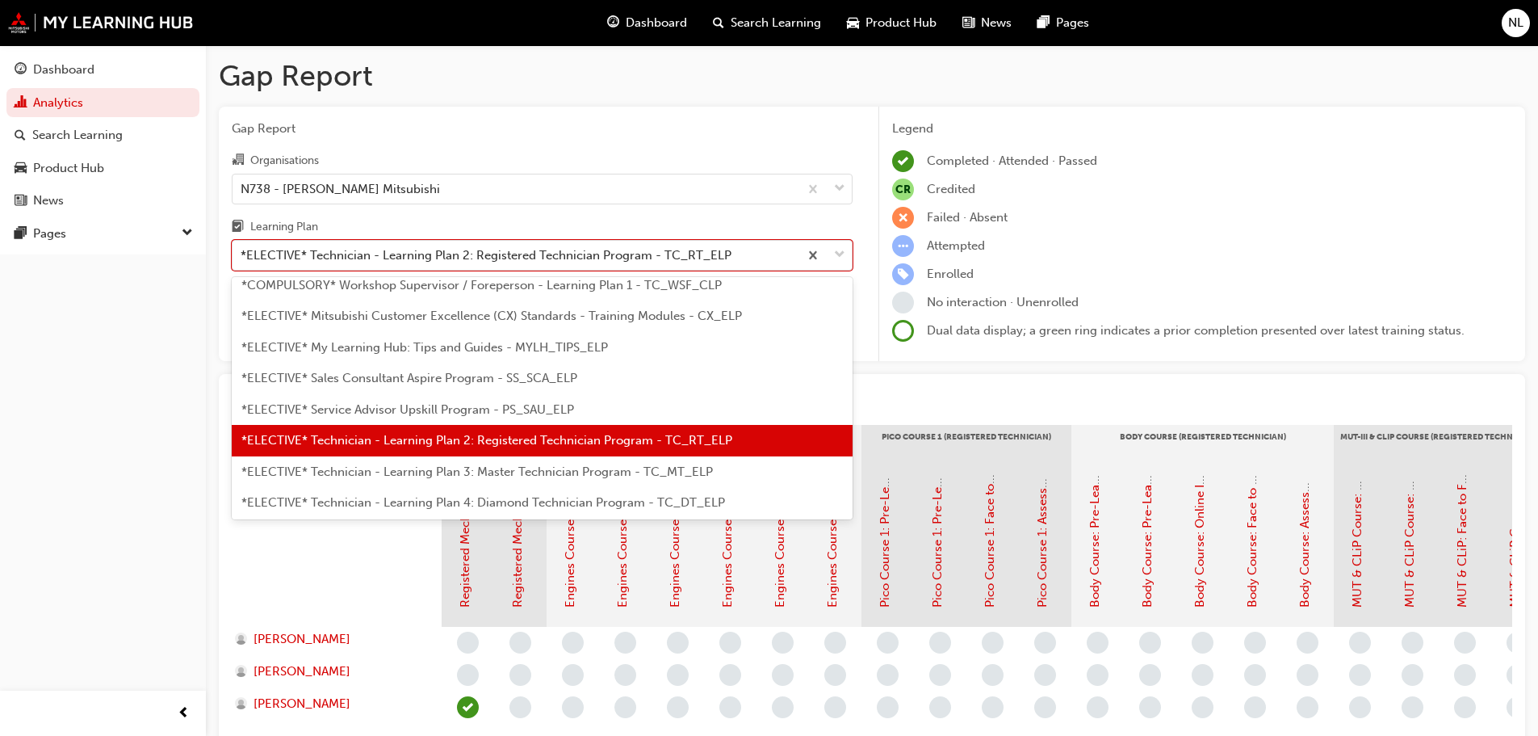
scroll to position [754, 0]
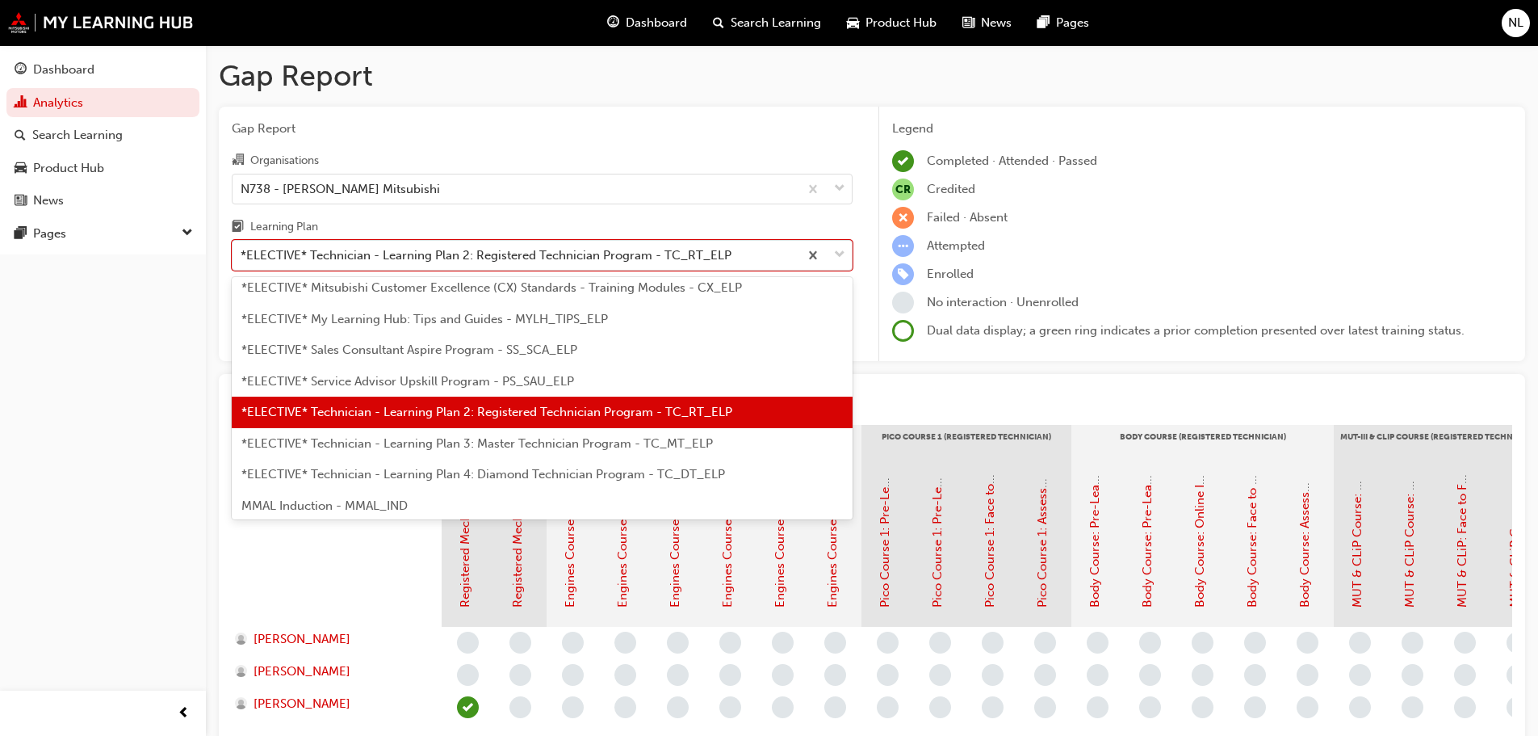
click at [466, 430] on div "*ELECTIVE* Technician - Learning Plan 3: Master Technician Program - TC_MT_ELP" at bounding box center [542, 443] width 621 height 31
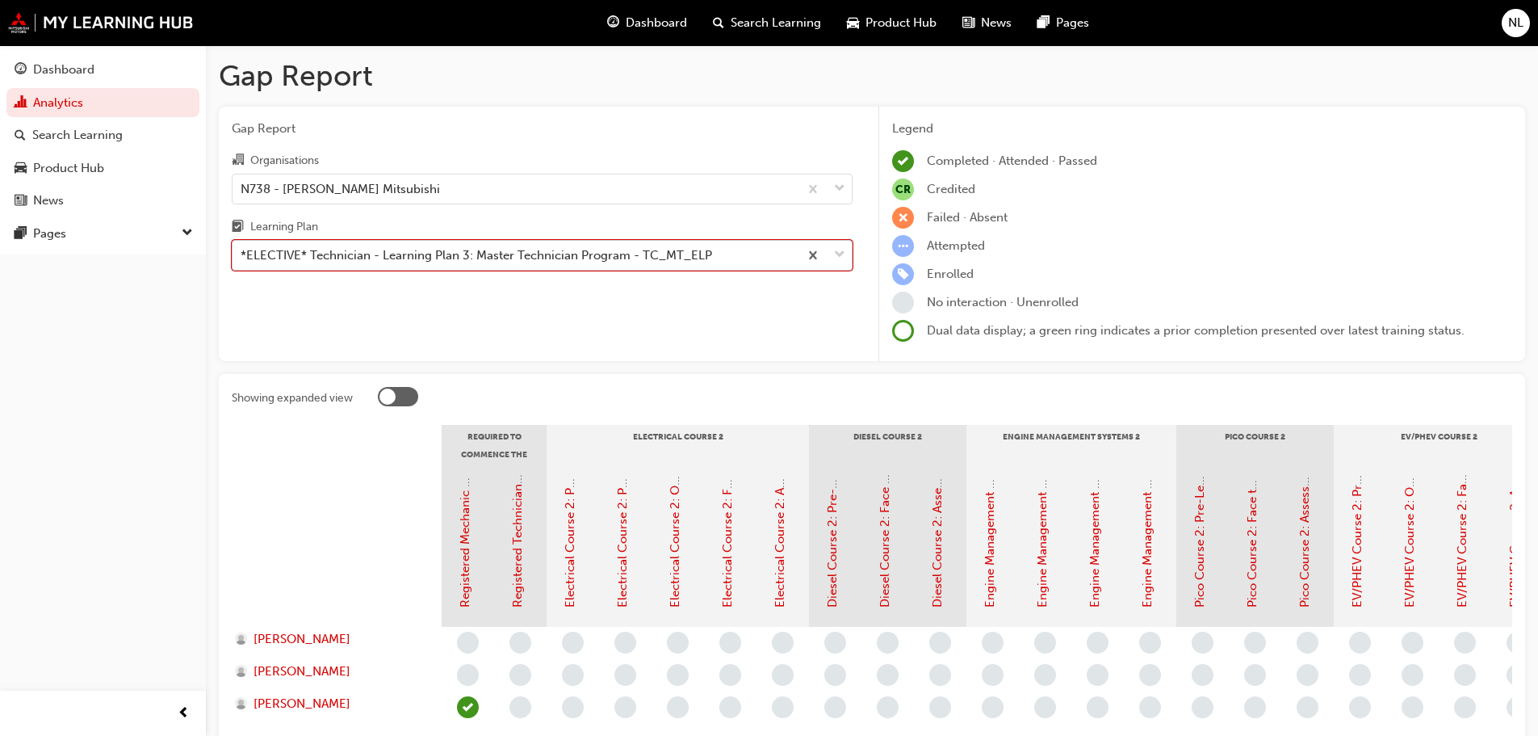
click at [471, 262] on div "*ELECTIVE* Technician - Learning Plan 3: Master Technician Program - TC_MT_ELP" at bounding box center [477, 255] width 472 height 19
click at [242, 262] on input "Learning Plan option *ELECTIVE* Technician - Learning Plan 3: Master Technician…" at bounding box center [242, 255] width 2 height 14
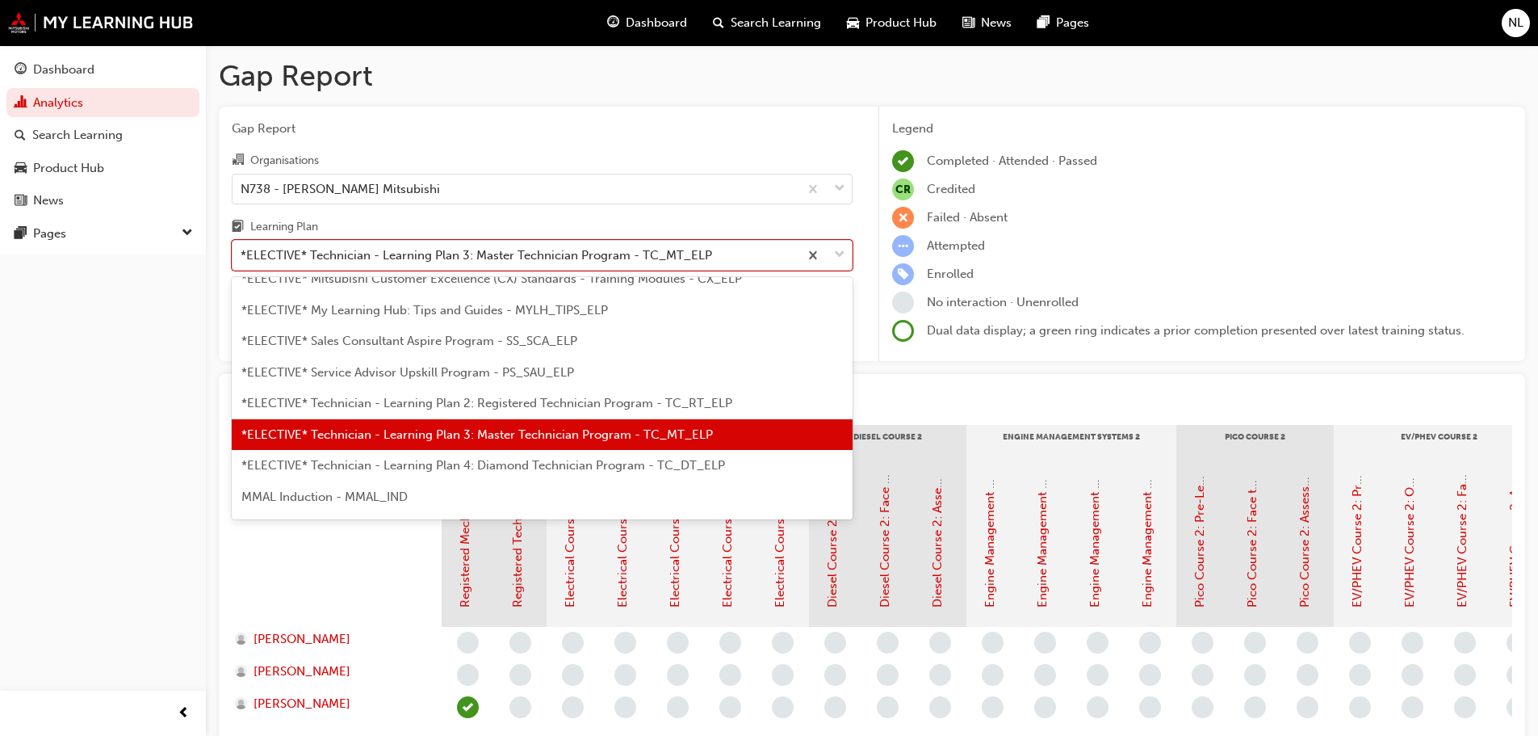
scroll to position [786, 0]
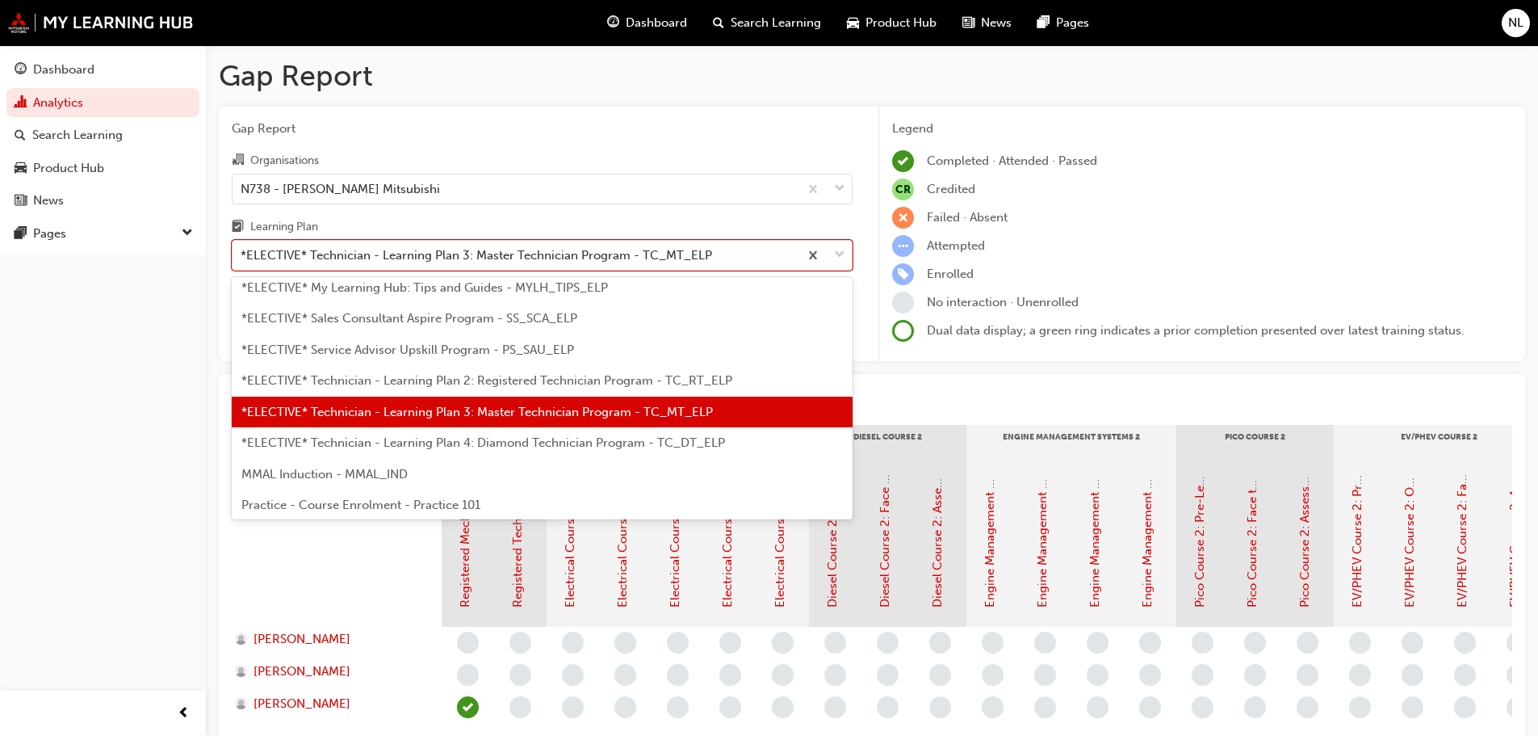
click at [453, 440] on span "*ELECTIVE* Technician - Learning Plan 4: Diamond Technician Program - TC_DT_ELP" at bounding box center [483, 442] width 484 height 15
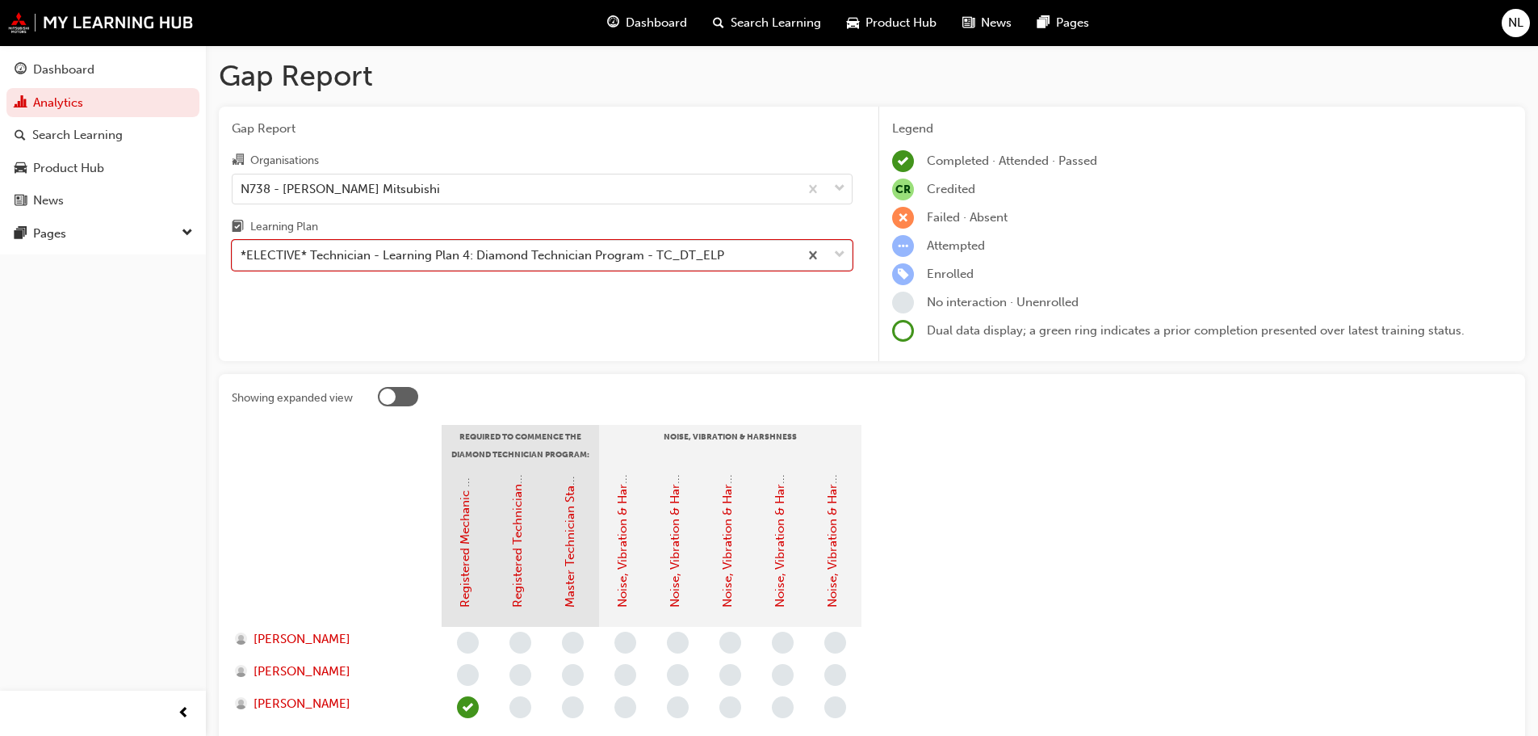
scroll to position [81, 0]
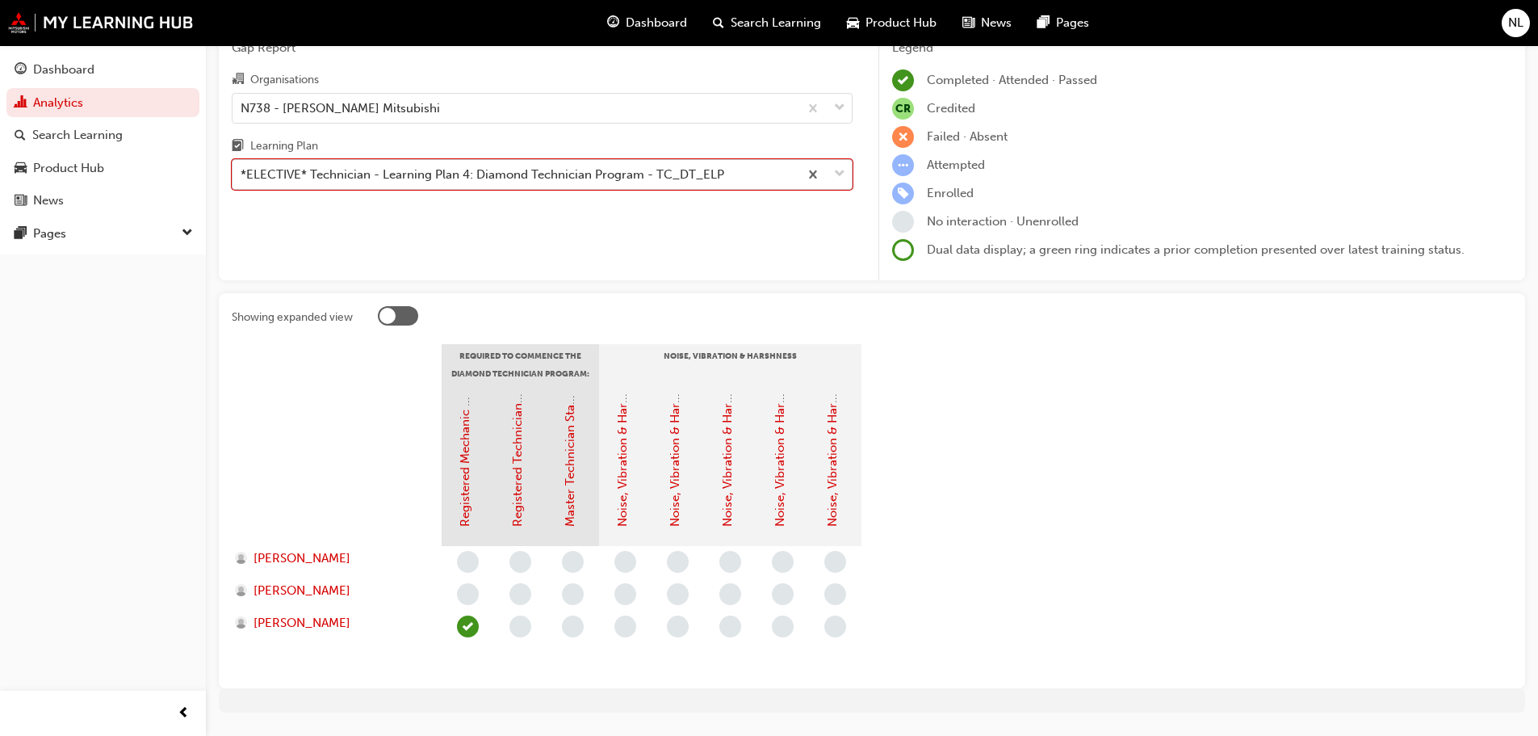
click at [470, 170] on div "*ELECTIVE* Technician - Learning Plan 4: Diamond Technician Program - TC_DT_ELP" at bounding box center [483, 175] width 484 height 19
click at [242, 170] on input "Learning Plan option *ELECTIVE* Technician - Learning Plan 4: Diamond Technicia…" at bounding box center [242, 174] width 2 height 14
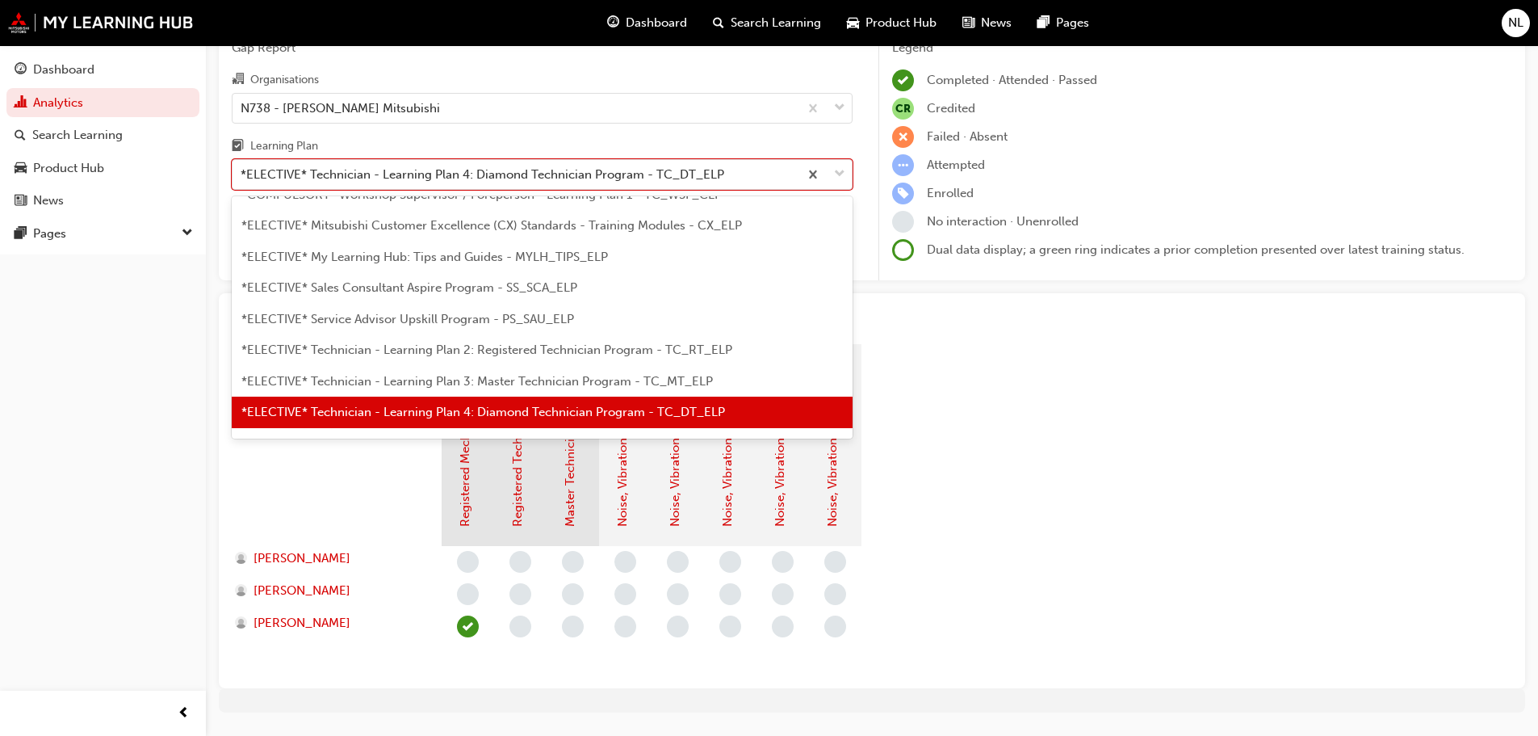
scroll to position [791, 0]
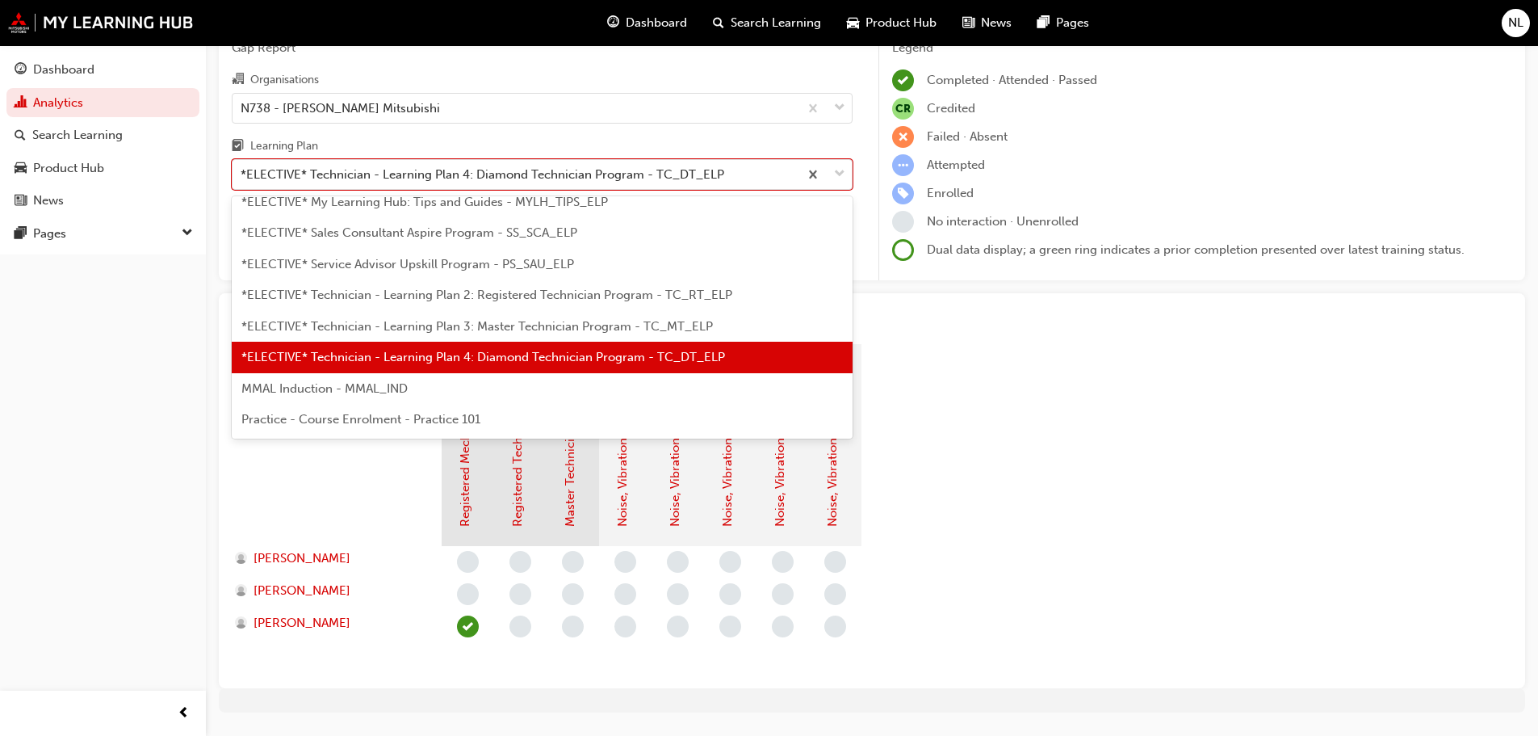
click at [388, 395] on span "MMAL Induction - MMAL_IND" at bounding box center [324, 388] width 166 height 15
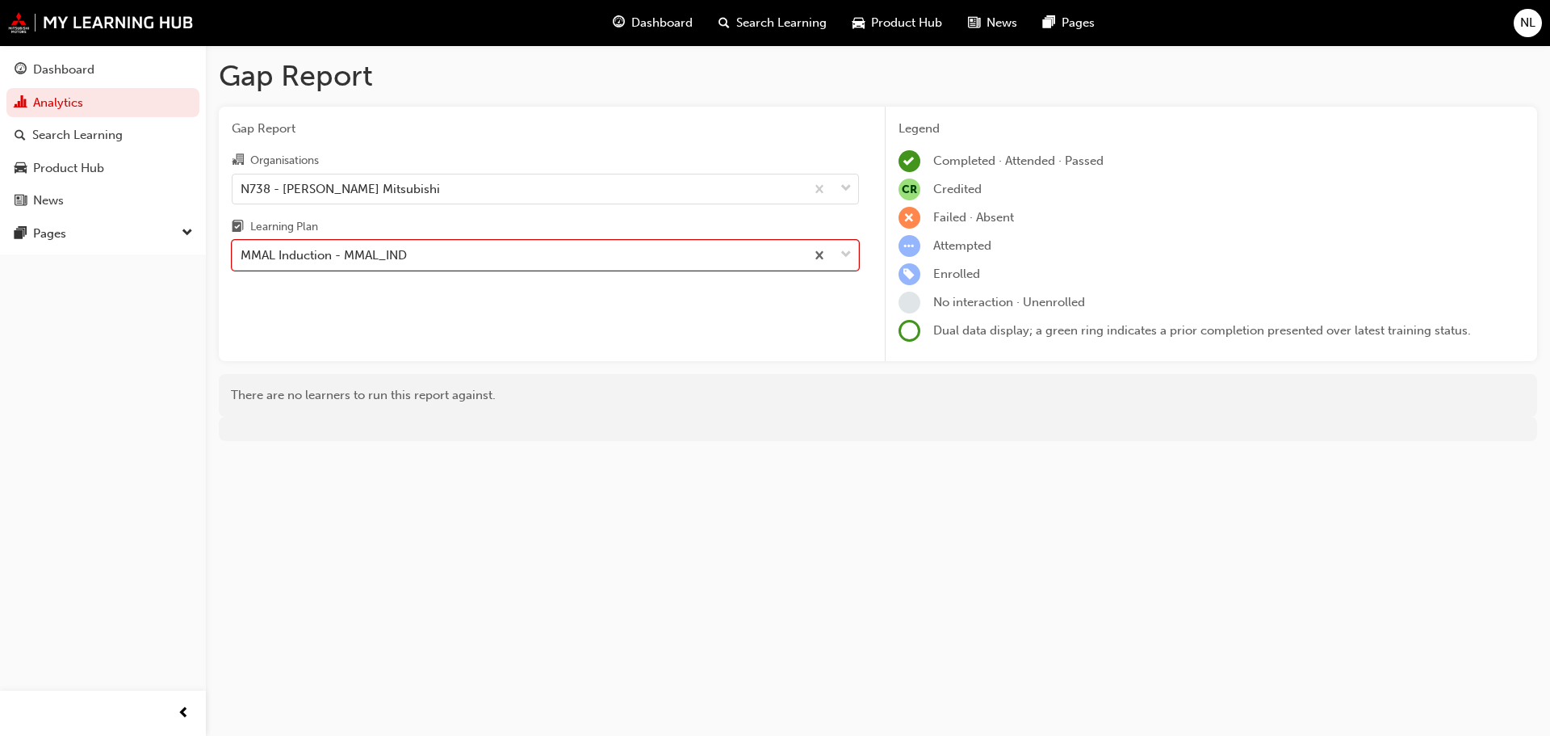
click at [383, 256] on div "MMAL Induction - MMAL_IND" at bounding box center [324, 255] width 166 height 19
click at [242, 256] on input "Learning Plan option MMAL Induction - MMAL_IND, selected. 0 results available. …" at bounding box center [242, 255] width 2 height 14
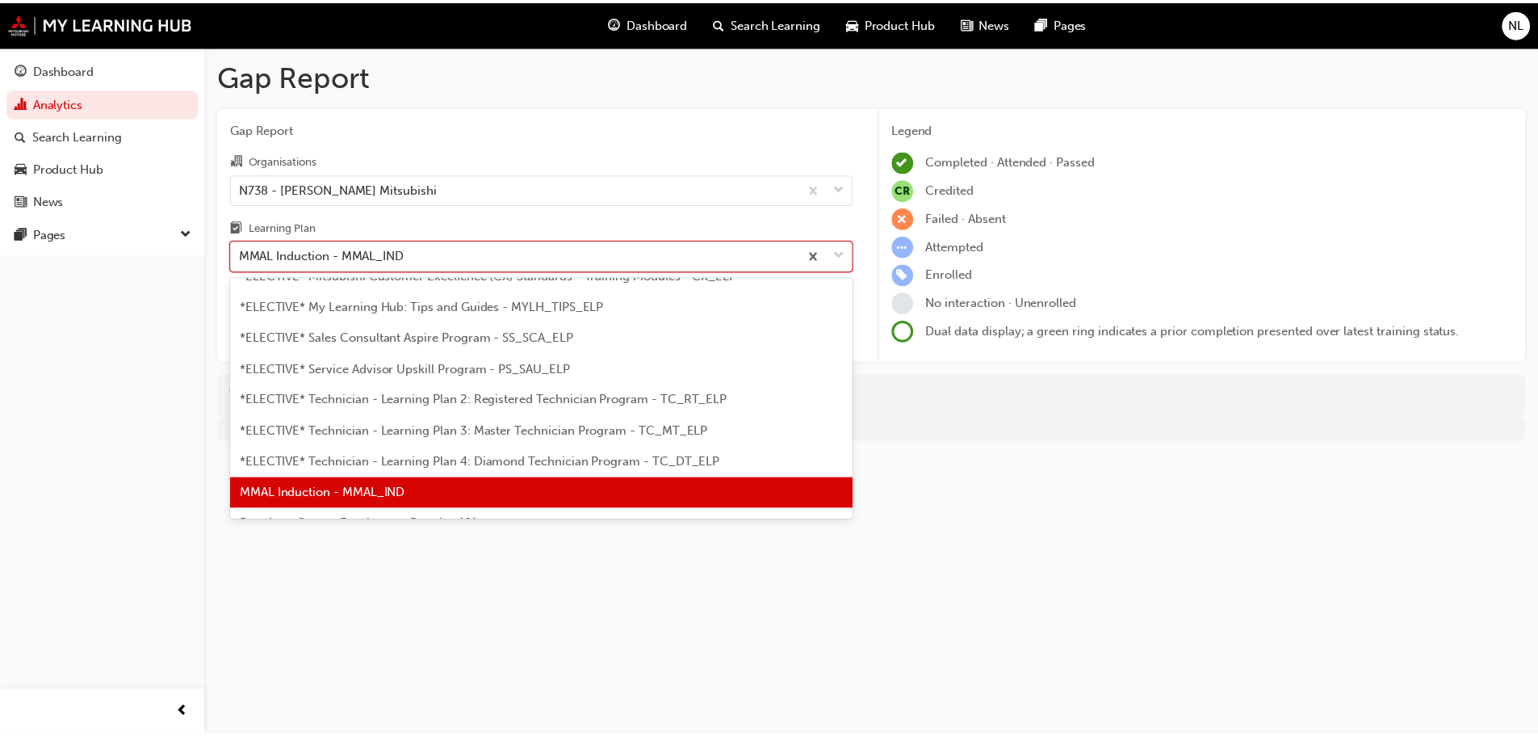
scroll to position [791, 0]
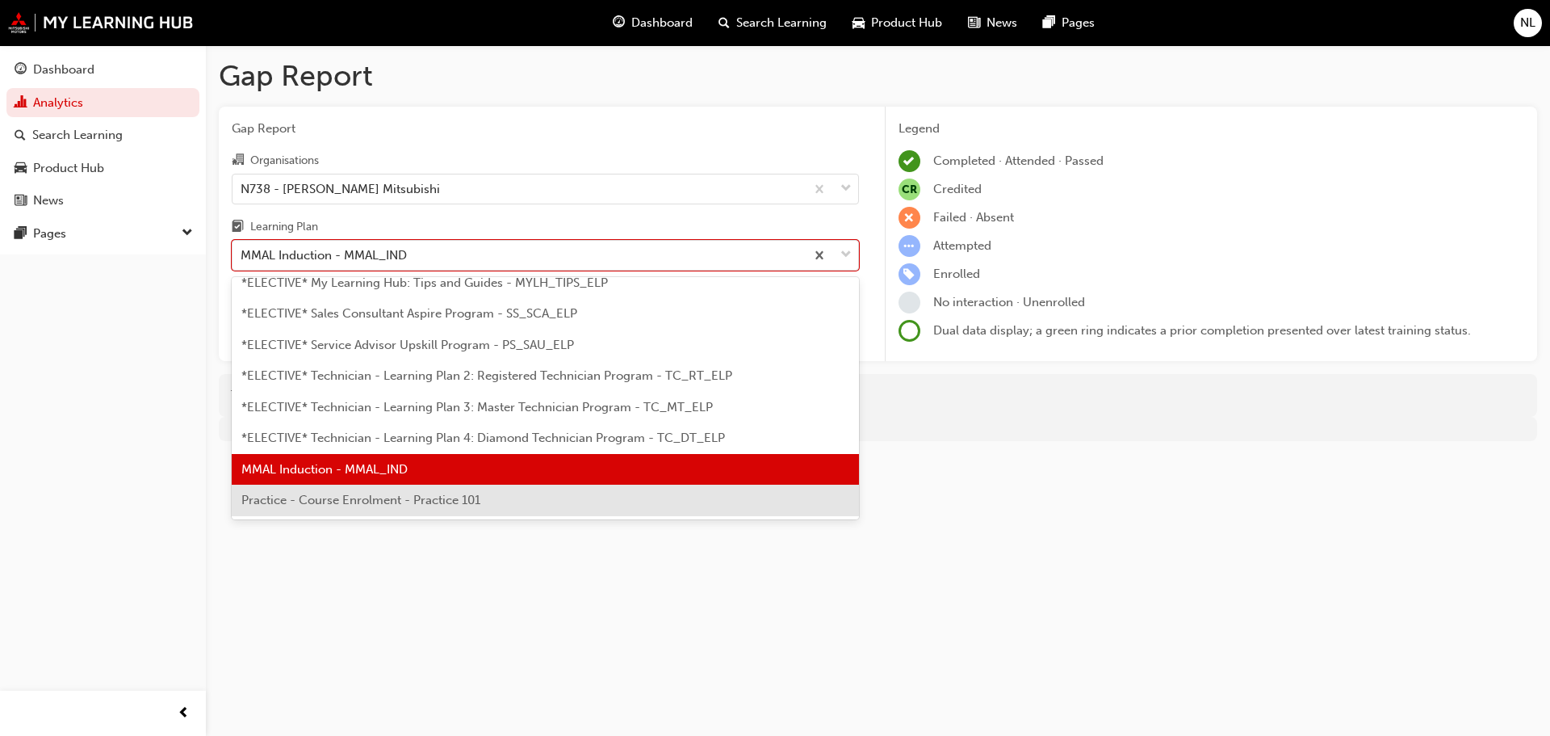
click at [348, 503] on span "Practice - Course Enrolment - Practice 101" at bounding box center [360, 500] width 239 height 15
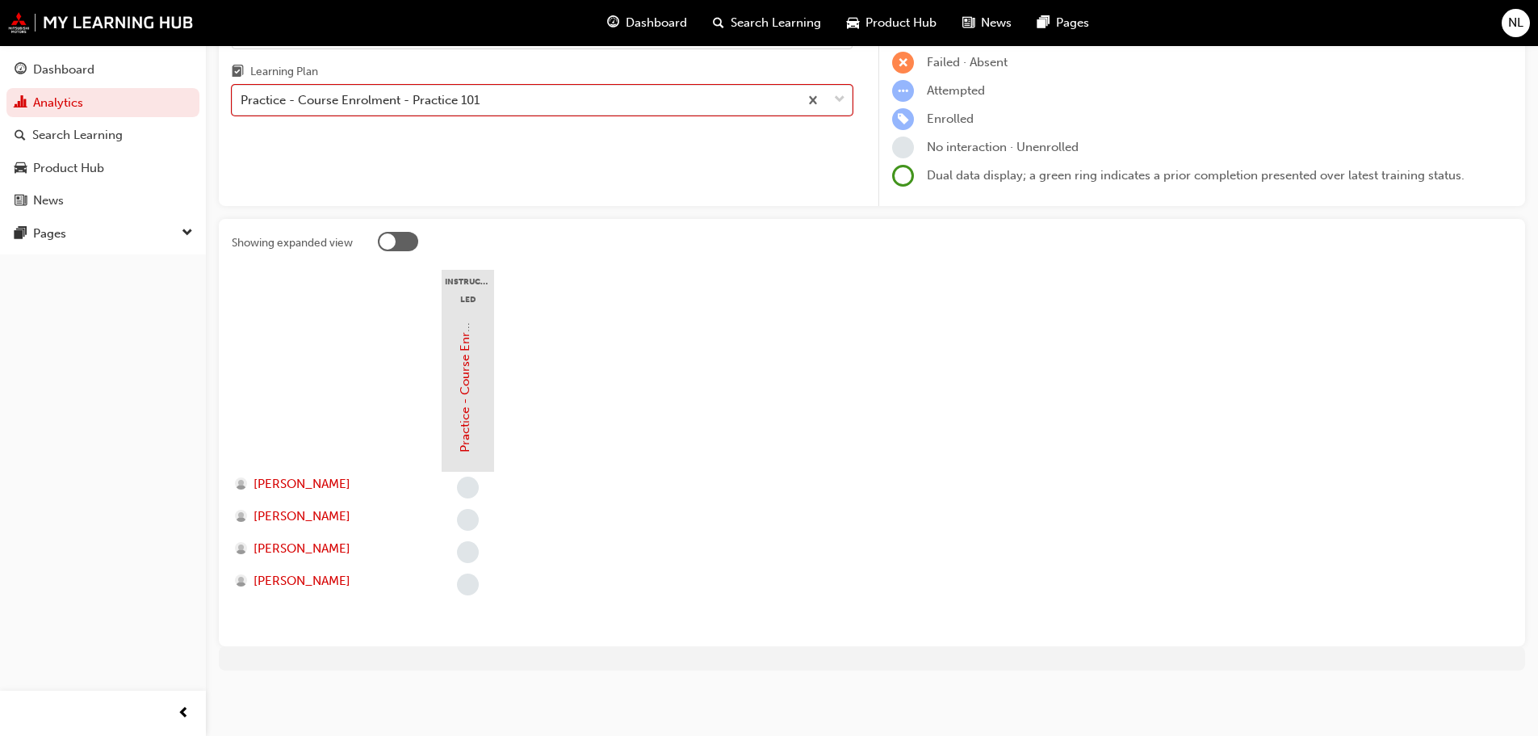
scroll to position [156, 0]
click at [434, 112] on div "Practice - Course Enrolment - Practice 101" at bounding box center [516, 100] width 566 height 28
click at [242, 106] on input "Learning Plan option Practice - Course Enrolment - Practice 101, selected. 0 re…" at bounding box center [242, 99] width 2 height 14
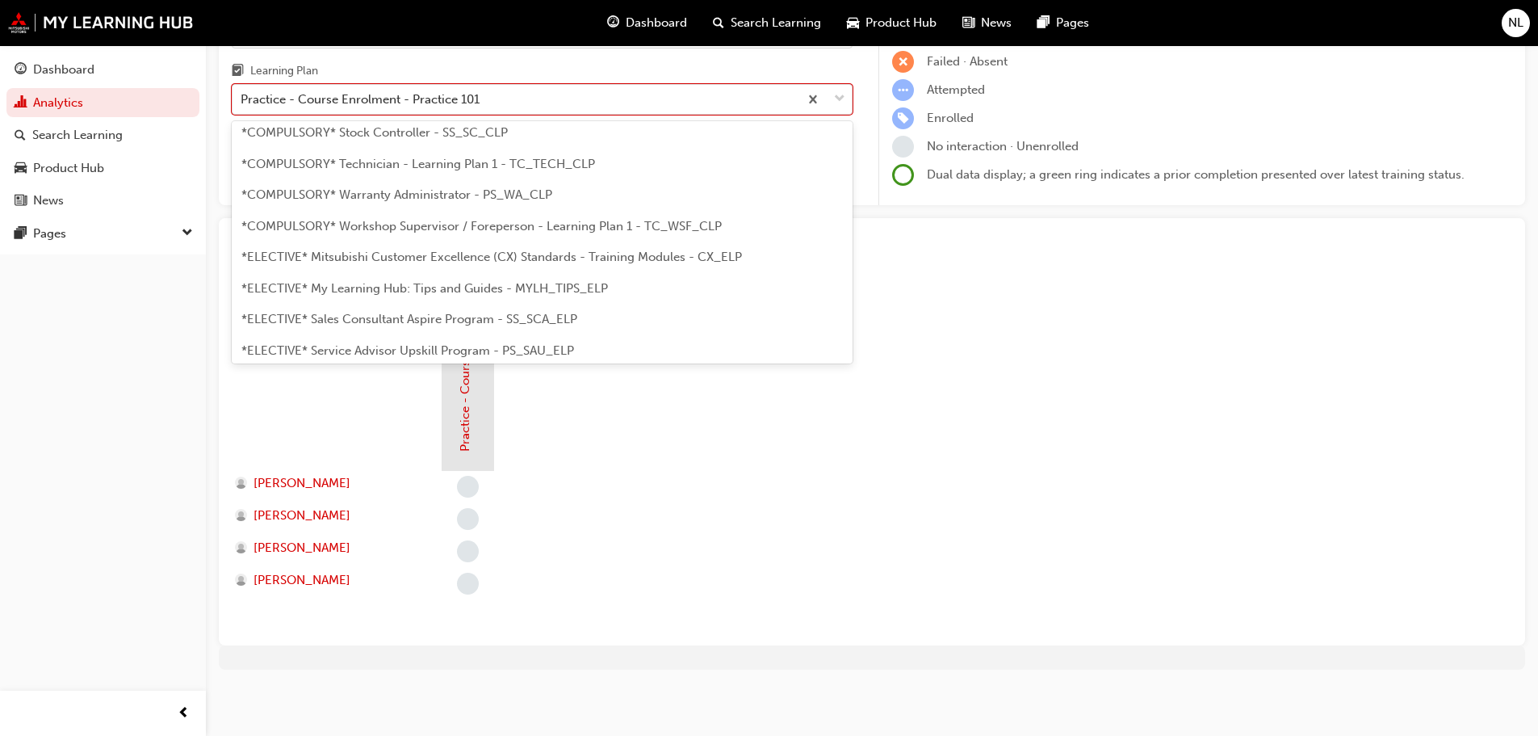
scroll to position [548, 0]
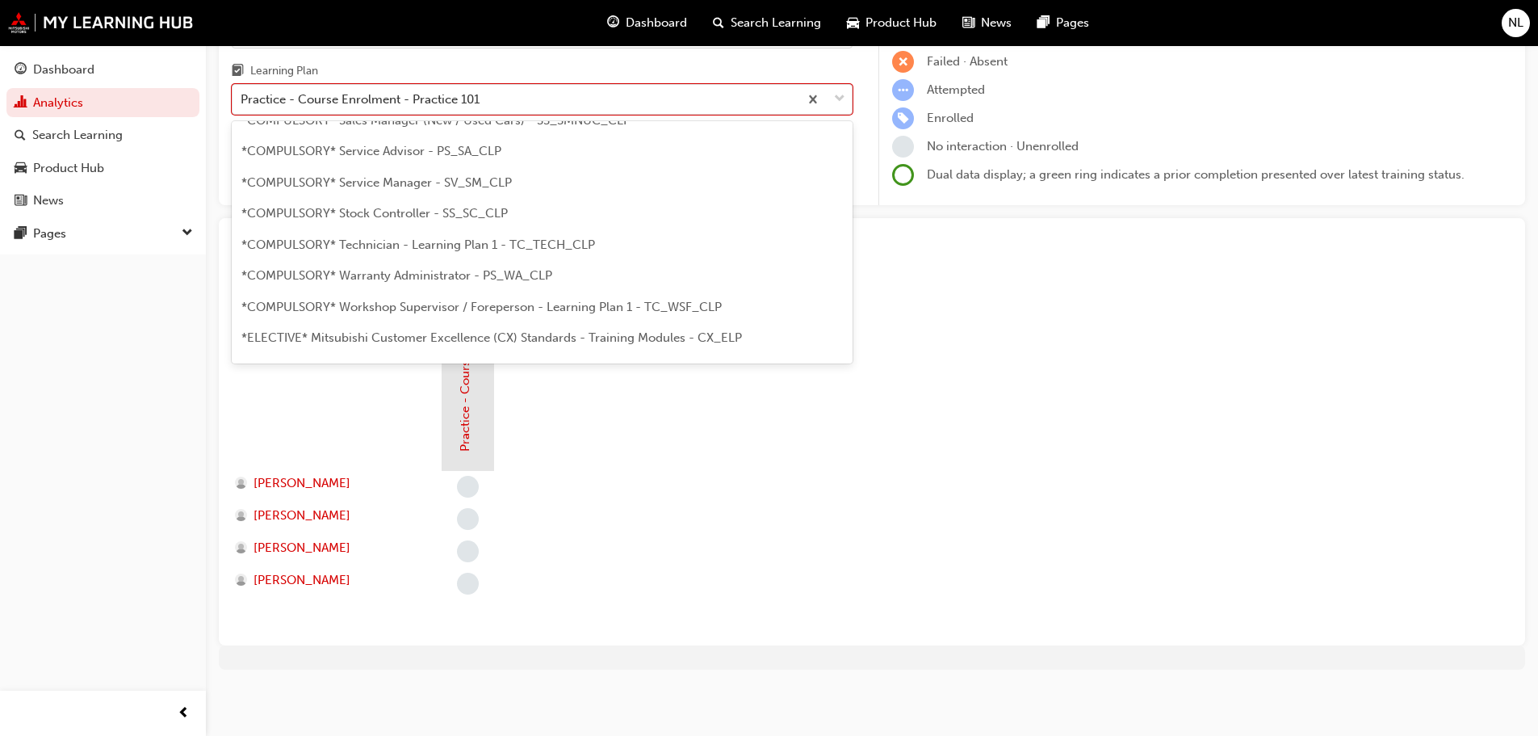
click at [399, 263] on div "*COMPULSORY* Warranty Administrator - PS_WA_CLP" at bounding box center [542, 275] width 621 height 31
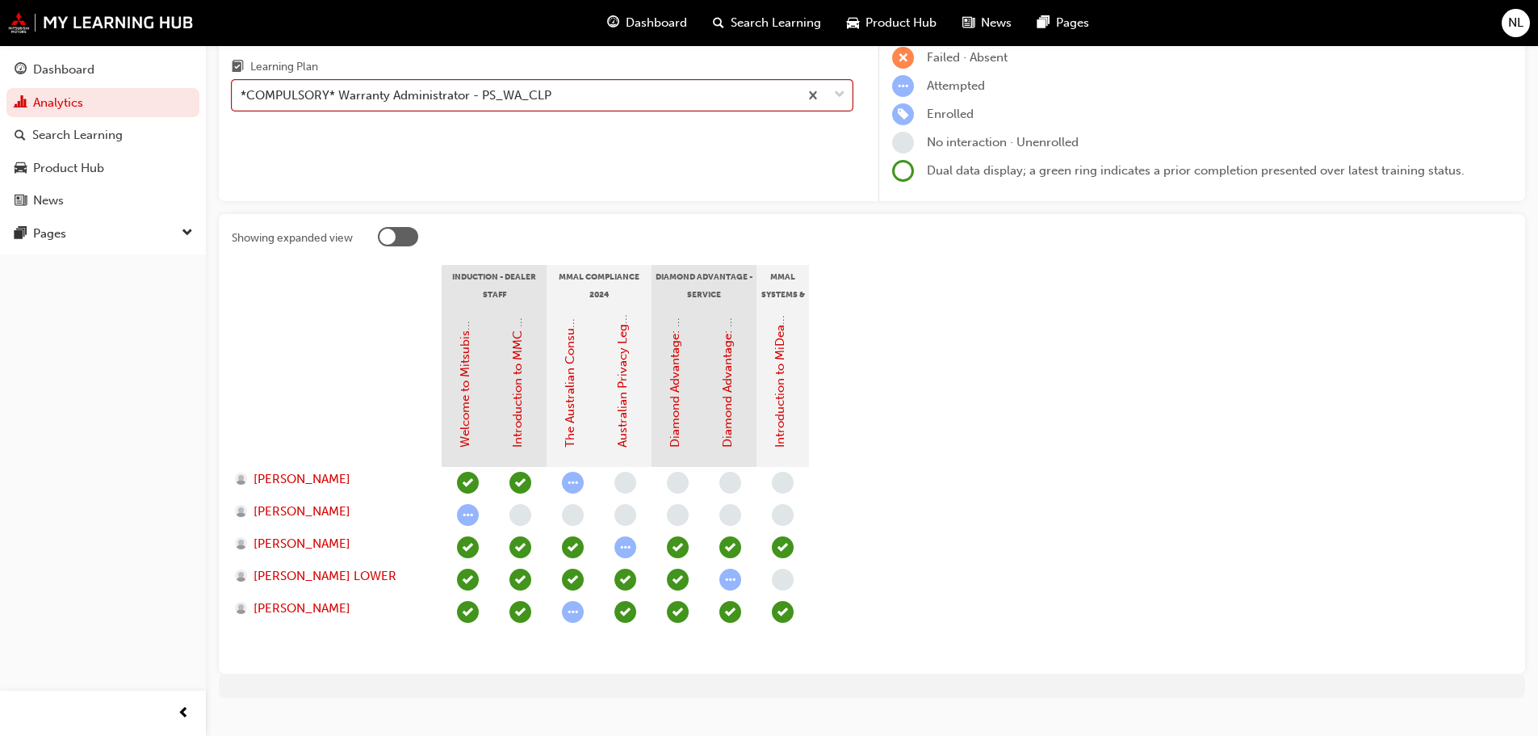
scroll to position [162, 0]
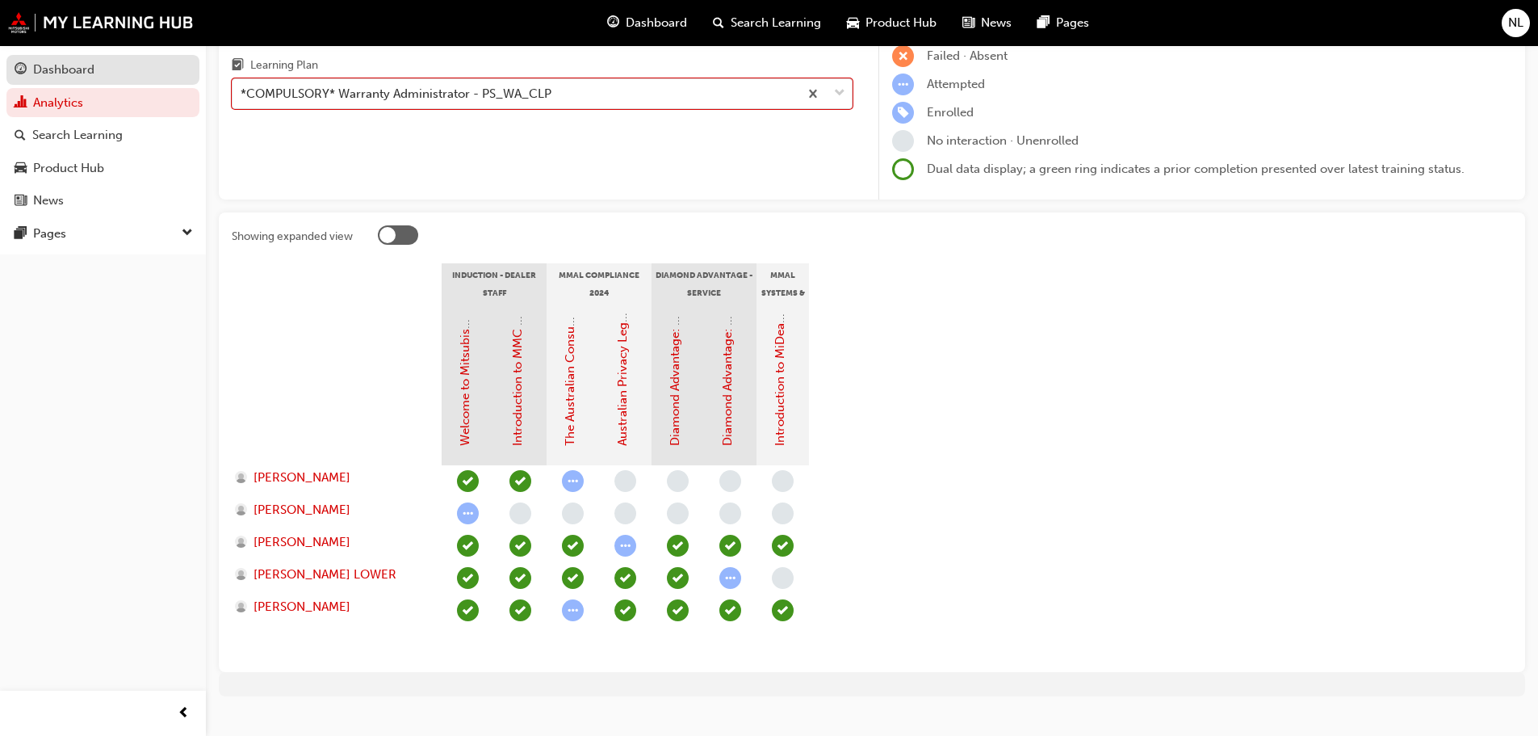
click at [57, 76] on div "Dashboard" at bounding box center [63, 70] width 61 height 19
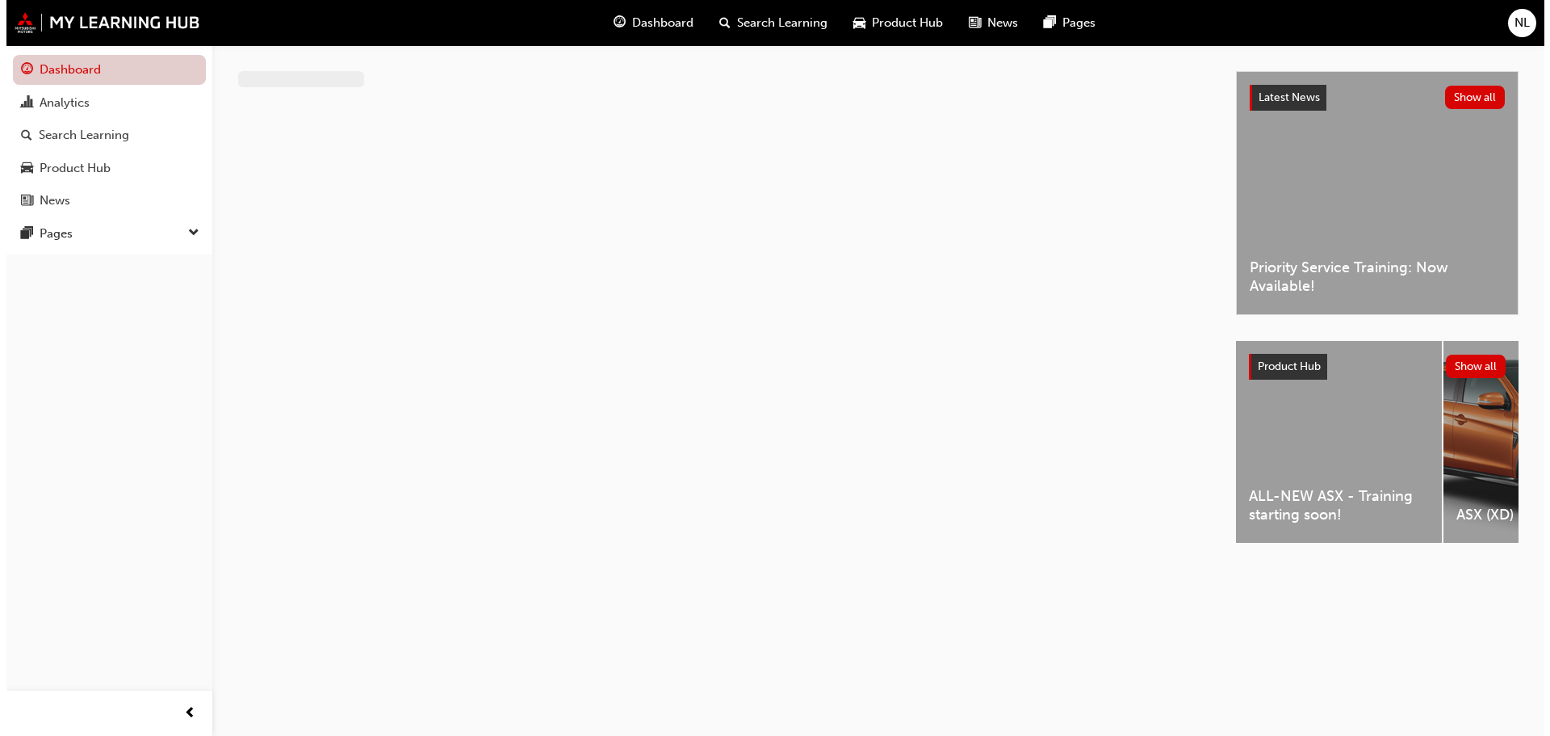
scroll to position [0, 0]
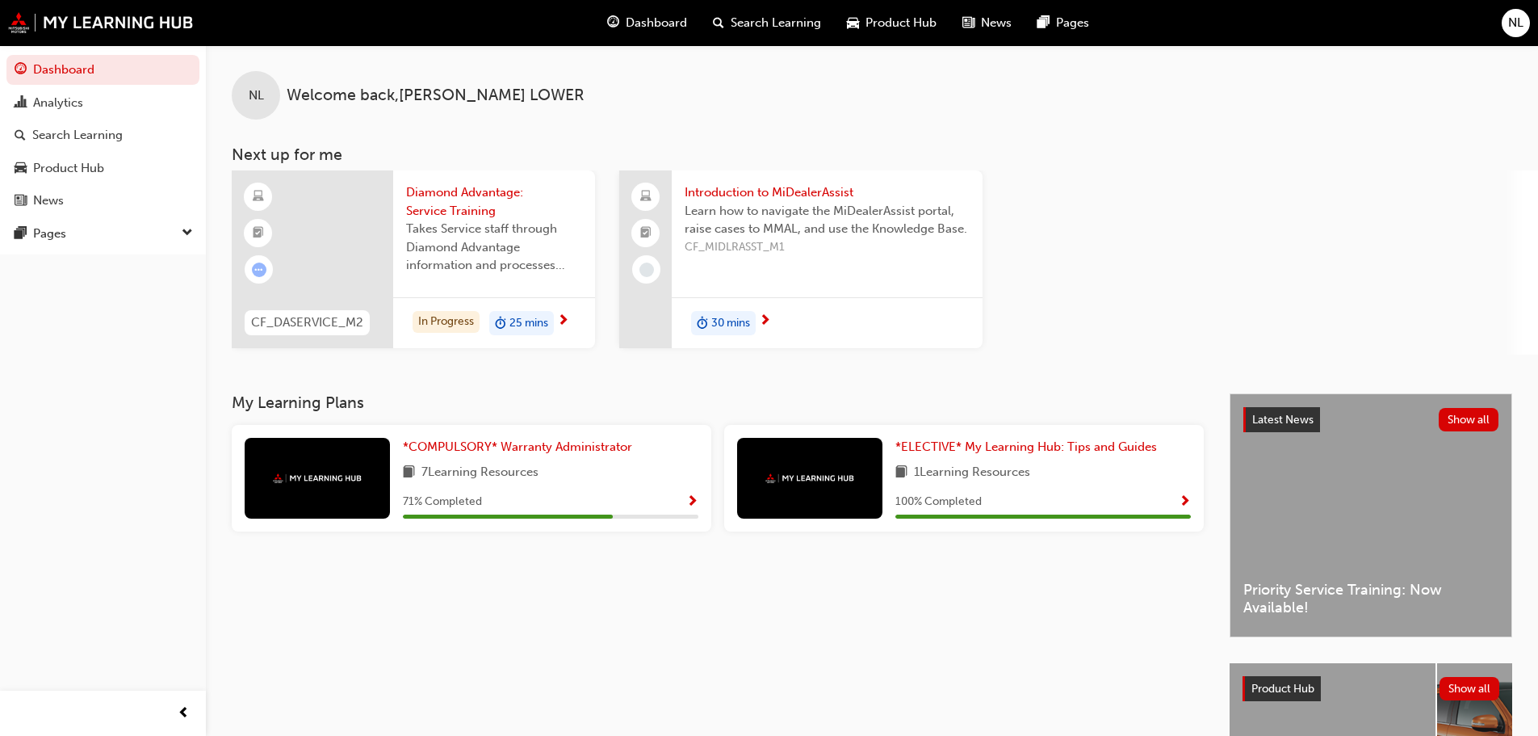
click at [577, 322] on div "In Progress 25 mins" at bounding box center [494, 322] width 202 height 51
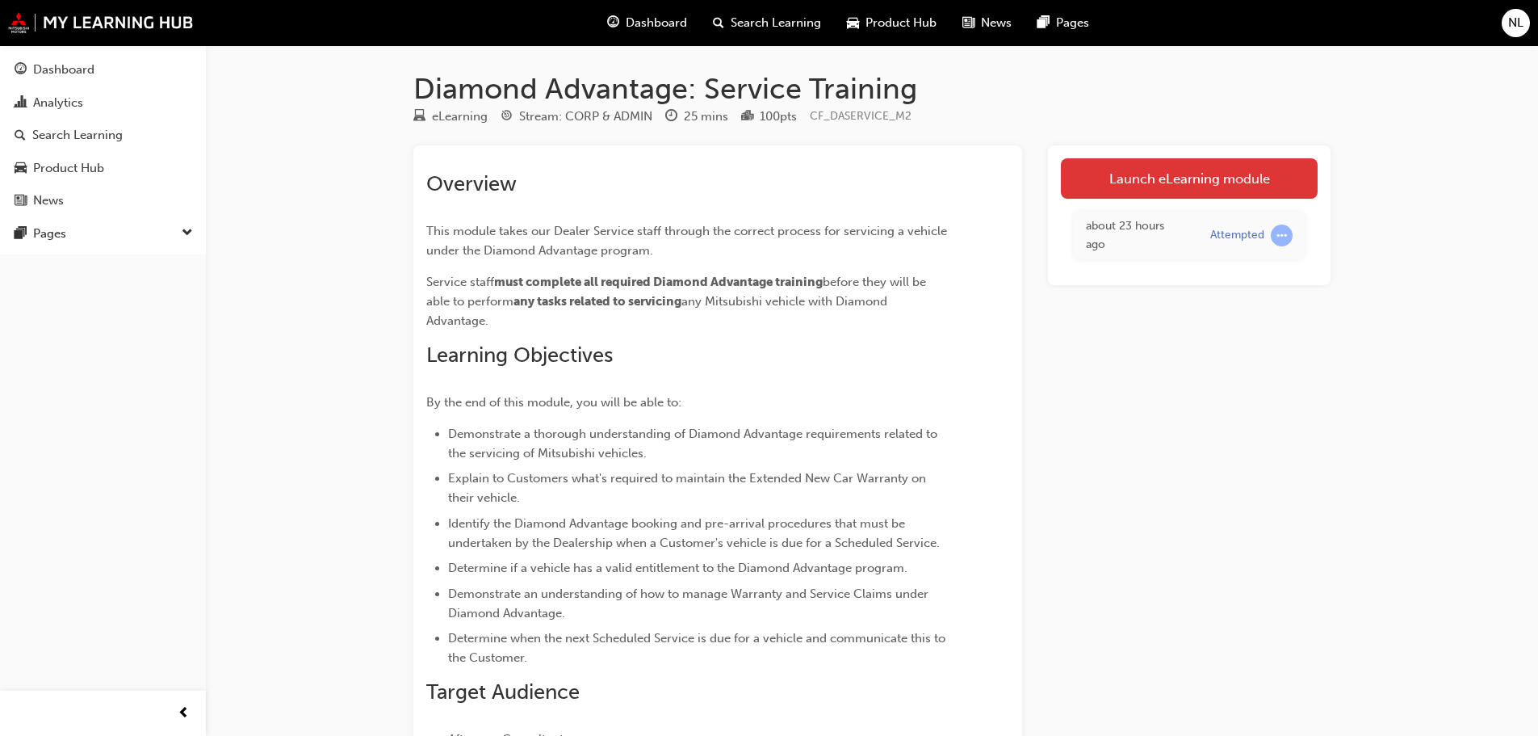
click at [1231, 183] on link "Launch eLearning module" at bounding box center [1189, 178] width 257 height 40
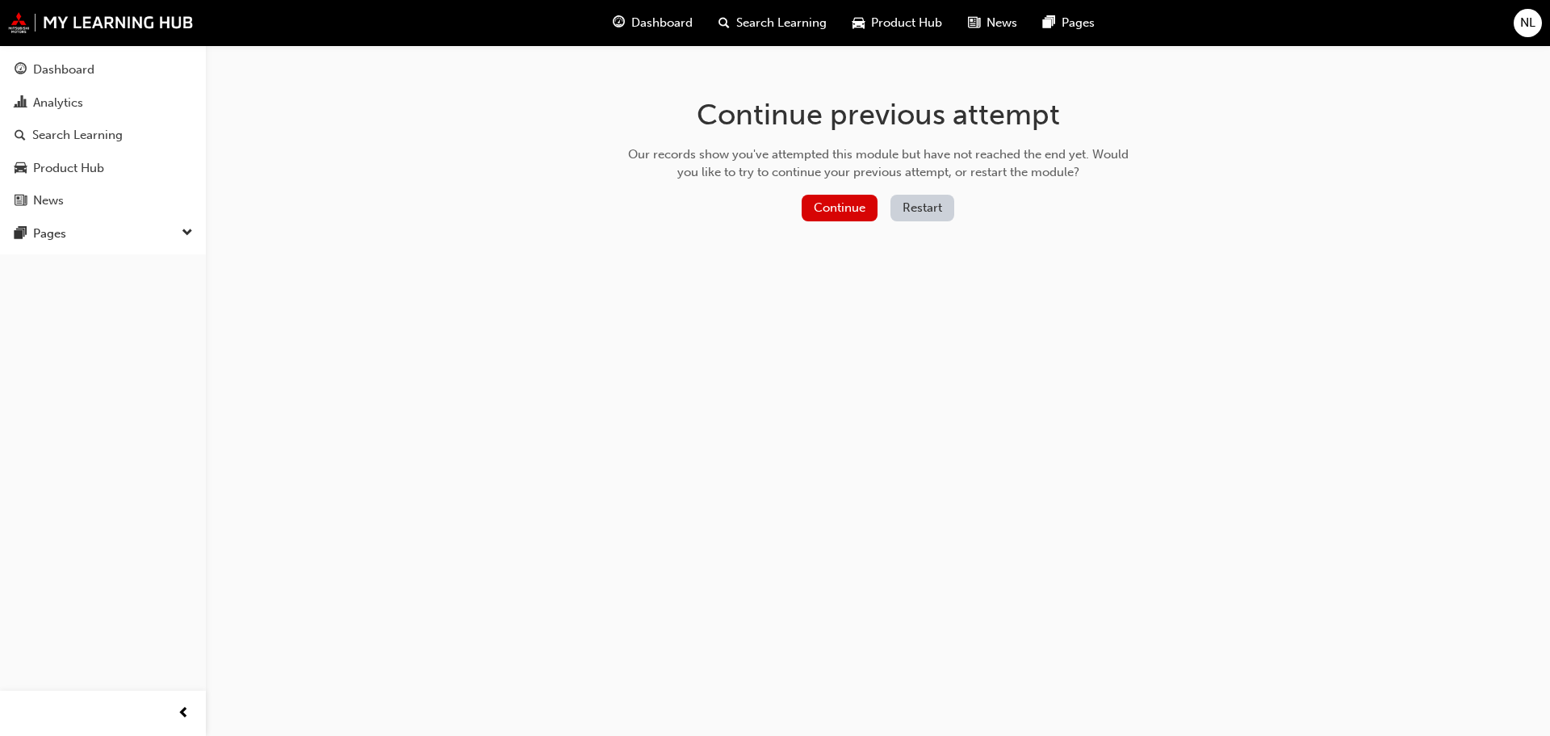
click at [950, 203] on button "Restart" at bounding box center [923, 208] width 64 height 27
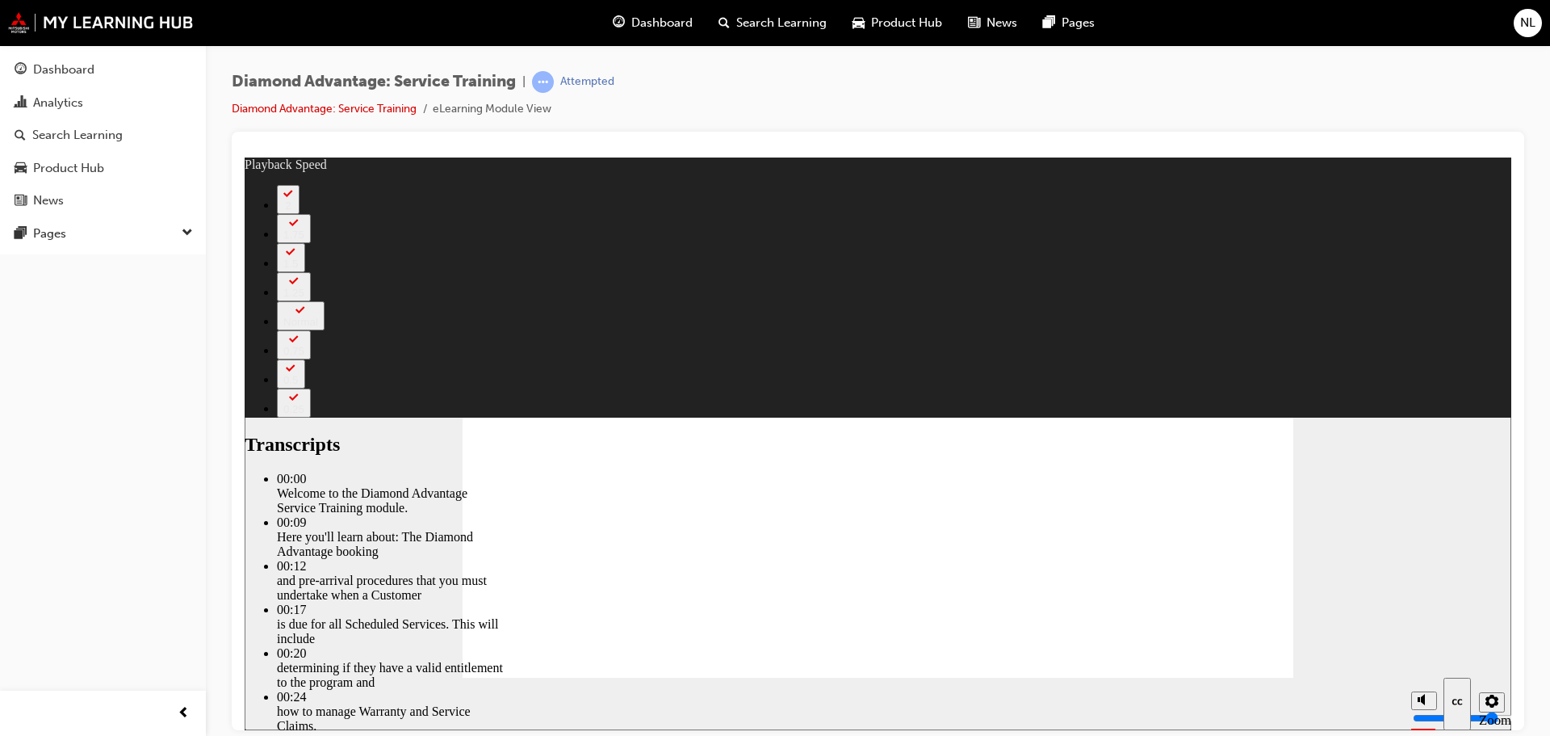
type input "47"
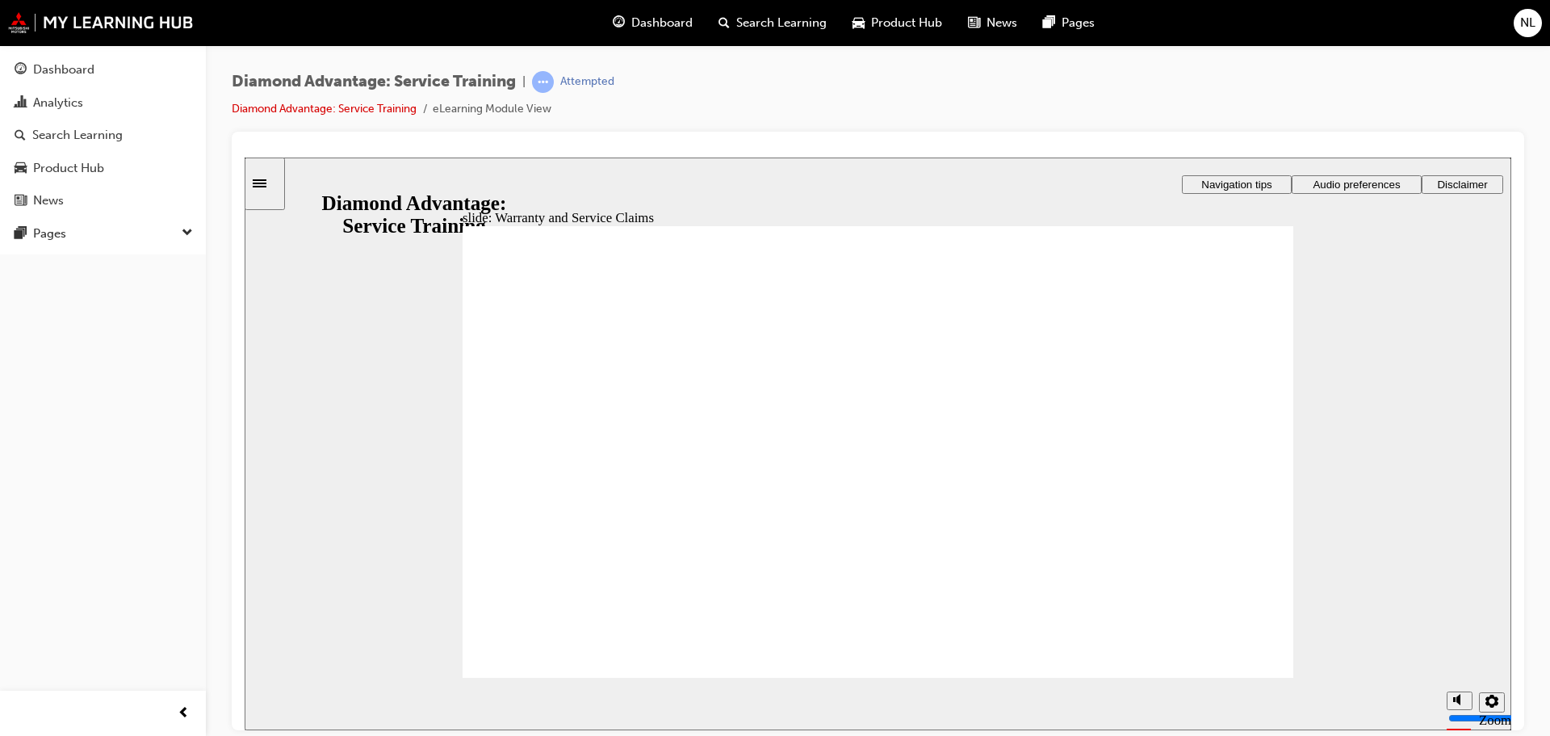
drag, startPoint x: 801, startPoint y: 496, endPoint x: 805, endPoint y: 557, distance: 61.5
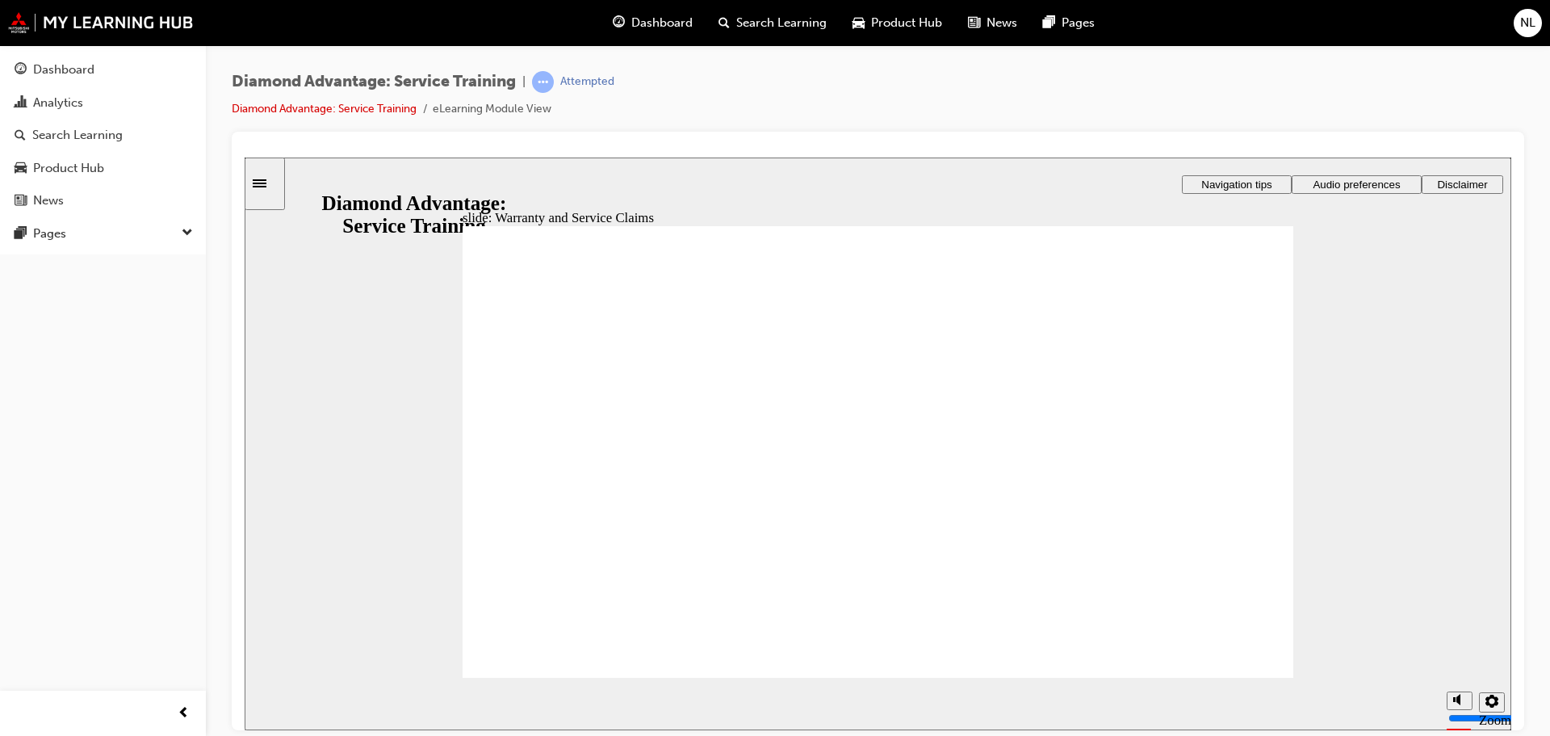
checkbox input "true"
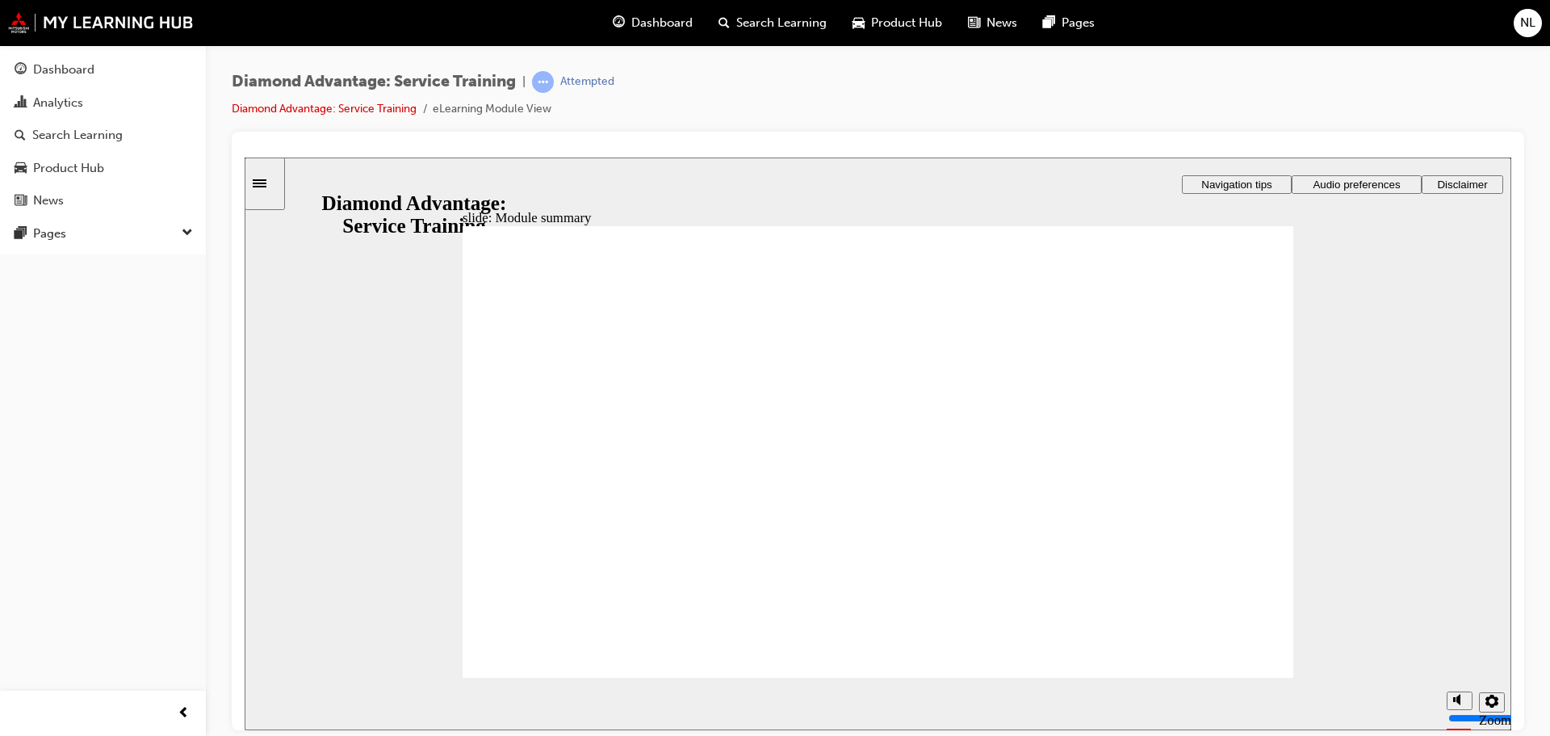
drag, startPoint x: 853, startPoint y: 464, endPoint x: 851, endPoint y: 478, distance: 14.6
checkbox input "true"
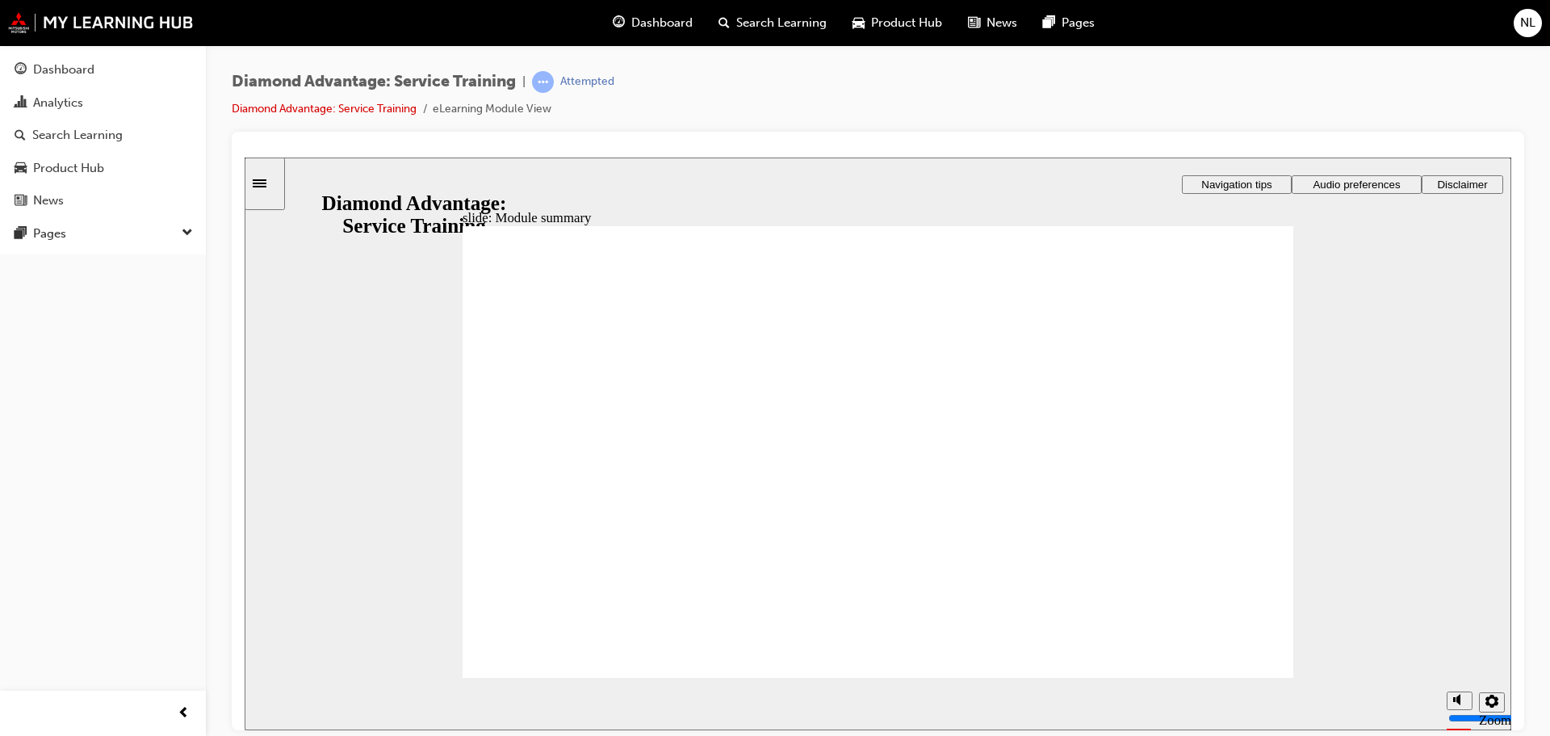
checkbox input "true"
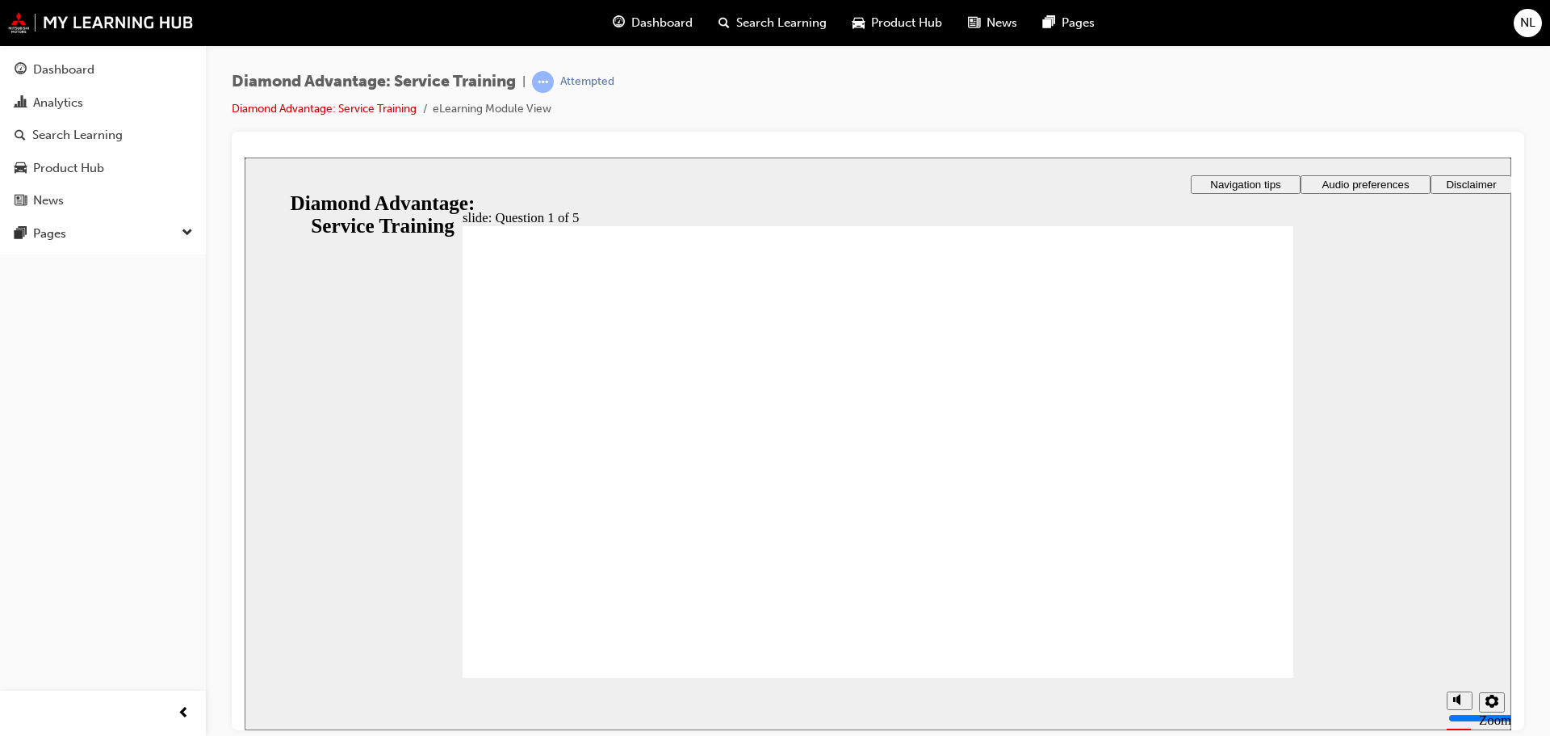
checkbox input "true"
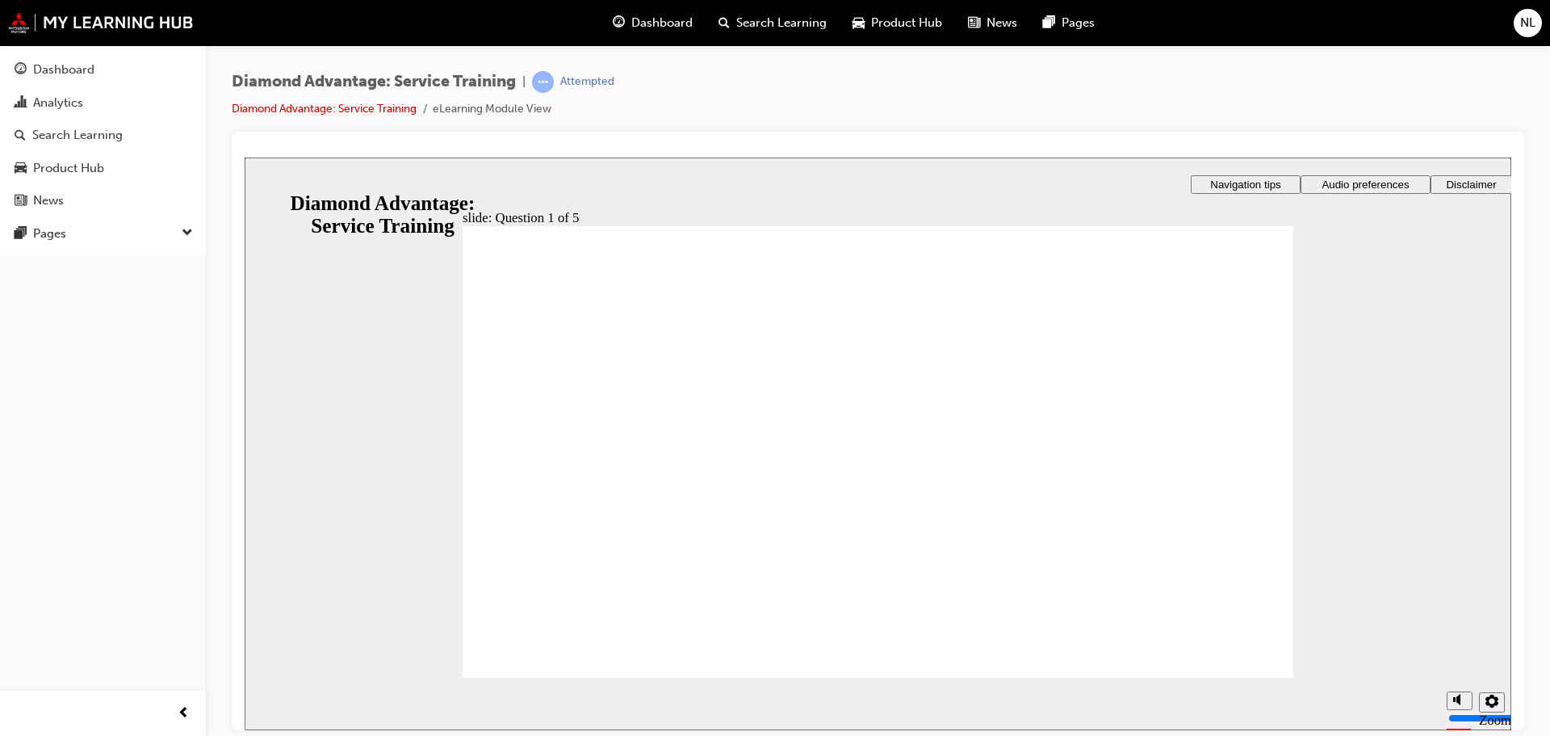
checkbox input "true"
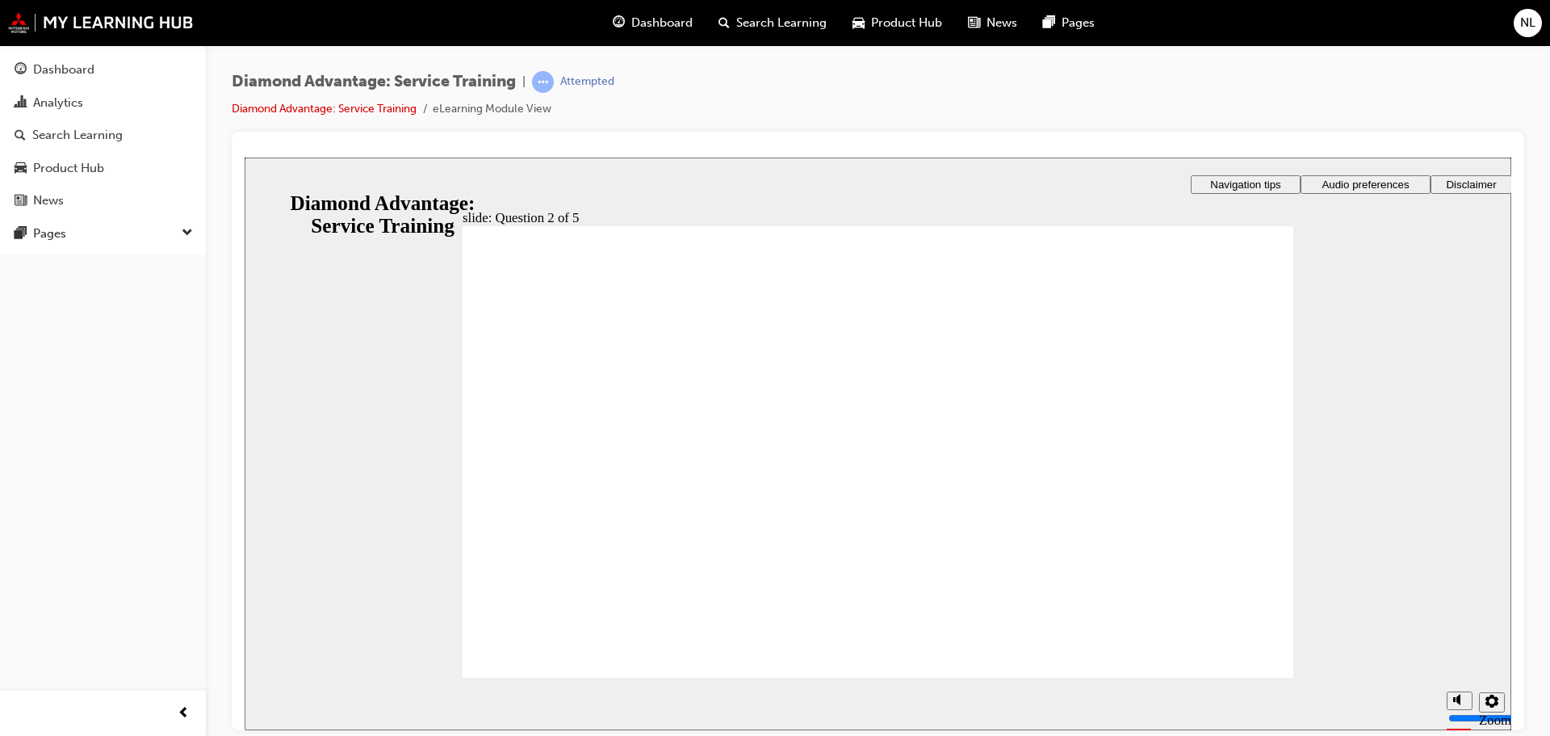
checkbox input "true"
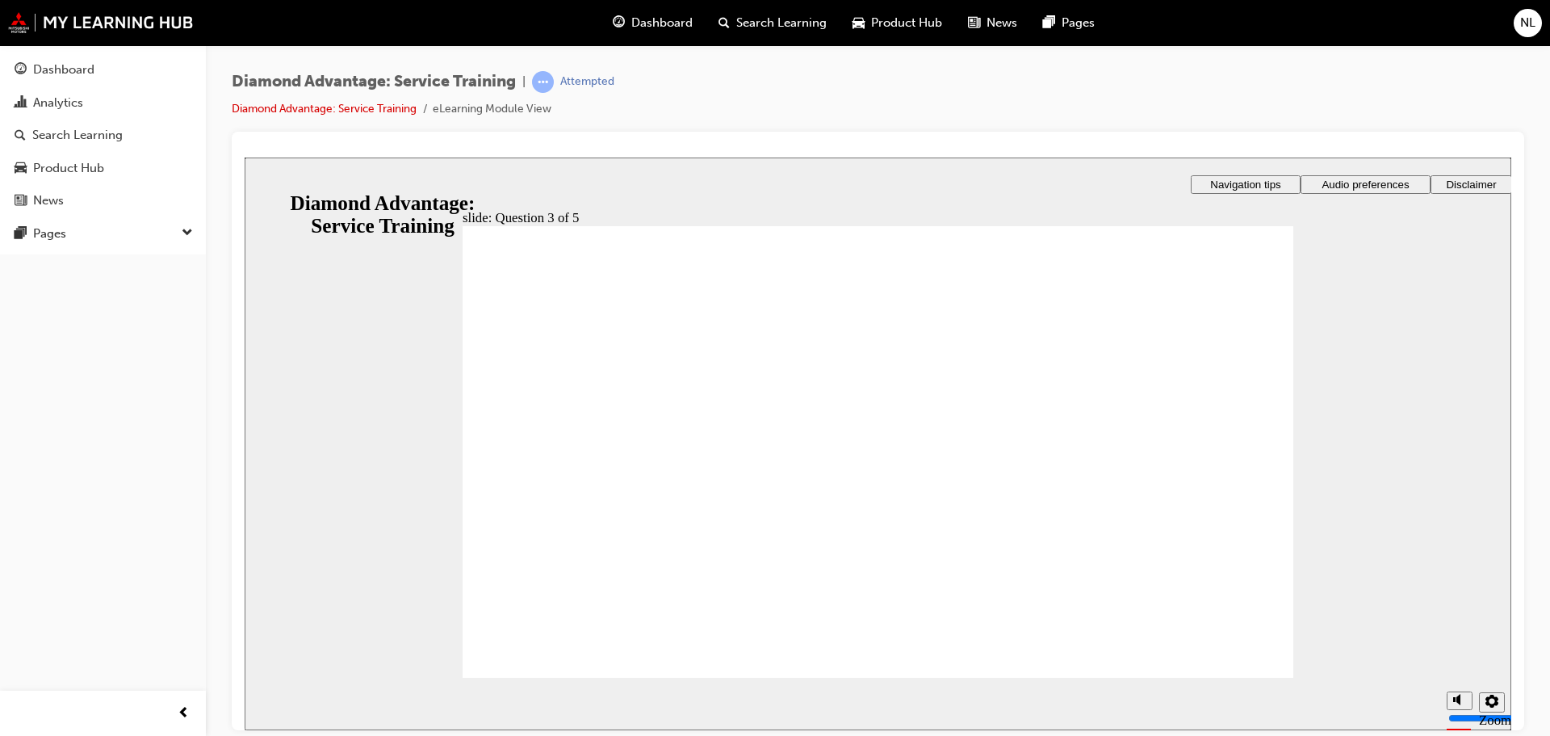
checkbox input "true"
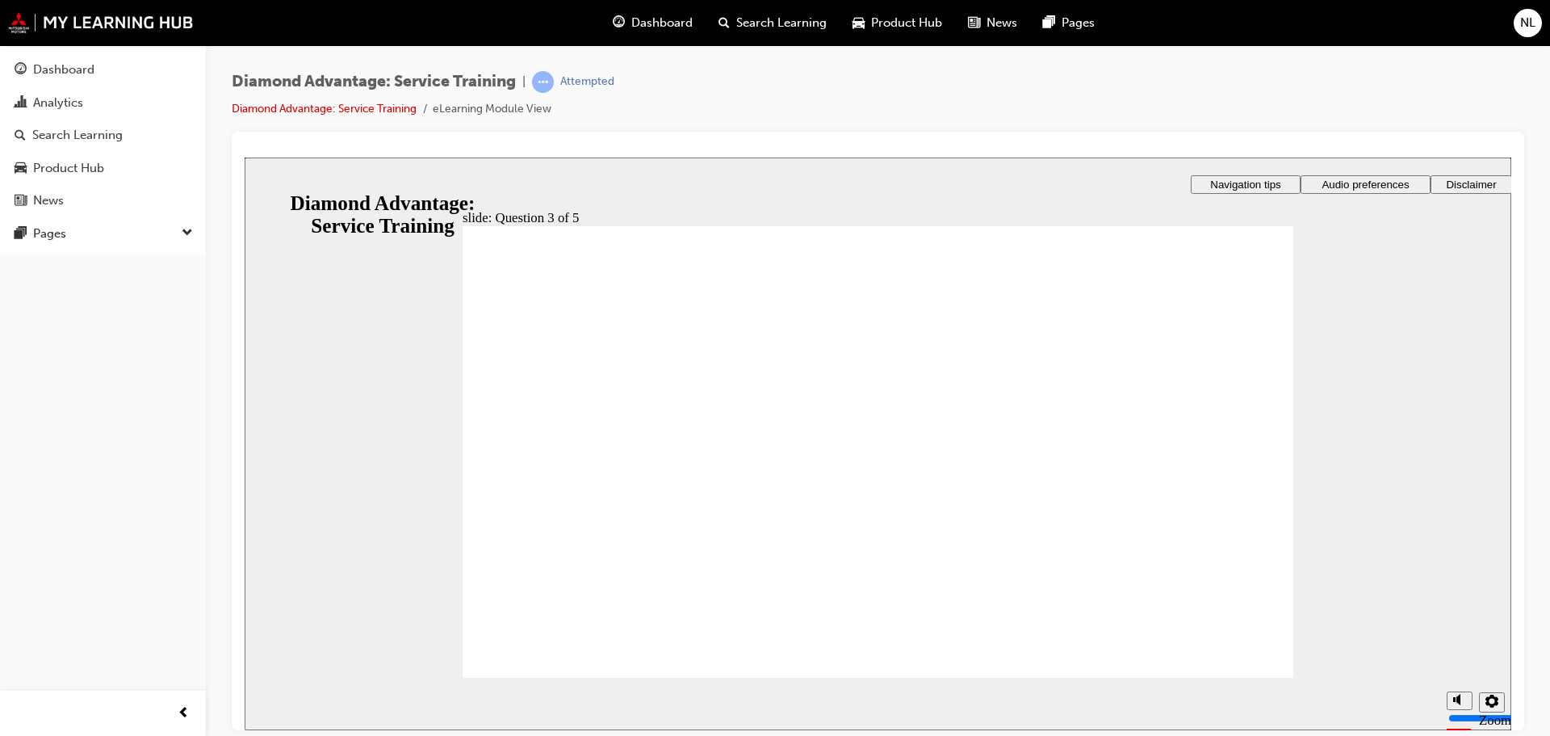
radio input "true"
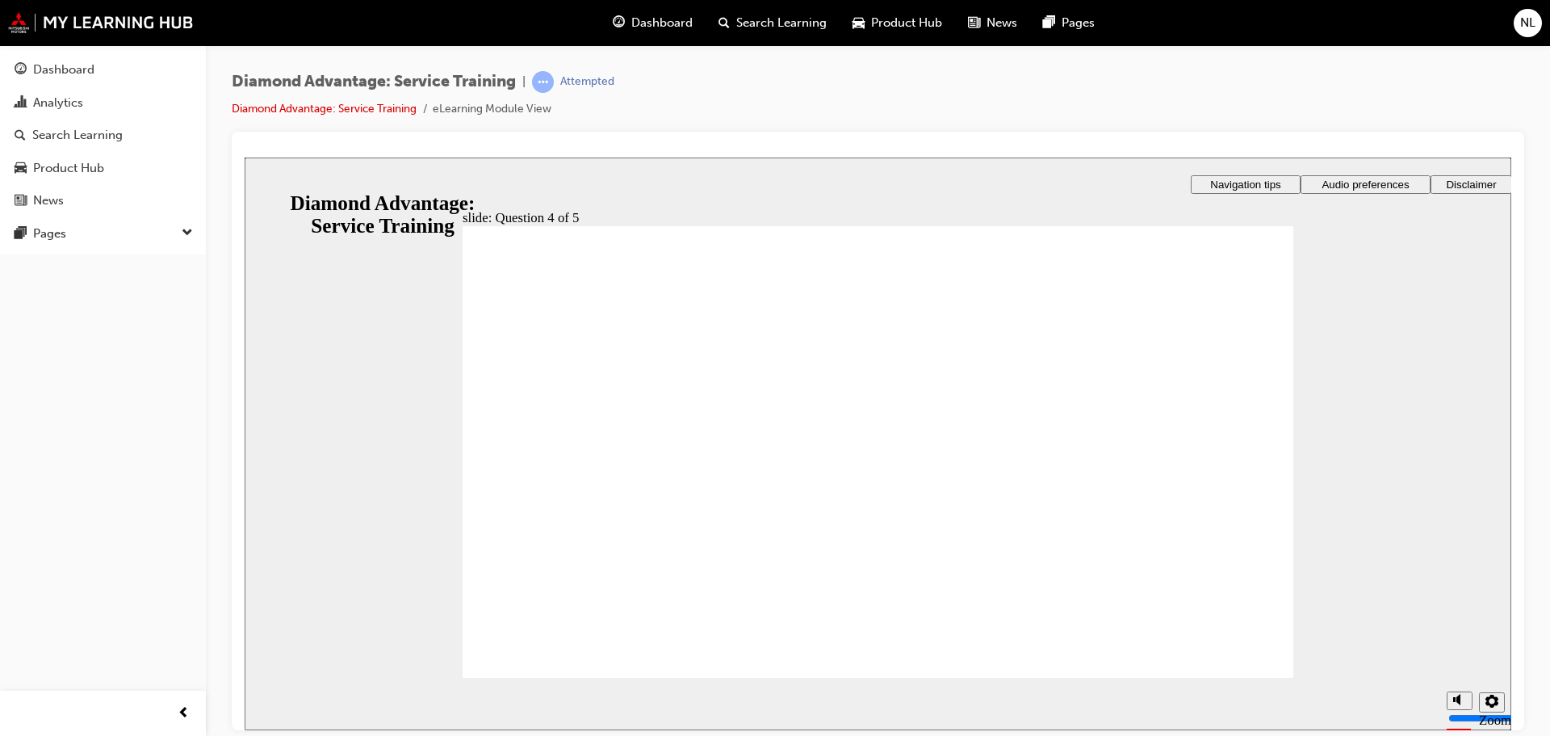
radio input "true"
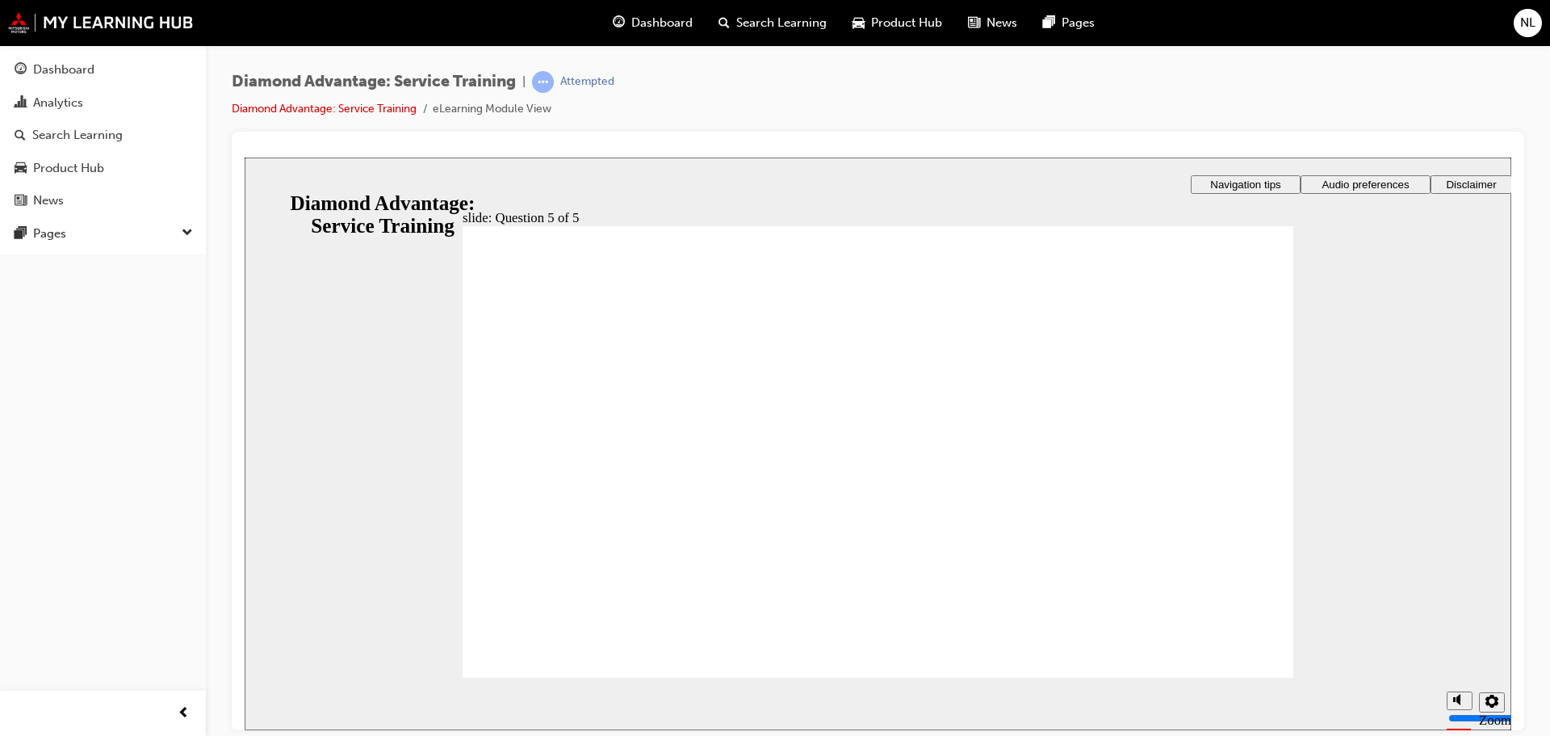
checkbox input "true"
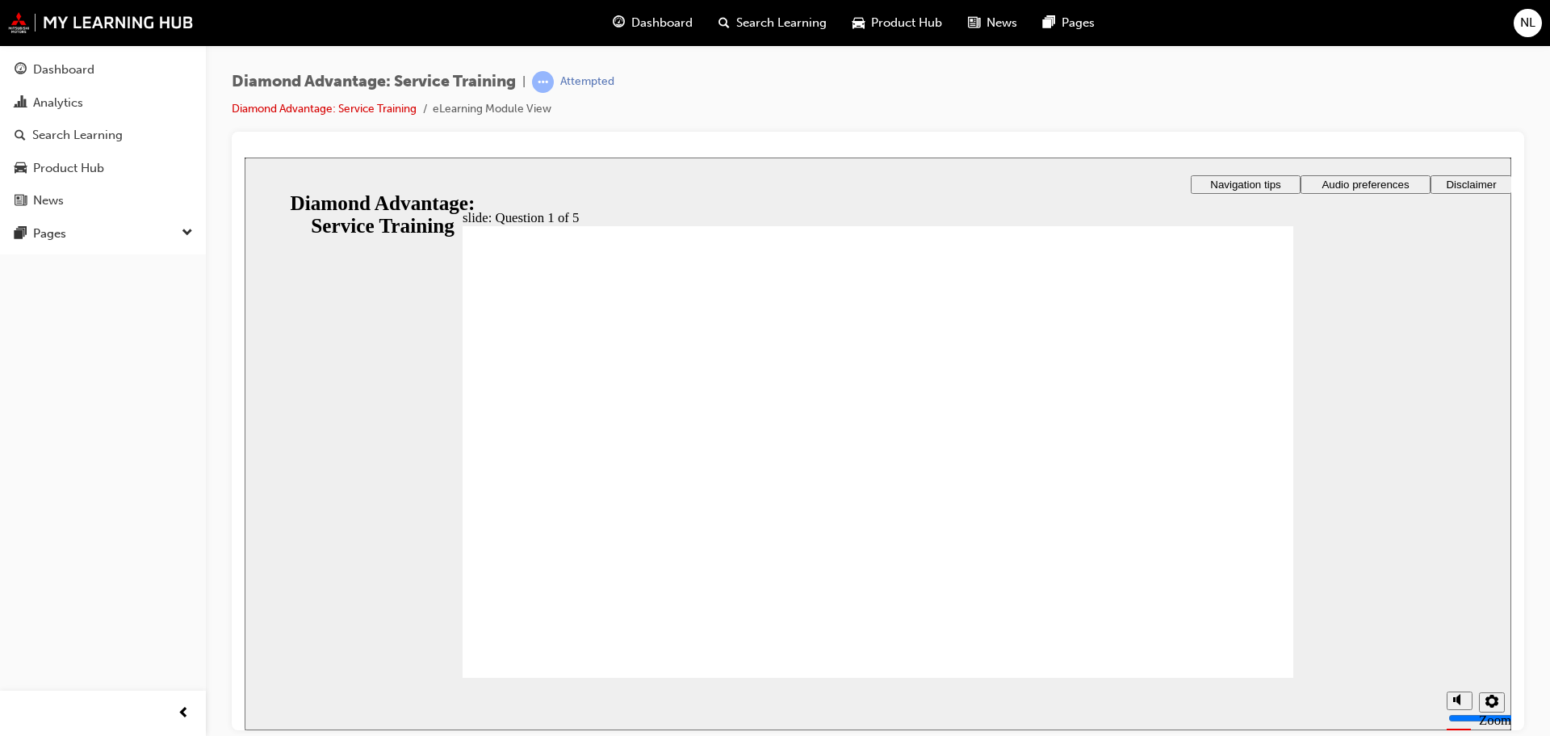
checkbox input "true"
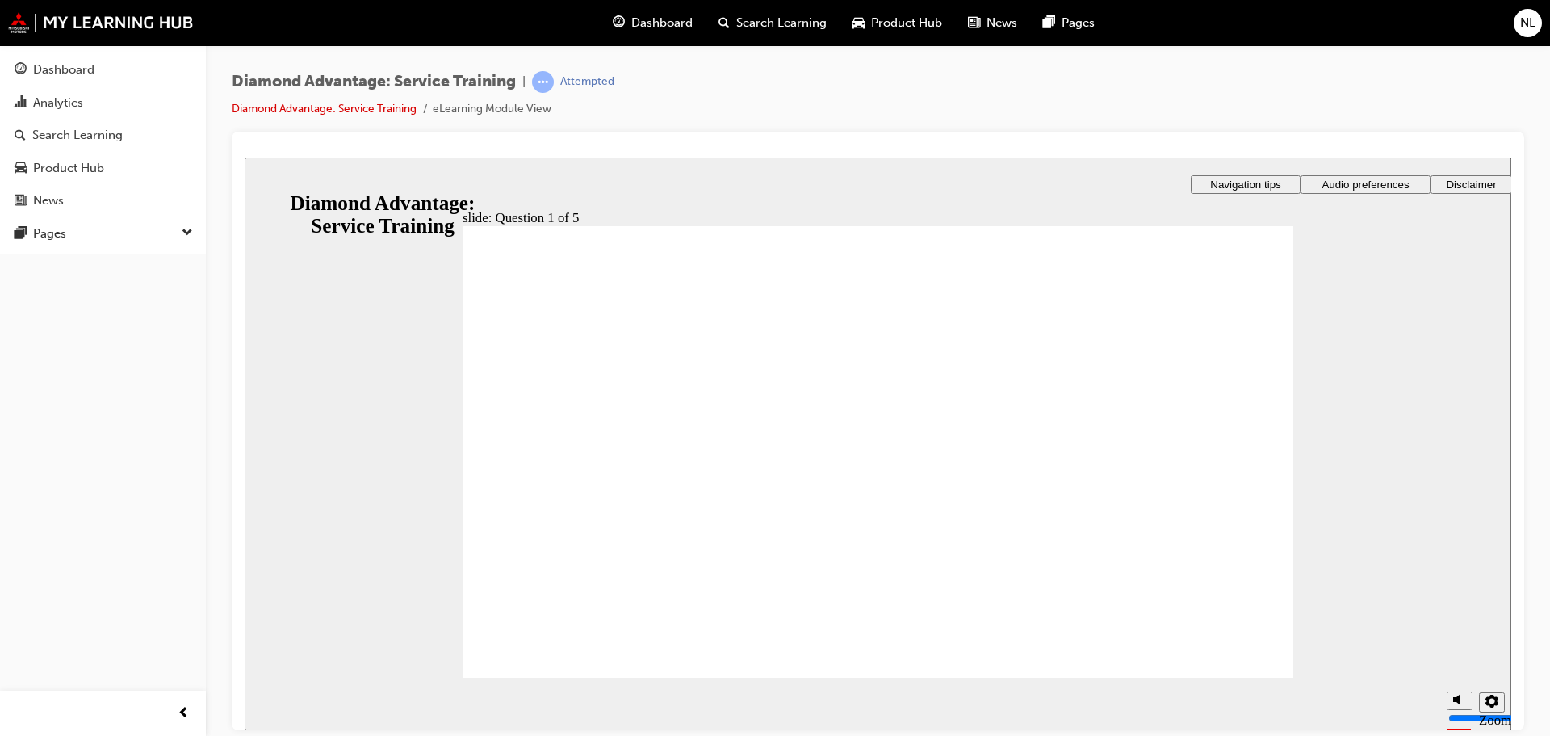
checkbox input "true"
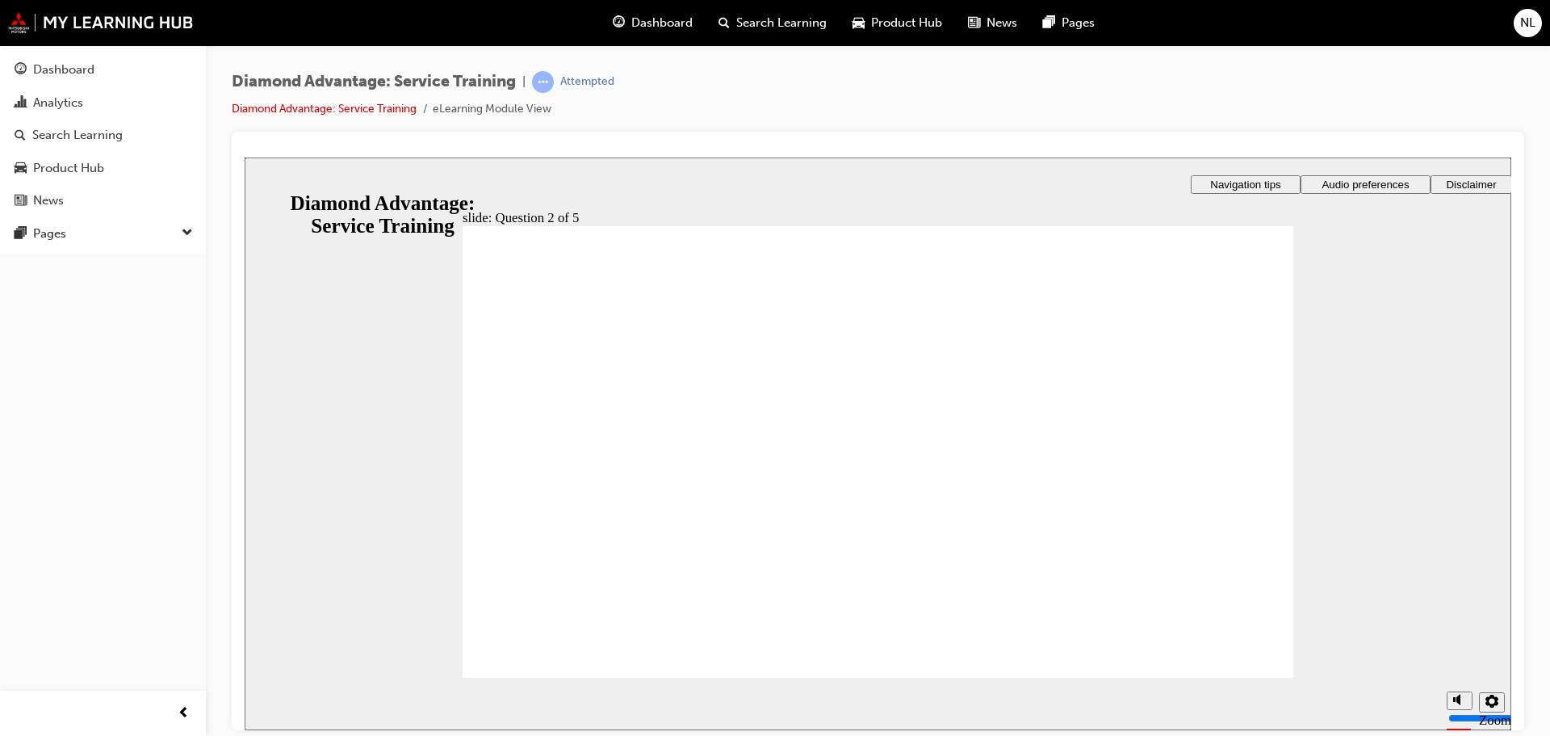
checkbox input "true"
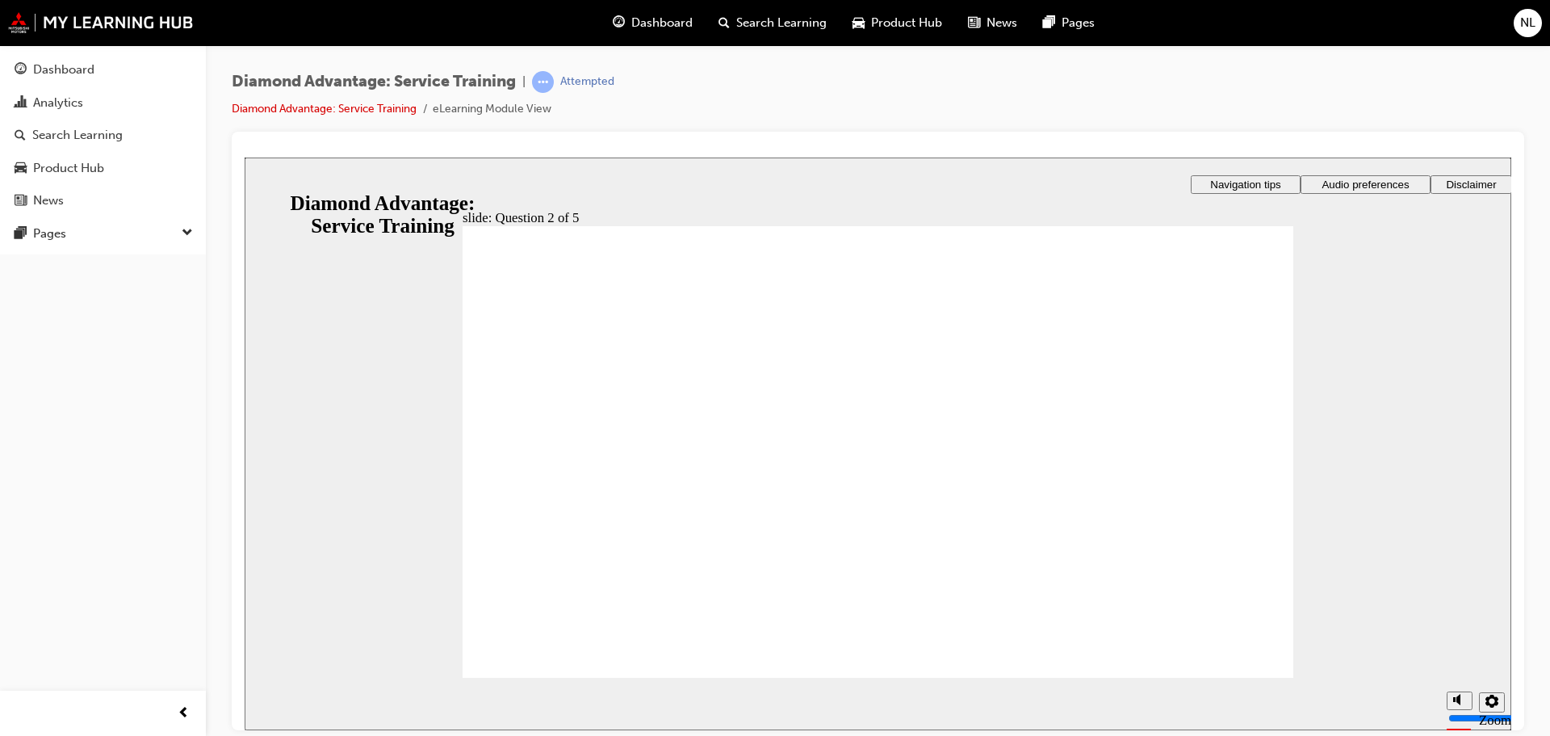
checkbox input "true"
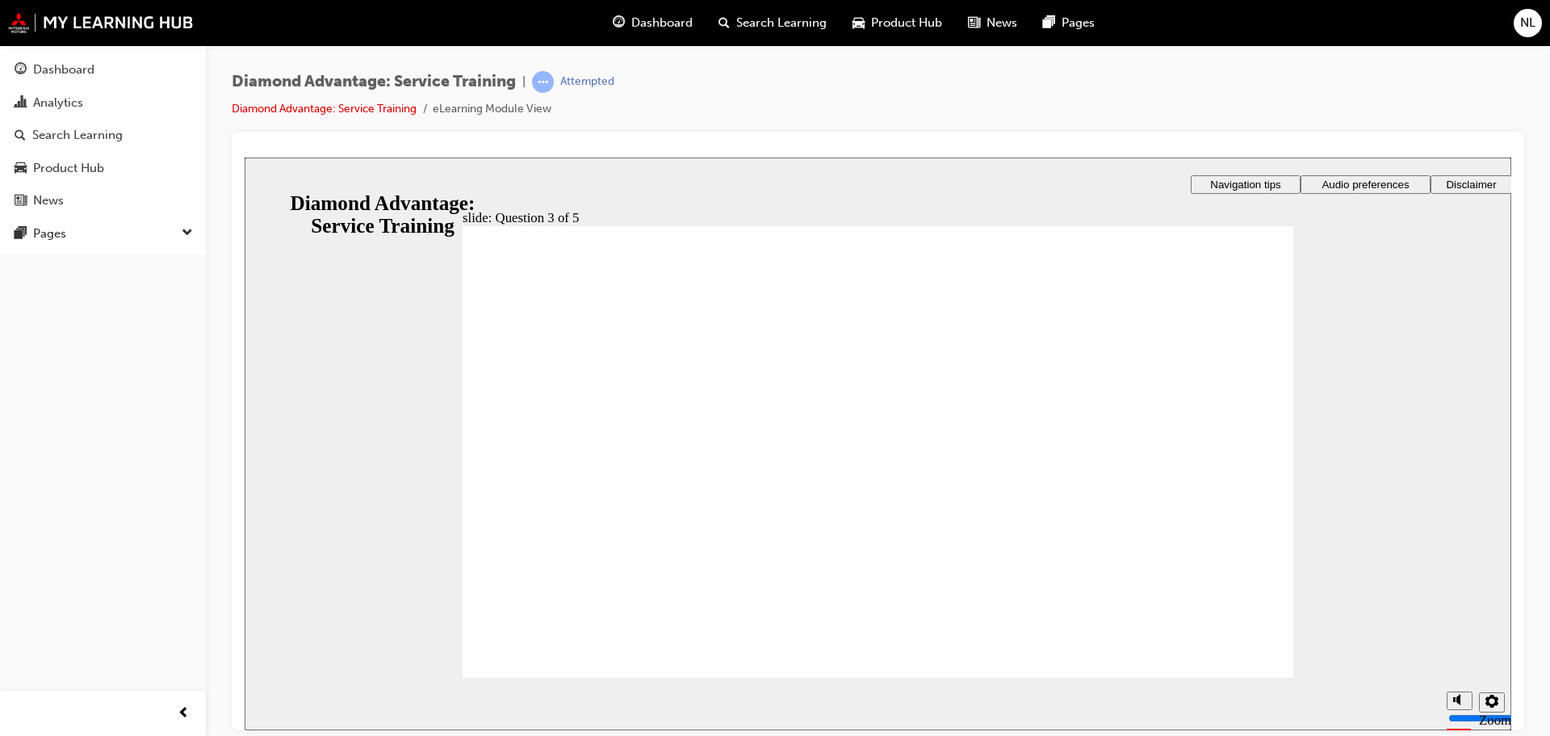
checkbox input "true"
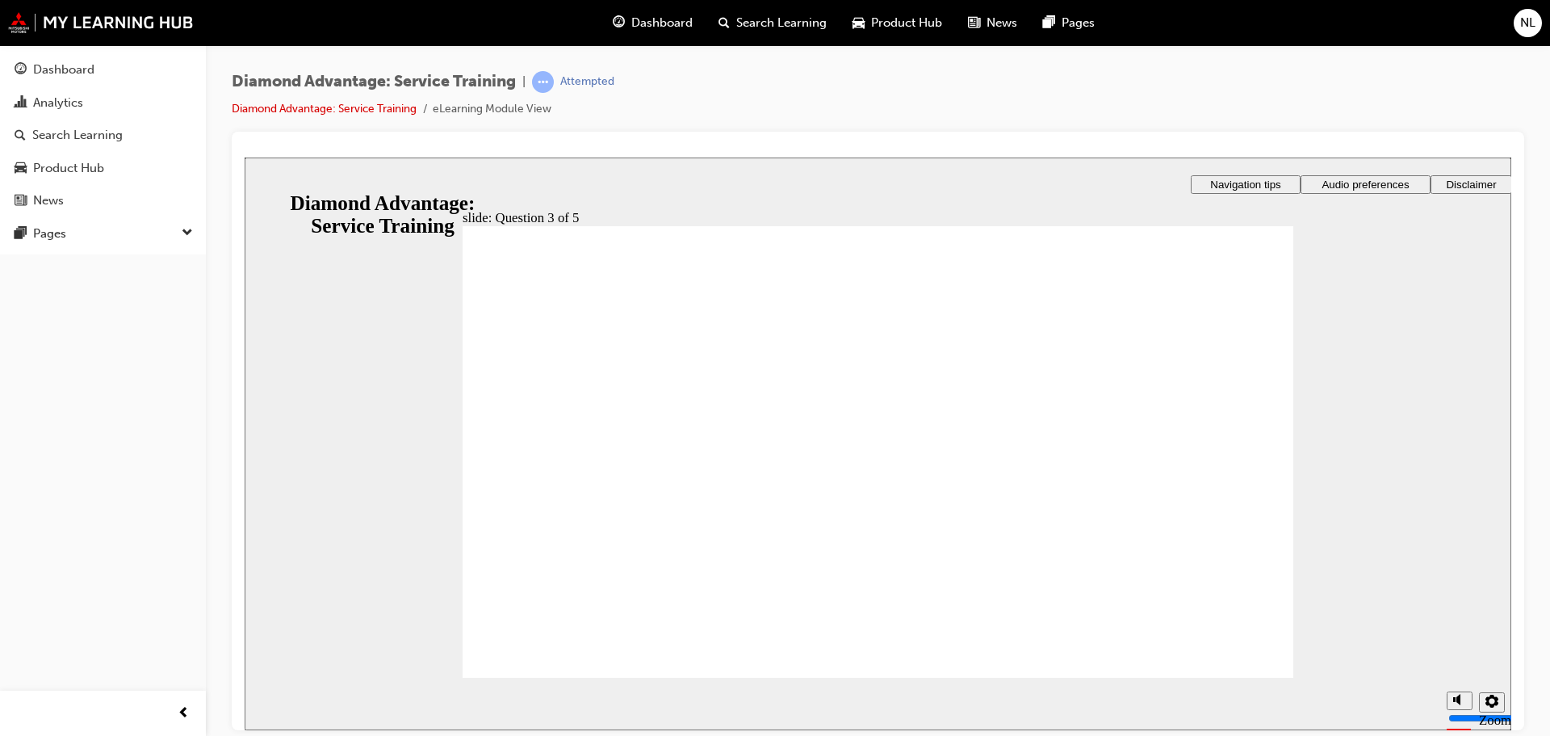
radio input "true"
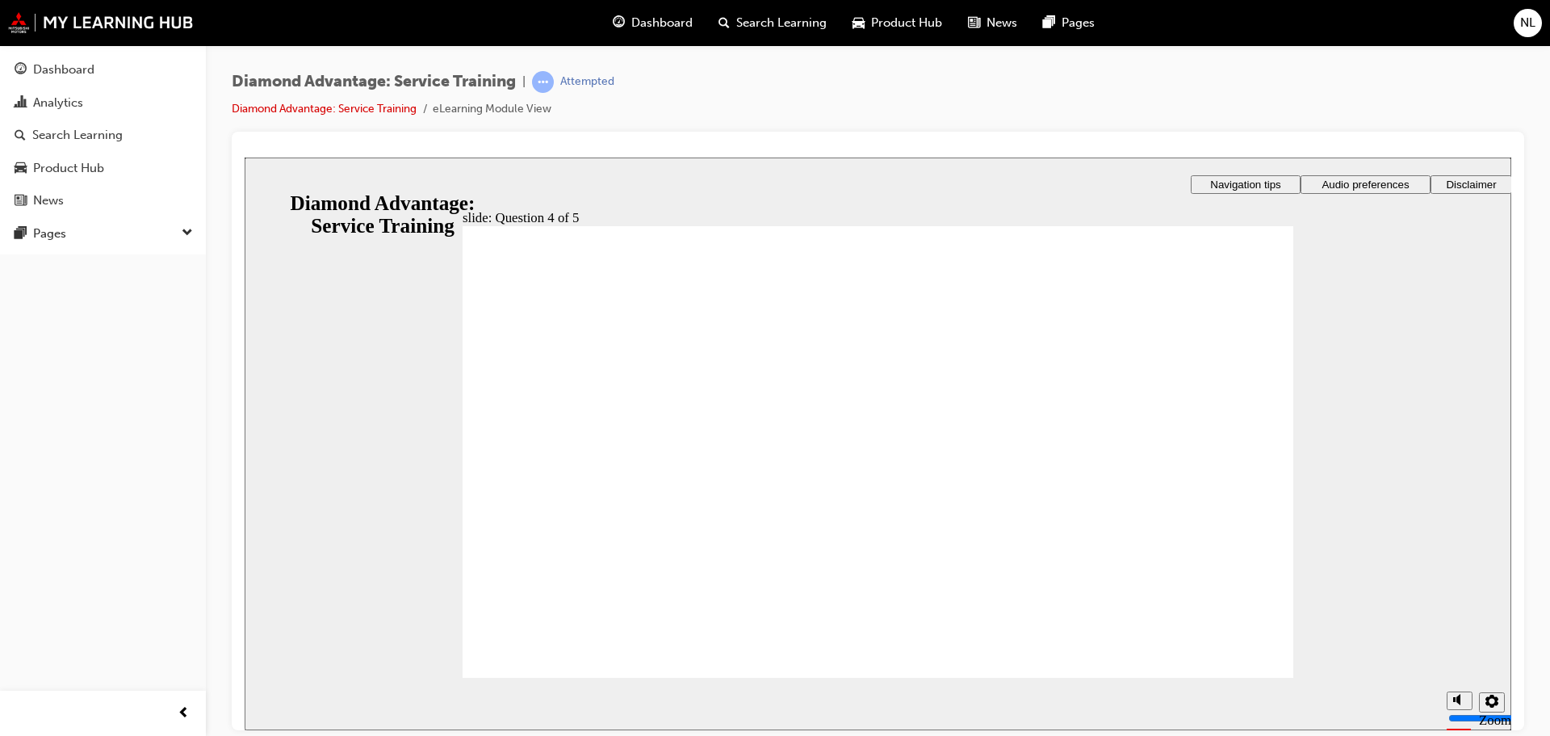
radio input "false"
radio input "true"
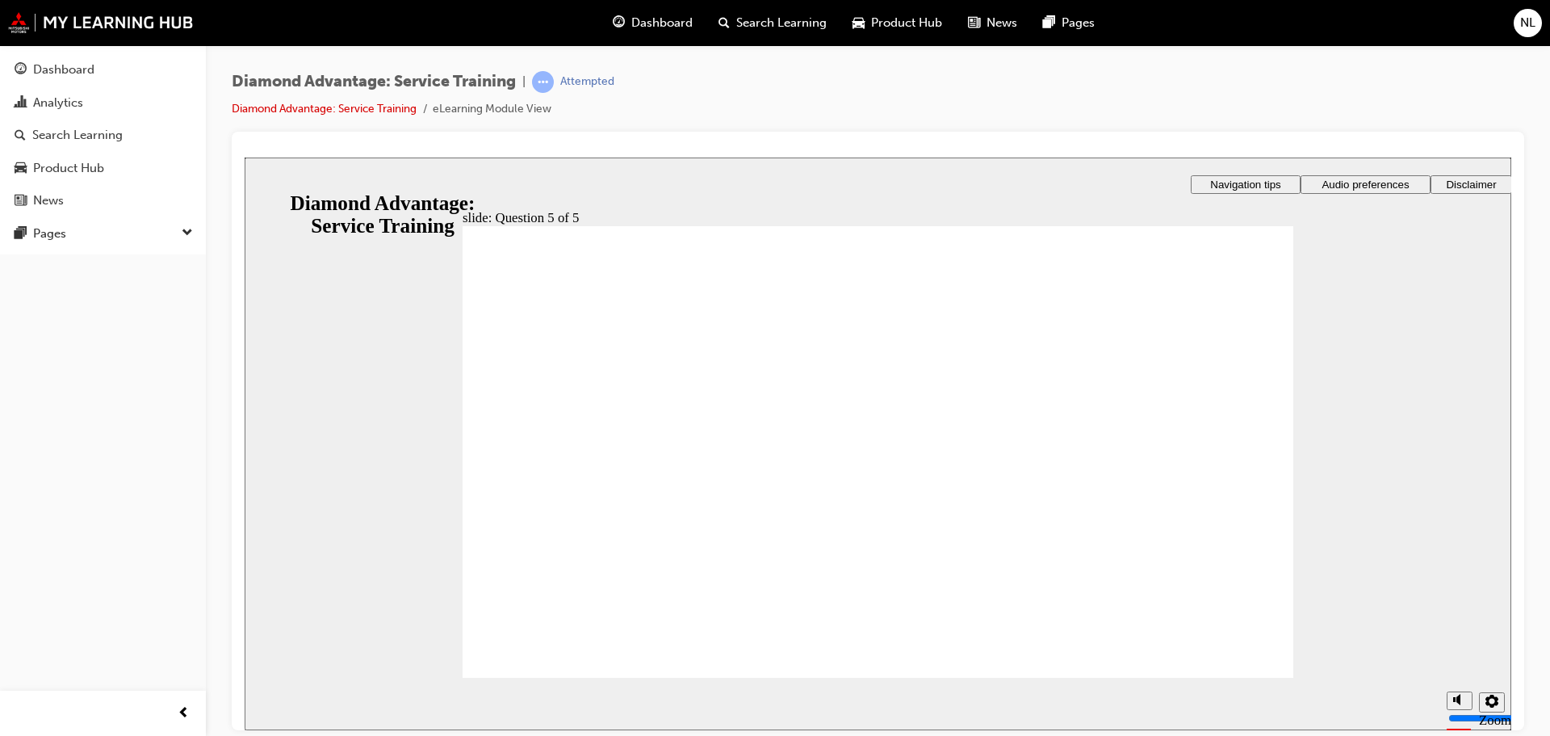
radio input "true"
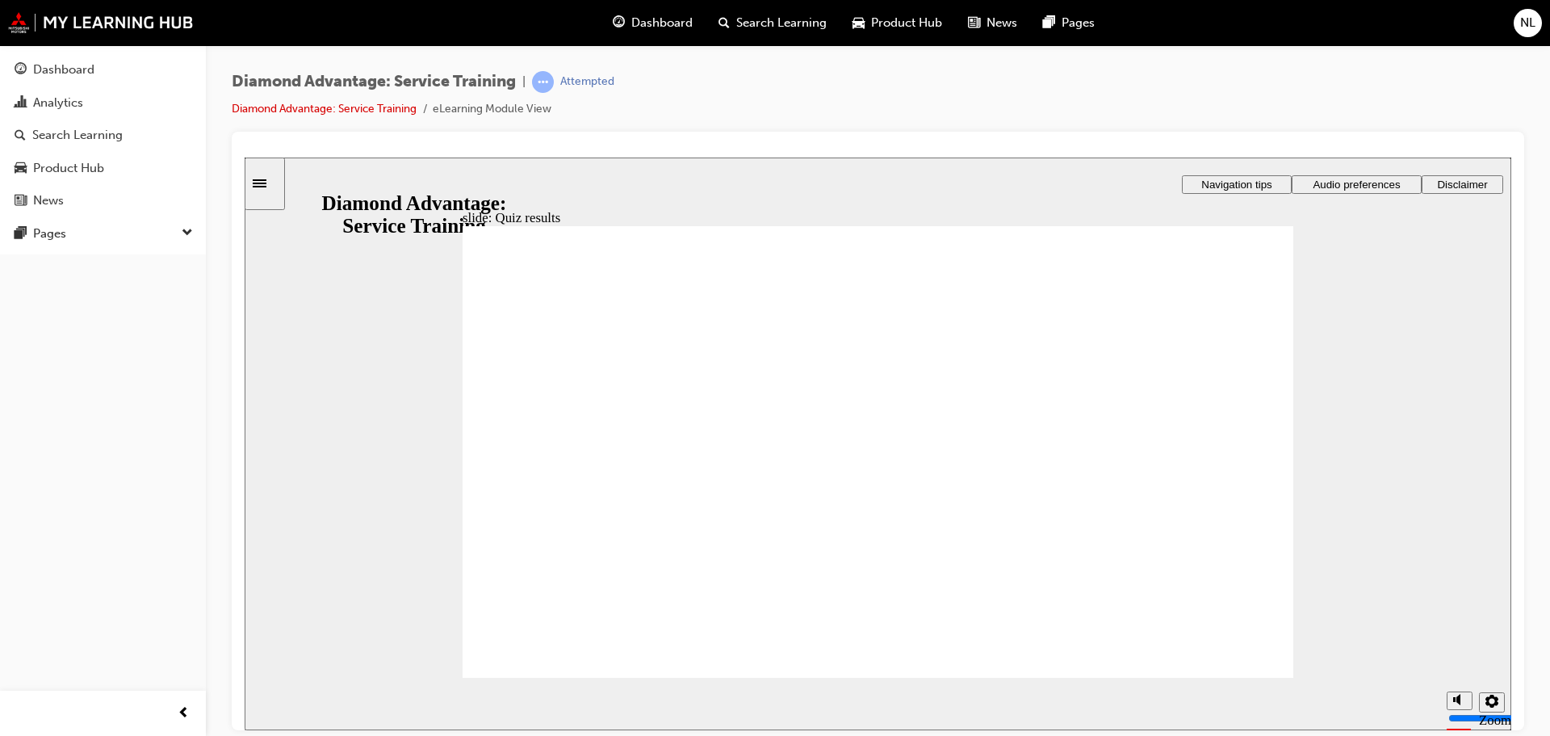
checkbox input "true"
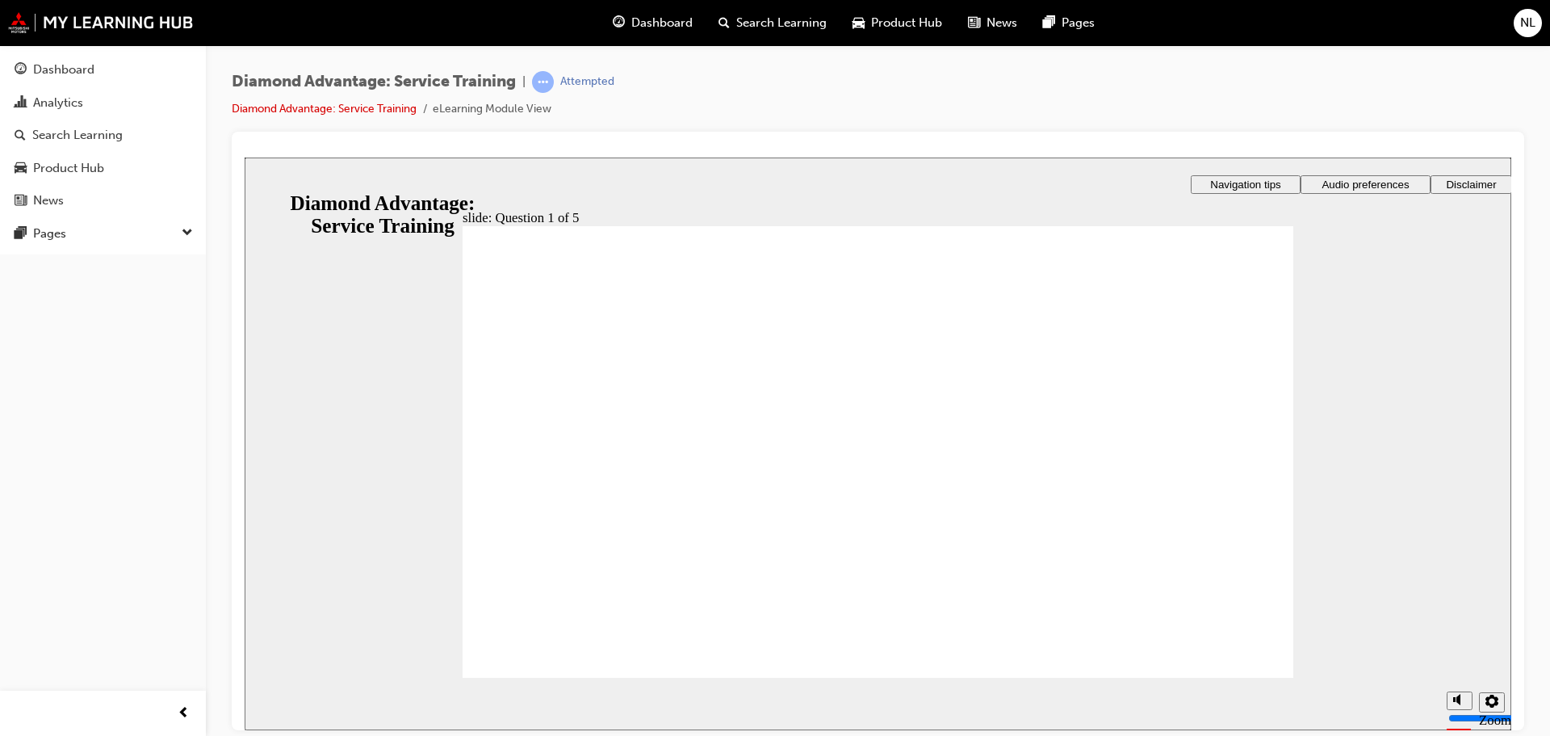
checkbox input "true"
checkbox input "false"
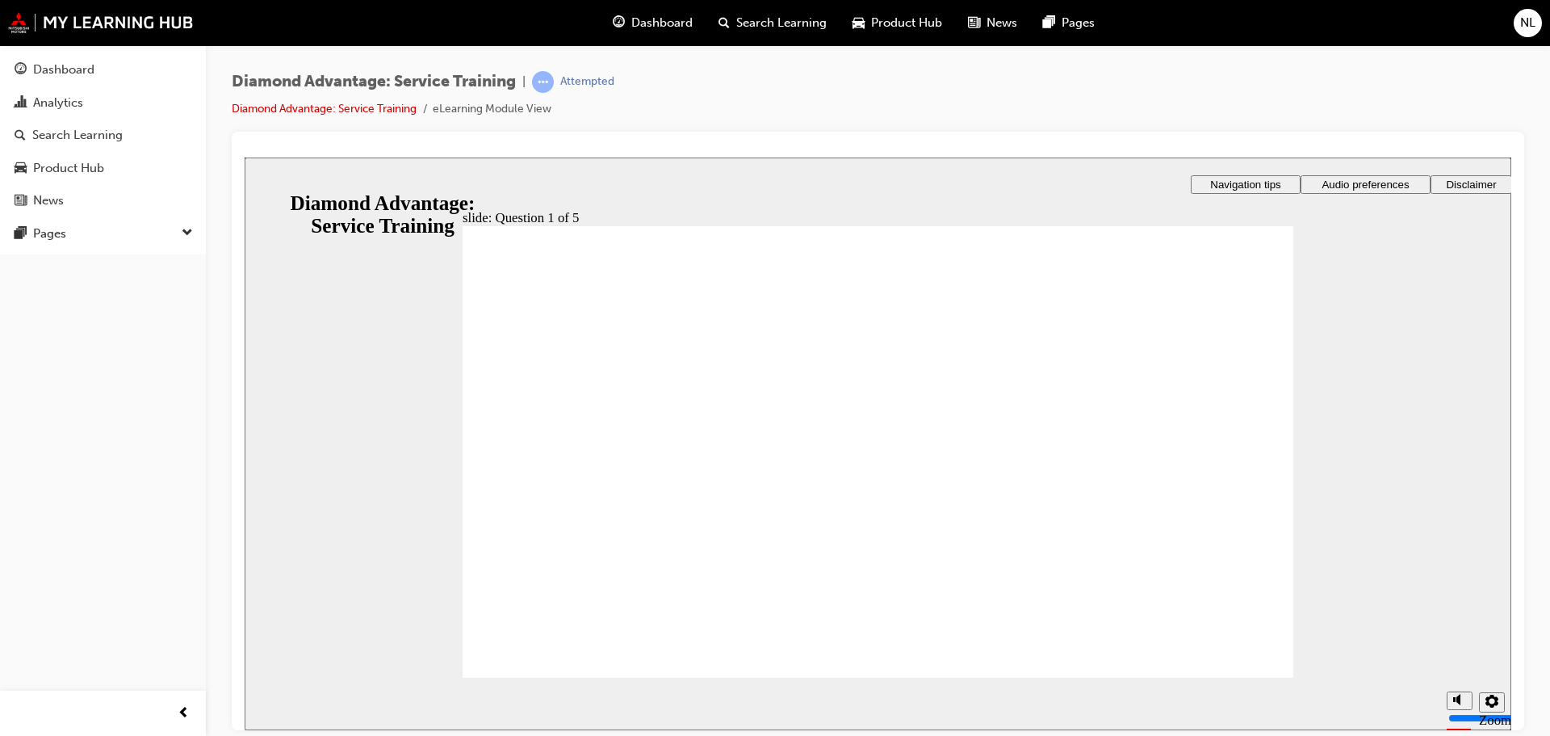
checkbox input "true"
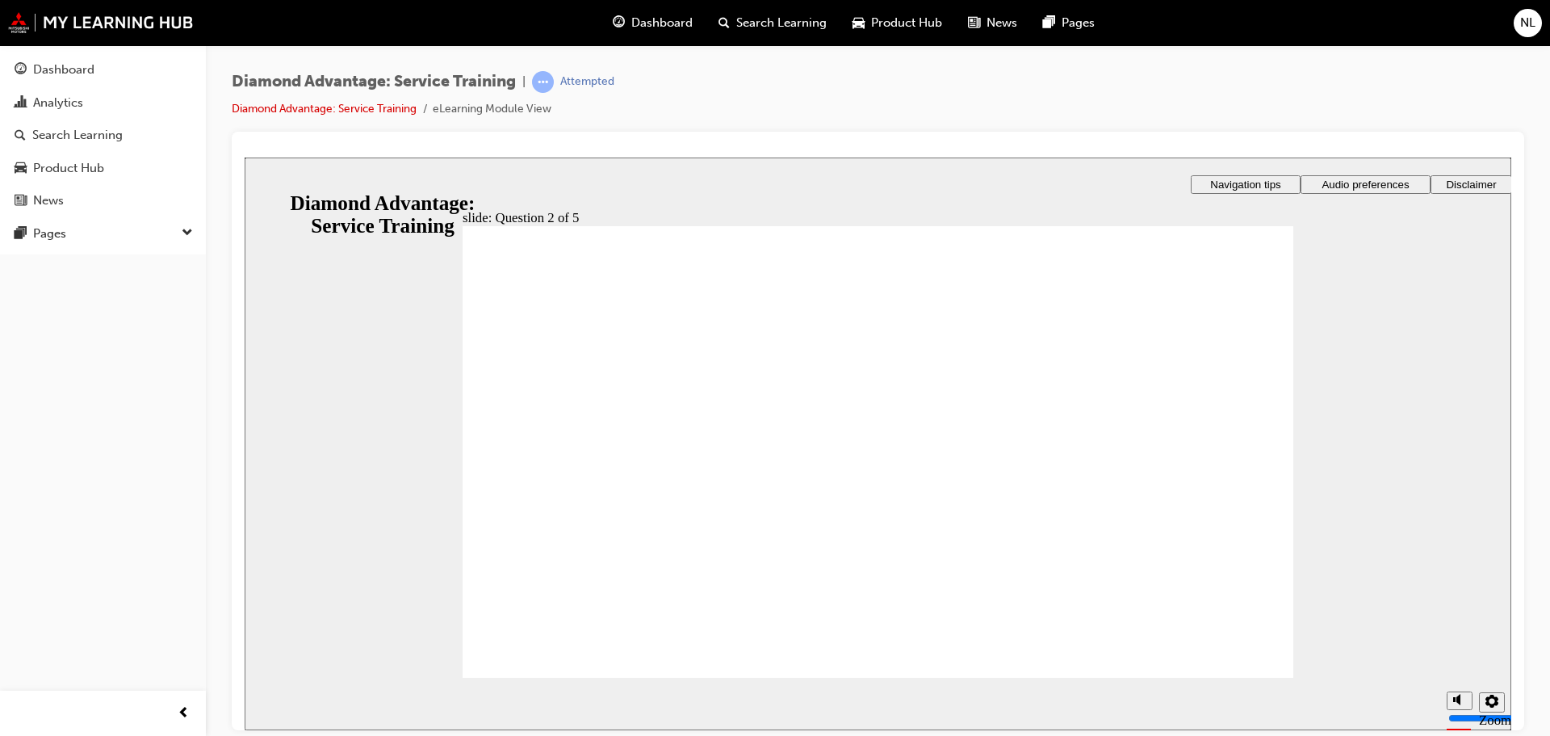
checkbox input "true"
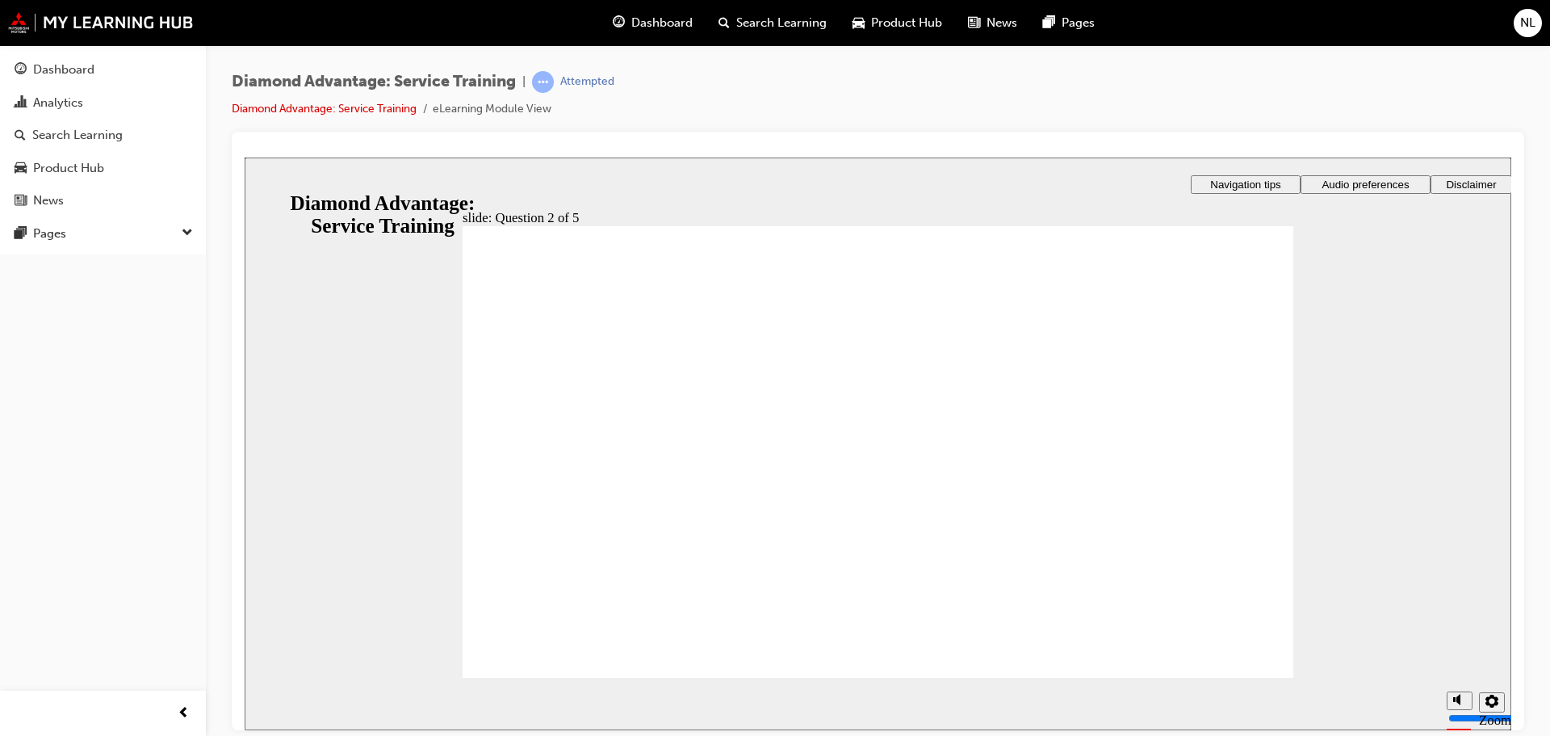
checkbox input "true"
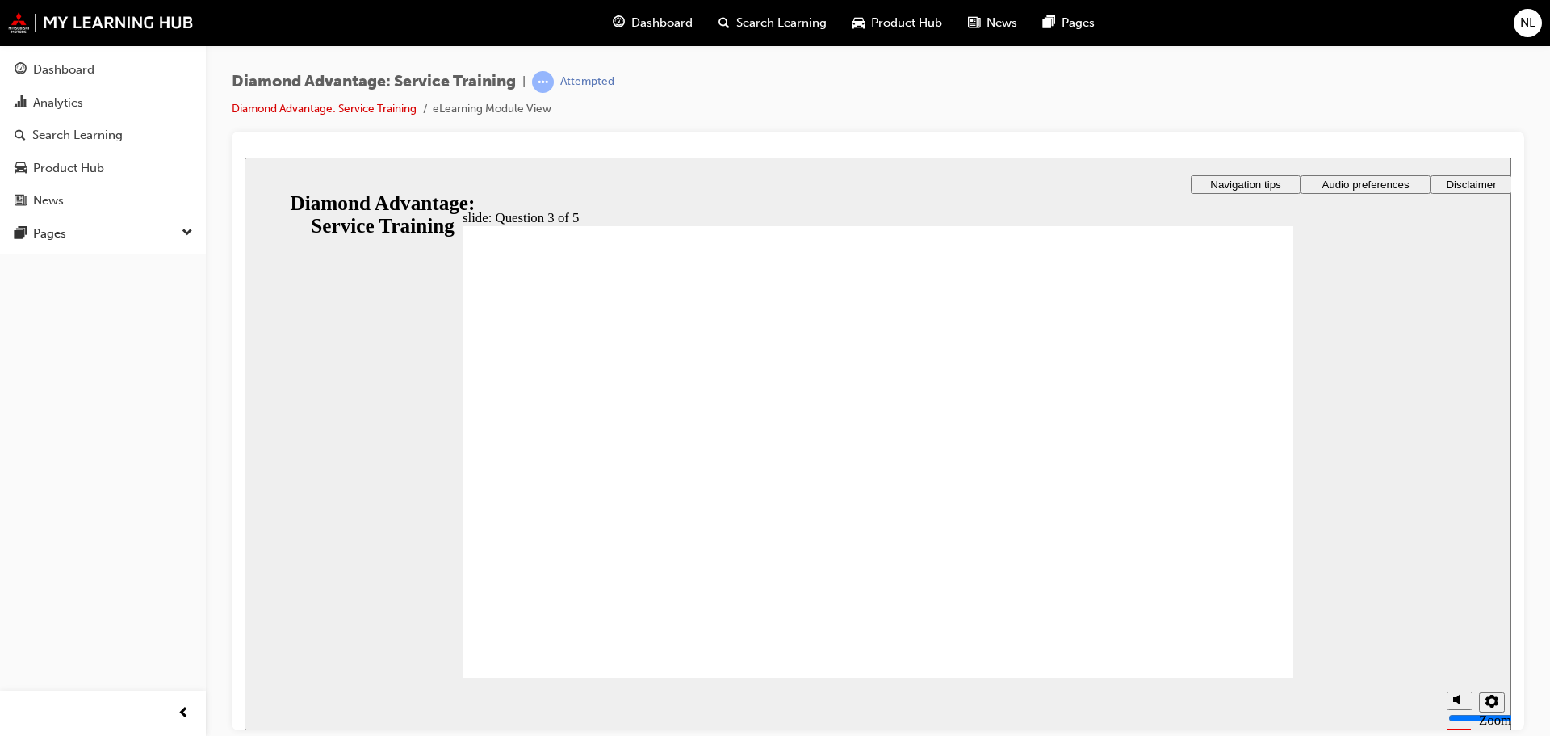
drag, startPoint x: 507, startPoint y: 398, endPoint x: 509, endPoint y: 426, distance: 28.3
checkbox input "true"
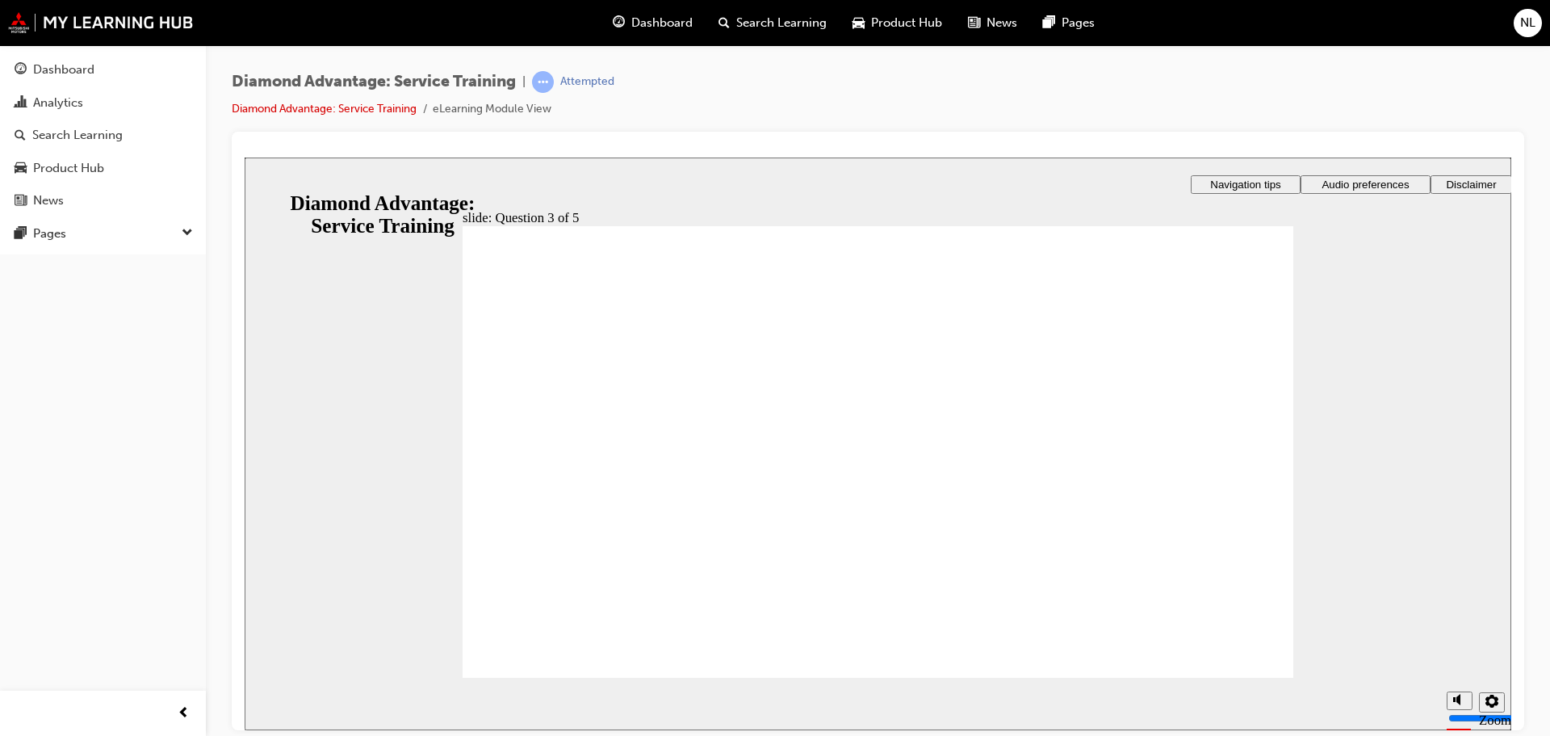
checkbox input "true"
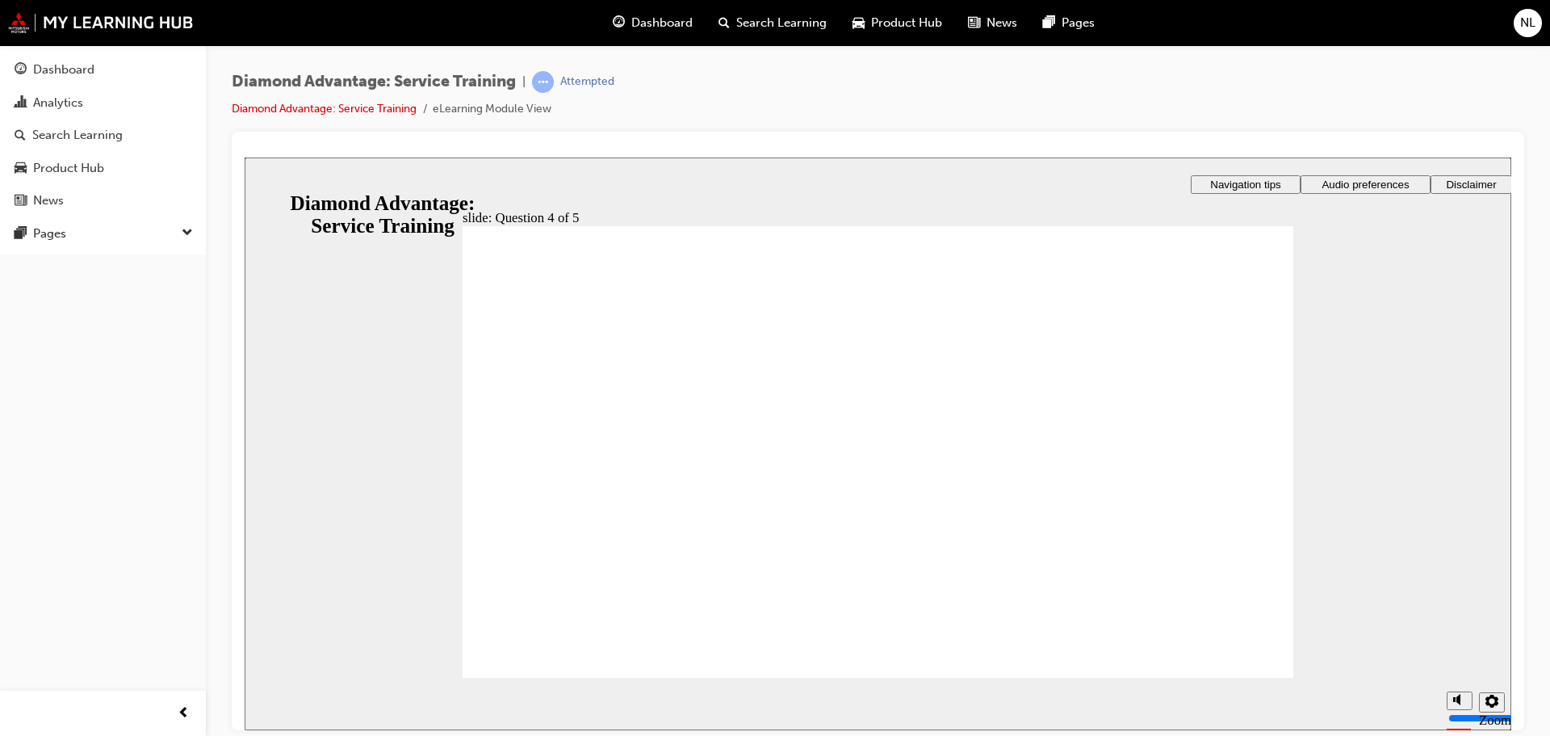
radio input "true"
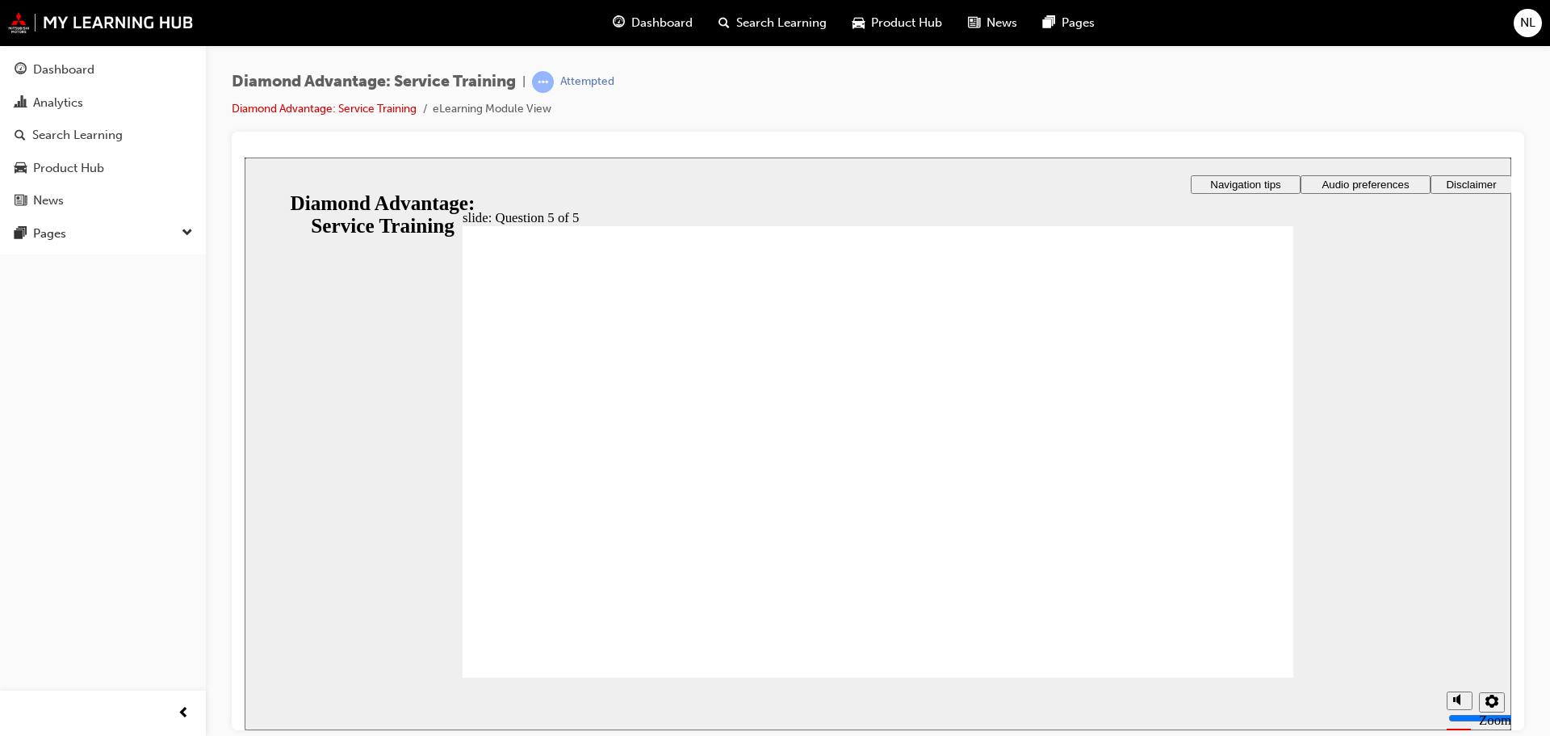
radio input "true"
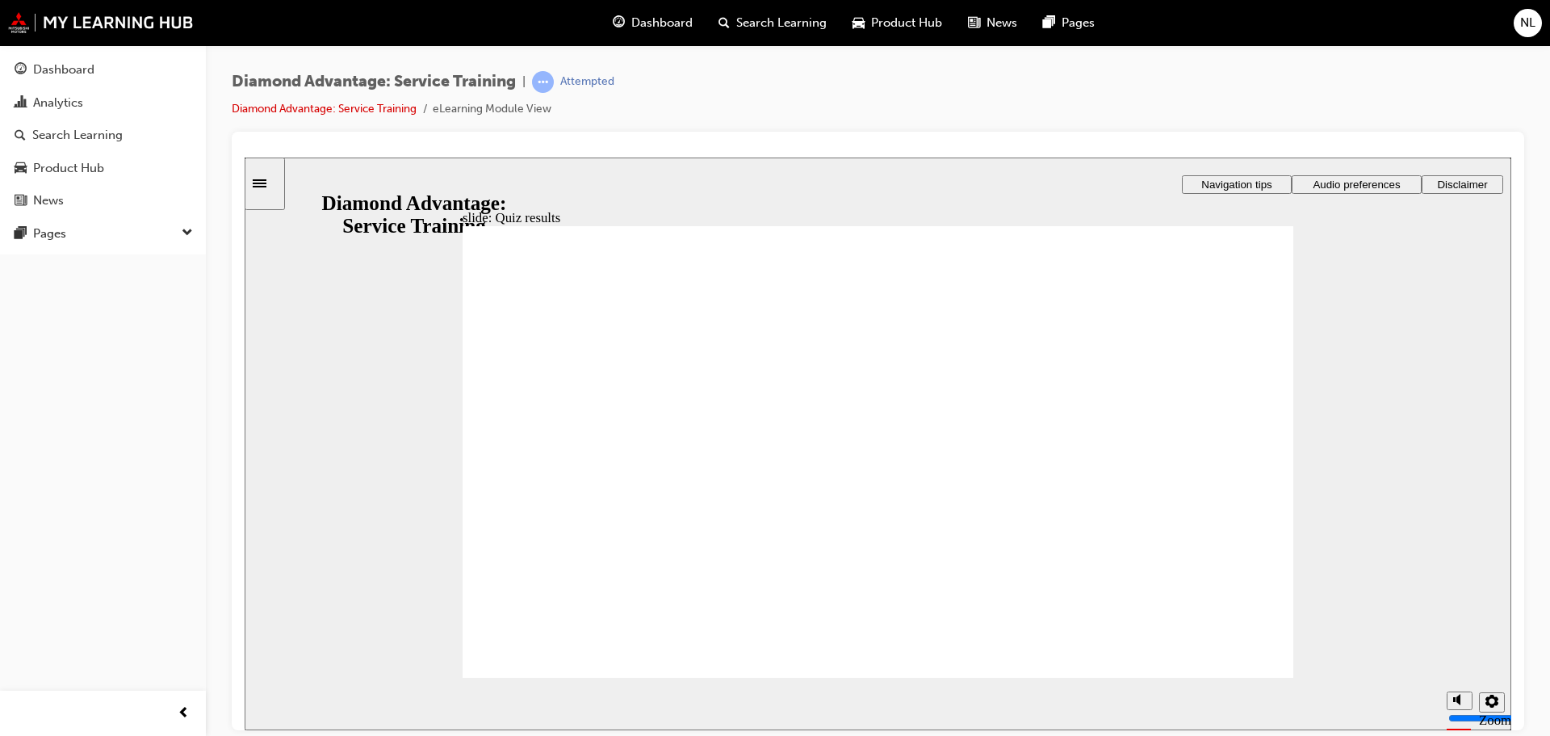
checkbox input "true"
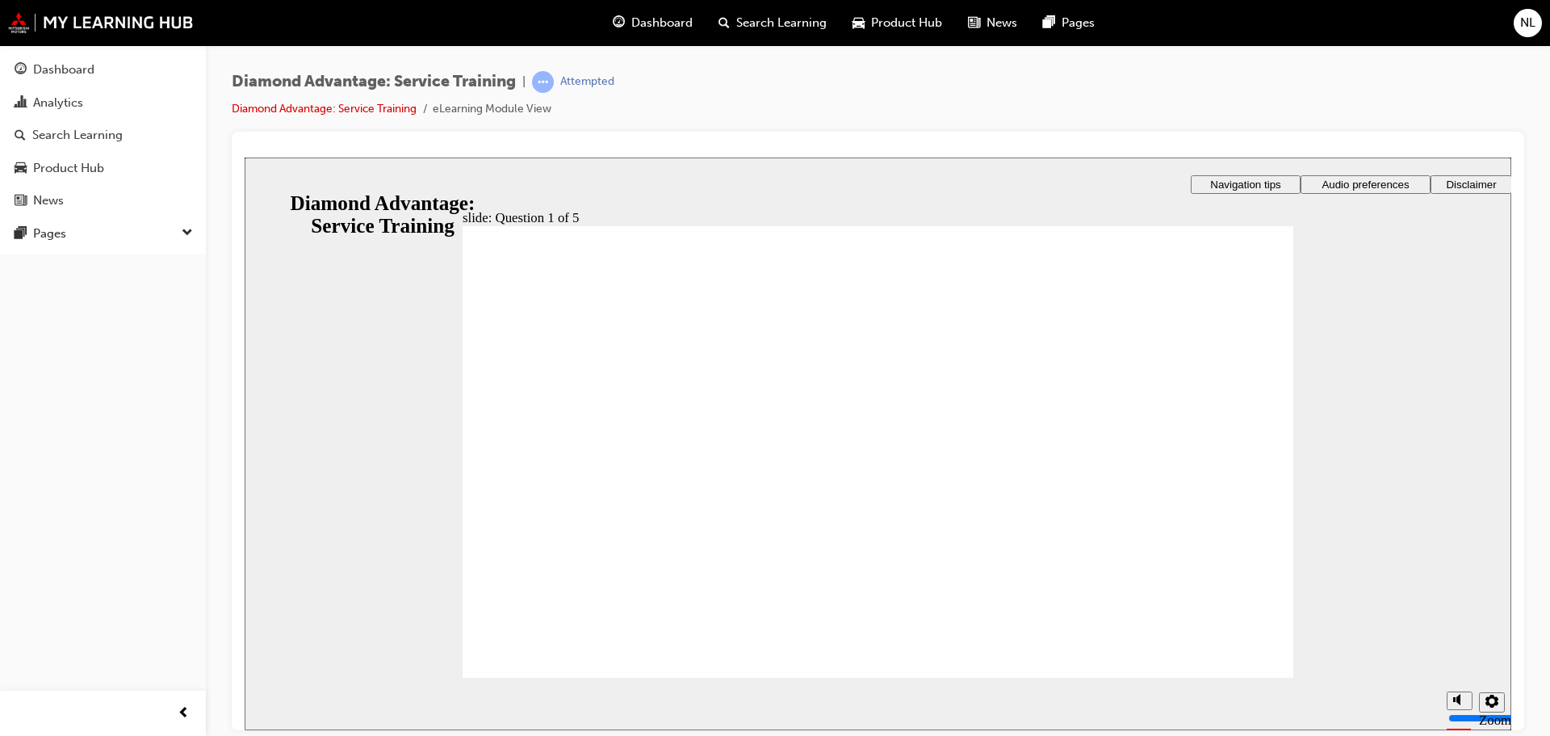
checkbox input "true"
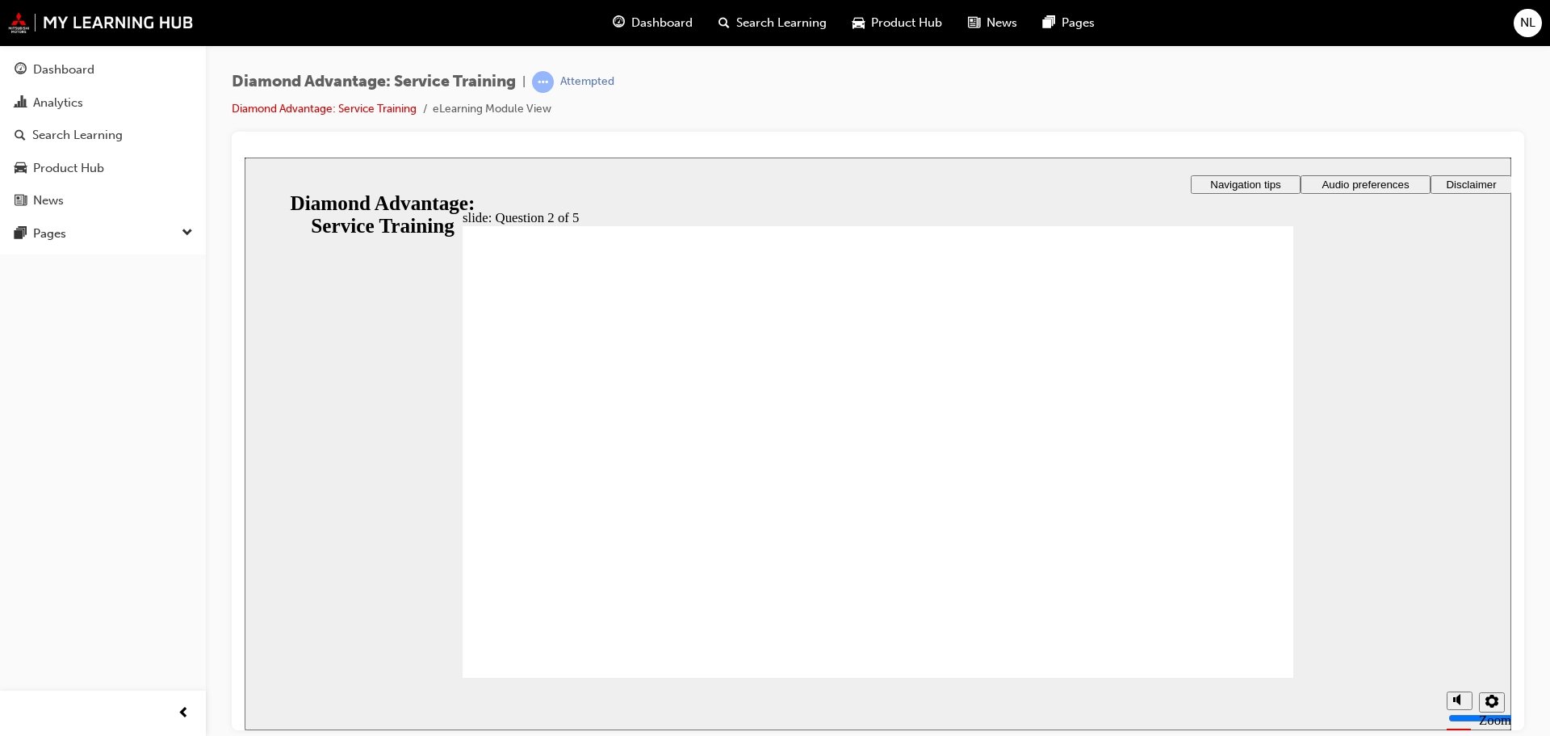
checkbox input "true"
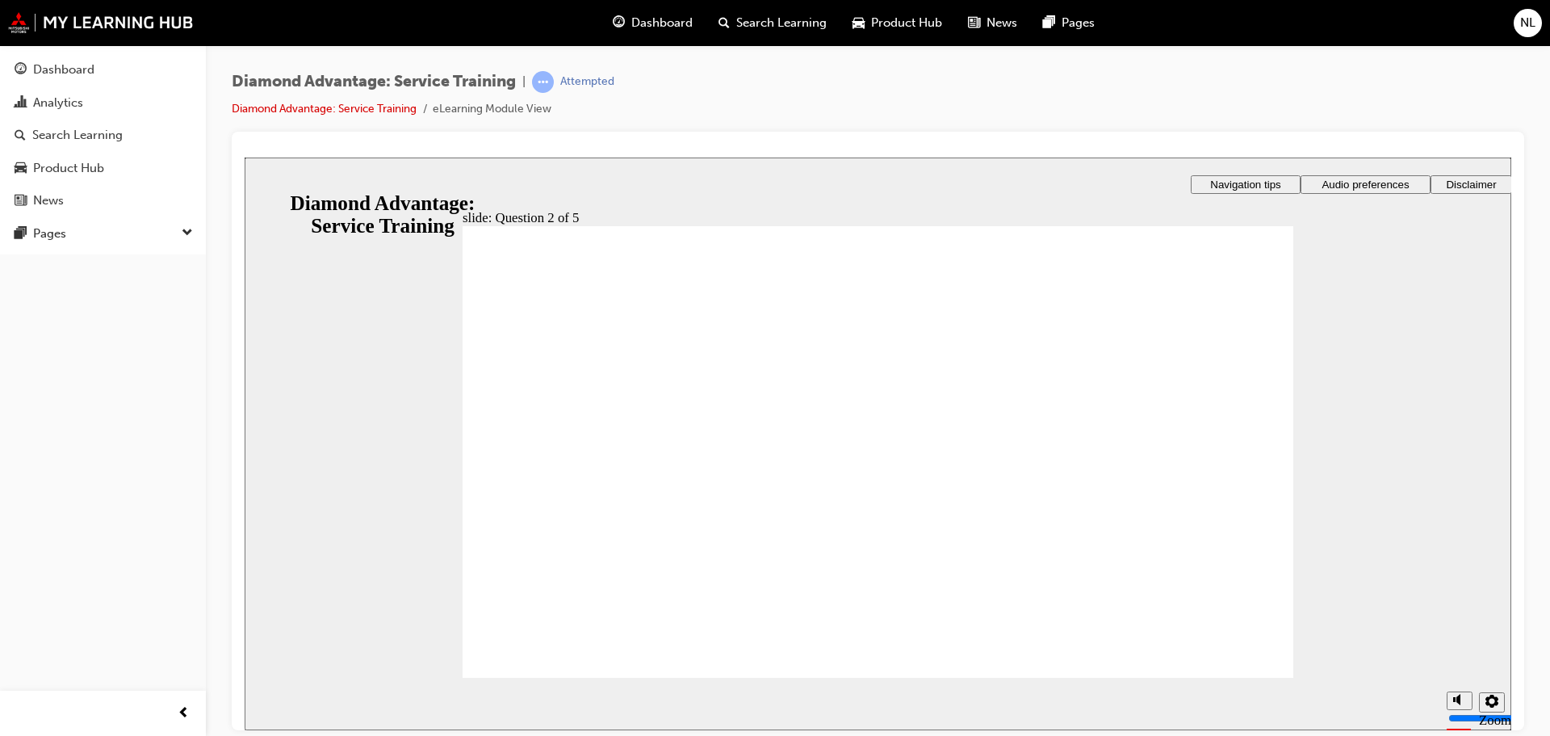
checkbox input "true"
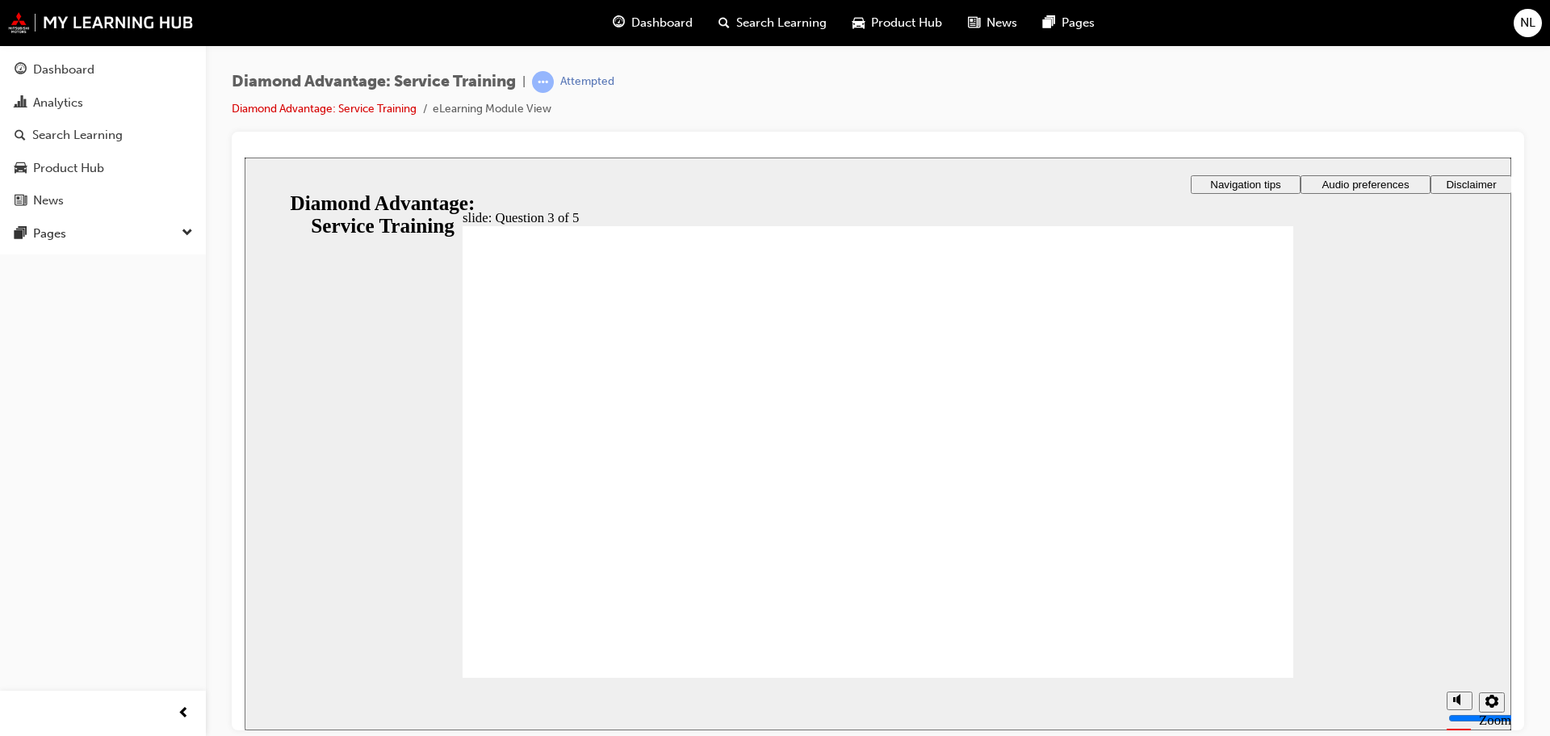
checkbox input "true"
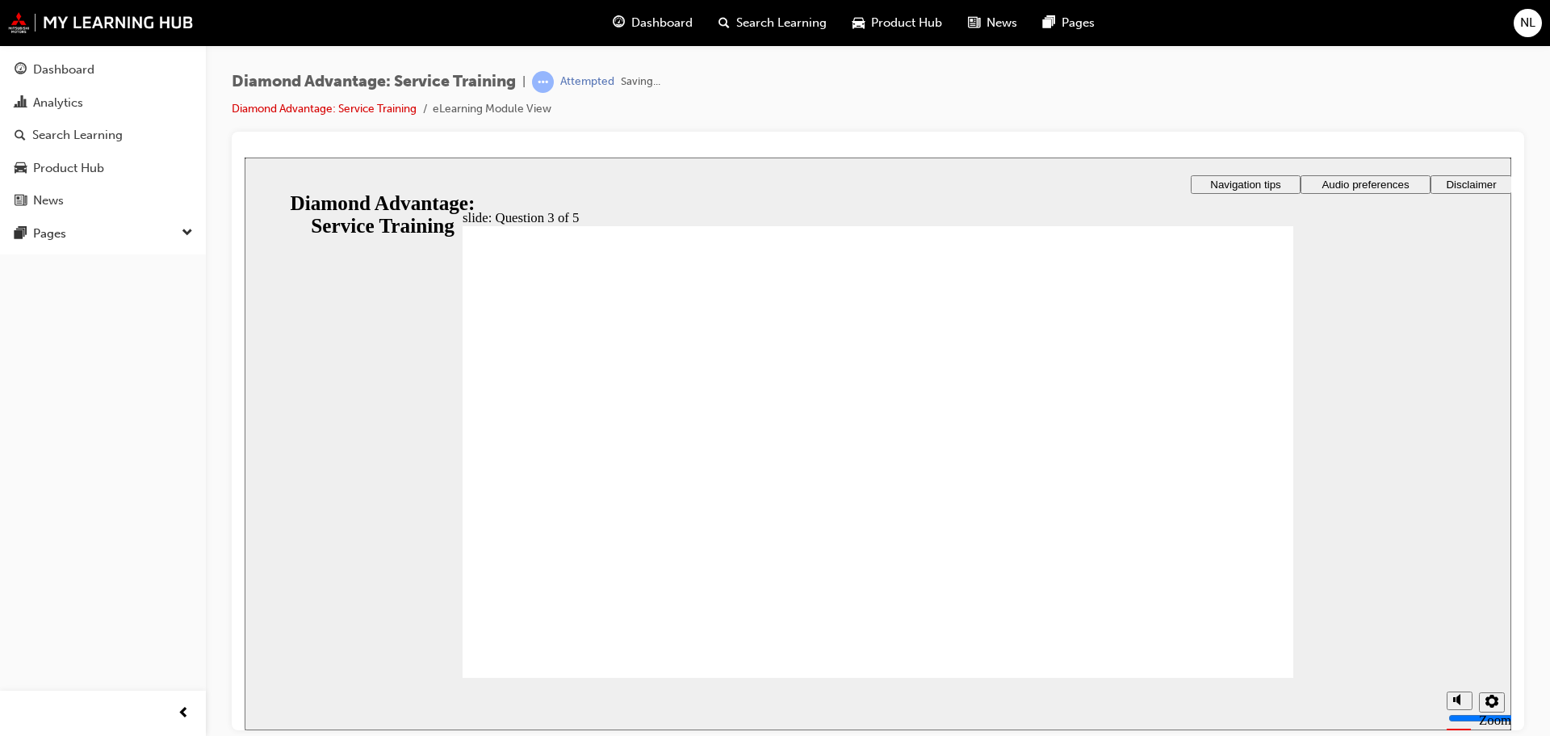
radio input "true"
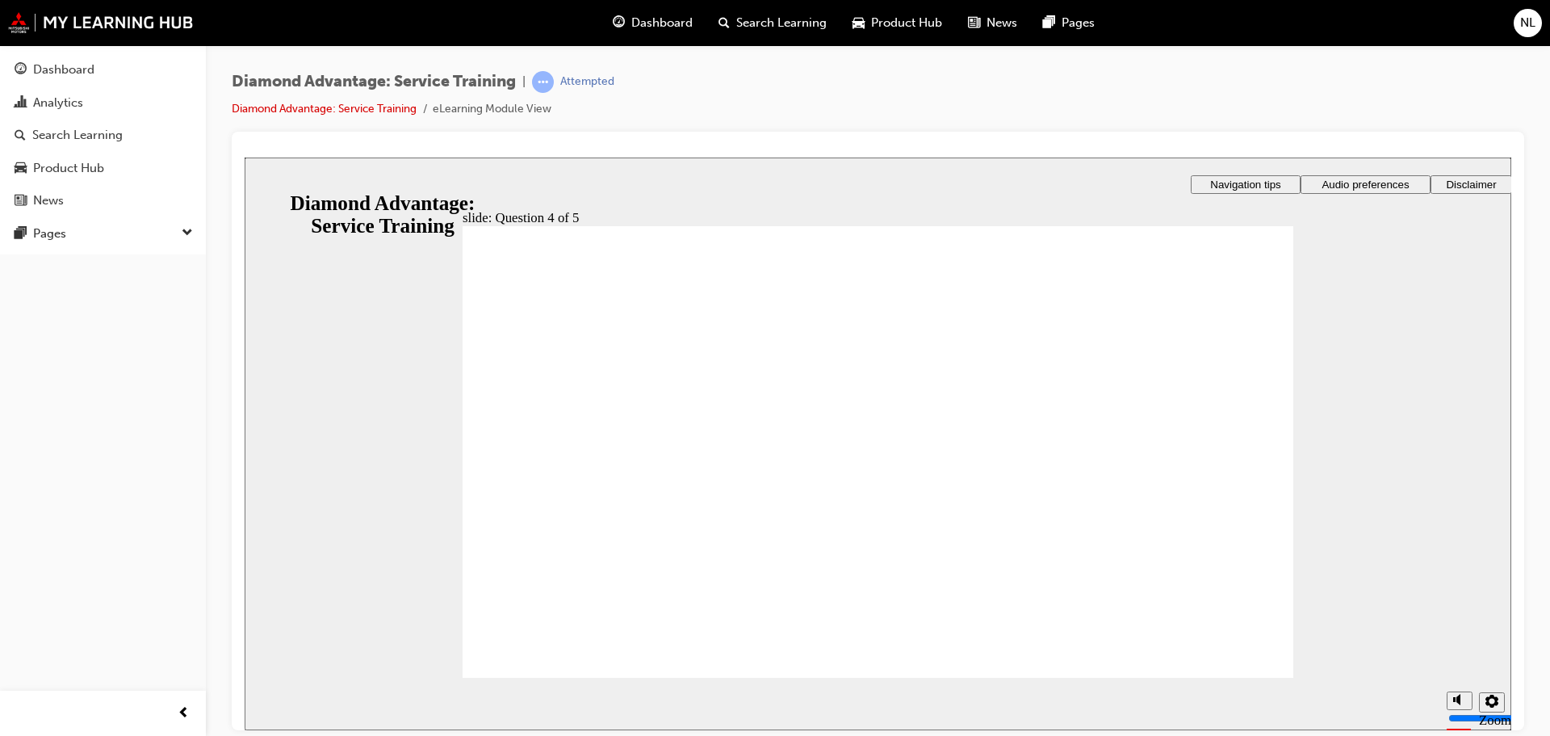
radio input "true"
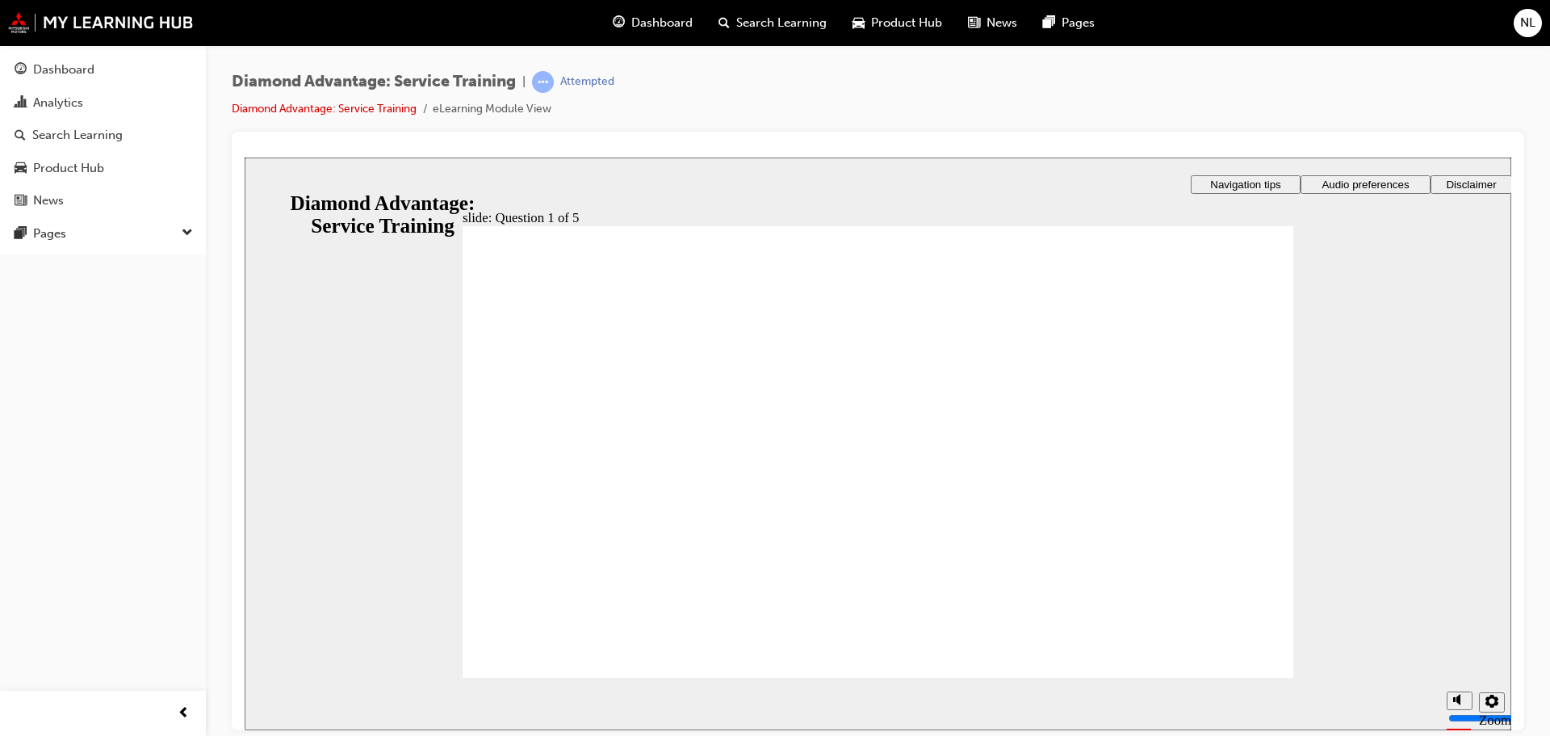
checkbox input "true"
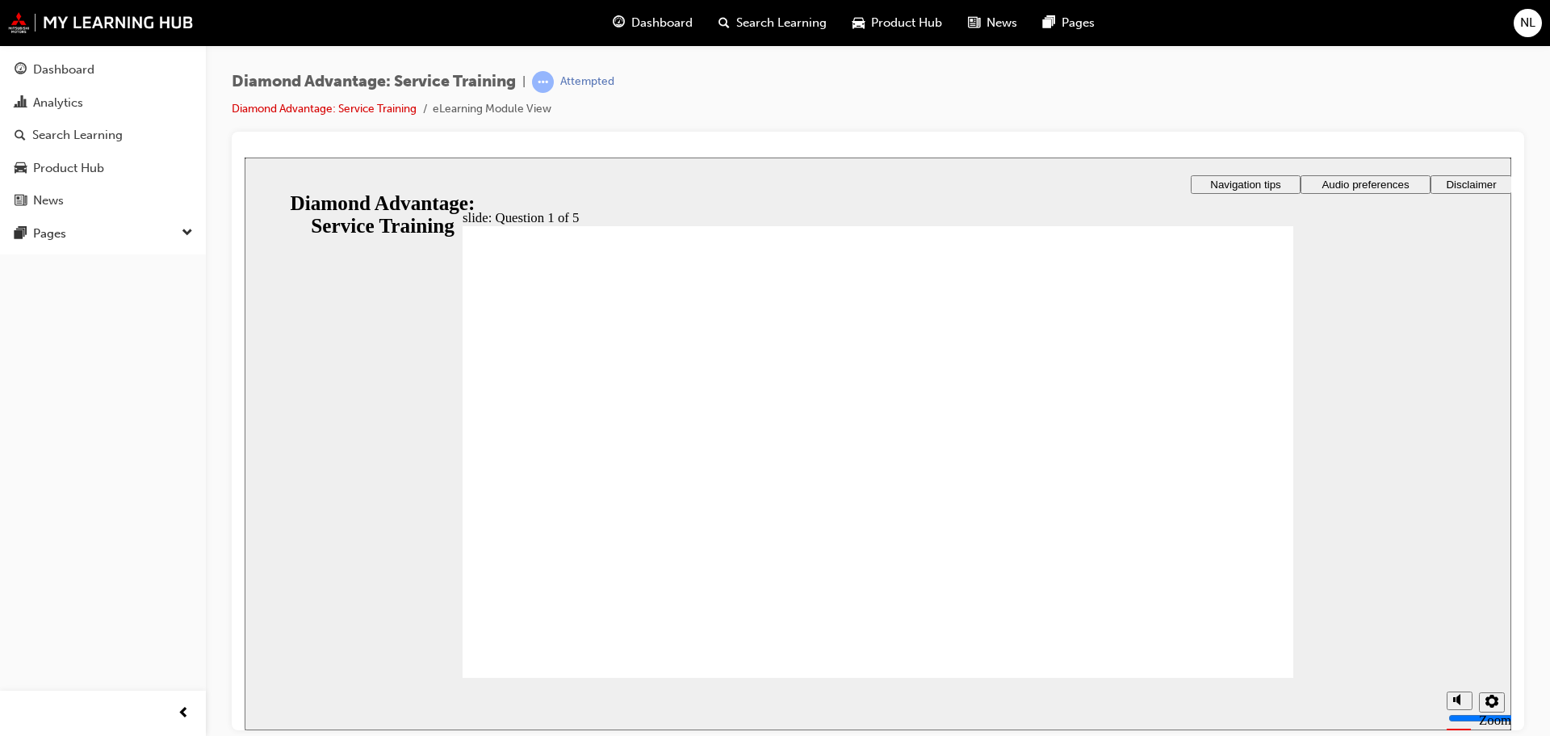
checkbox input "true"
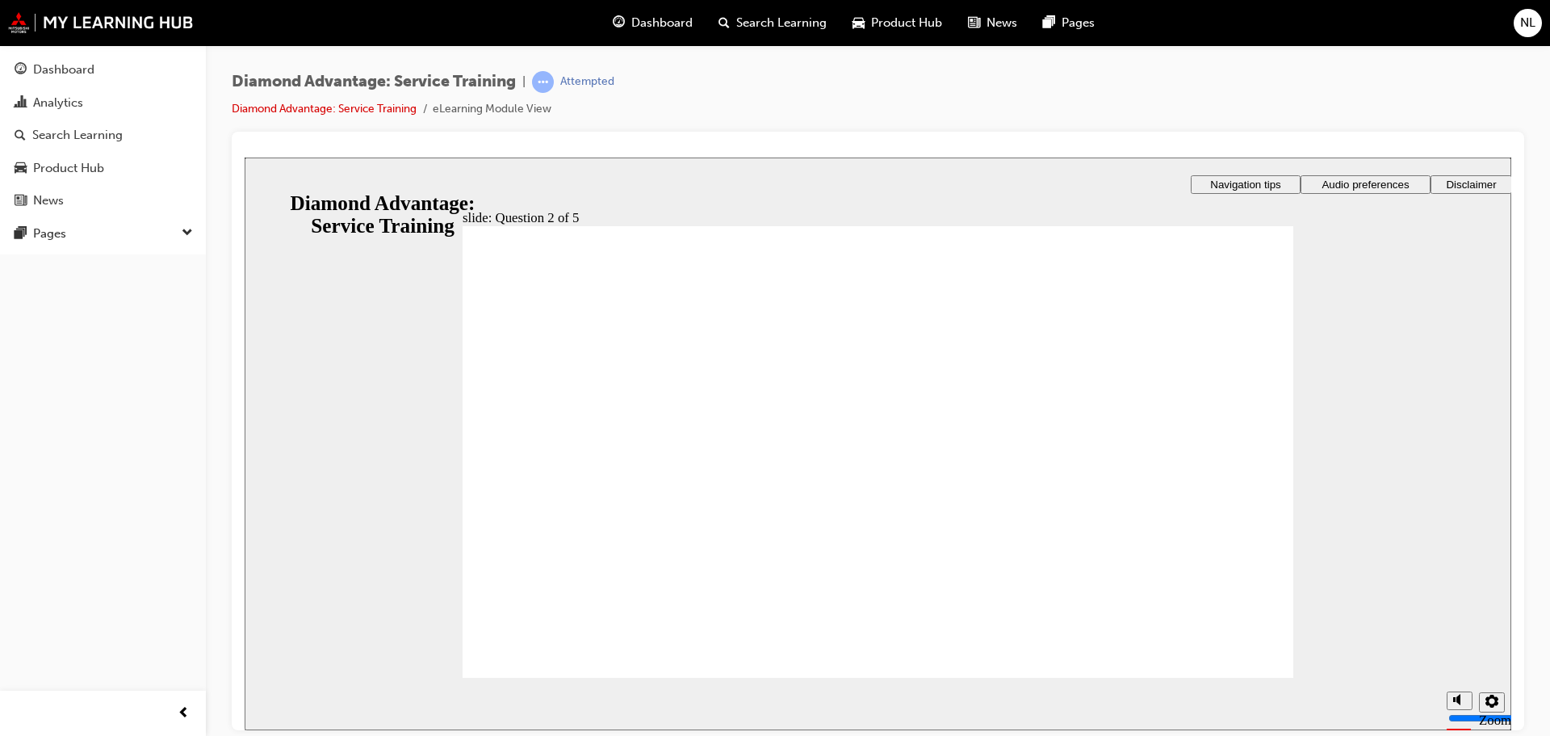
checkbox input "true"
checkbox input "false"
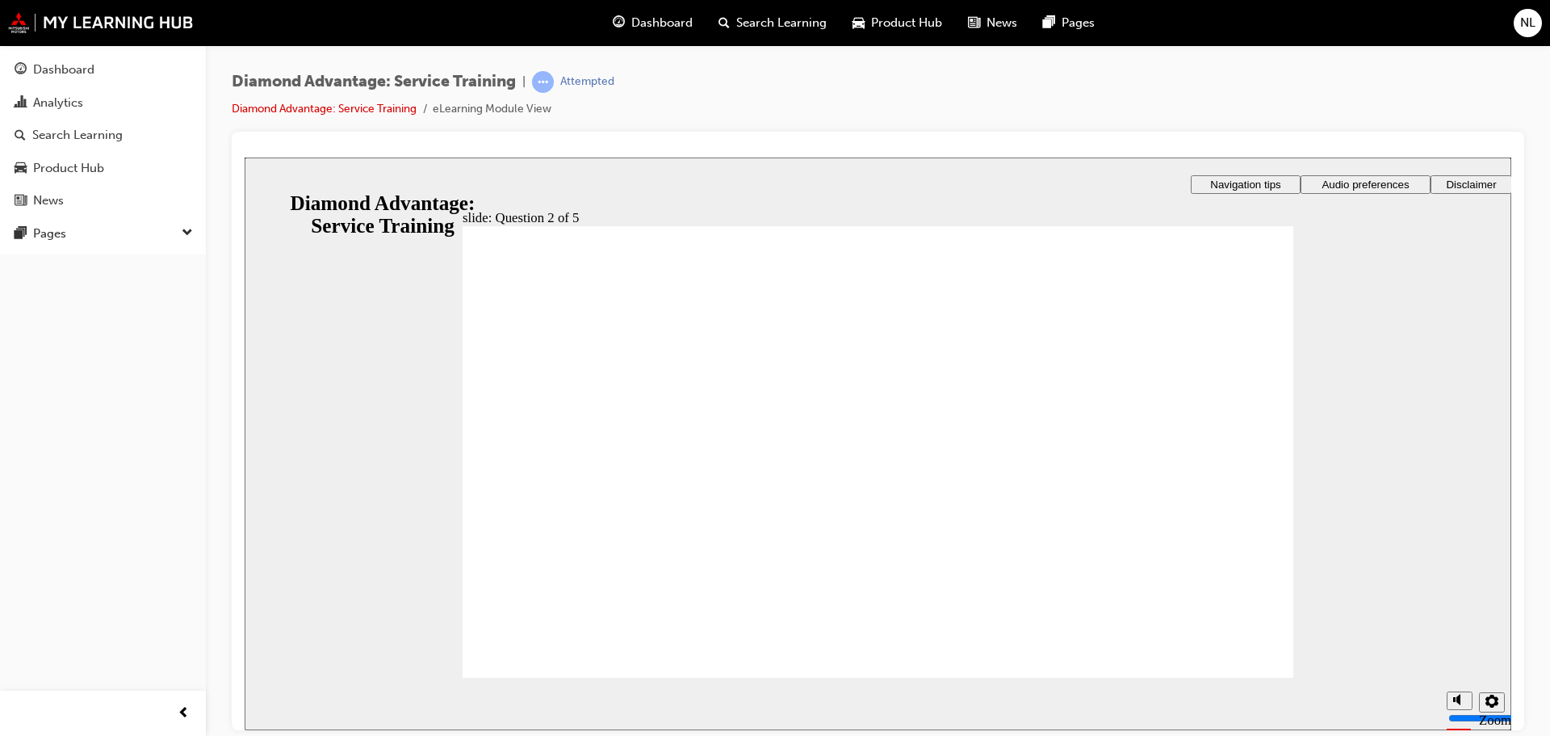
drag, startPoint x: 500, startPoint y: 404, endPoint x: 508, endPoint y: 423, distance: 21.0
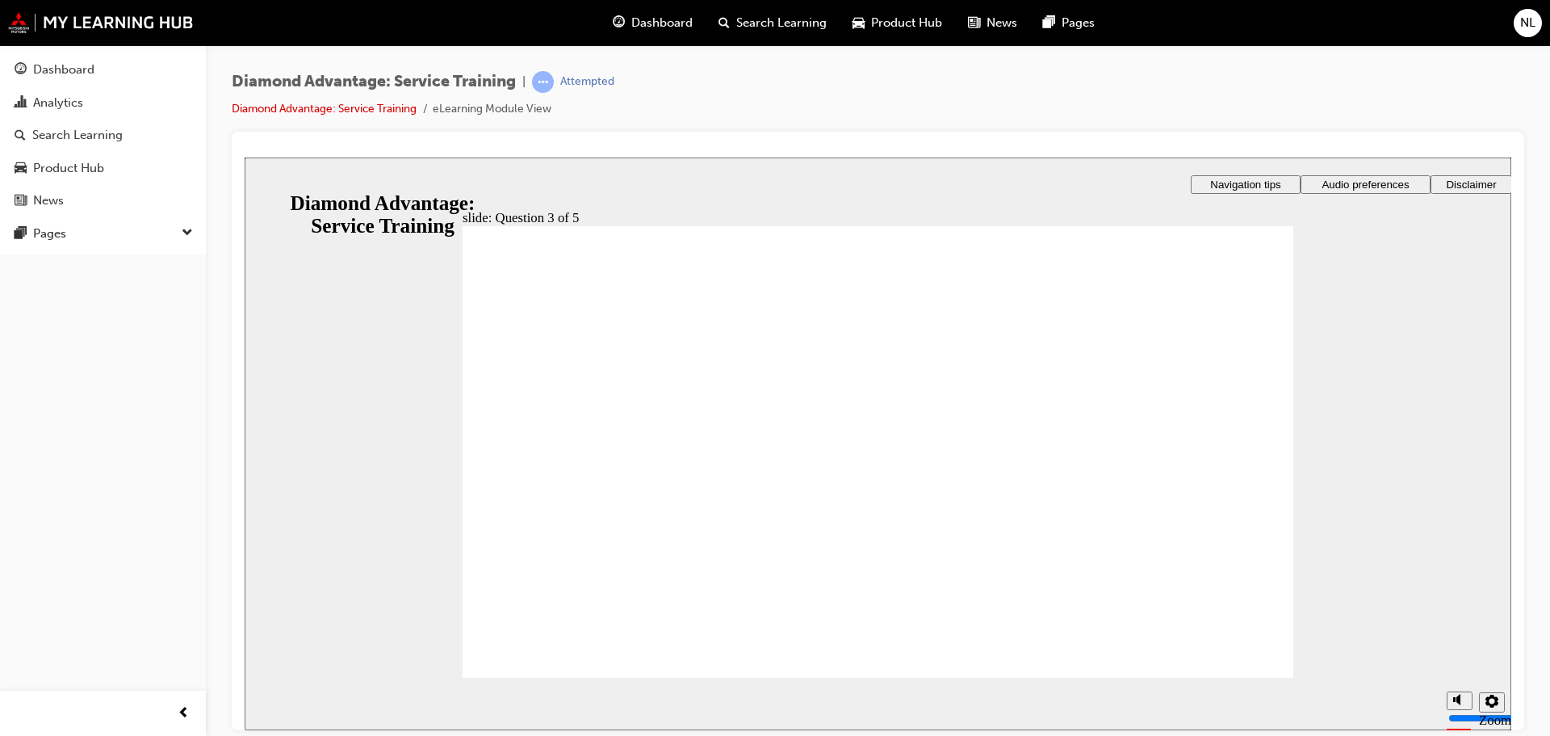
checkbox input "true"
drag, startPoint x: 508, startPoint y: 423, endPoint x: 508, endPoint y: 451, distance: 27.5
checkbox input "true"
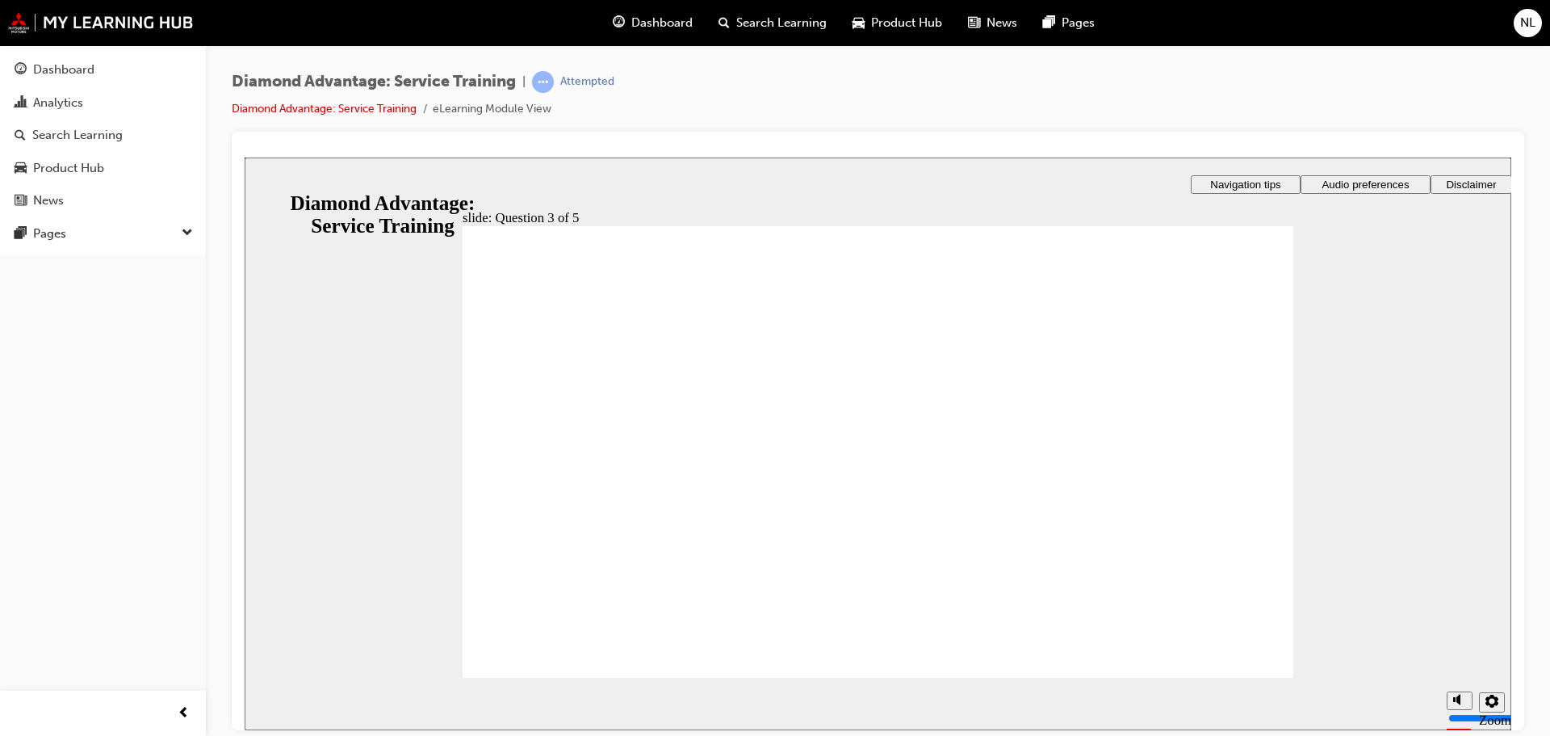
checkbox input "true"
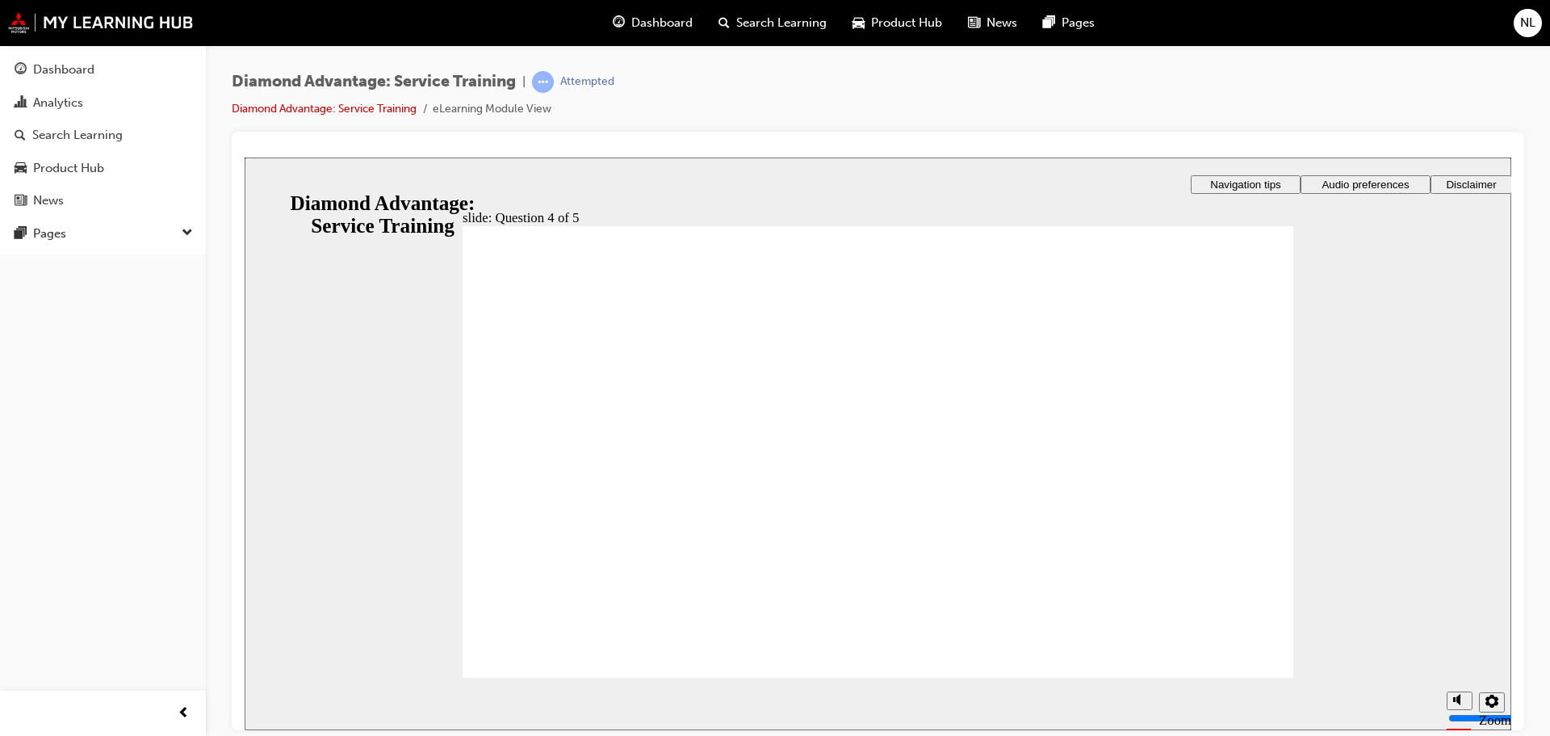
radio input "true"
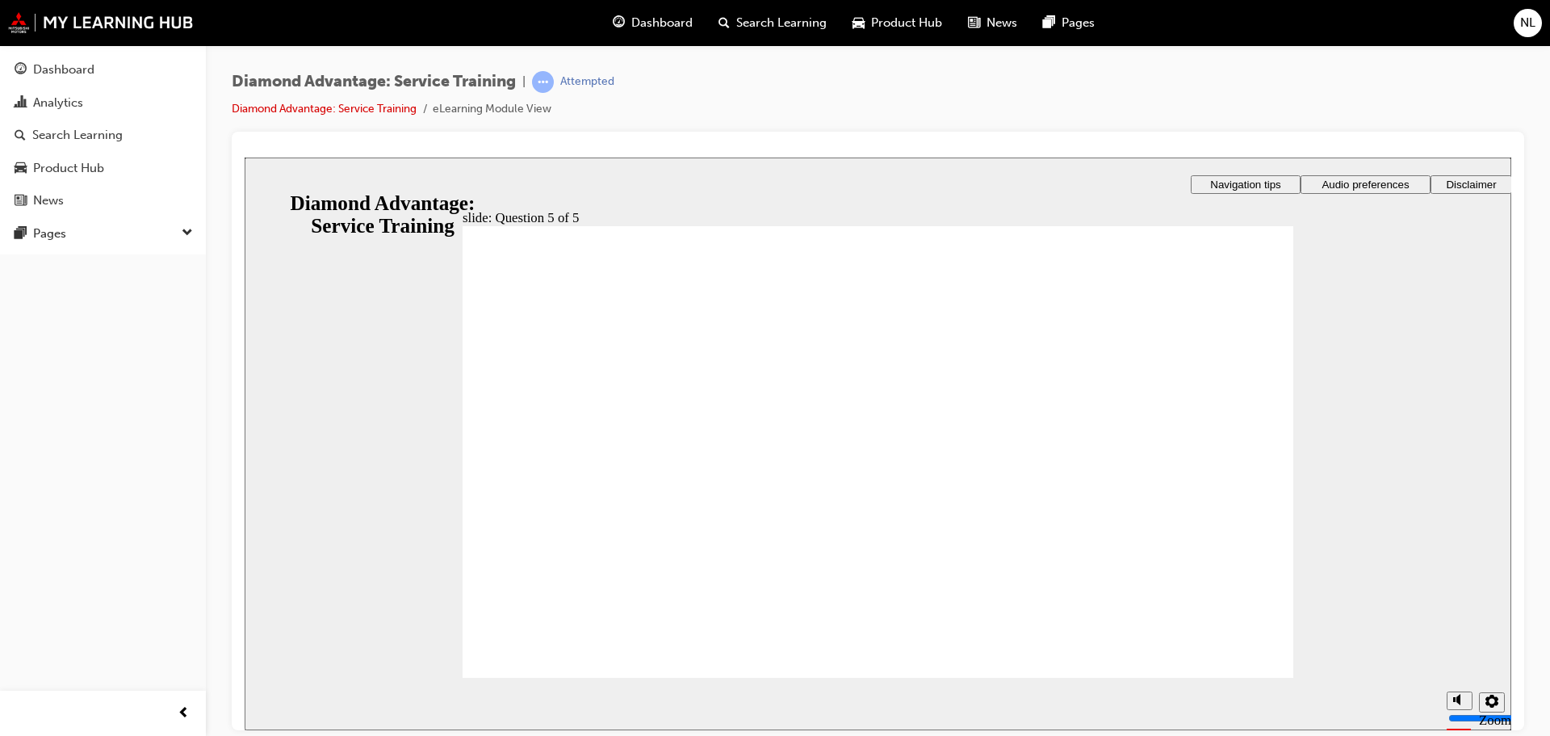
drag, startPoint x: 514, startPoint y: 464, endPoint x: 542, endPoint y: 614, distance: 152.0
radio input "true"
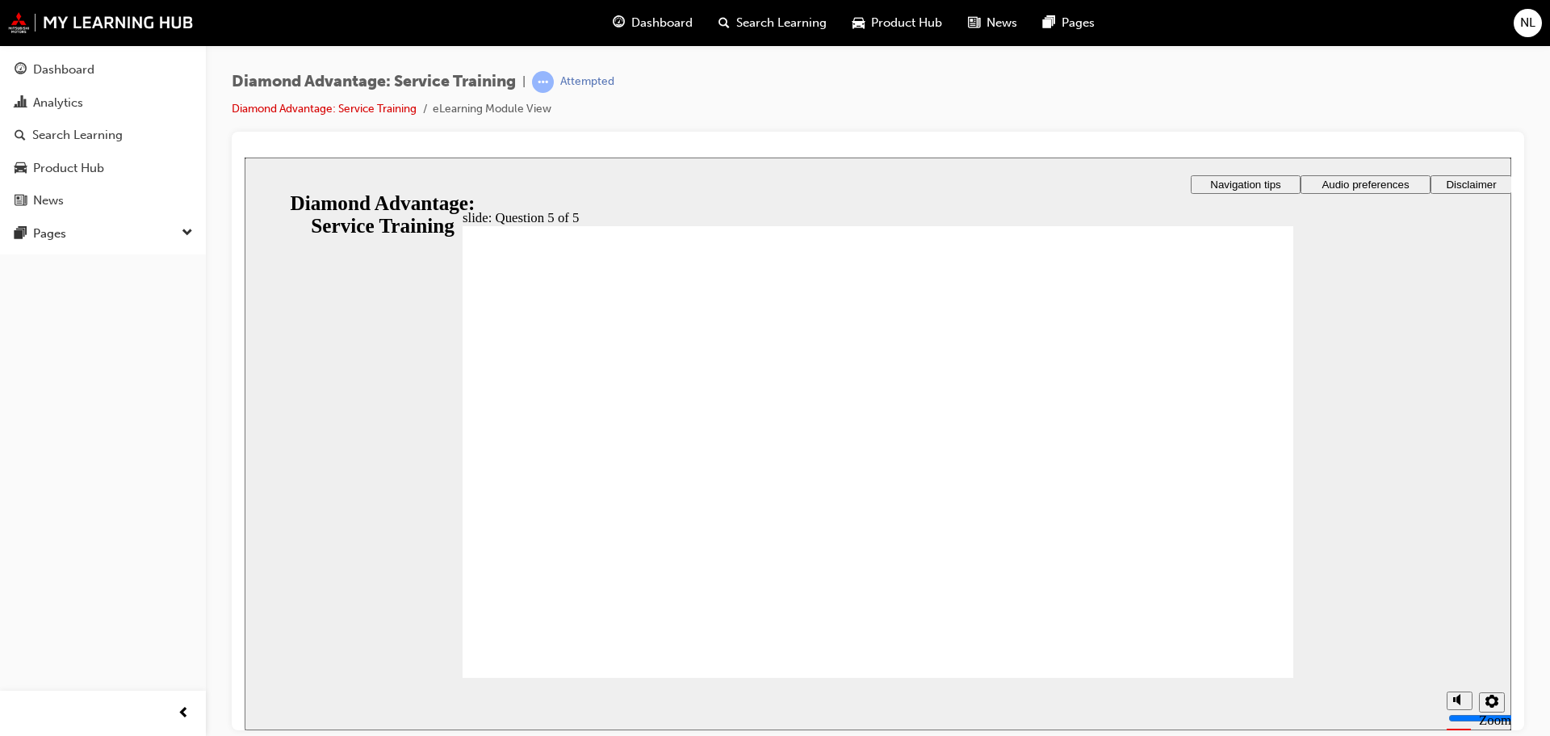
click at [267, 182] on icon "Sidebar Toggle" at bounding box center [265, 182] width 24 height 10
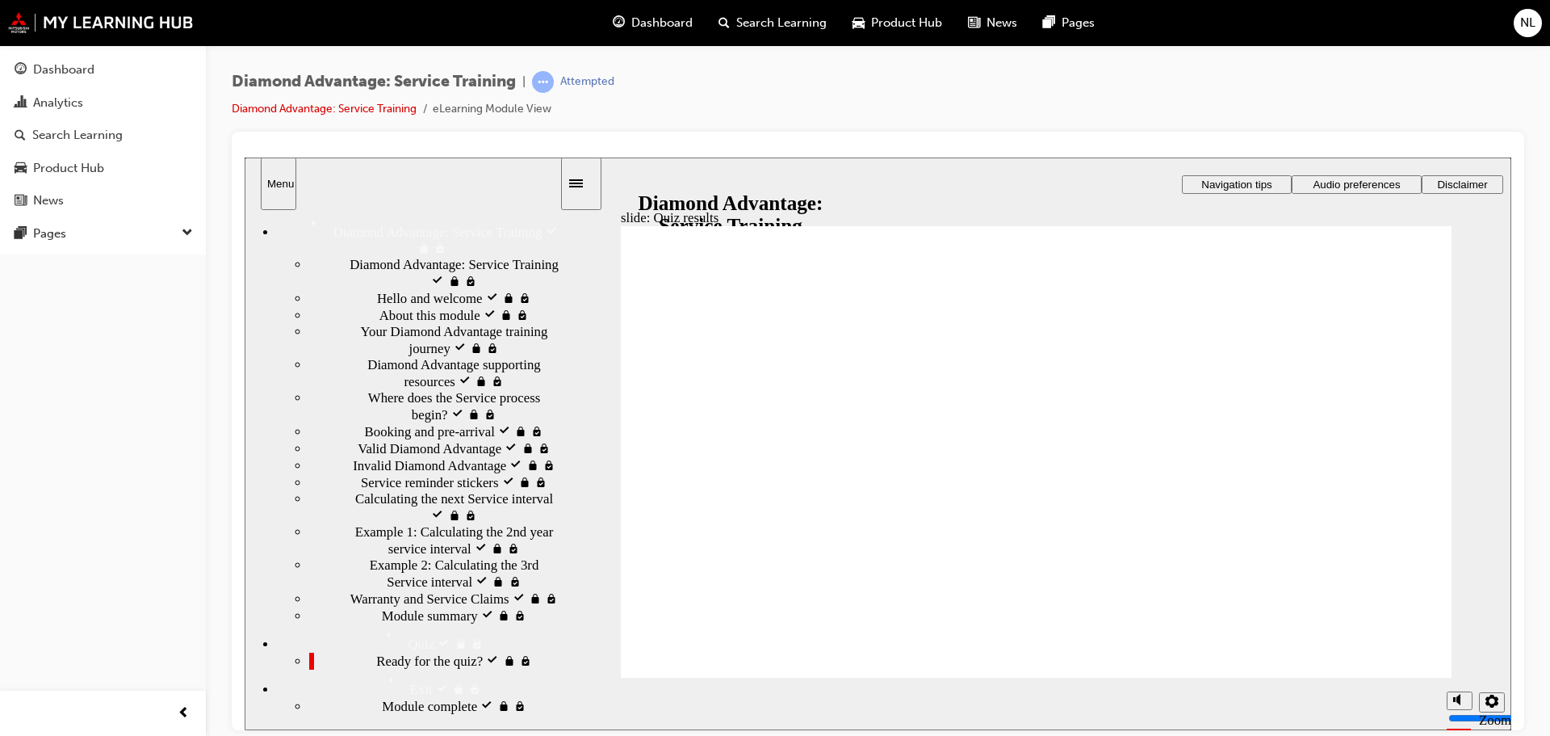
scroll to position [81, 0]
click at [390, 455] on span "Valid Diamond Advantage visited" at bounding box center [449, 447] width 183 height 16
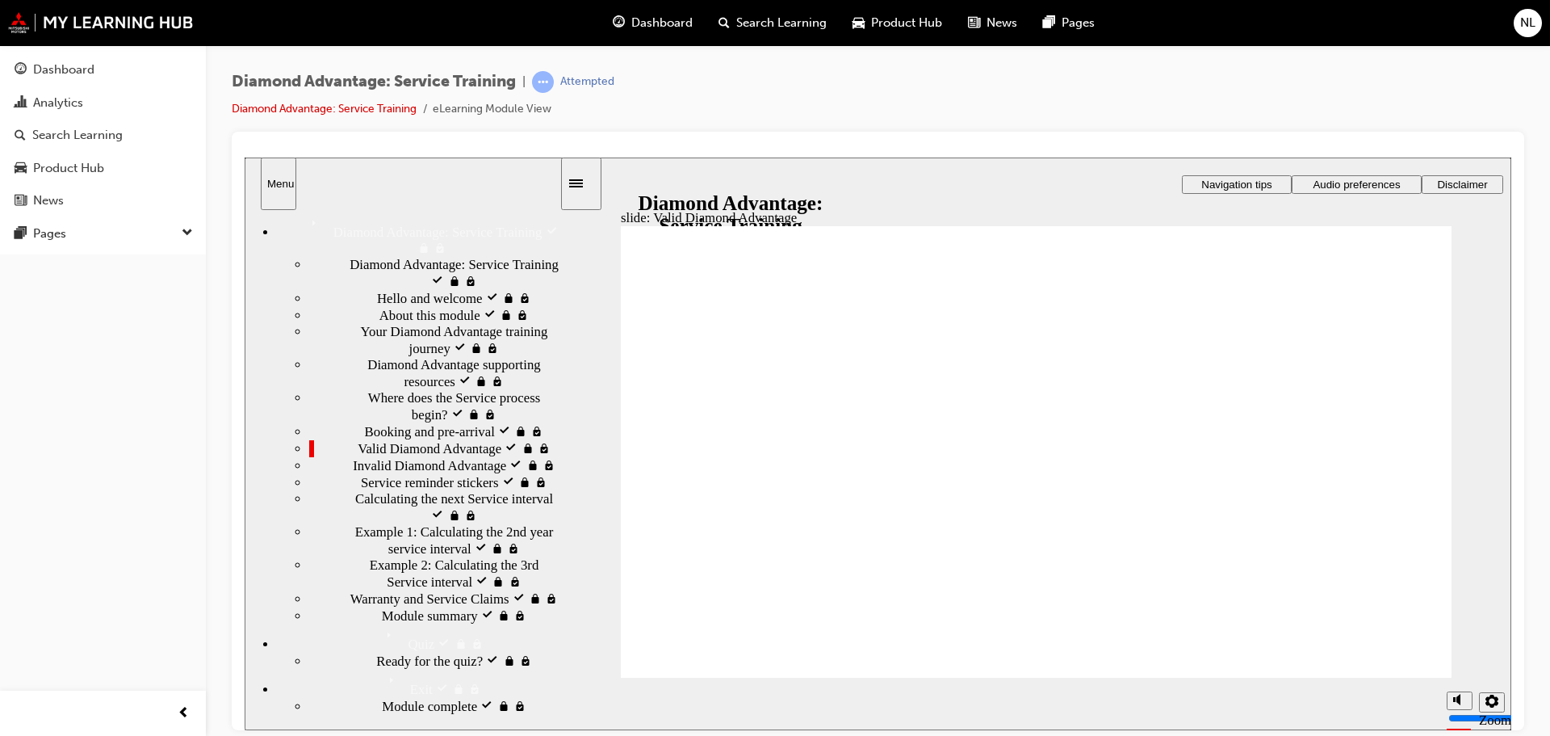
click at [408, 652] on span "Ready for the quiz? visited" at bounding box center [449, 660] width 146 height 16
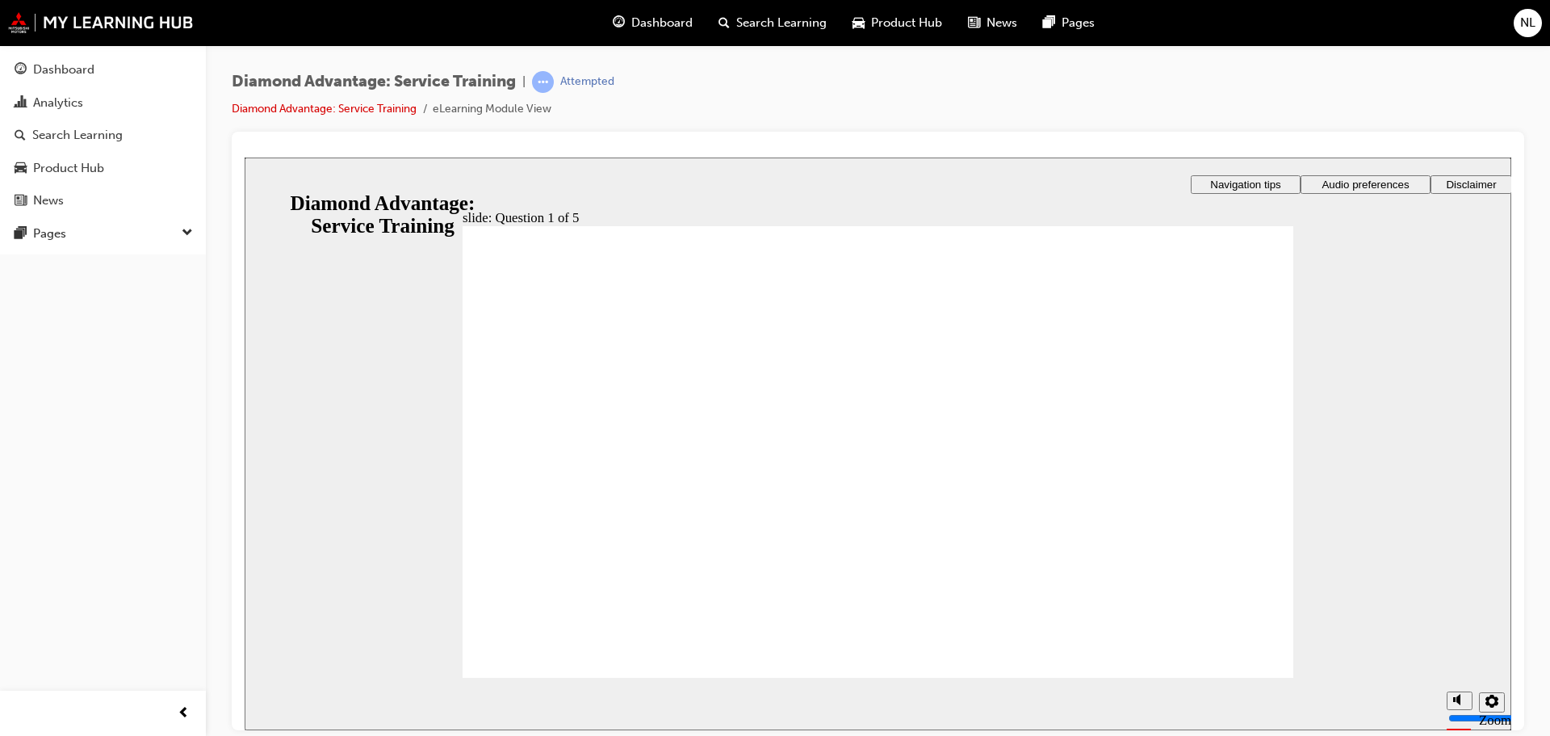
checkbox input "true"
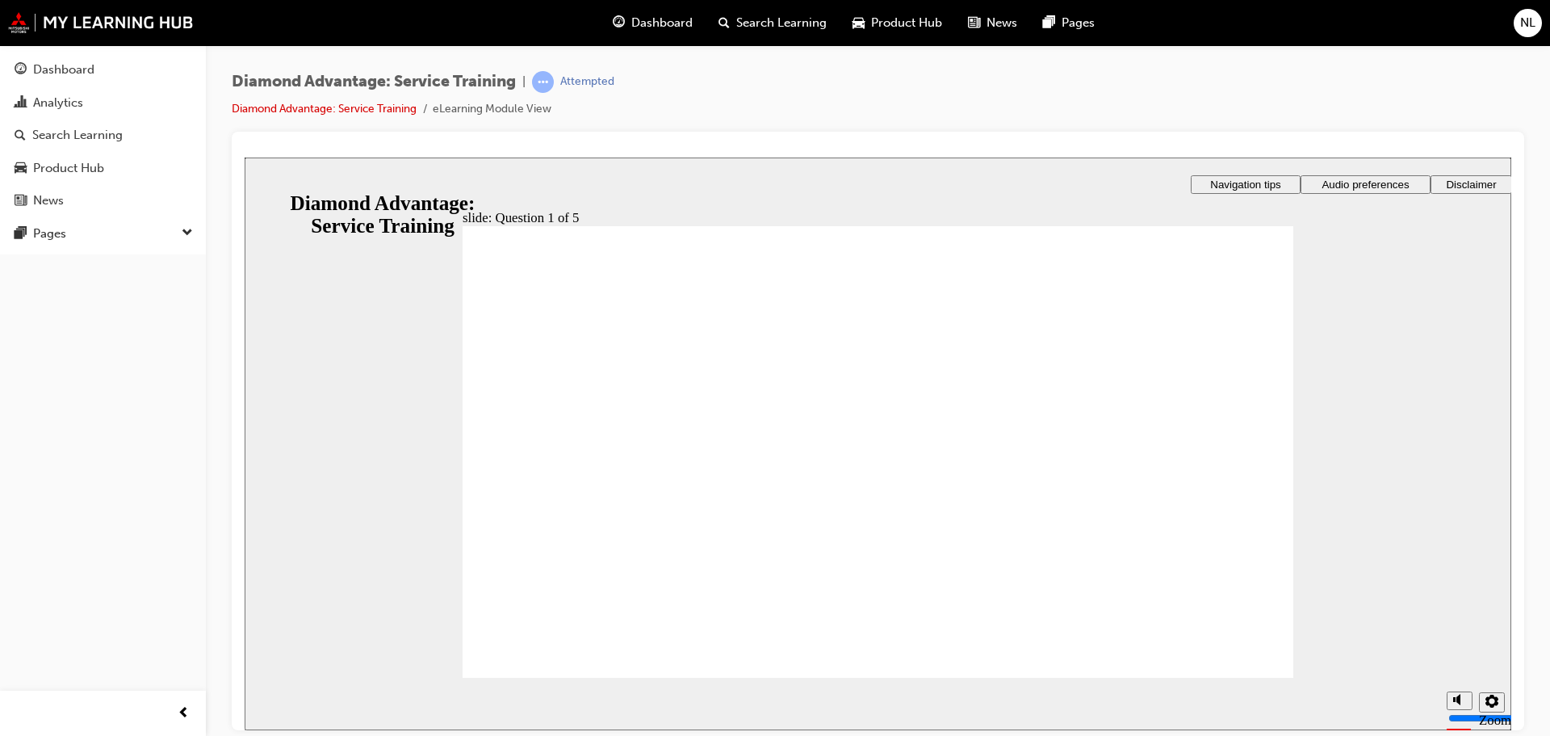
checkbox input "true"
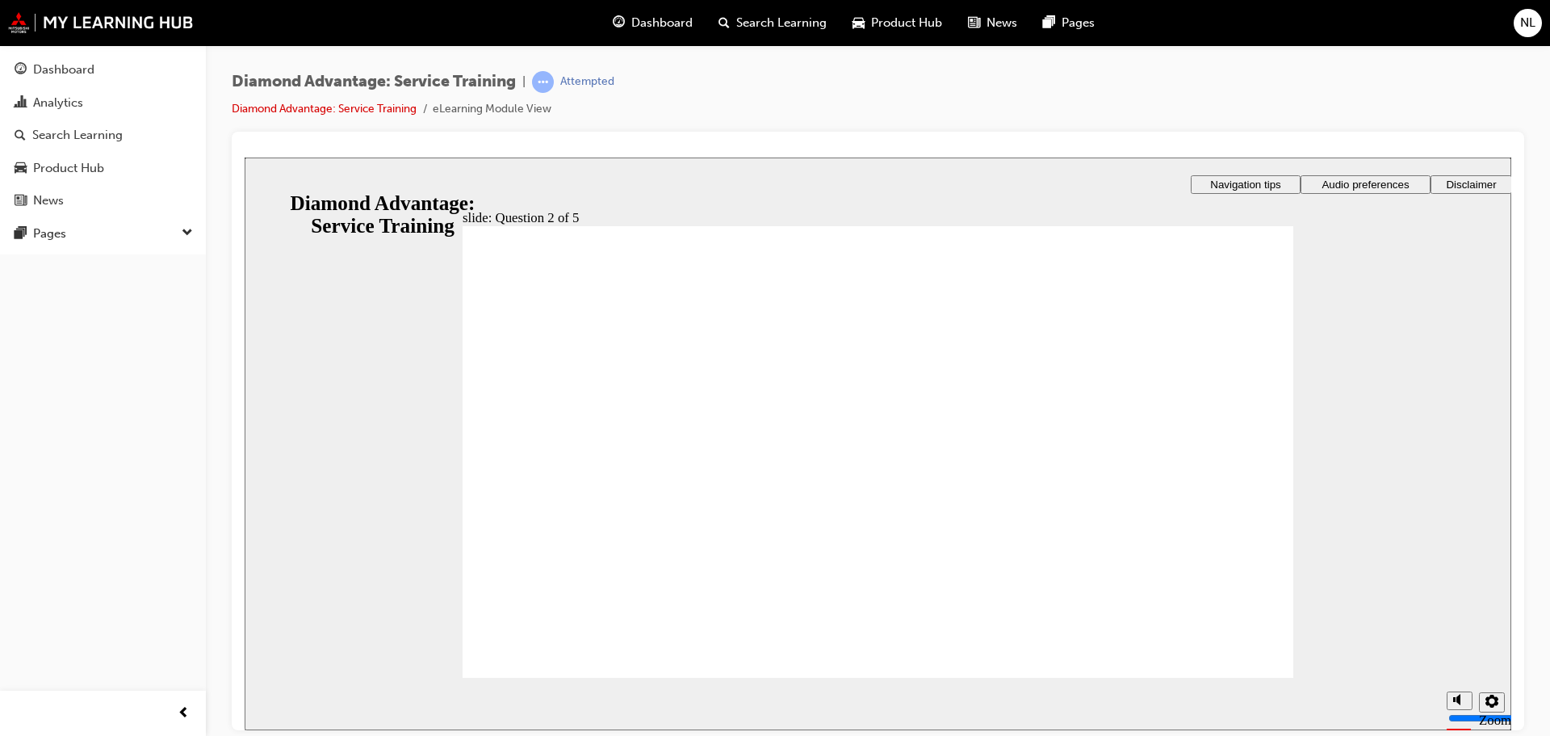
checkbox input "true"
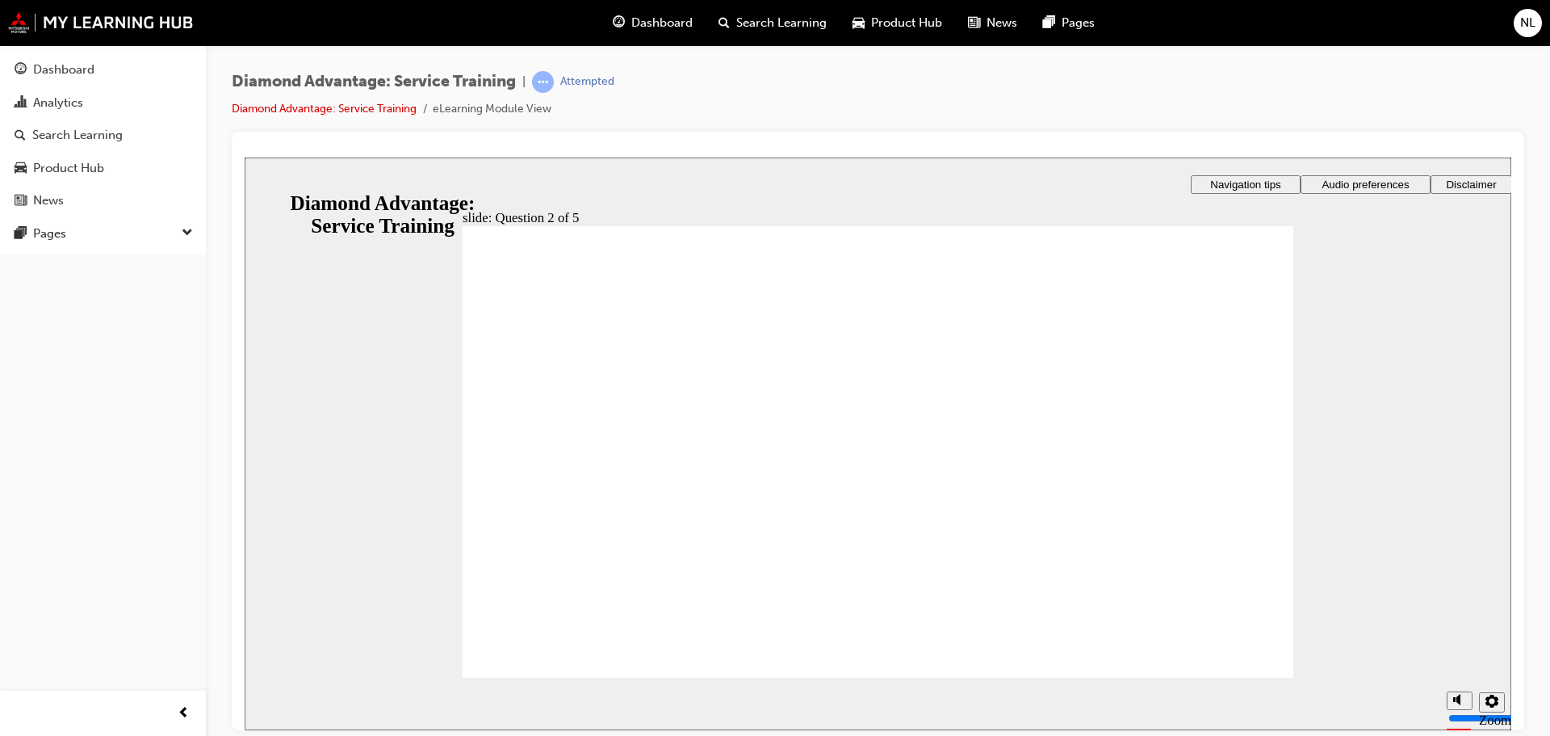
checkbox input "true"
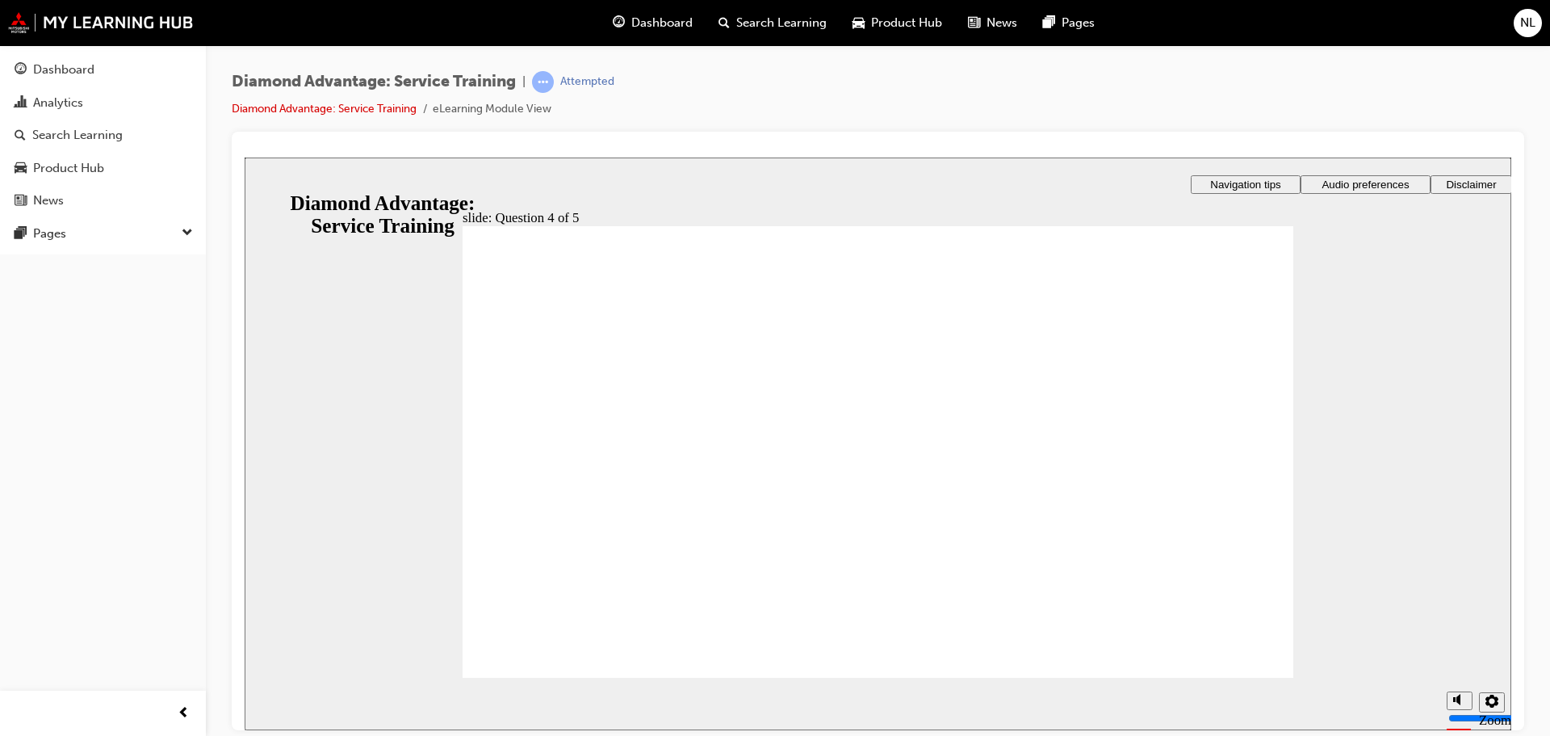
radio input "true"
drag, startPoint x: 624, startPoint y: 618, endPoint x: 578, endPoint y: 628, distance: 47.2
drag, startPoint x: 924, startPoint y: 569, endPoint x: 1258, endPoint y: 671, distance: 349.4
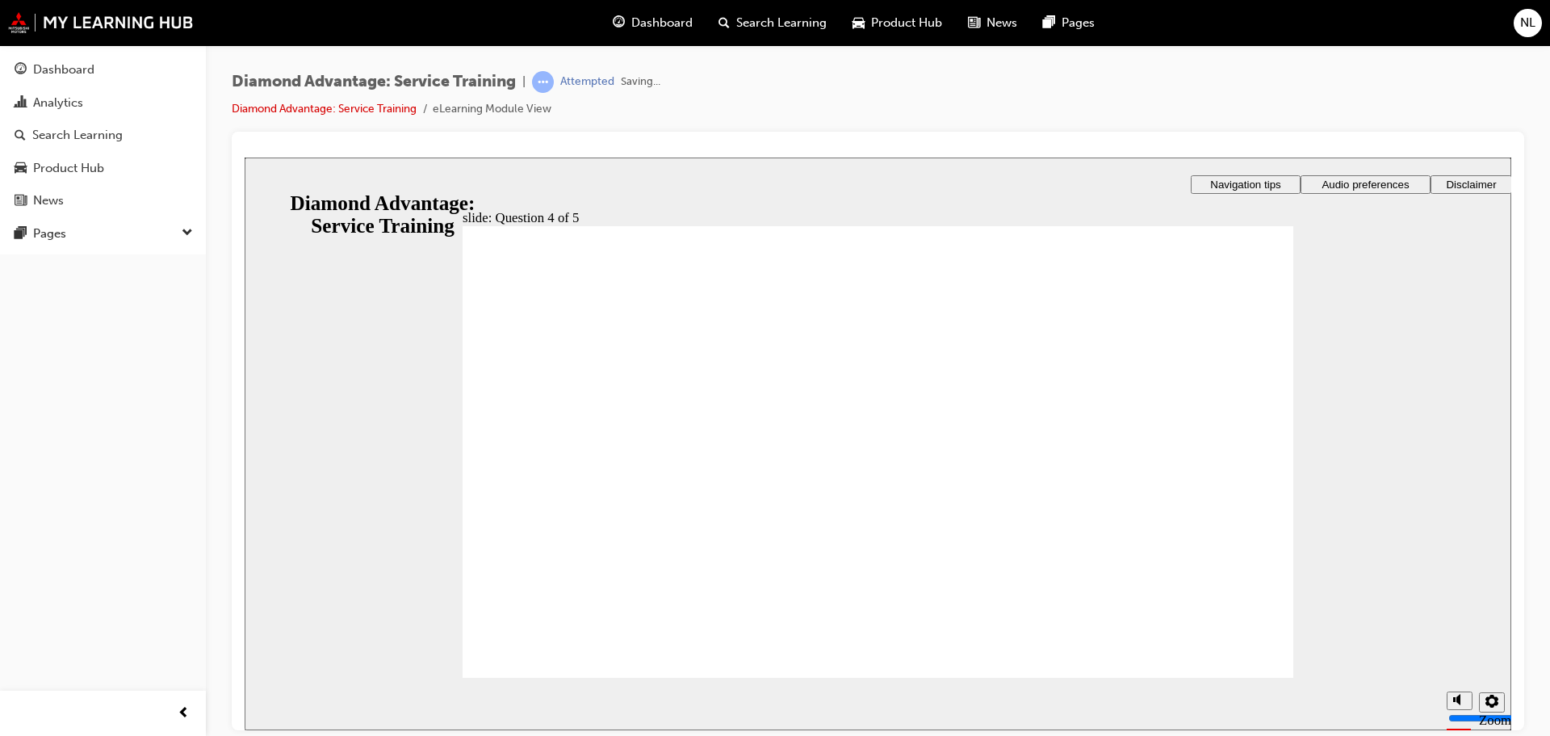
radio input "true"
drag, startPoint x: 551, startPoint y: 587, endPoint x: 548, endPoint y: 614, distance: 26.8
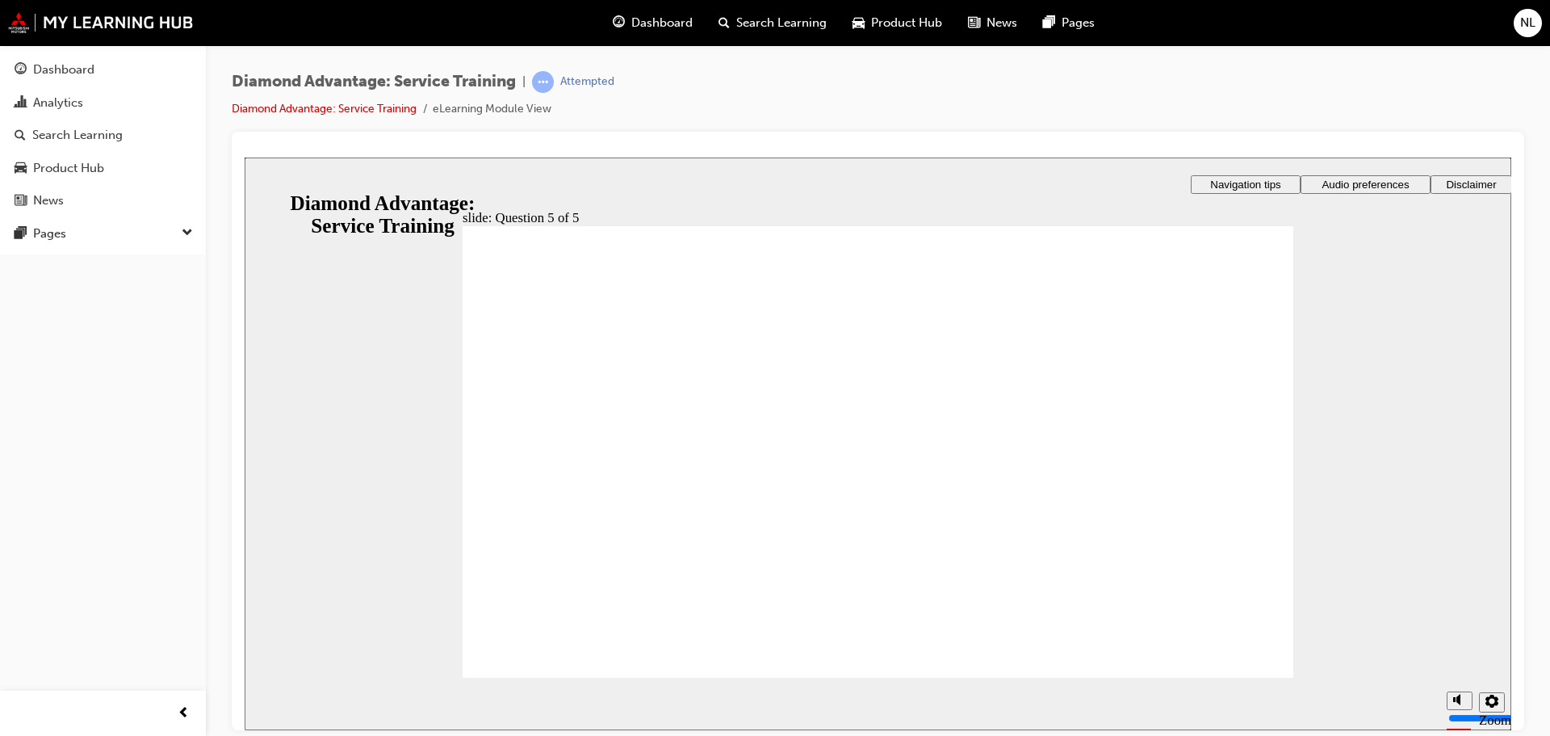
drag, startPoint x: 984, startPoint y: 581, endPoint x: 907, endPoint y: 575, distance: 76.9
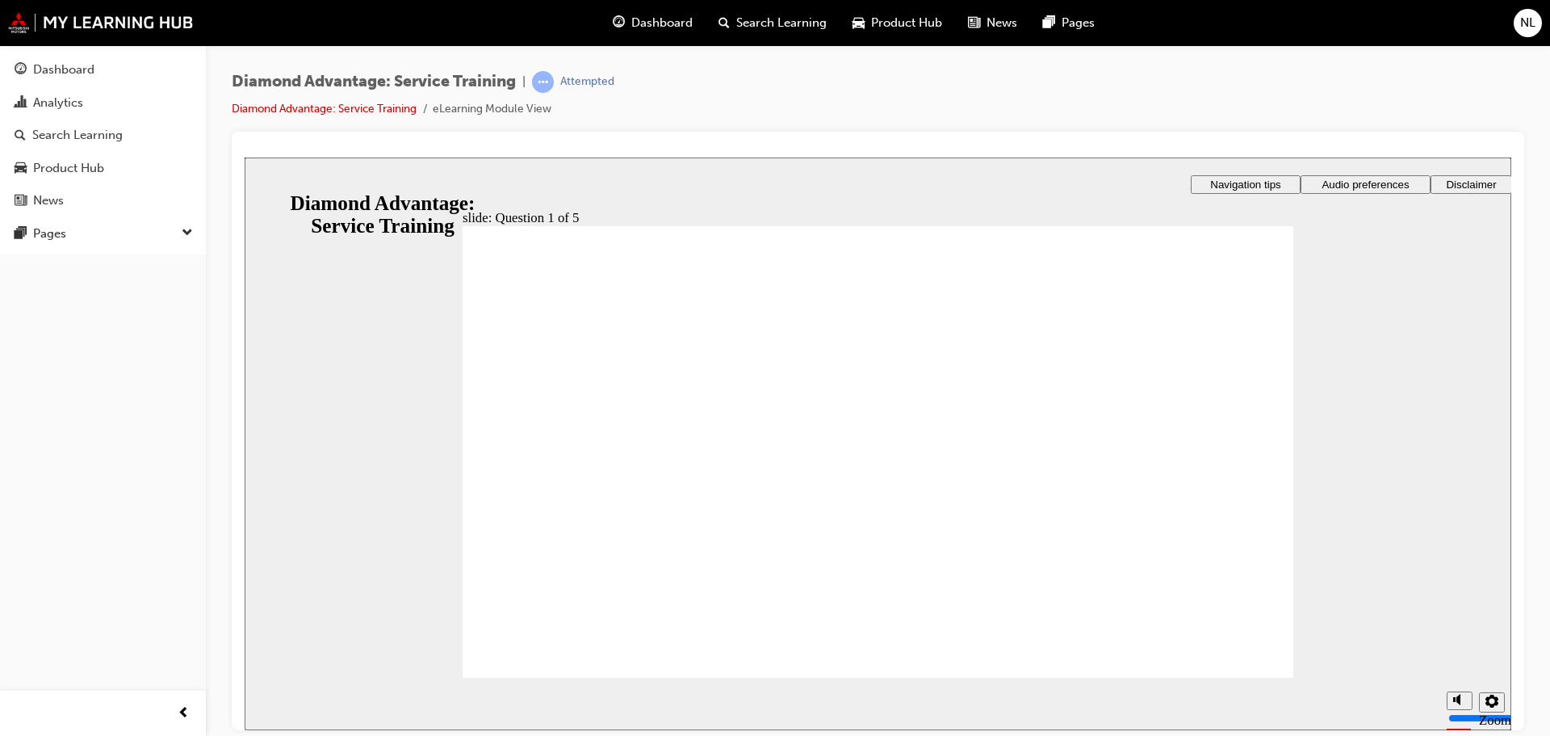
checkbox input "true"
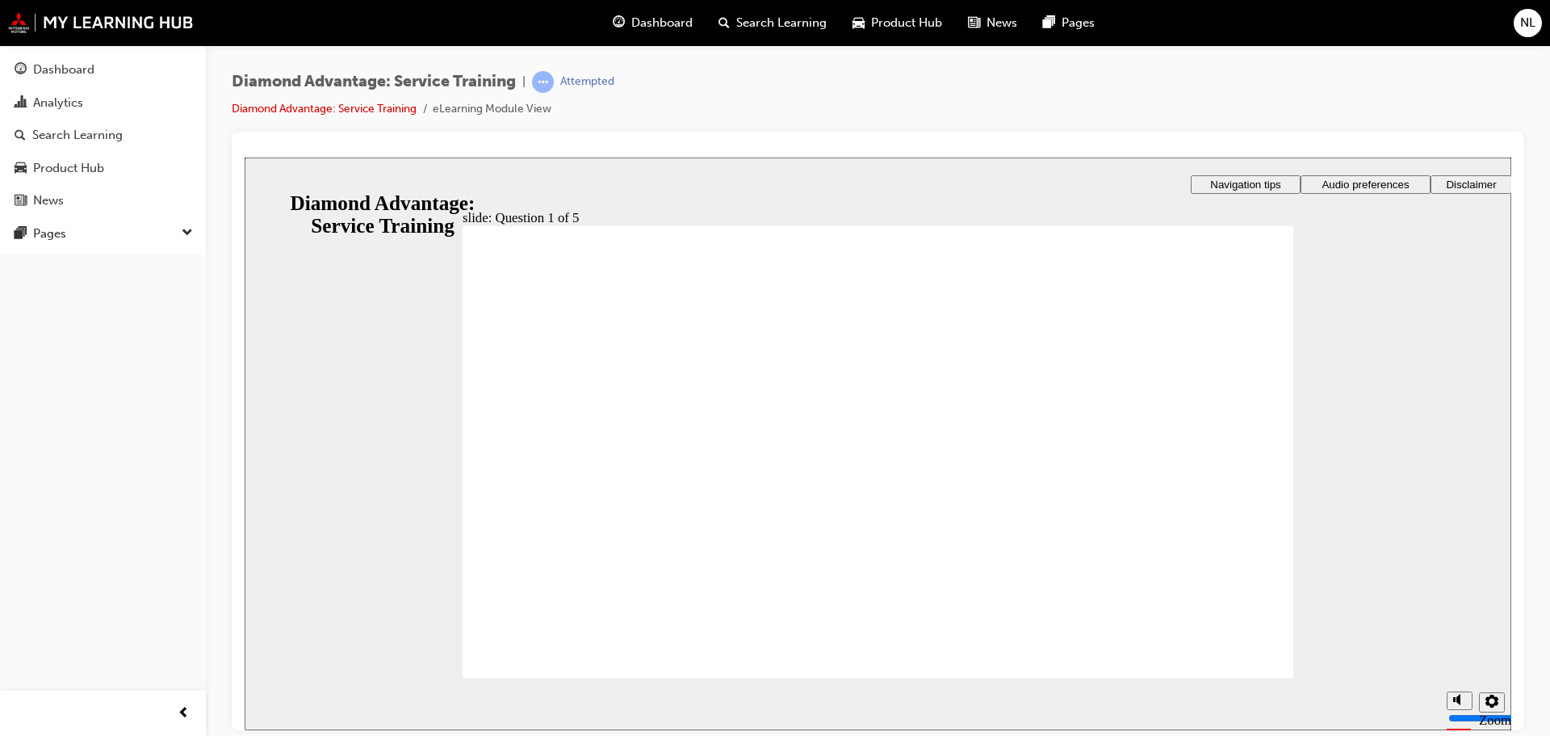
checkbox input "true"
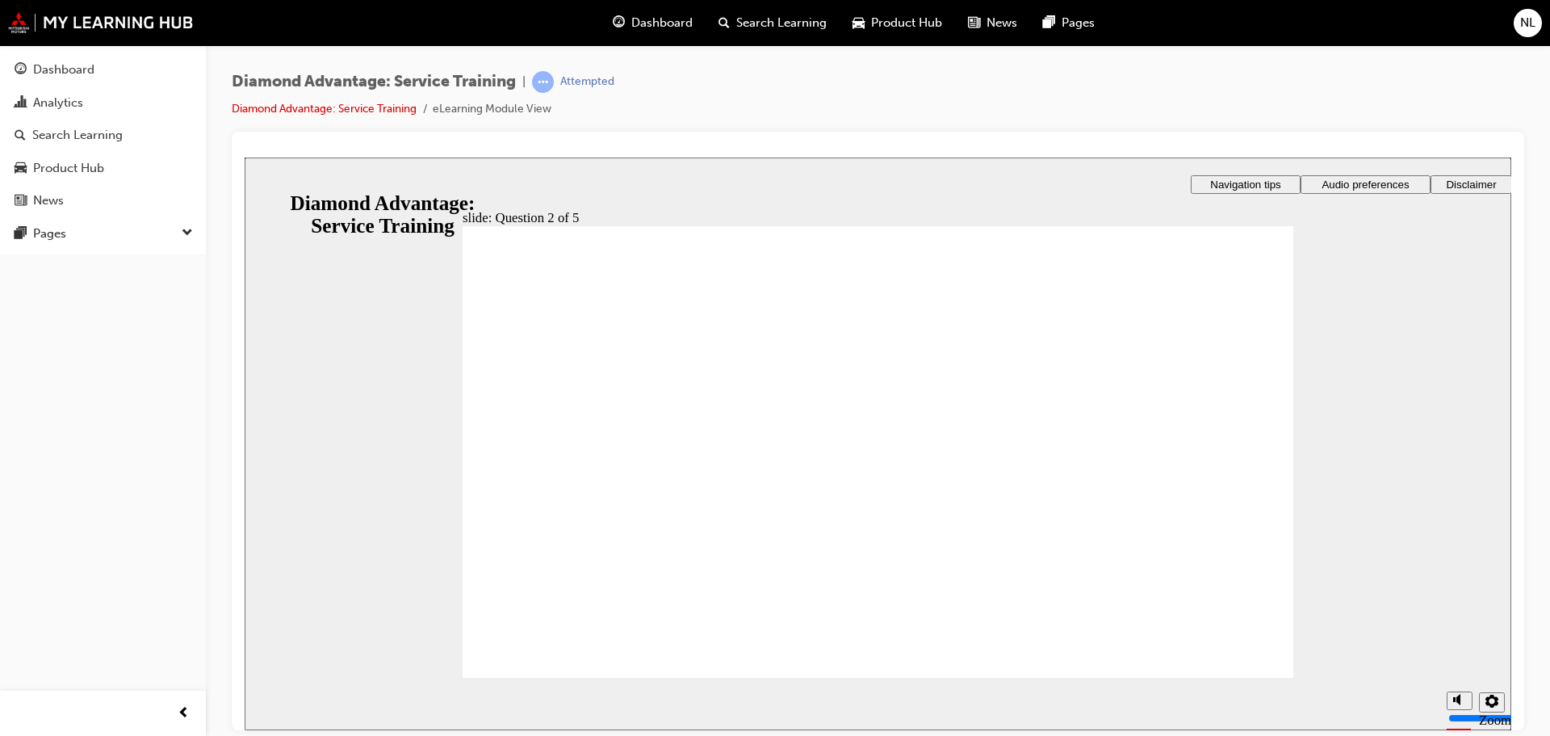
checkbox input "true"
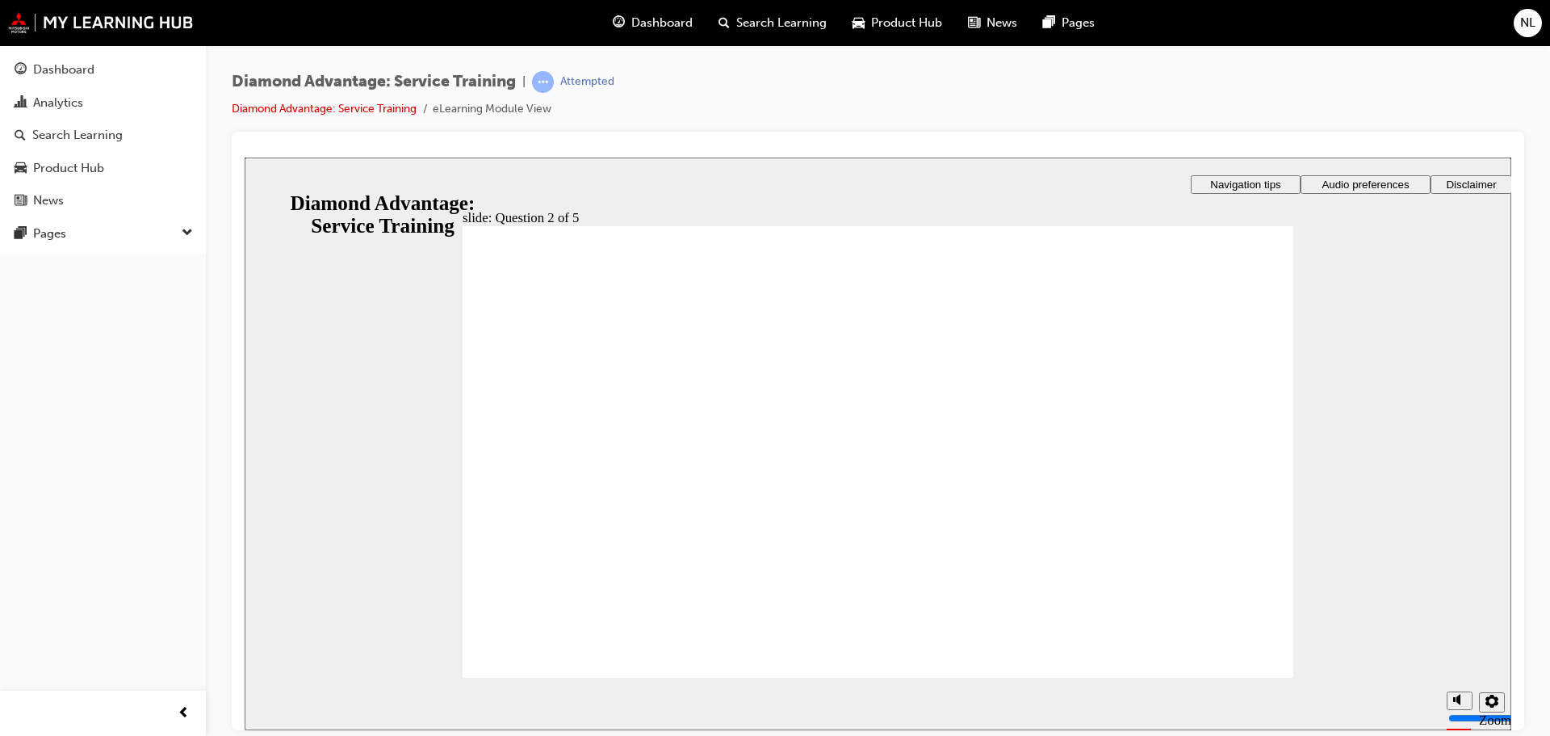
checkbox input "false"
checkbox input "true"
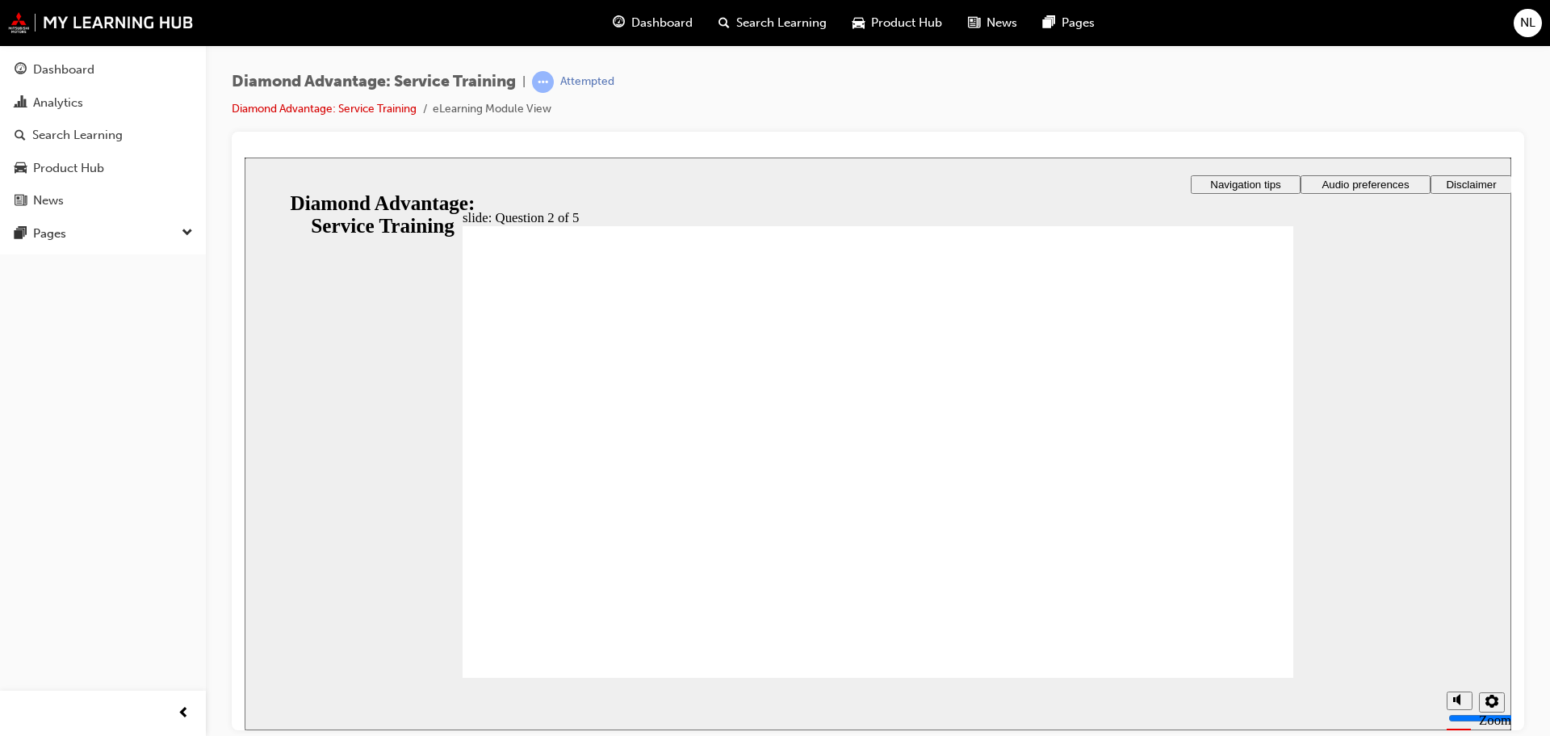
checkbox input "true"
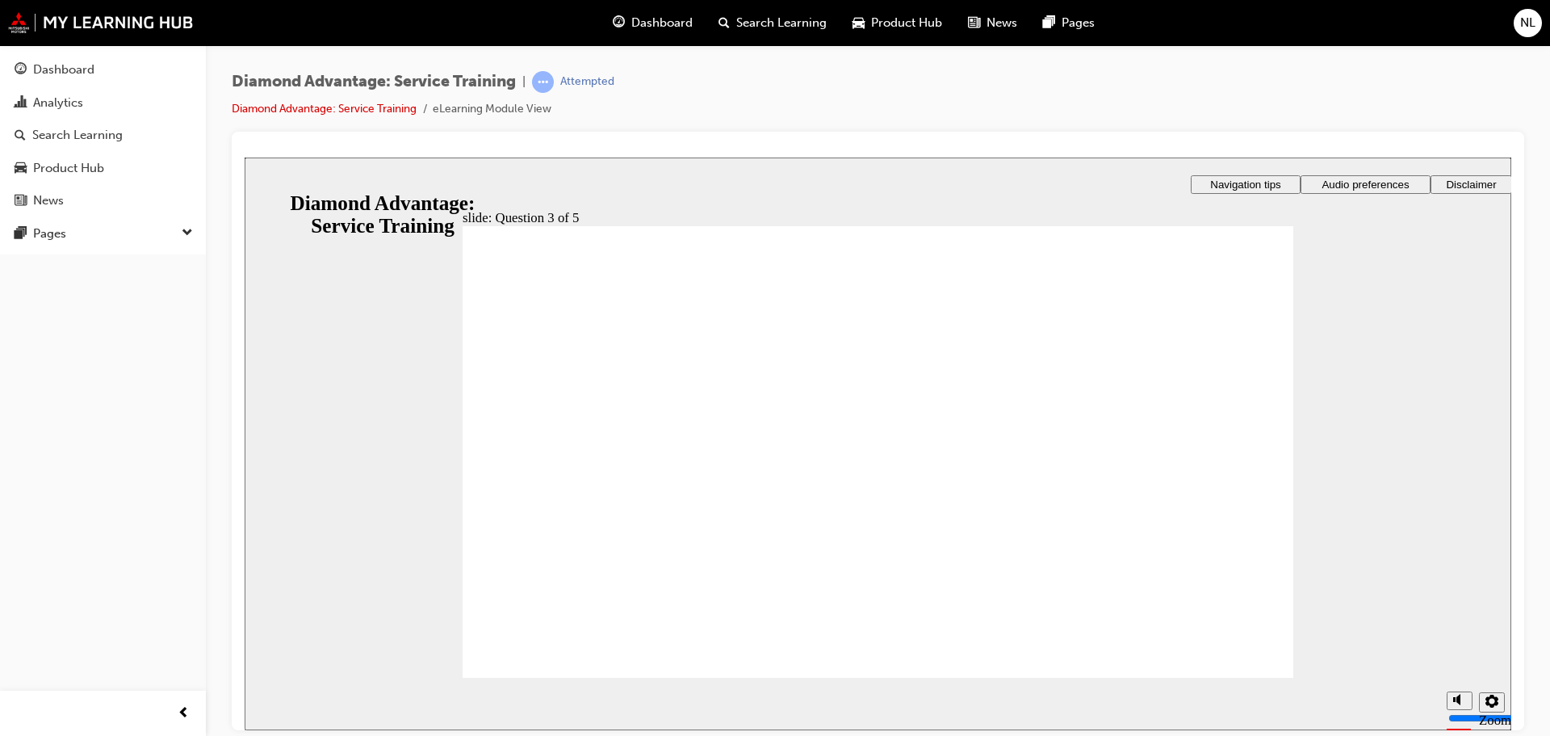
drag, startPoint x: 902, startPoint y: 563, endPoint x: 1036, endPoint y: 588, distance: 136.4
radio input "true"
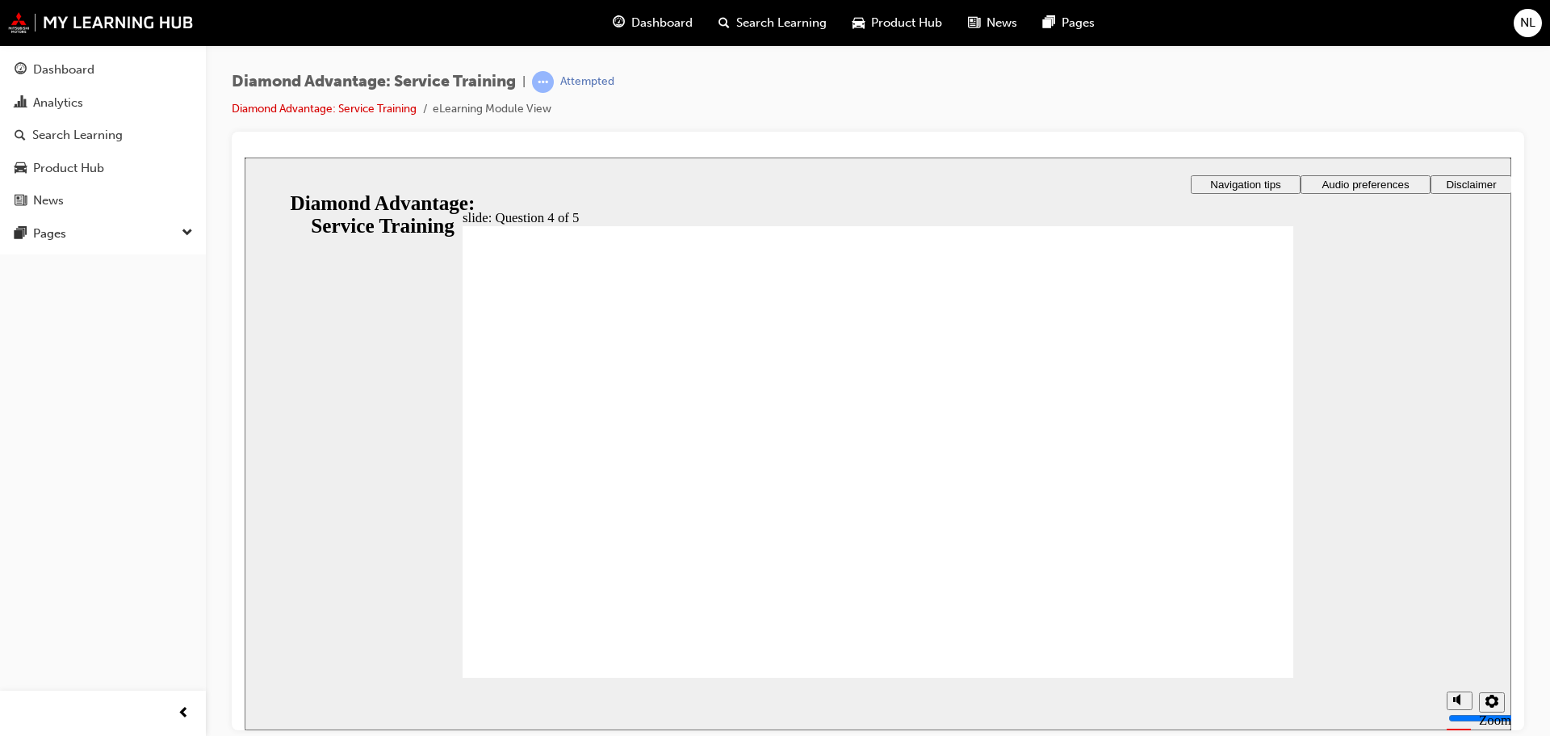
radio input "true"
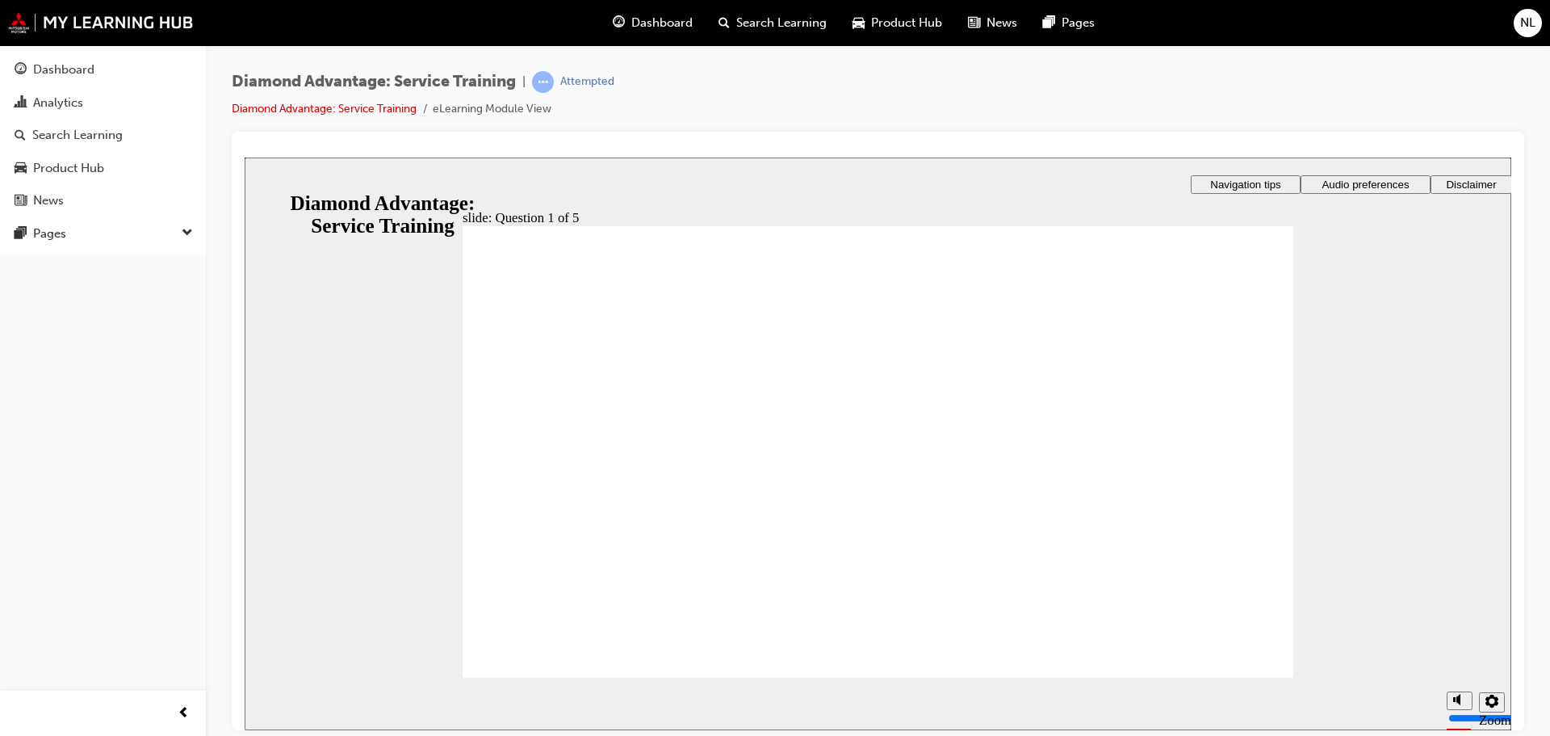
checkbox input "true"
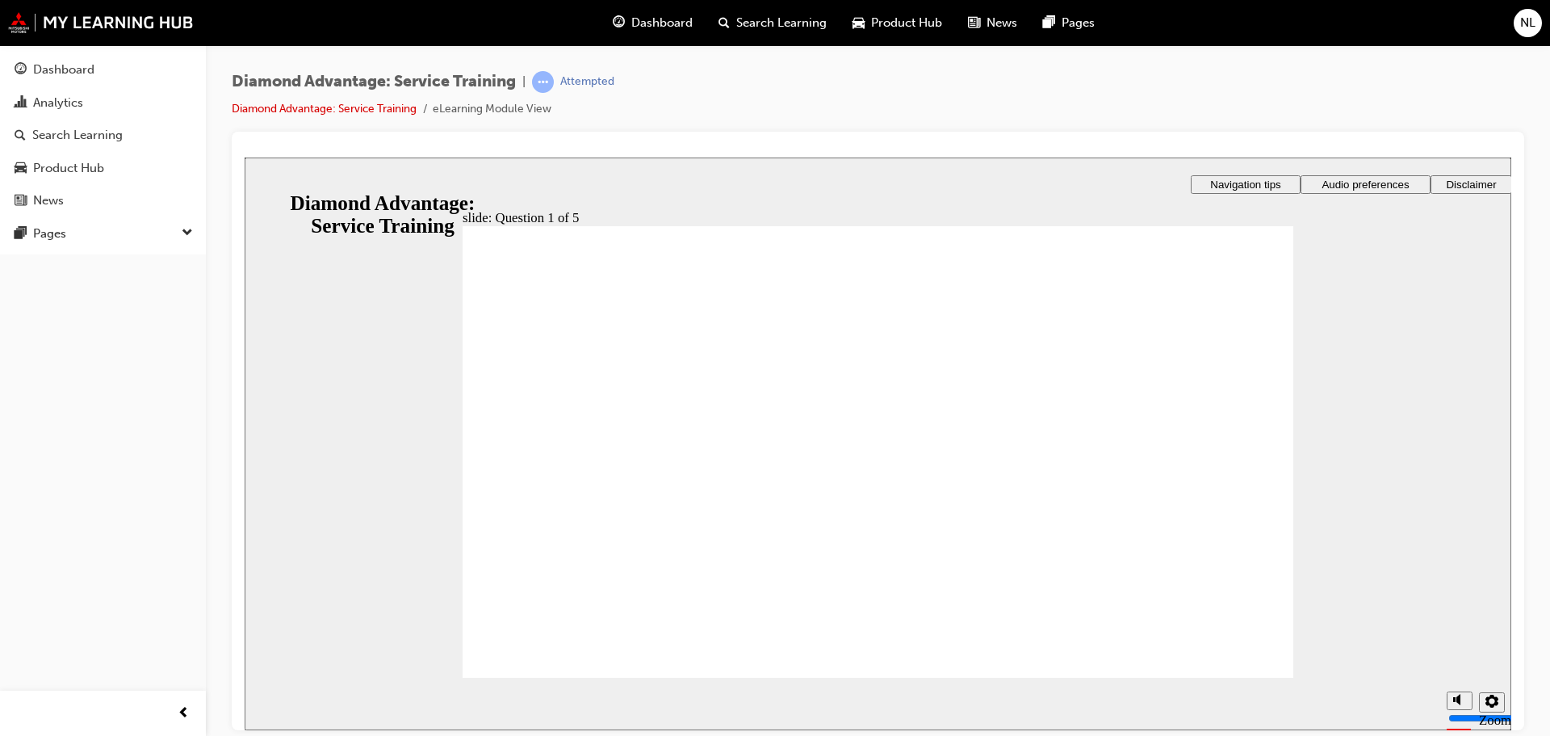
checkbox input "true"
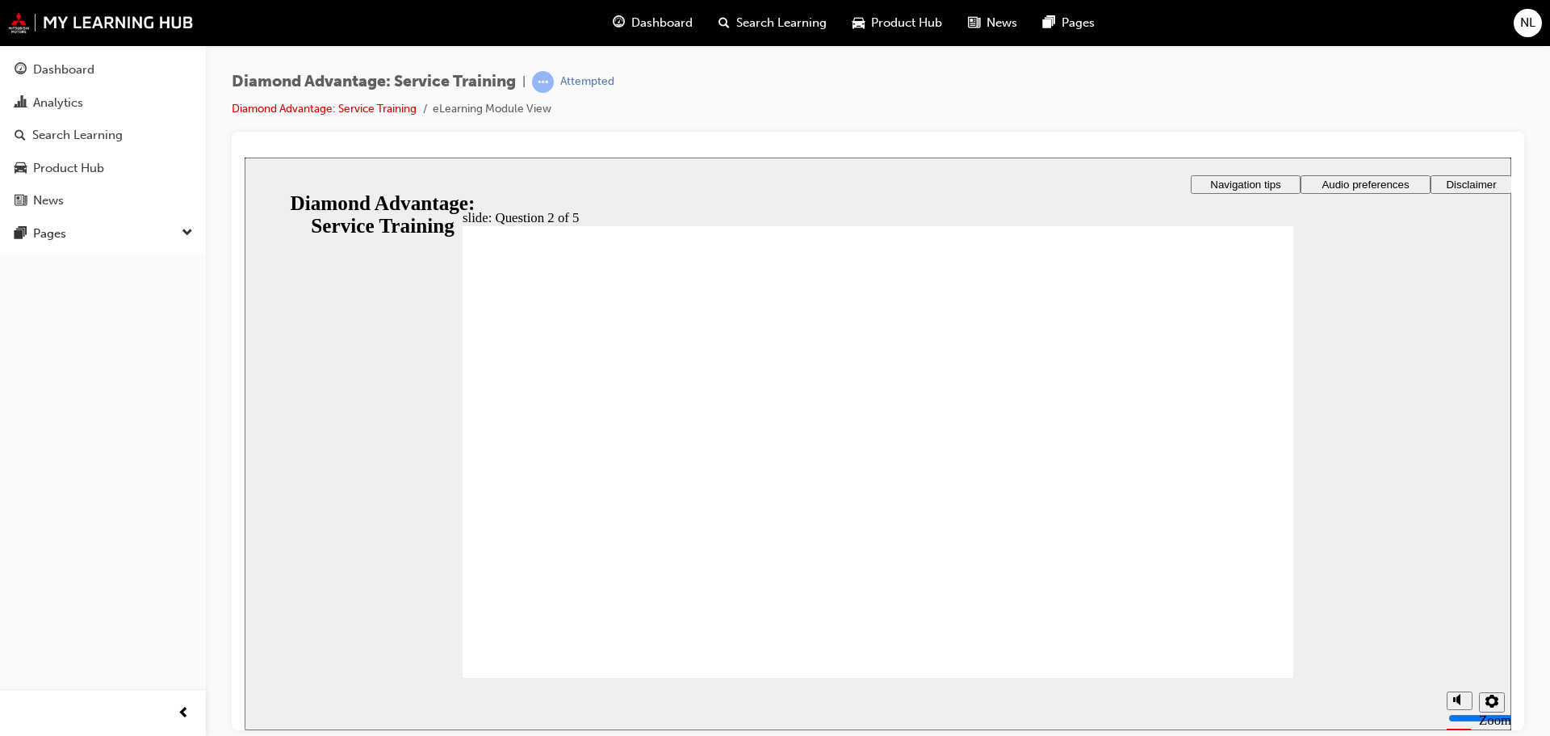
checkbox input "true"
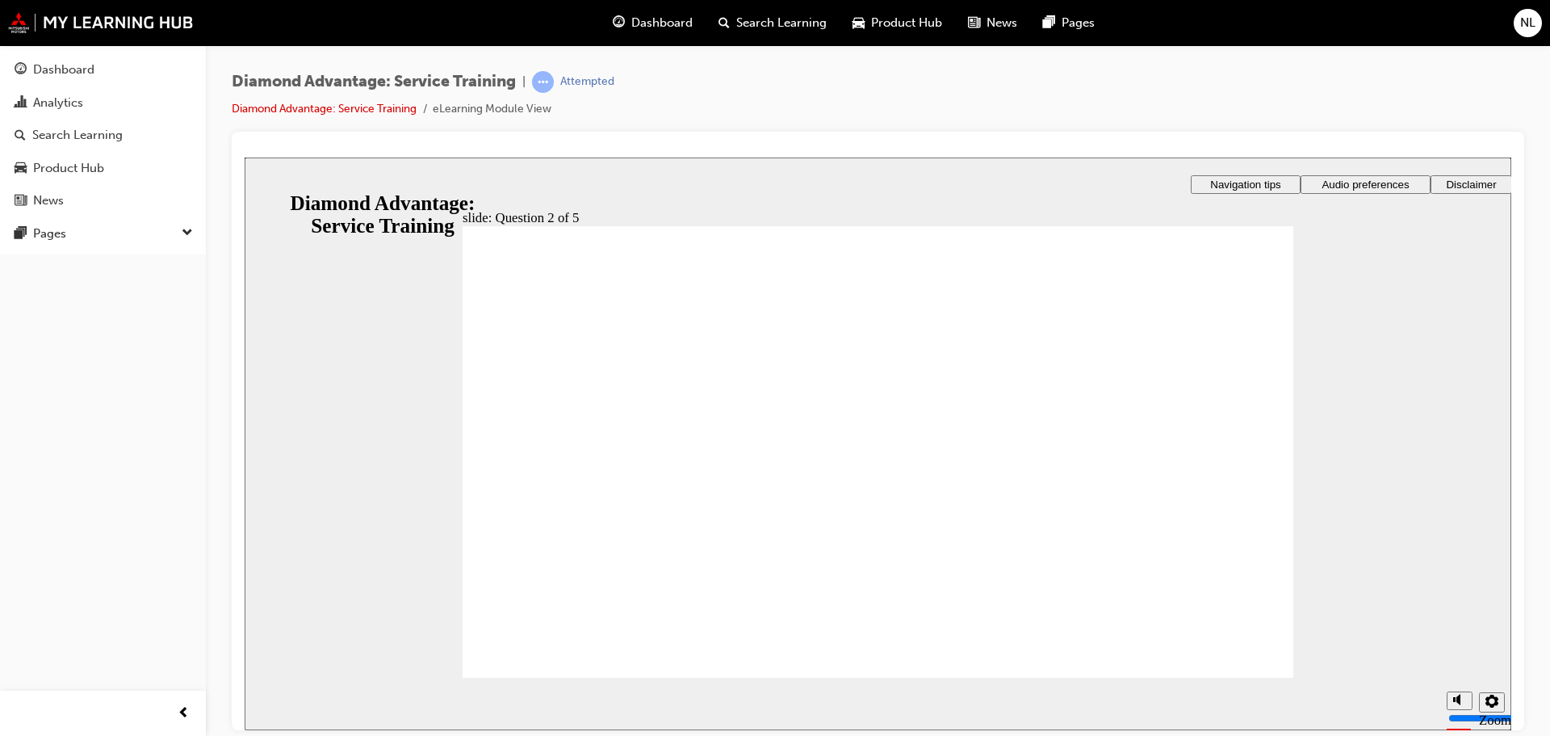
checkbox input "true"
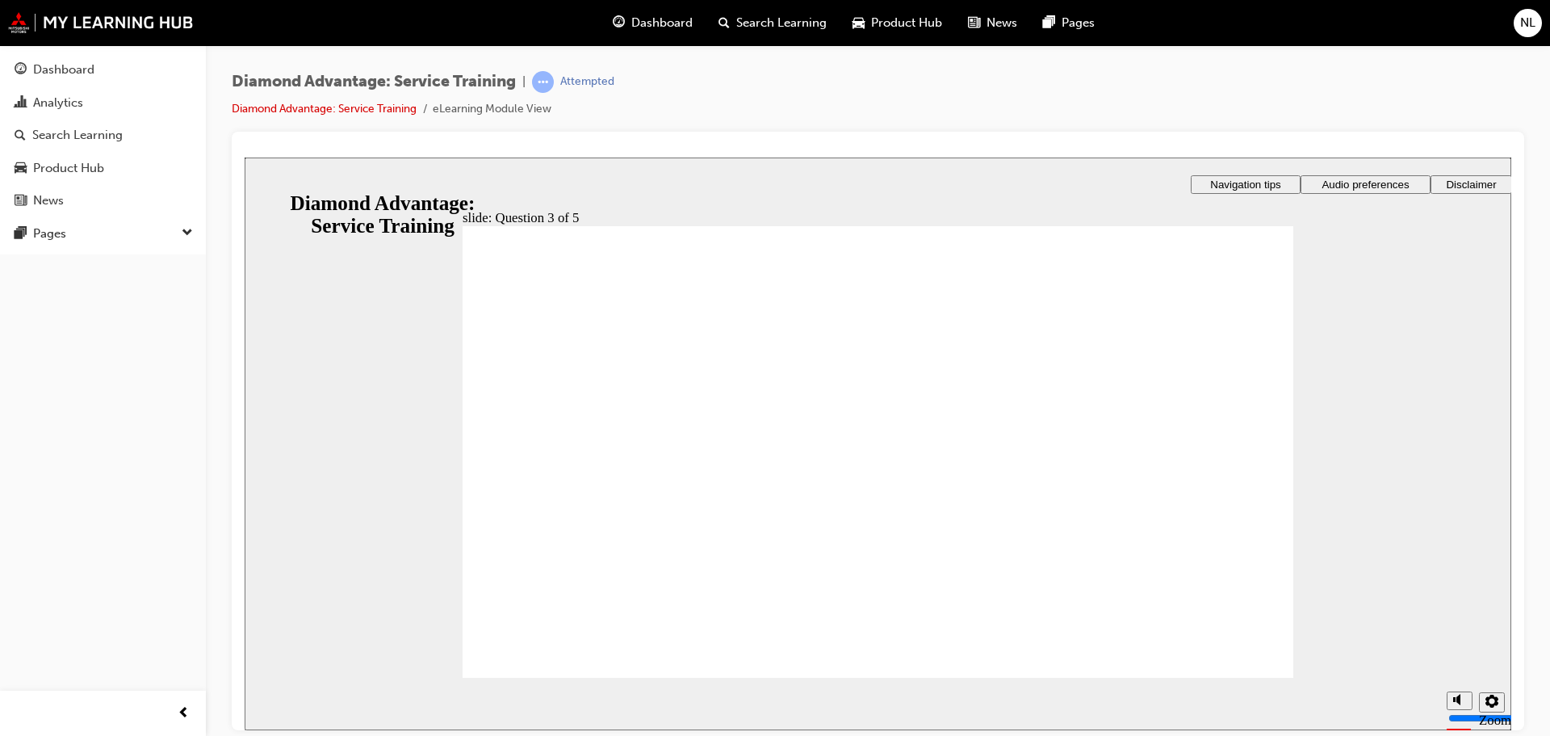
radio input "true"
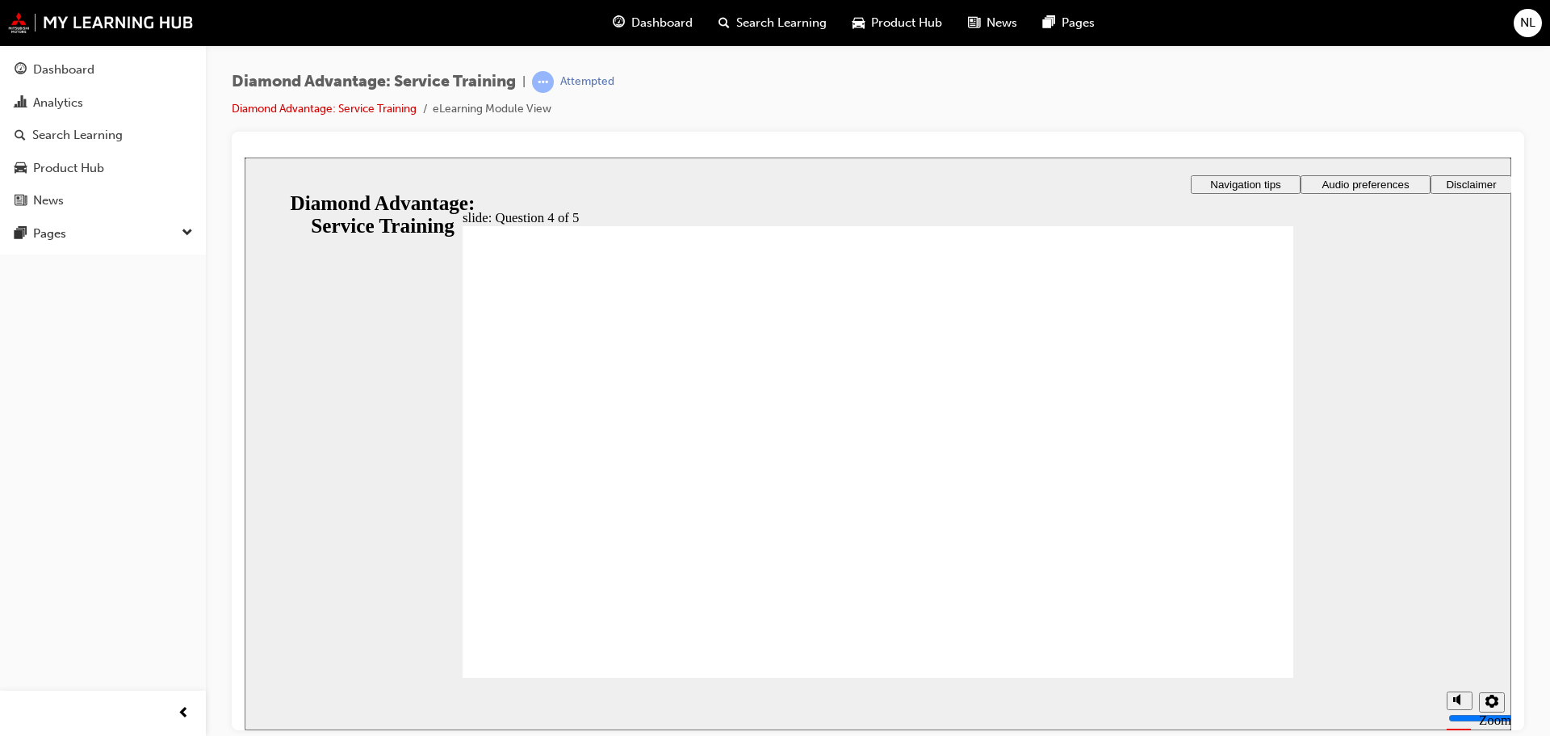
radio input "true"
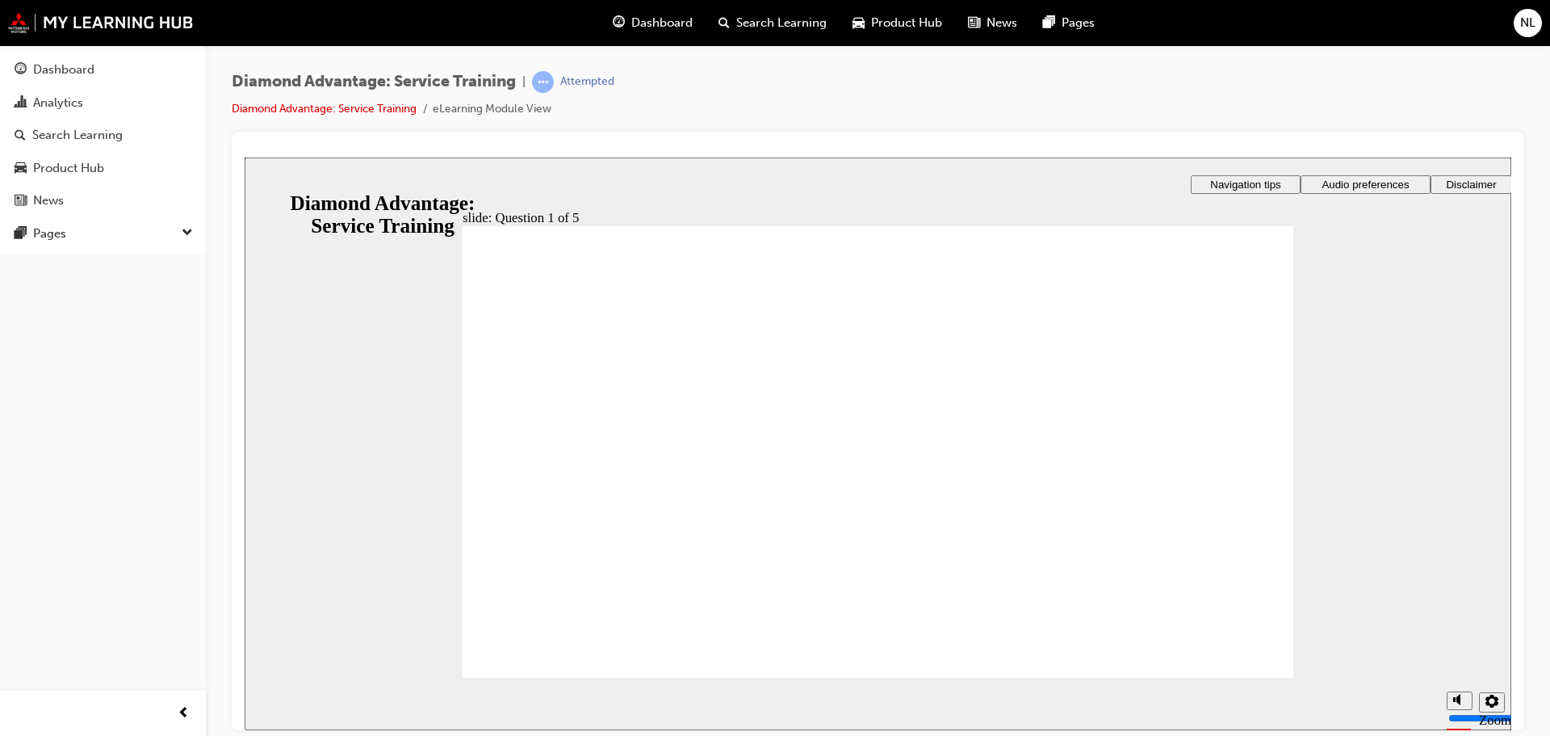
checkbox input "true"
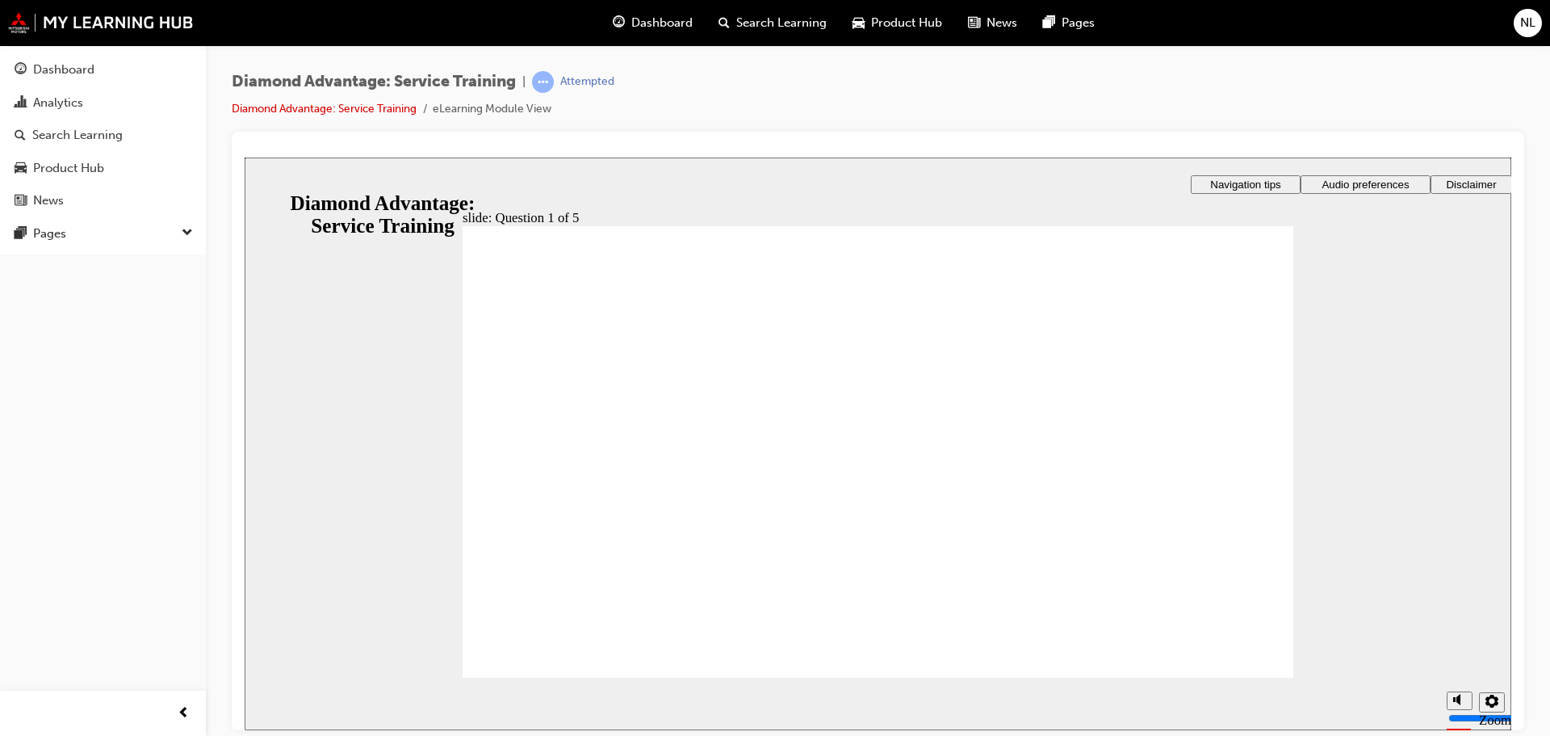
checkbox input "true"
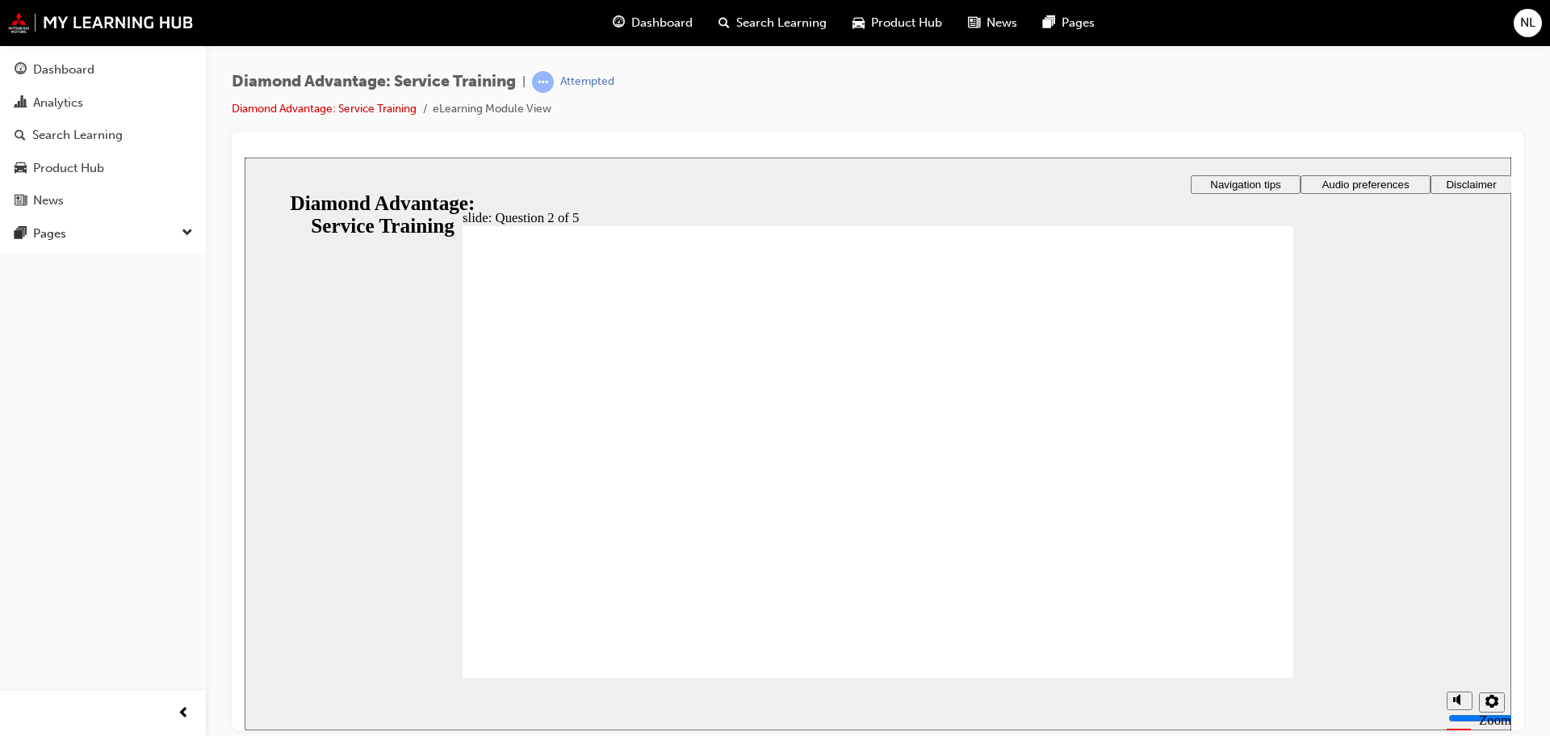
checkbox input "true"
drag, startPoint x: 505, startPoint y: 476, endPoint x: 514, endPoint y: 508, distance: 33.7
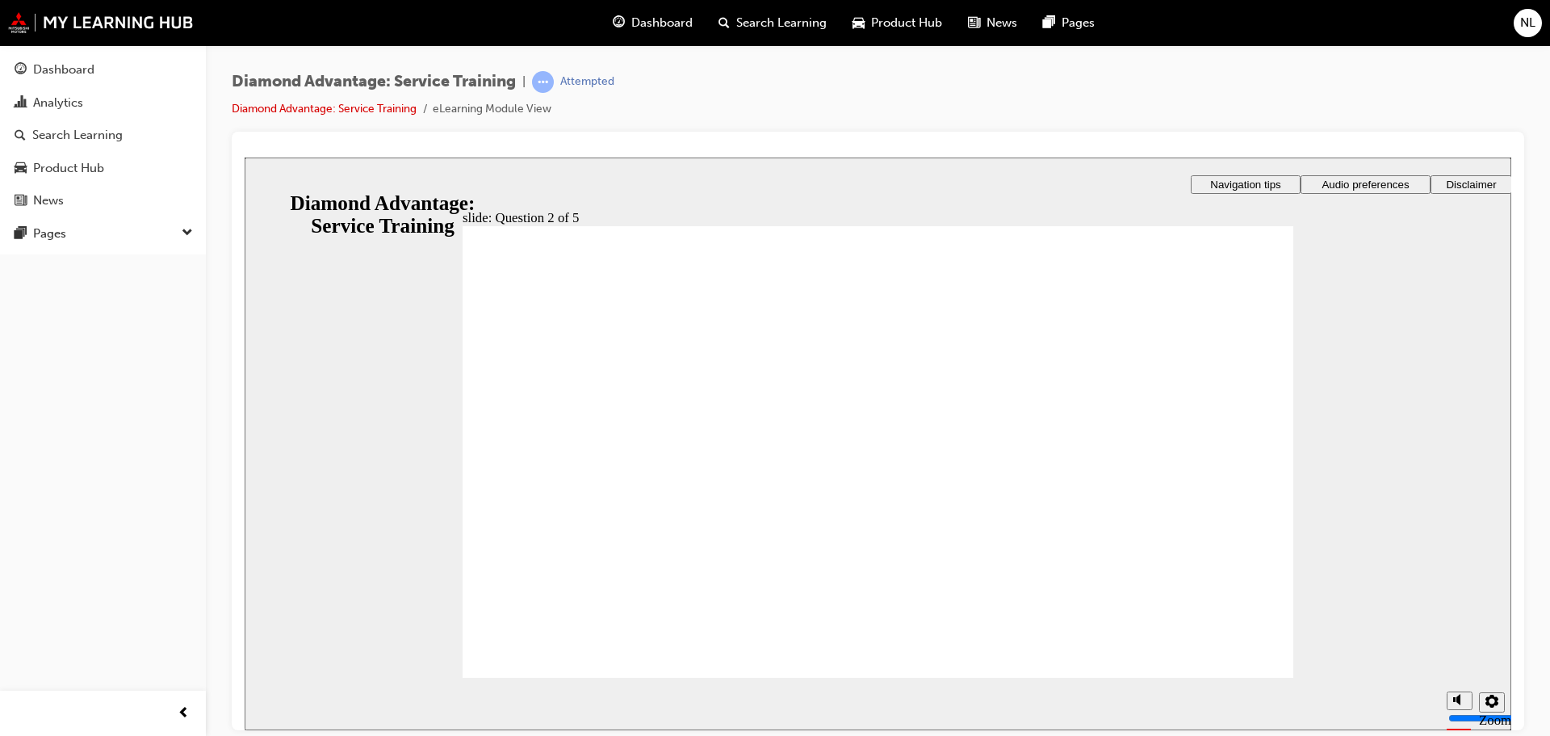
checkbox input "true"
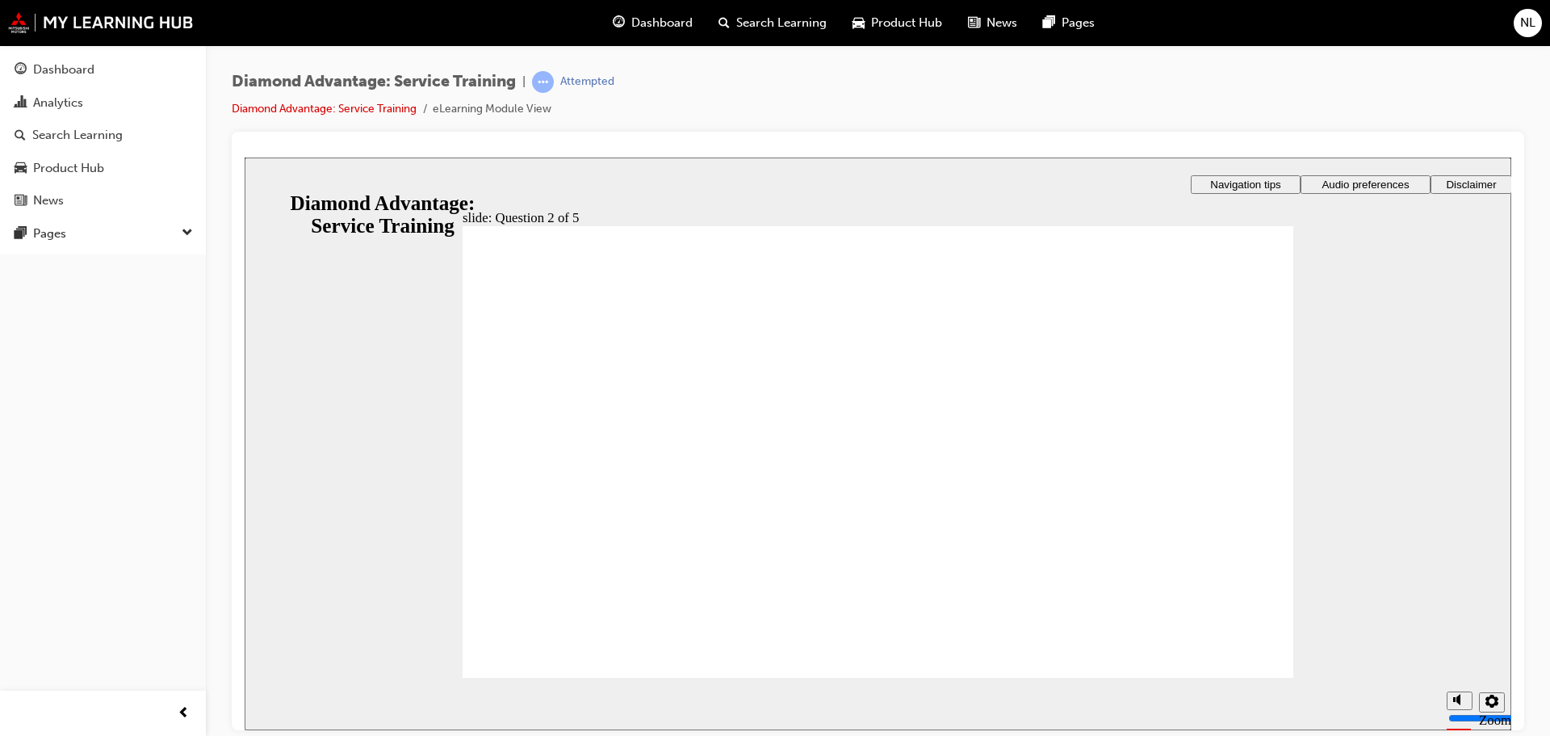
checkbox input "true"
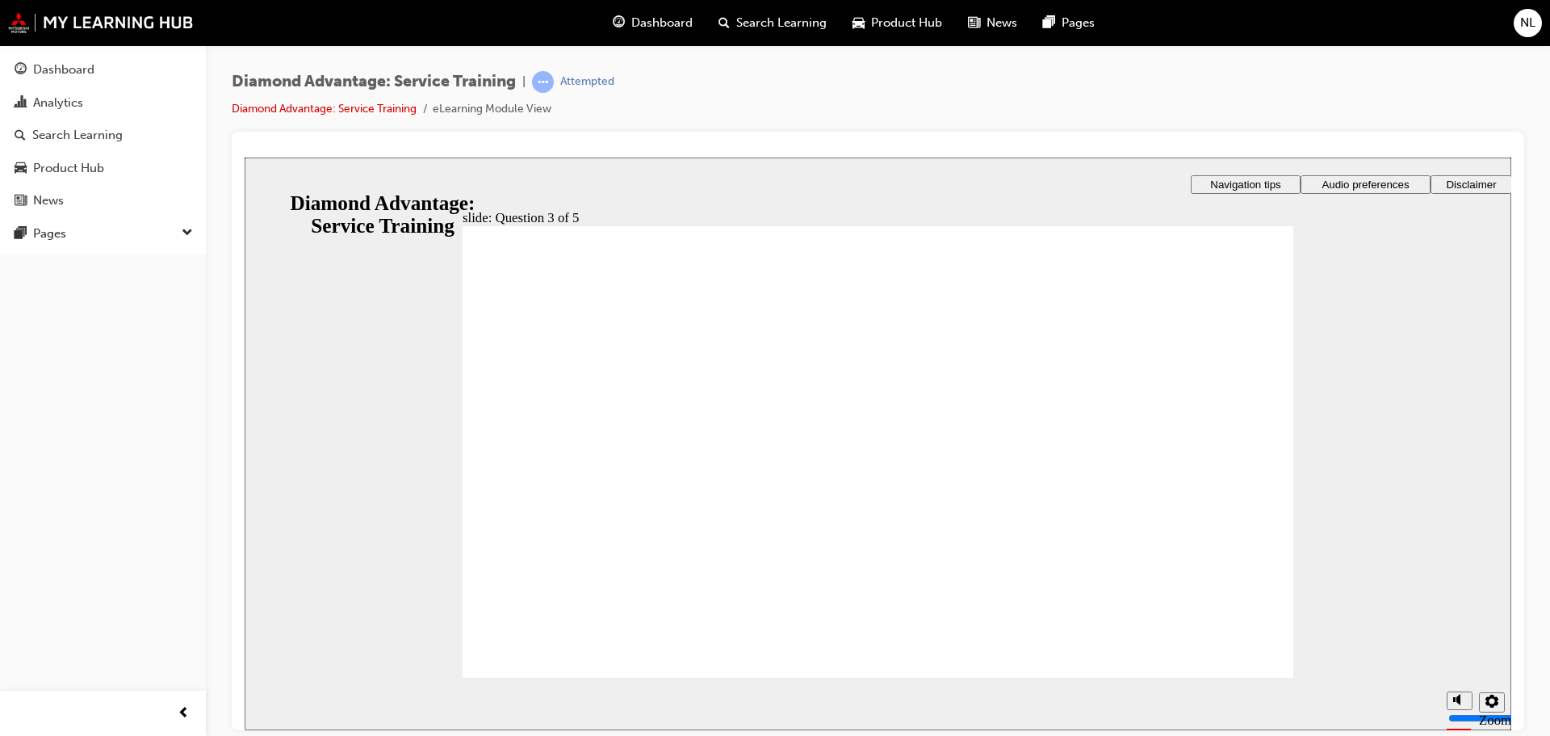
checkbox input "true"
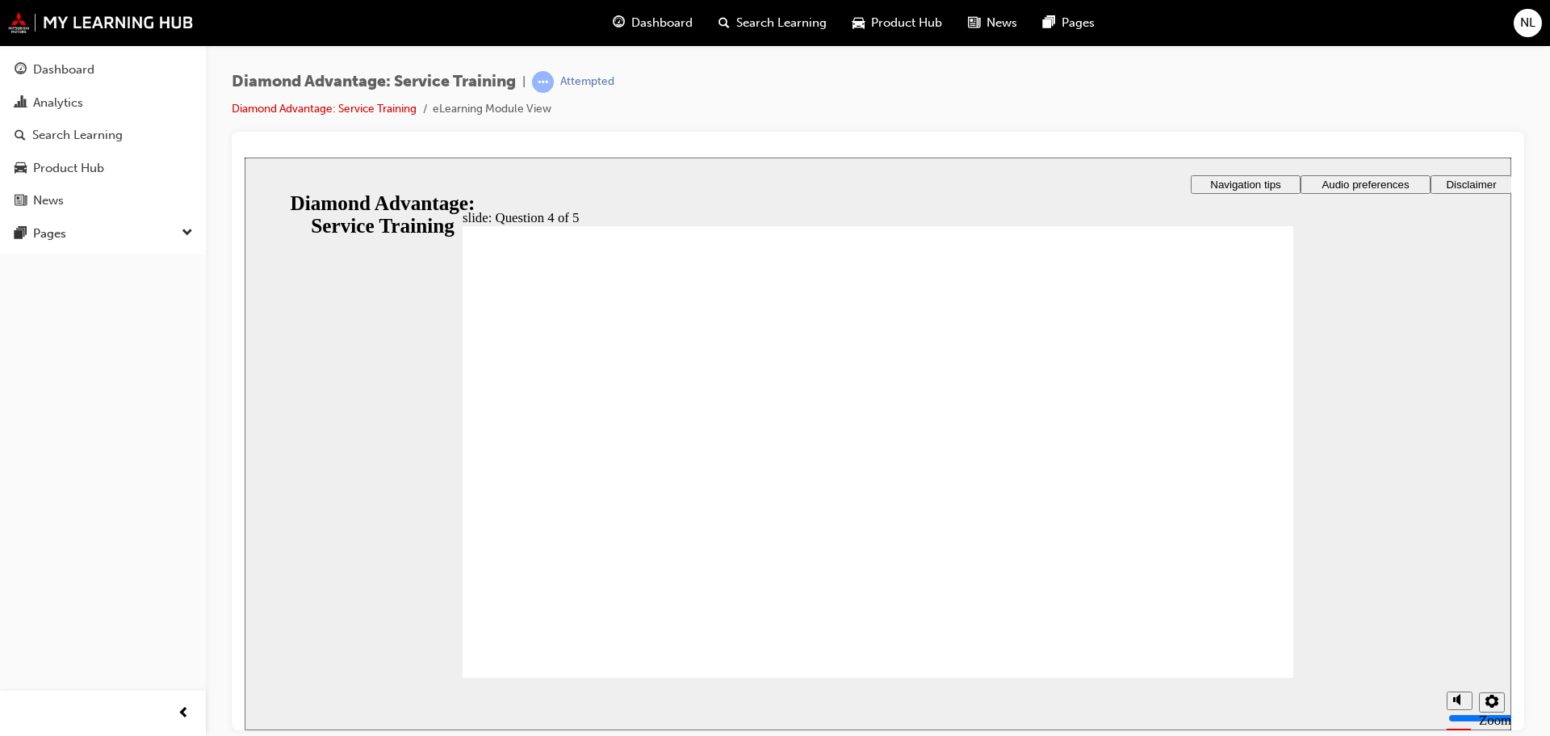
radio input "true"
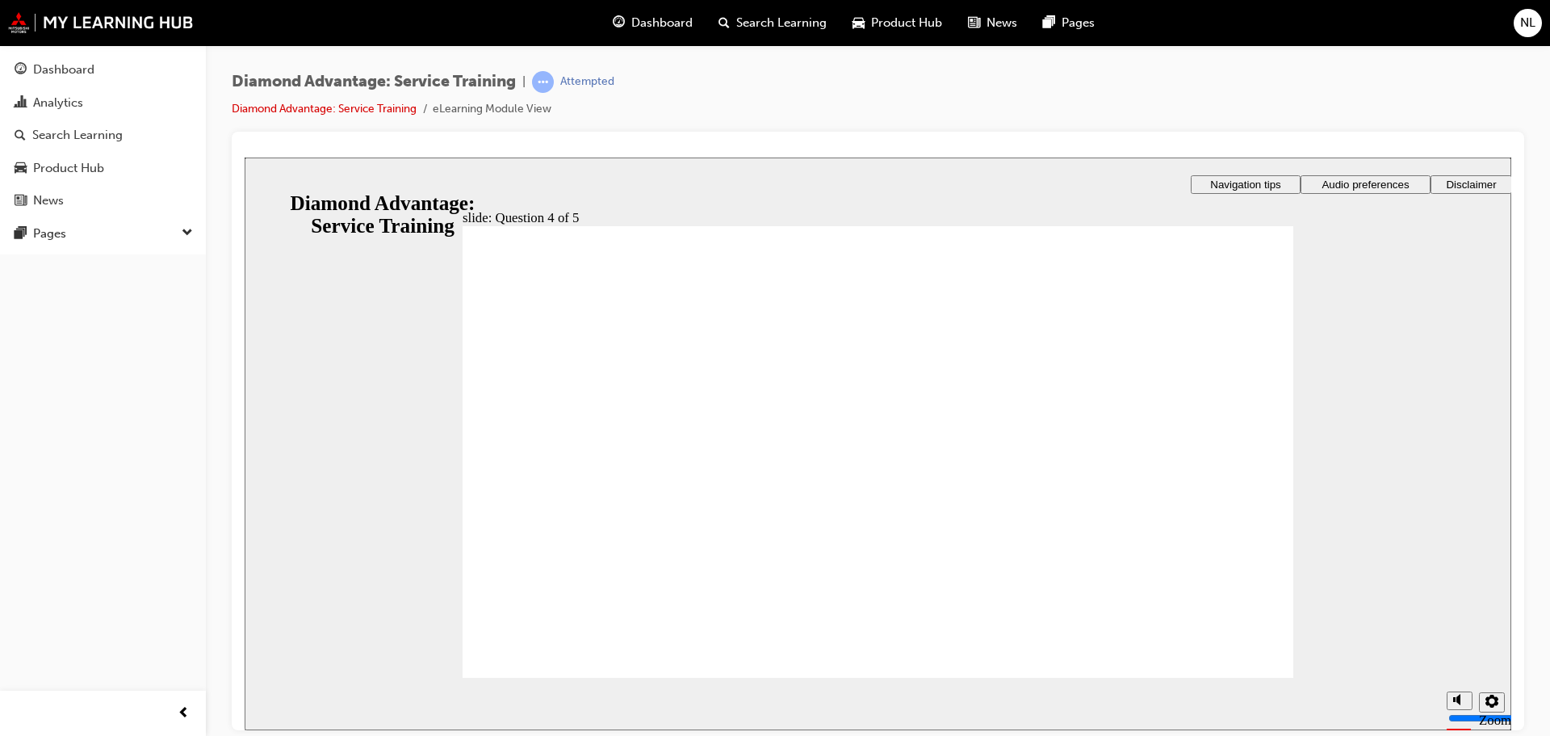
radio input "true"
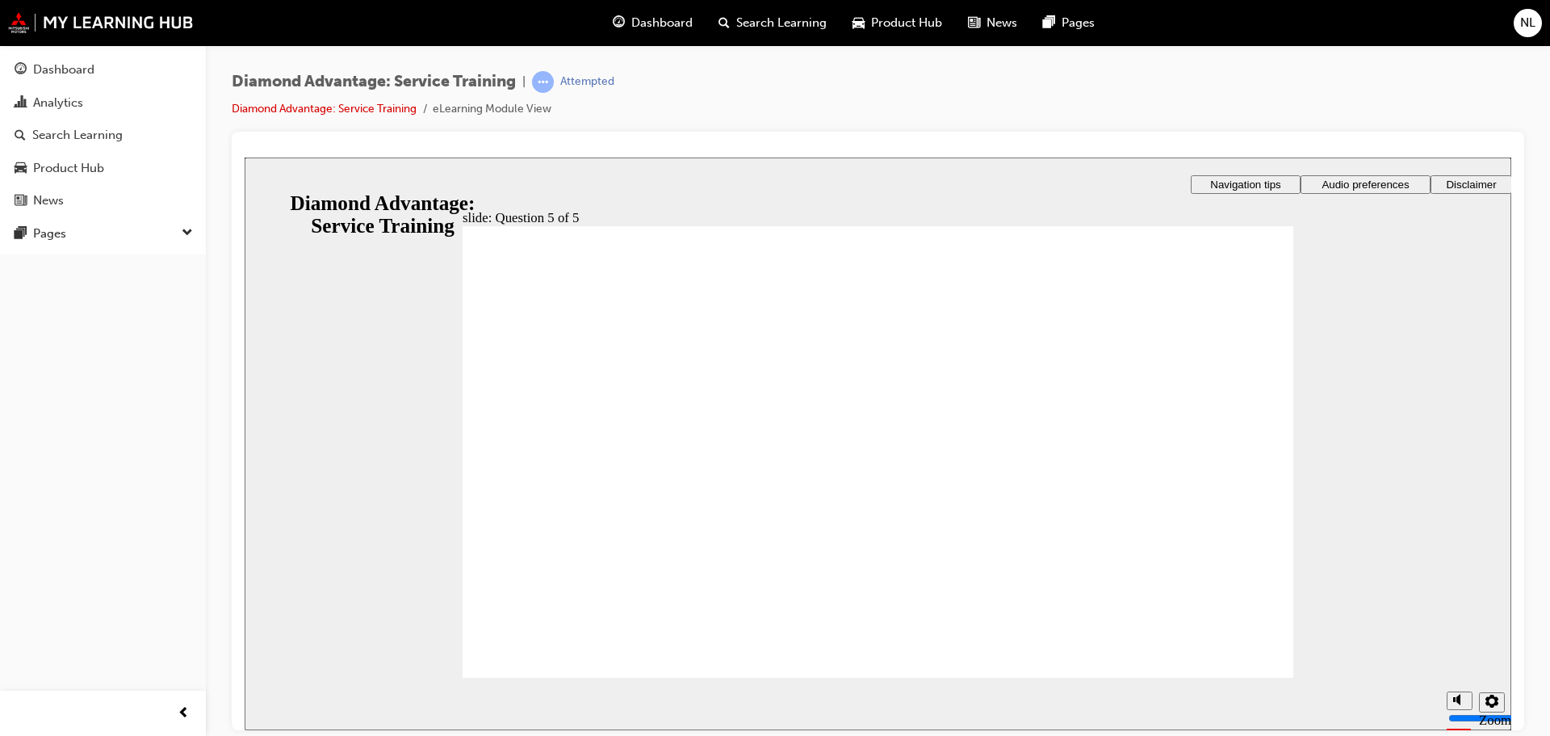
radio input "true"
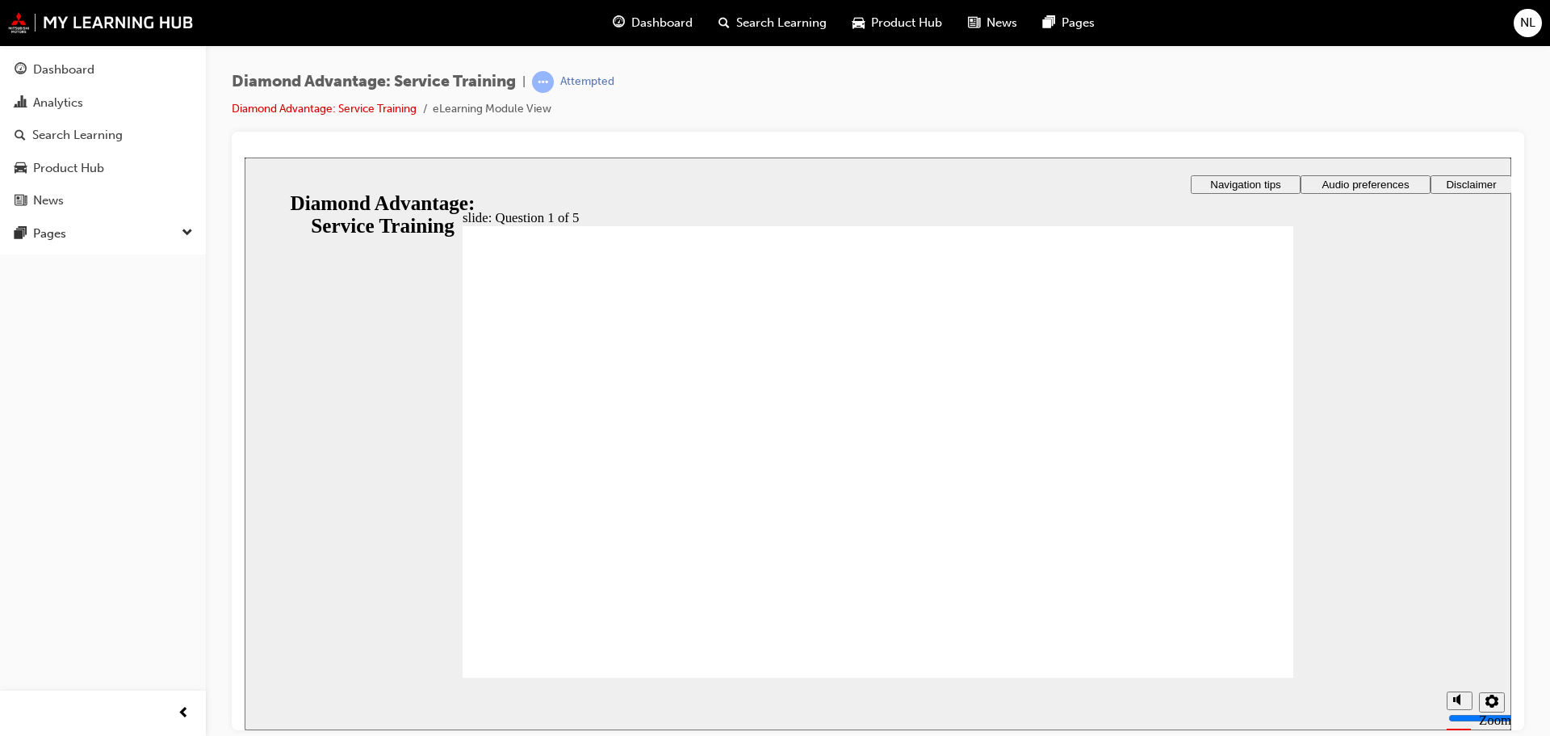
checkbox input "true"
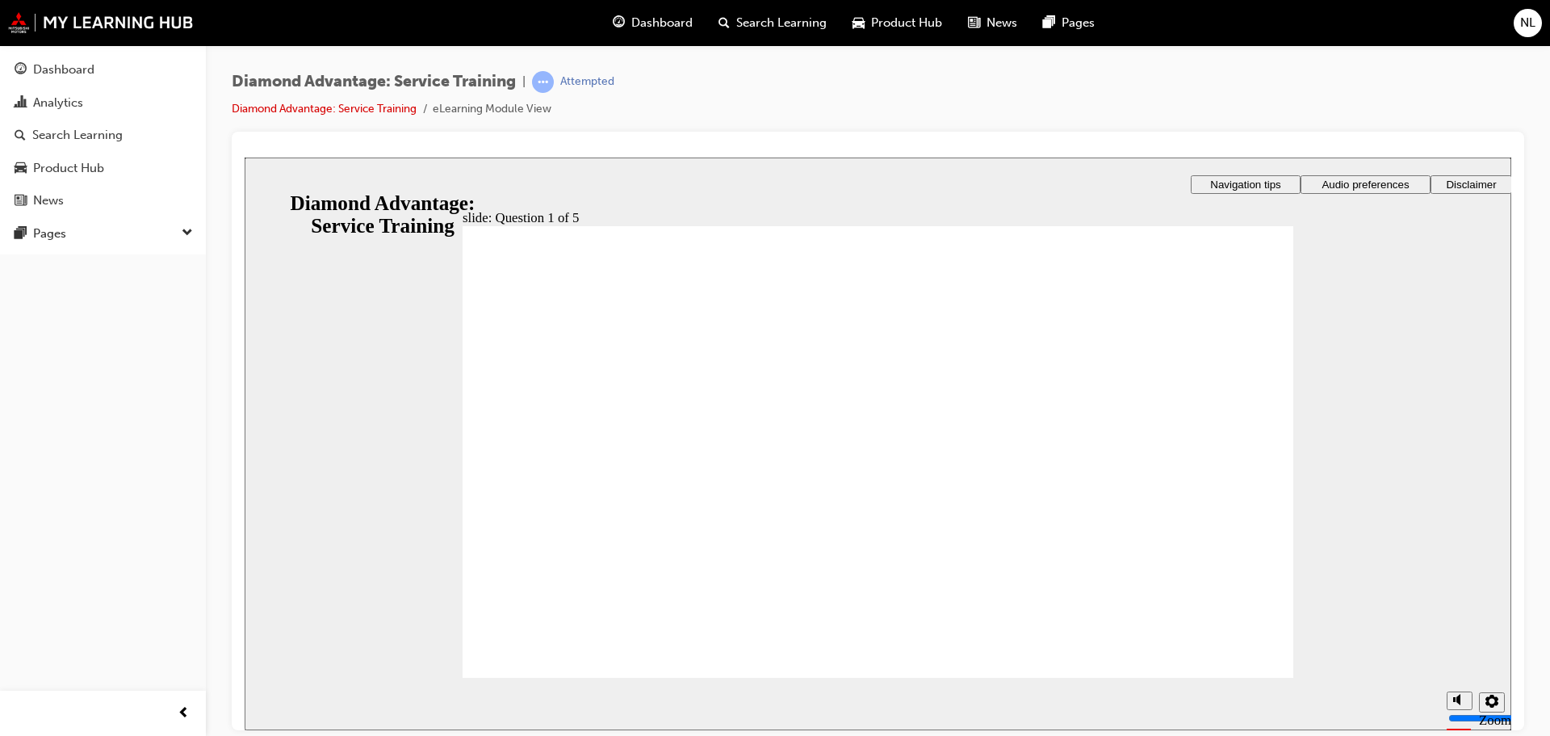
checkbox input "true"
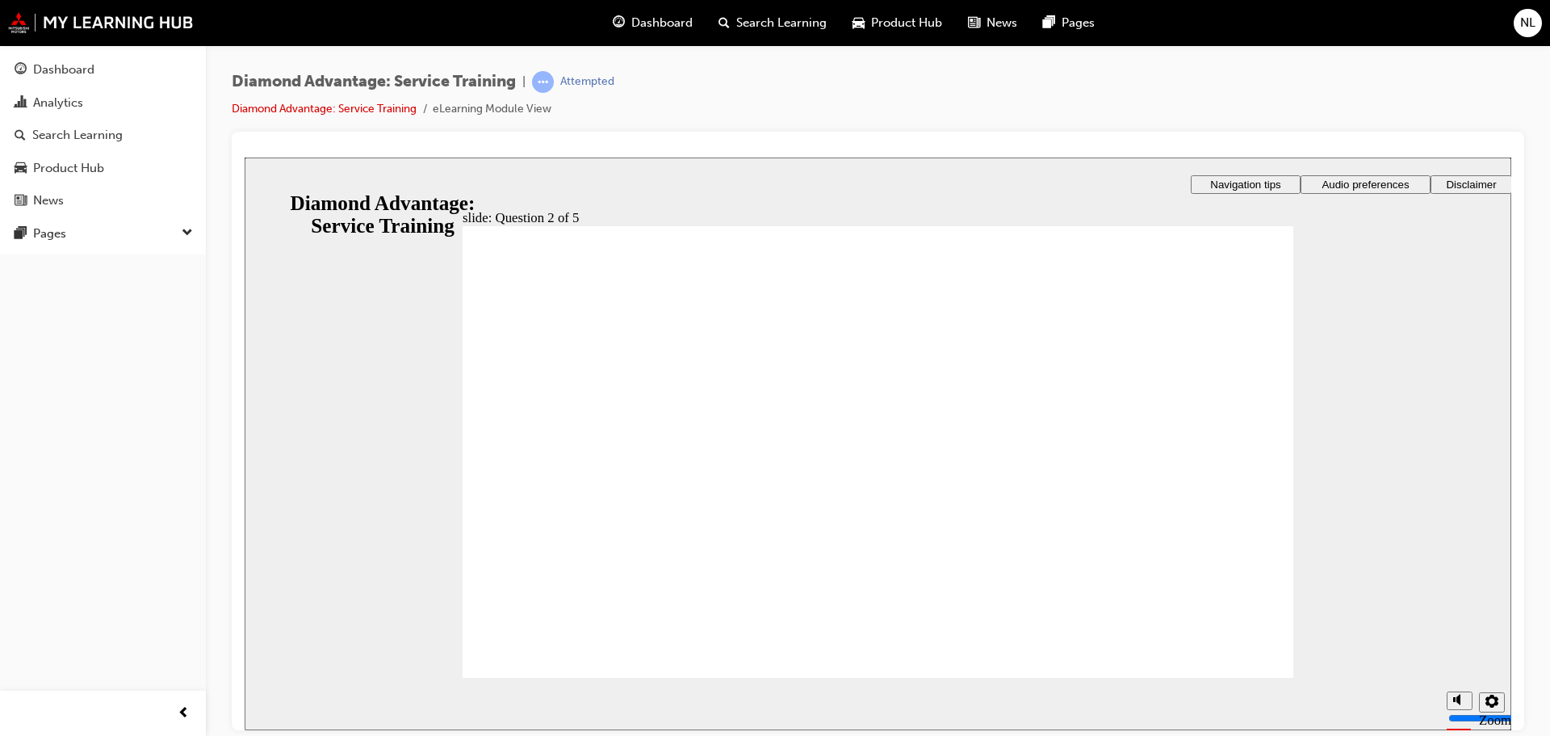
checkbox input "true"
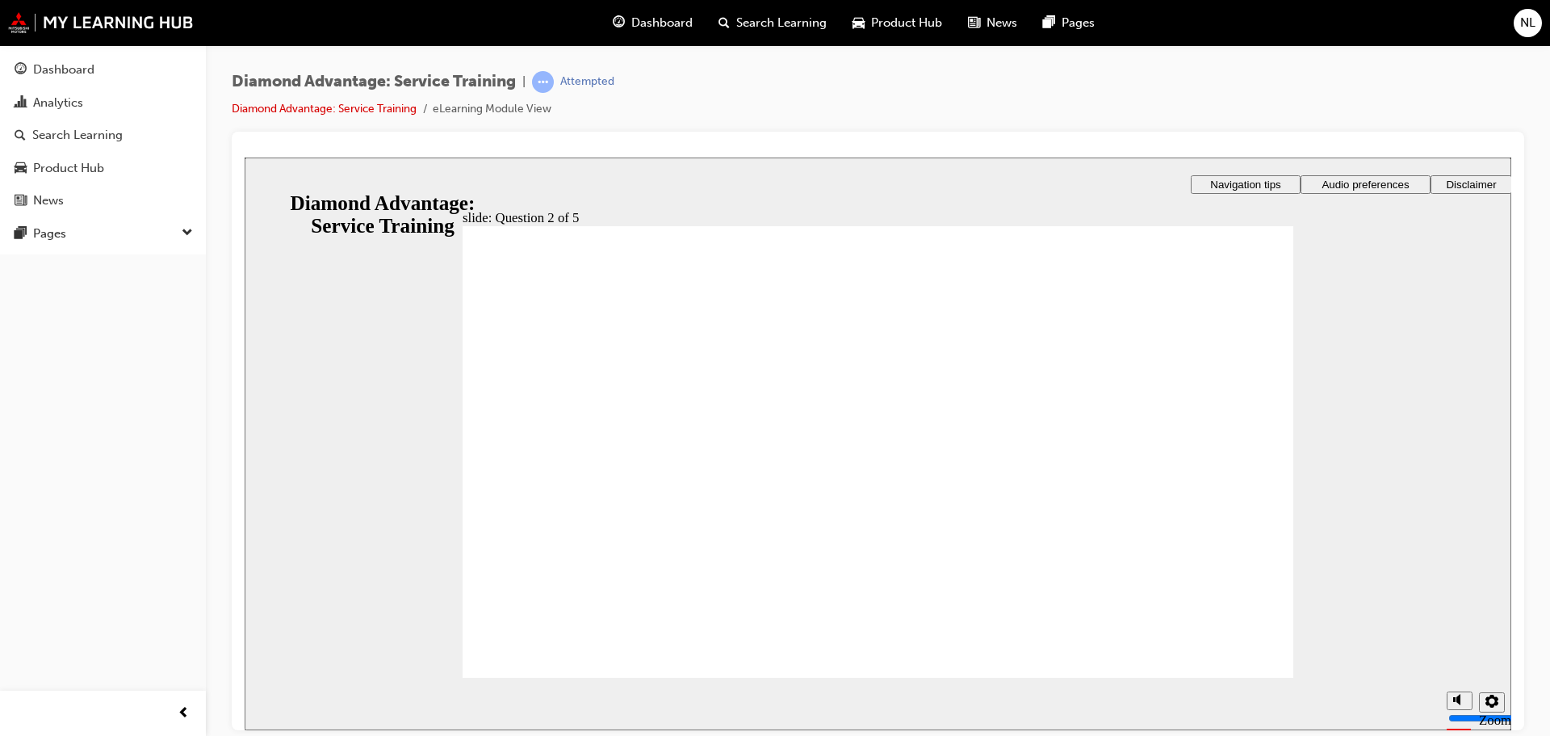
checkbox input "true"
drag, startPoint x: 512, startPoint y: 426, endPoint x: 510, endPoint y: 455, distance: 29.2
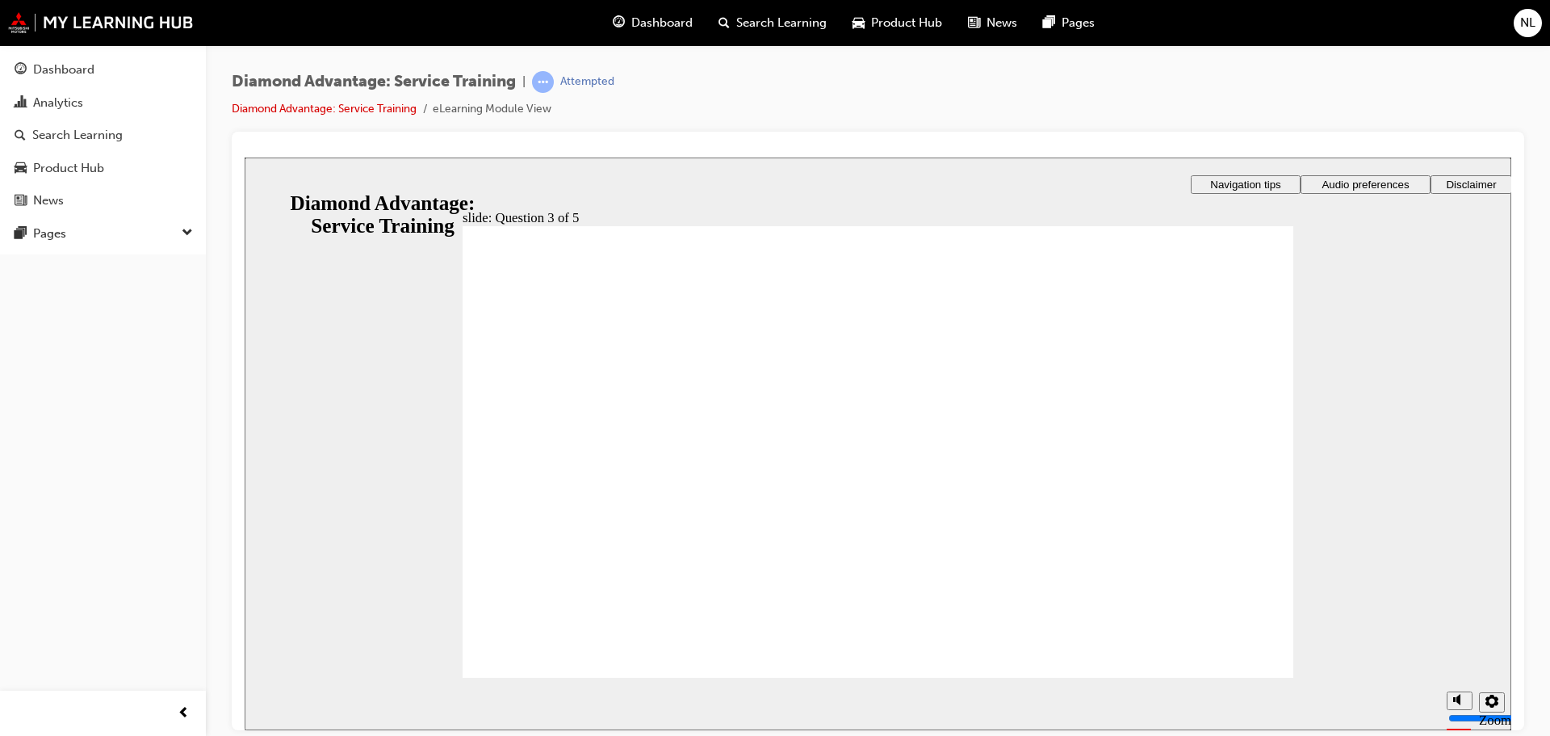
checkbox input "true"
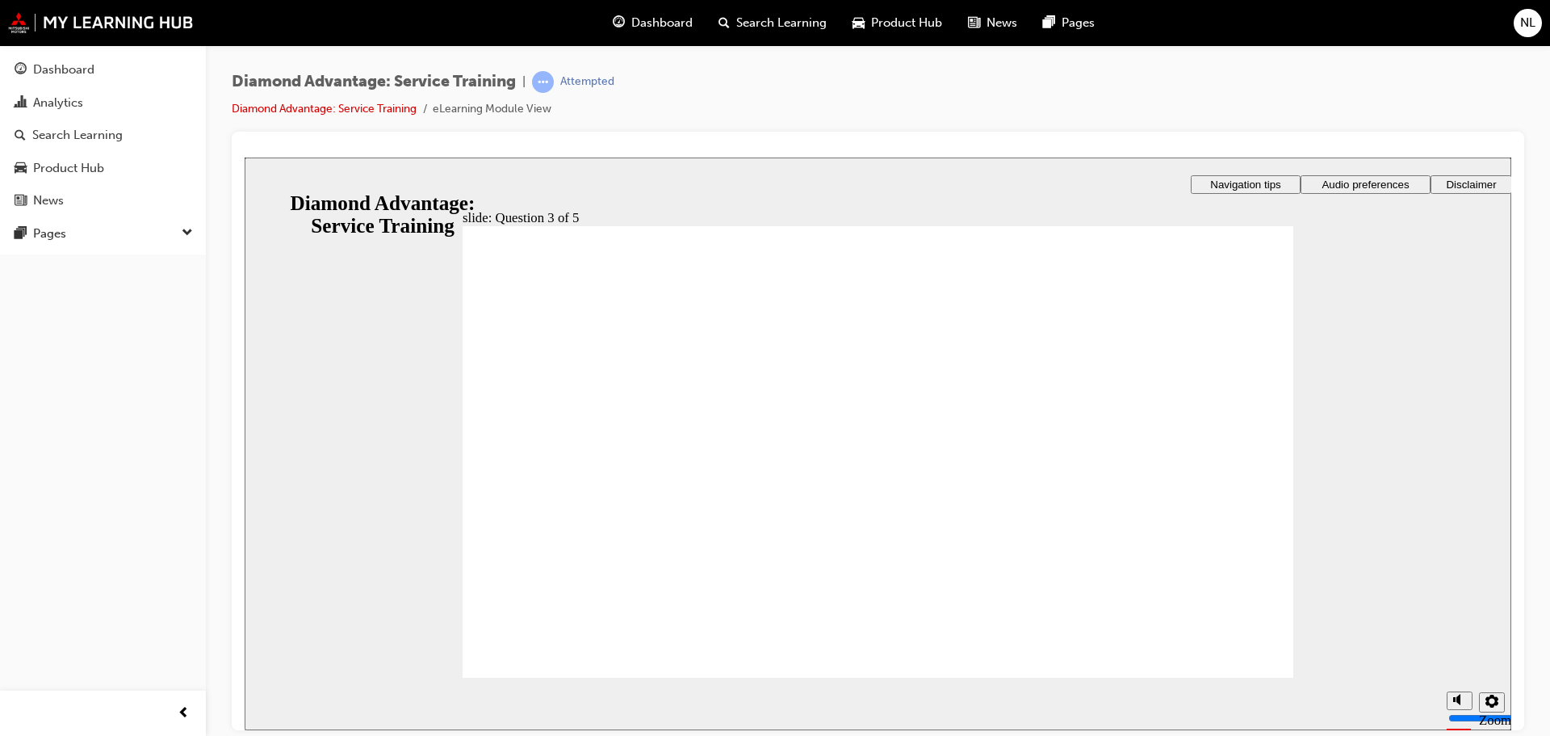
radio input "true"
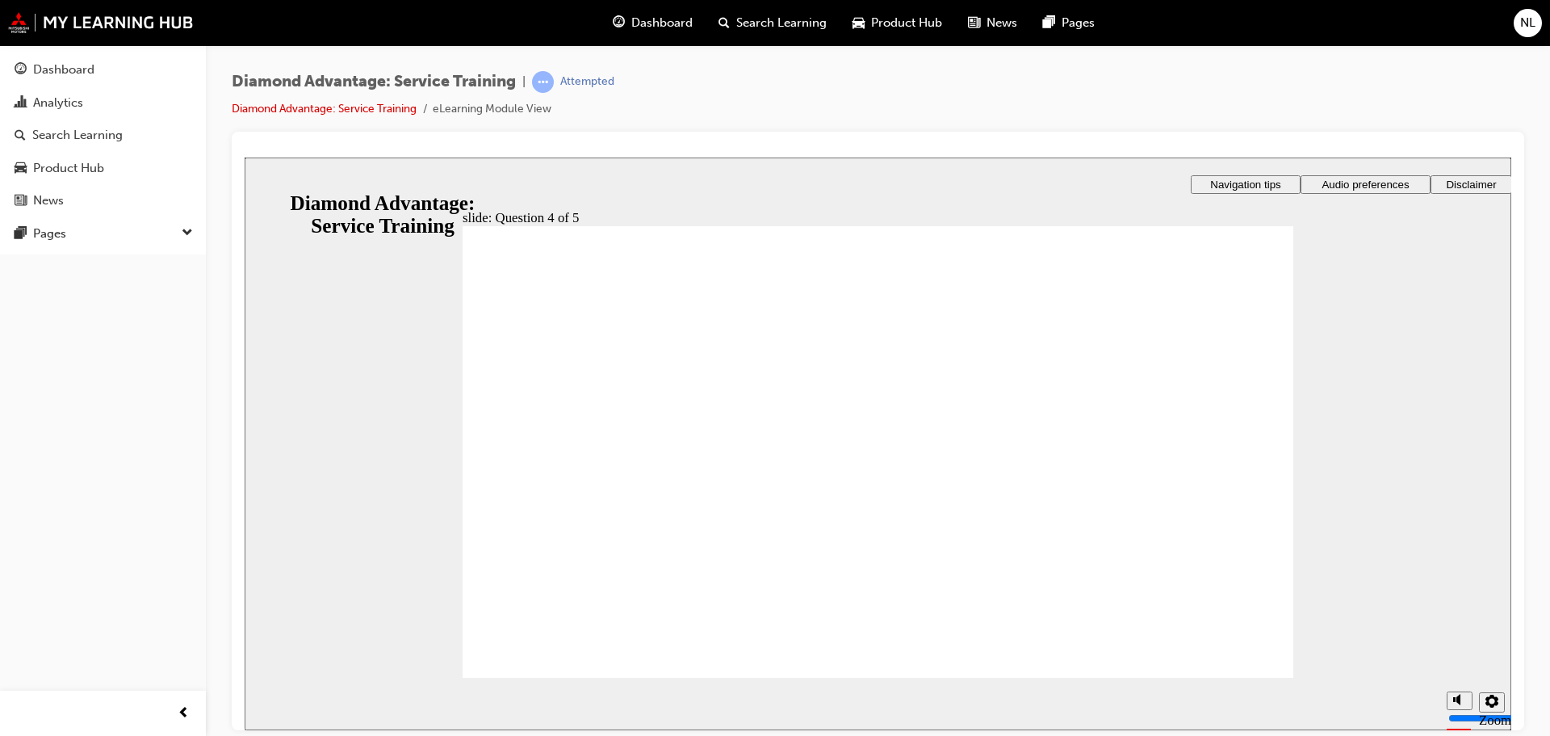
radio input "true"
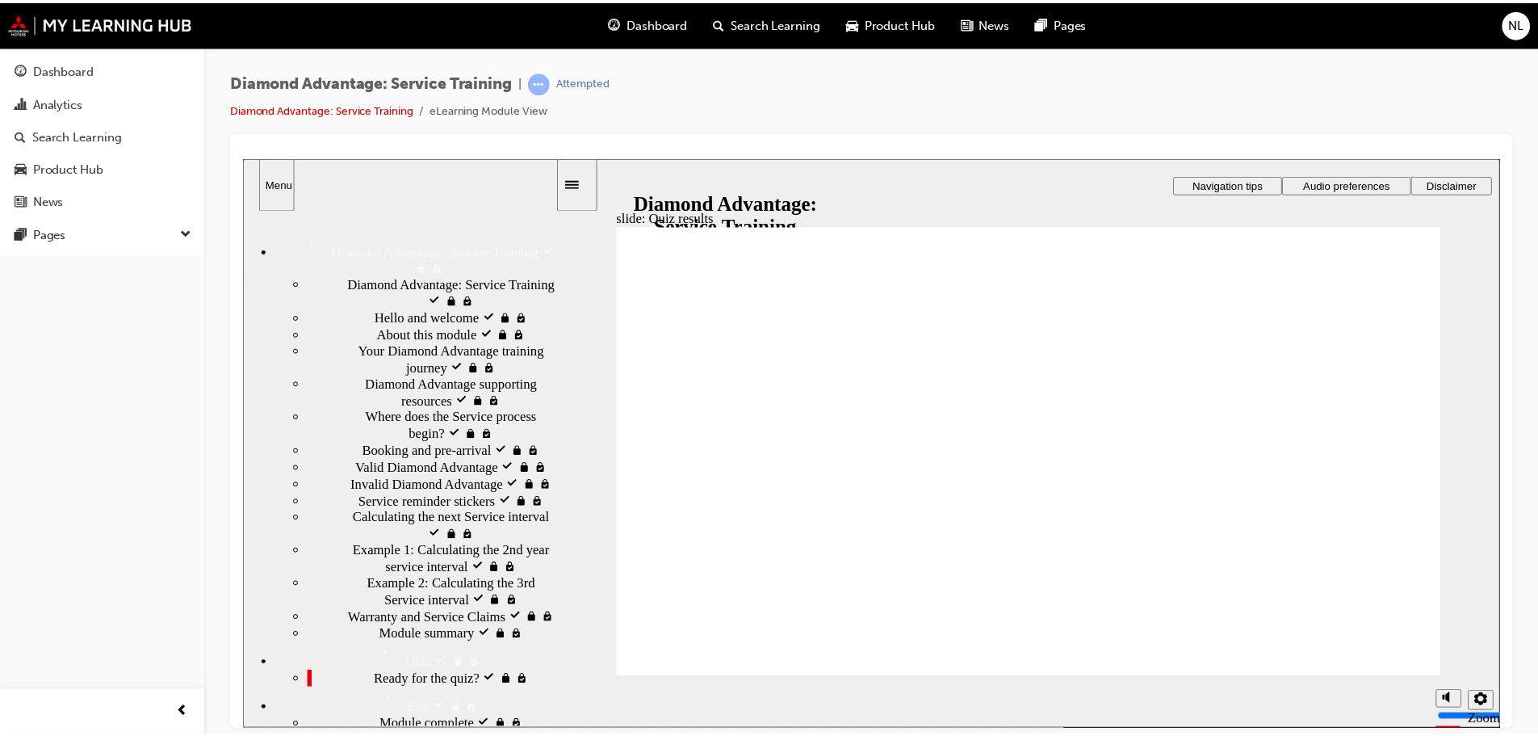
scroll to position [282, 0]
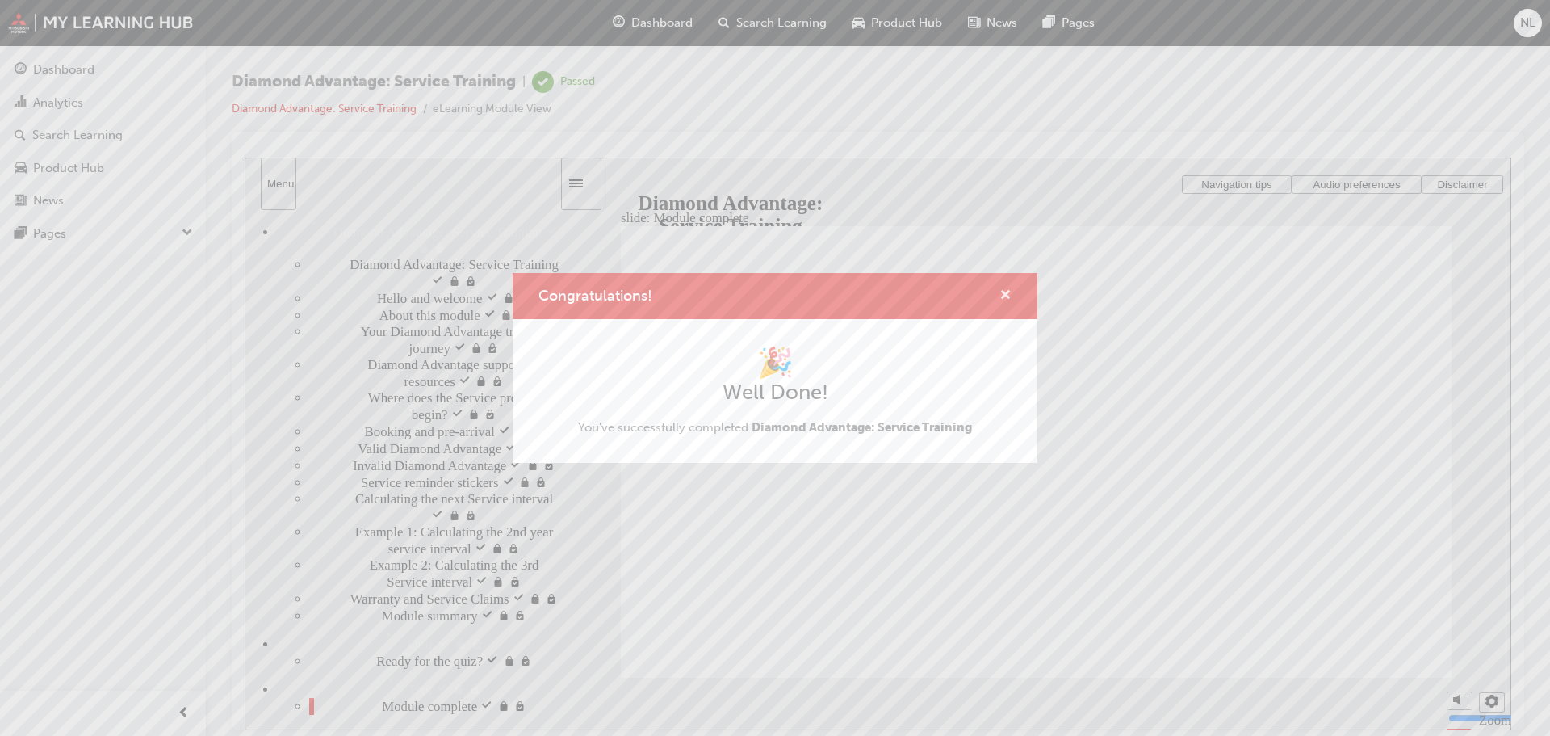
click at [1009, 298] on span "cross-icon" at bounding box center [1006, 296] width 12 height 15
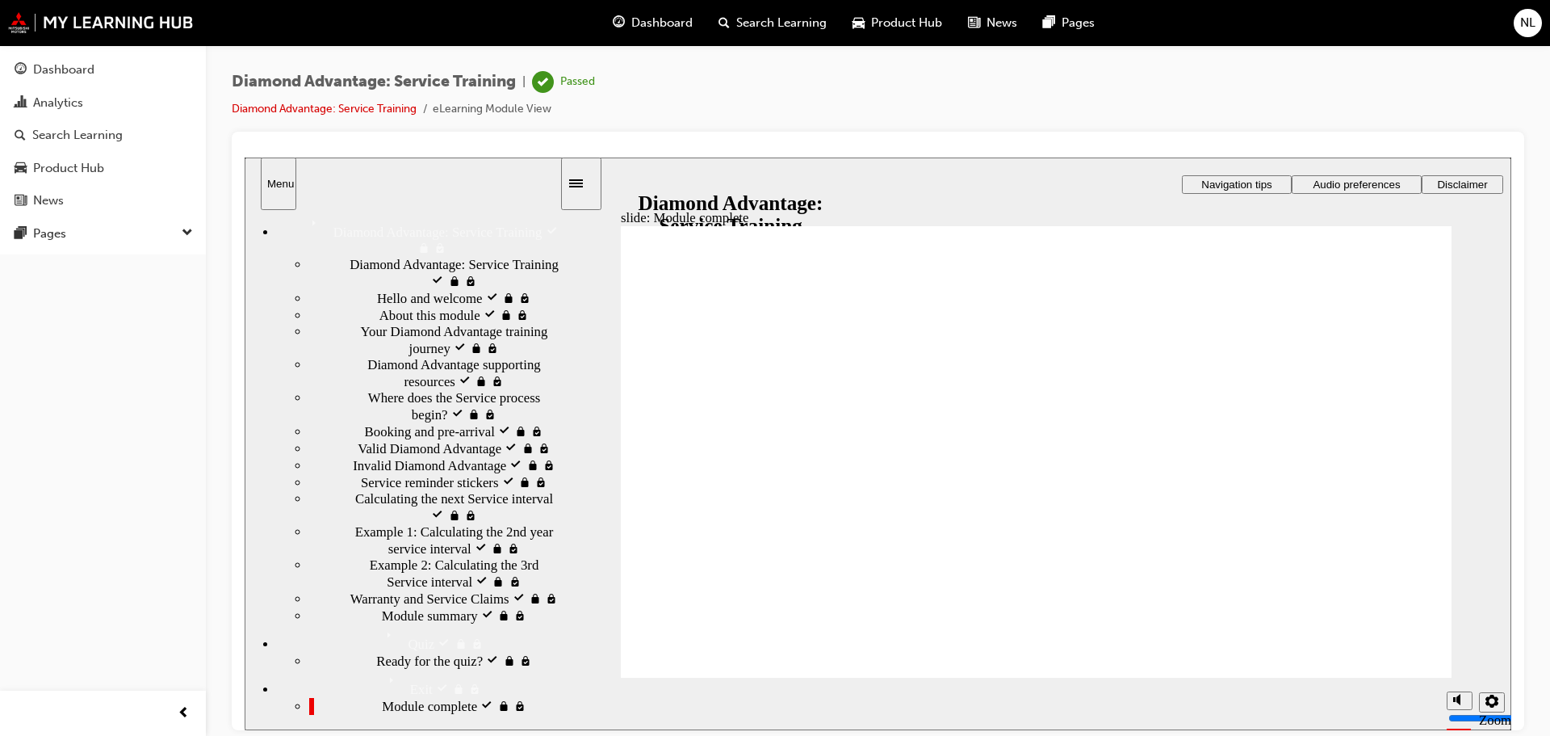
click at [646, 19] on span "Dashboard" at bounding box center [661, 23] width 61 height 19
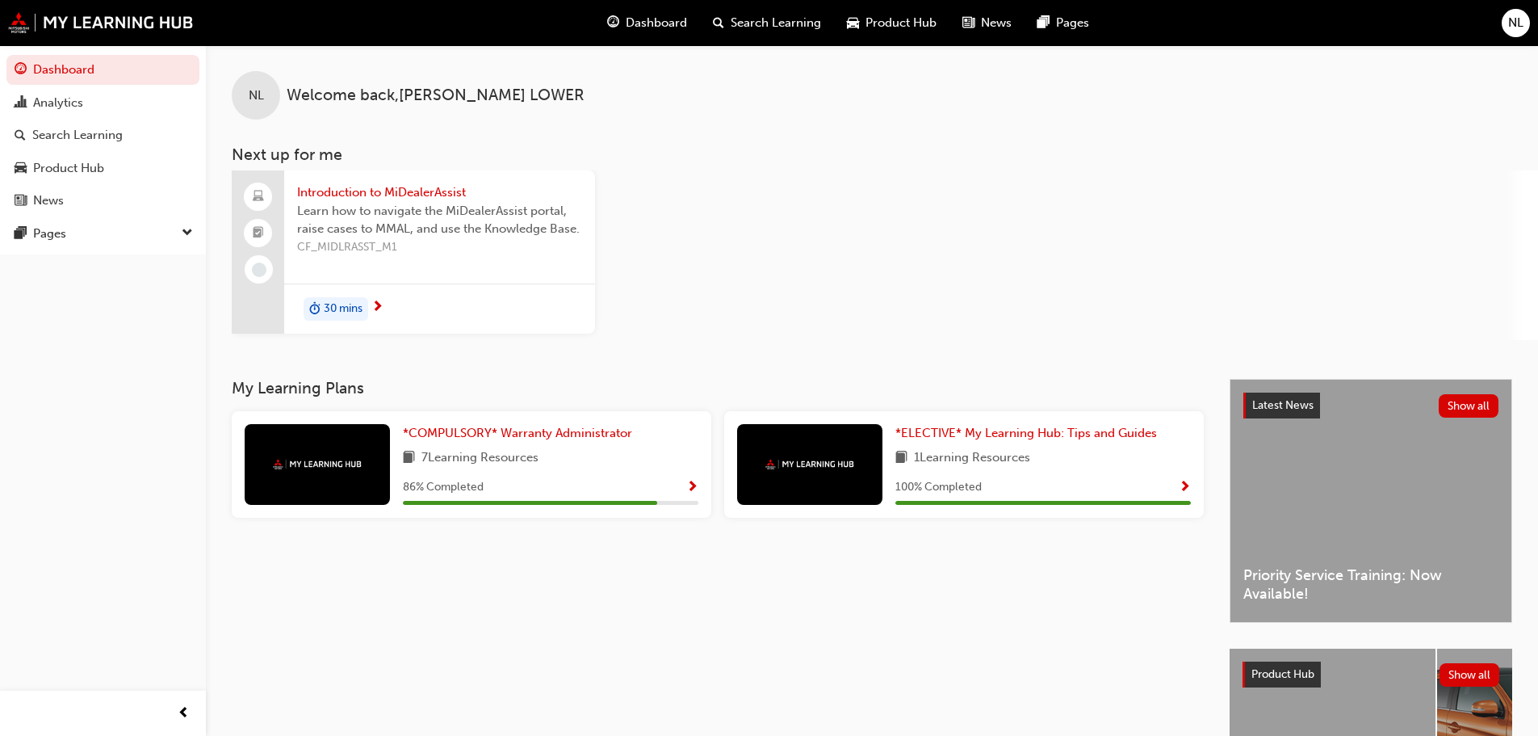
click at [421, 256] on span "CF_MIDLRASST_M1" at bounding box center [439, 247] width 285 height 19
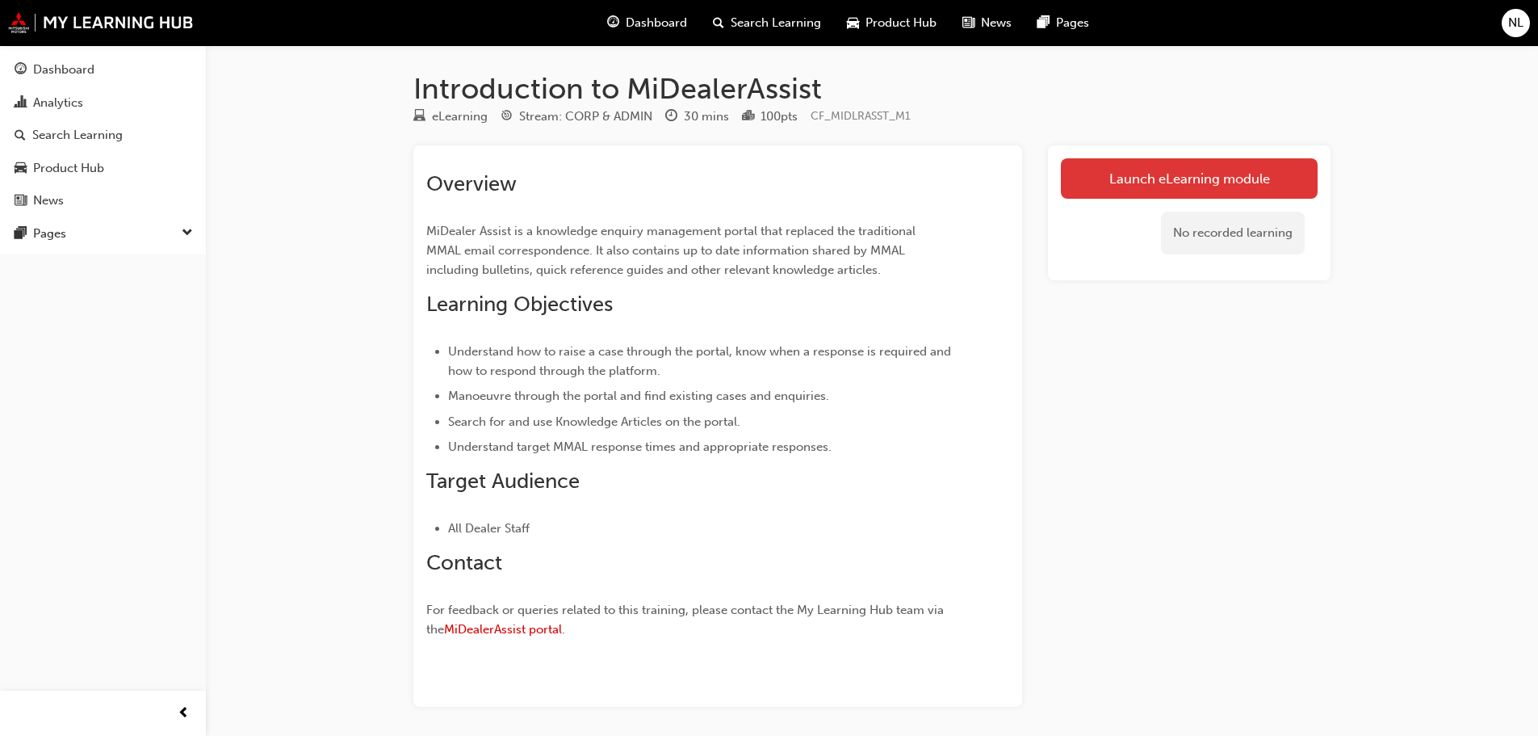
click at [1131, 179] on link "Launch eLearning module" at bounding box center [1189, 178] width 257 height 40
